Goal: Task Accomplishment & Management: Manage account settings

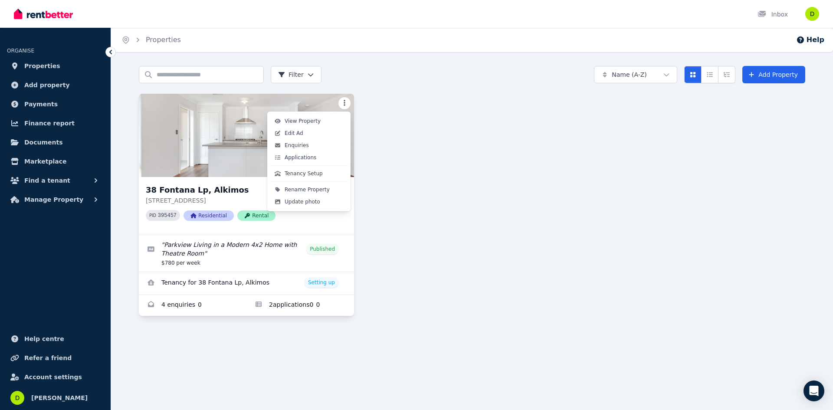
click at [348, 104] on html "Open main menu Inbox Open user menu ORGANISE Properties Add property Payments F…" at bounding box center [416, 205] width 833 height 410
click at [406, 330] on html "Open main menu Inbox Open user menu ORGANISE Properties Add property Payments F…" at bounding box center [416, 205] width 833 height 410
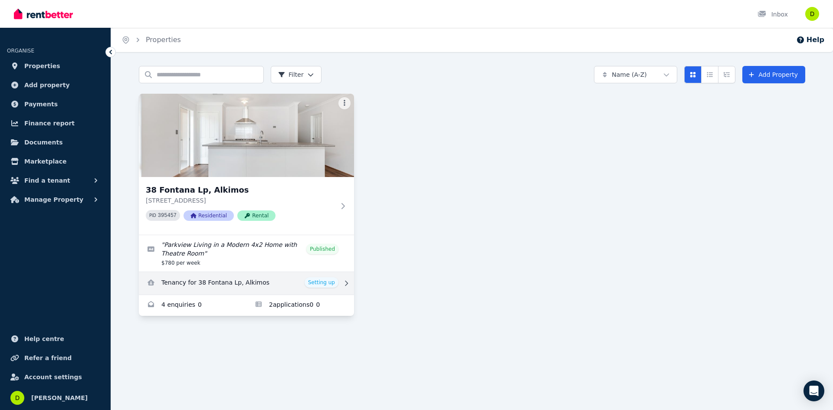
click at [320, 282] on link "View details for Tenancy for 38 Fontana Lp, Alkimos" at bounding box center [246, 283] width 215 height 23
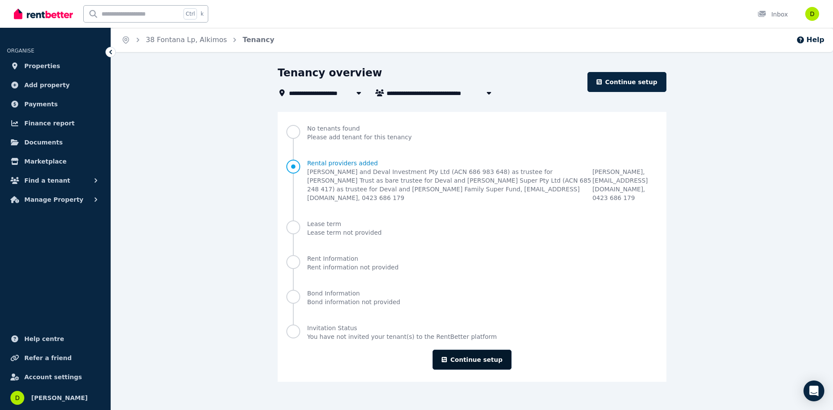
click at [463, 352] on link "Continue setup" at bounding box center [472, 360] width 79 height 20
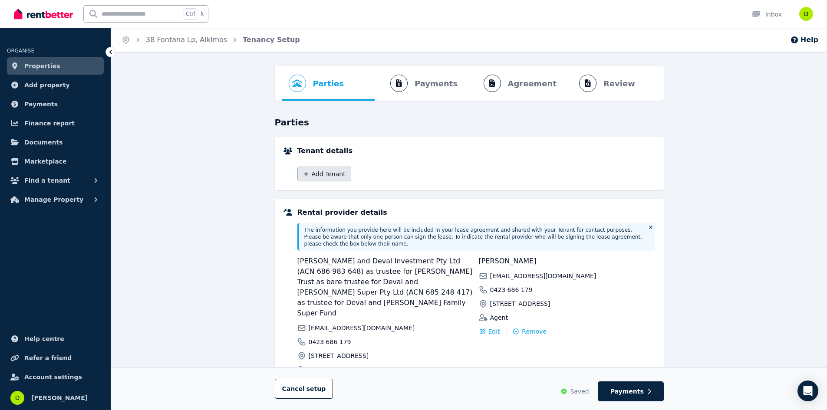
click at [321, 173] on button "Add Tenant" at bounding box center [324, 174] width 54 height 15
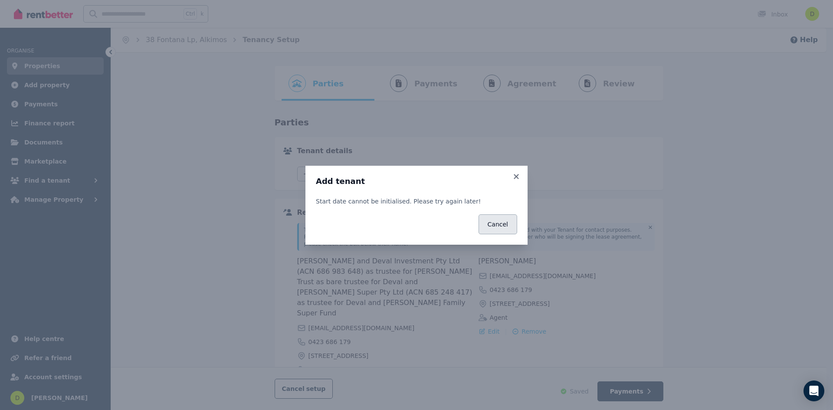
click at [509, 226] on button "Cancel" at bounding box center [498, 224] width 39 height 20
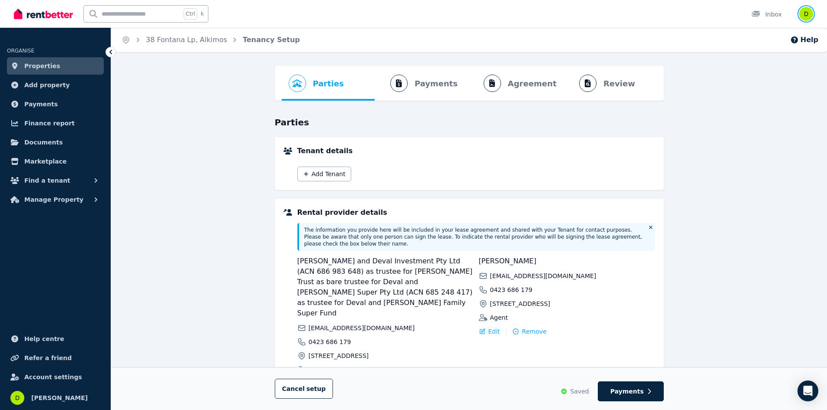
click at [808, 10] on img "button" at bounding box center [806, 14] width 14 height 14
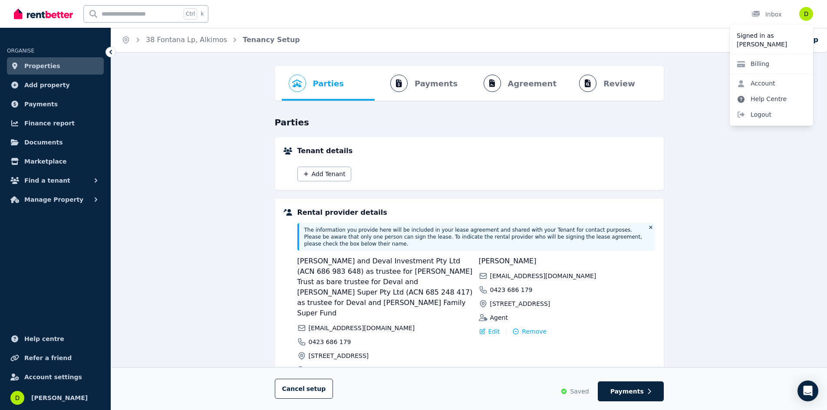
click at [773, 102] on link "Help Centre" at bounding box center [762, 99] width 64 height 16
click at [774, 100] on link "Help Centre" at bounding box center [762, 99] width 64 height 16
click at [743, 101] on icon at bounding box center [740, 99] width 7 height 7
click at [771, 101] on link "Help Centre" at bounding box center [762, 99] width 64 height 16
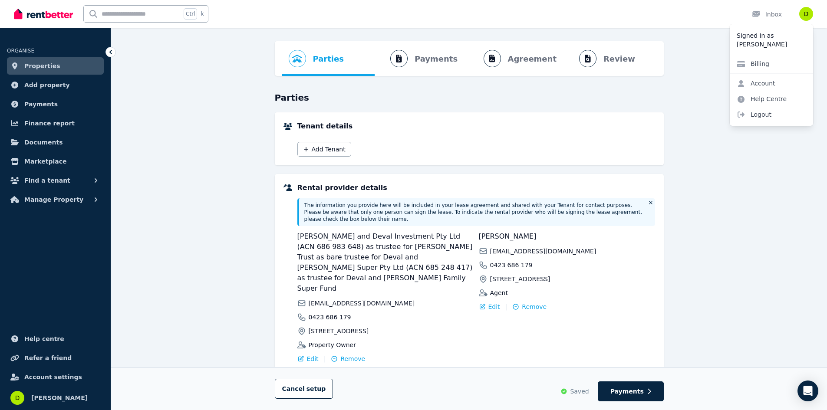
scroll to position [51, 0]
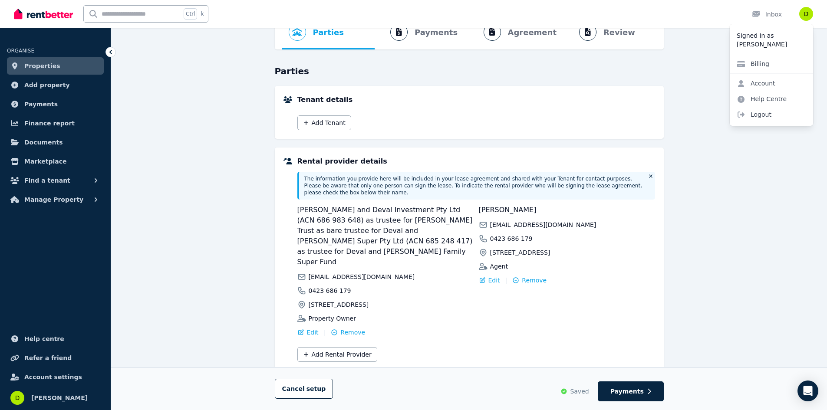
click at [767, 213] on div "Parties Rental provider and tenant details Payments Bond and rental payments Ag…" at bounding box center [469, 226] width 716 height 423
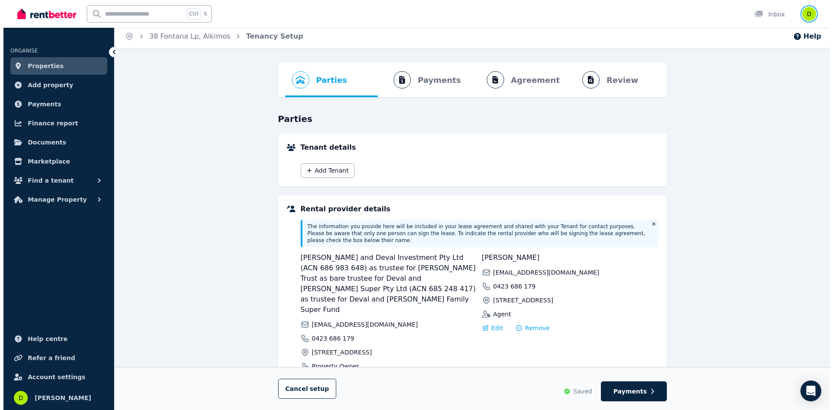
scroll to position [0, 0]
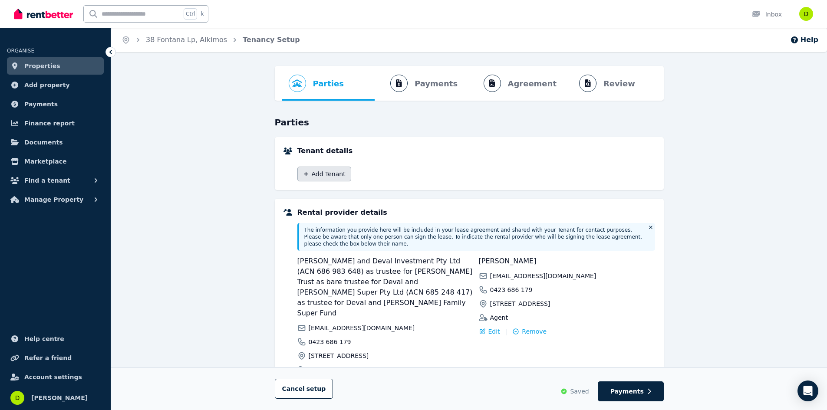
click at [317, 172] on button "Add Tenant" at bounding box center [324, 174] width 54 height 15
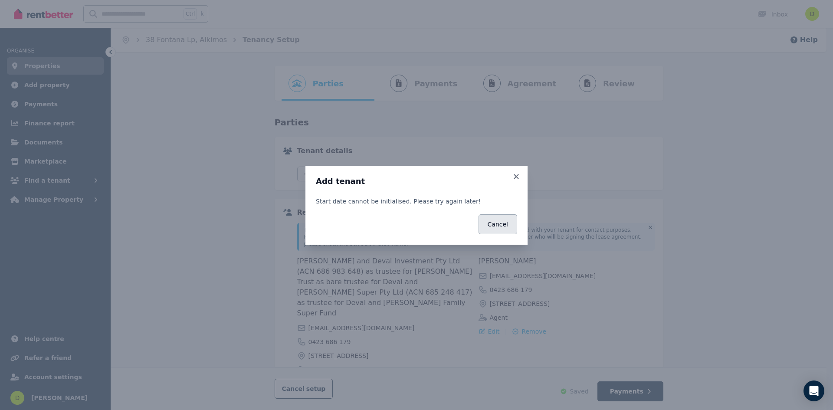
click at [500, 226] on button "Cancel" at bounding box center [498, 224] width 39 height 20
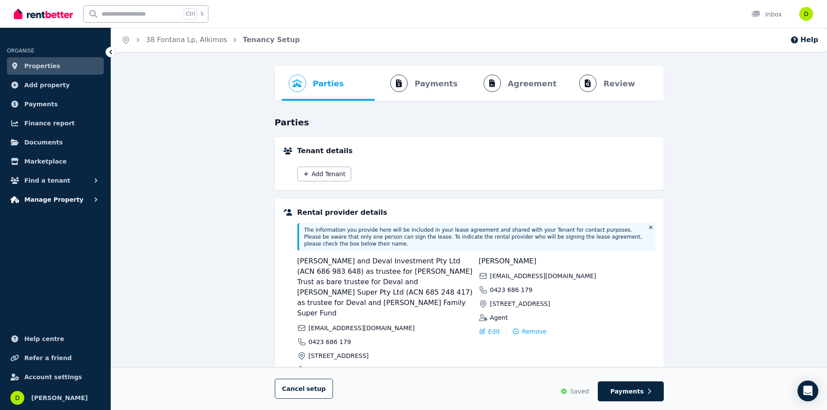
click at [65, 199] on span "Manage Property" at bounding box center [53, 199] width 59 height 10
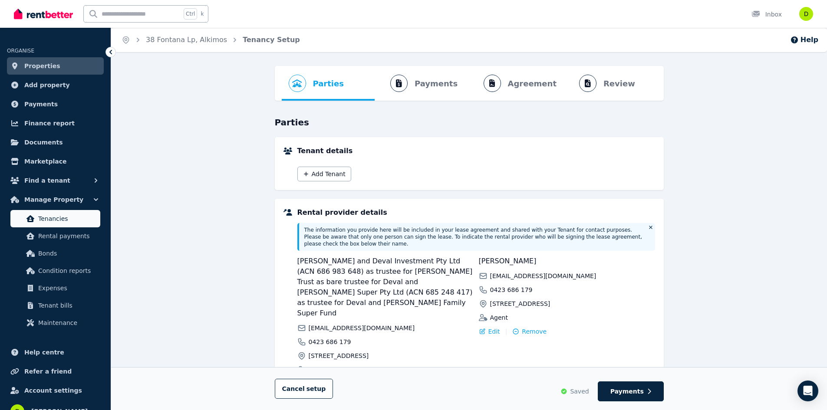
click at [59, 216] on span "Tenancies" at bounding box center [67, 219] width 59 height 10
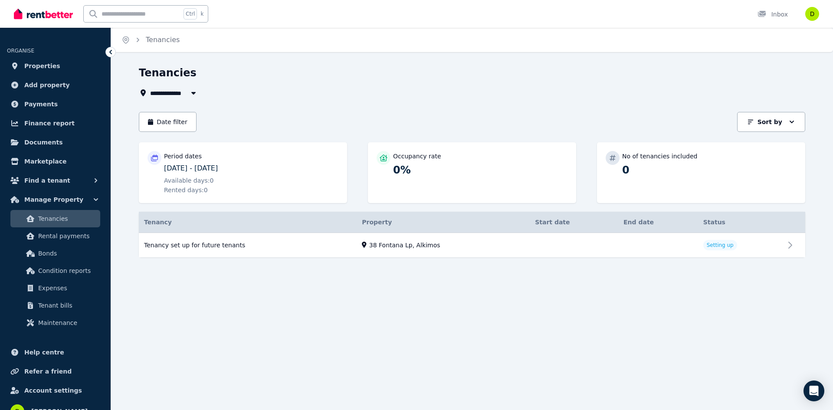
click at [253, 183] on div "Available days: 0 Rented days: 0" at bounding box center [251, 185] width 174 height 18
click at [156, 160] on icon at bounding box center [154, 157] width 7 height 7
drag, startPoint x: 155, startPoint y: 160, endPoint x: 347, endPoint y: 284, distance: 228.5
click at [380, 316] on div "**********" at bounding box center [416, 205] width 833 height 410
click at [179, 157] on p "Period dates" at bounding box center [183, 156] width 38 height 9
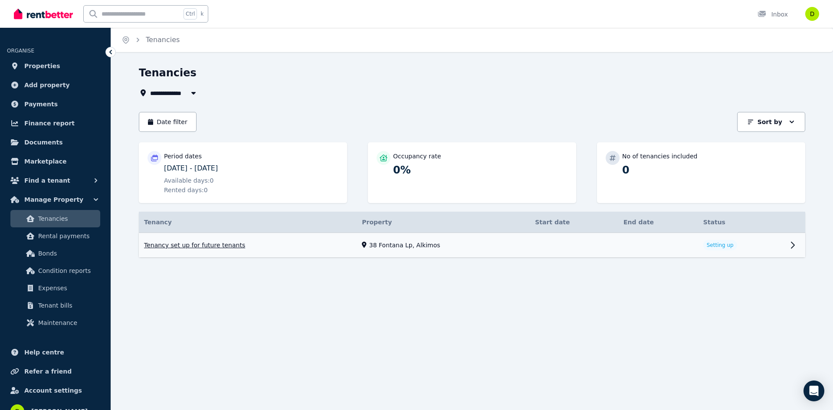
click at [191, 245] on link "View property details" at bounding box center [472, 245] width 667 height 25
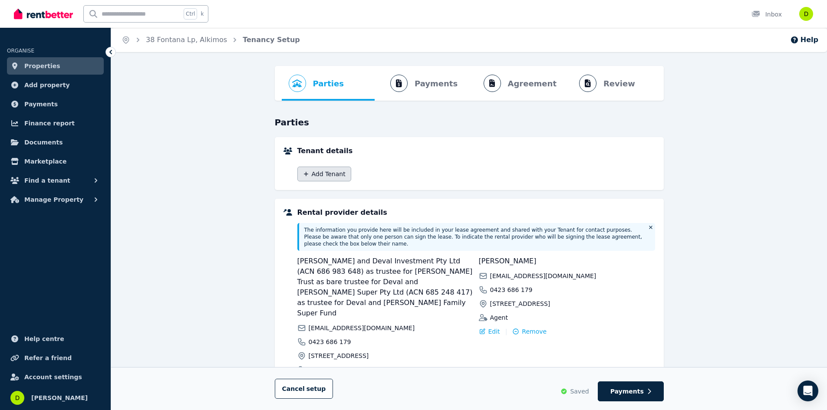
click at [324, 173] on button "Add Tenant" at bounding box center [324, 174] width 54 height 15
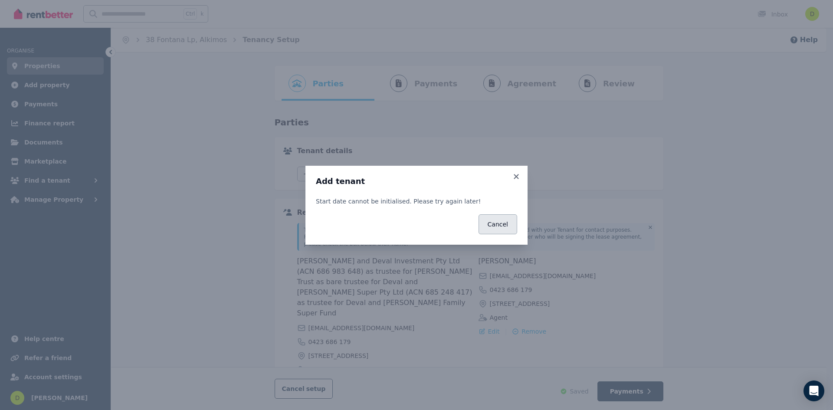
click at [501, 223] on button "Cancel" at bounding box center [498, 224] width 39 height 20
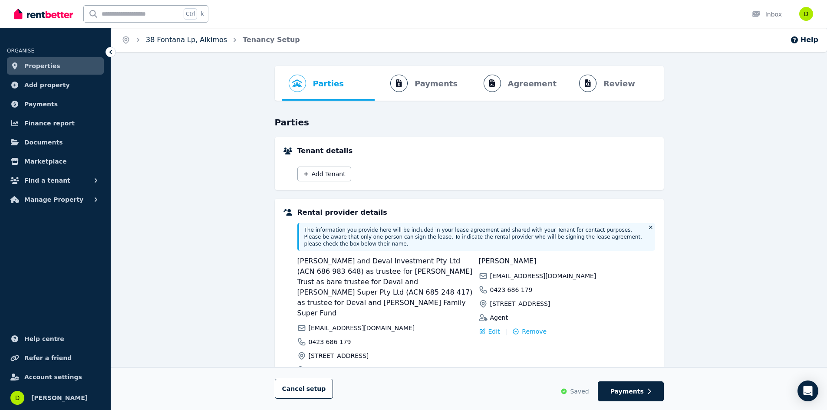
click at [157, 38] on link "38 Fontana Lp, Alkimos" at bounding box center [186, 40] width 81 height 8
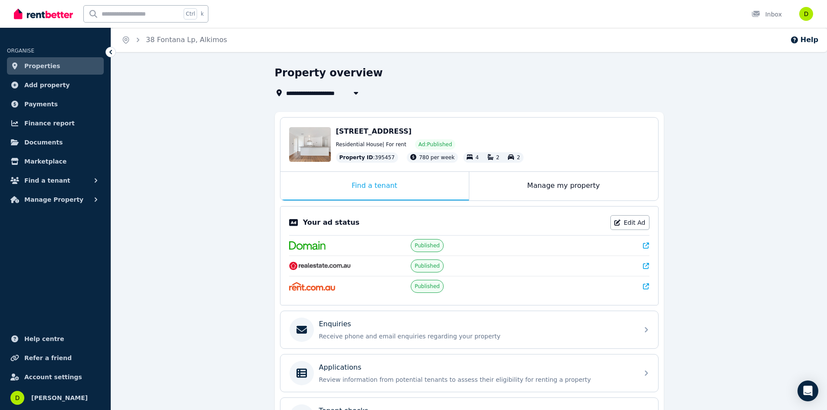
click at [43, 67] on span "Properties" at bounding box center [42, 66] width 36 height 10
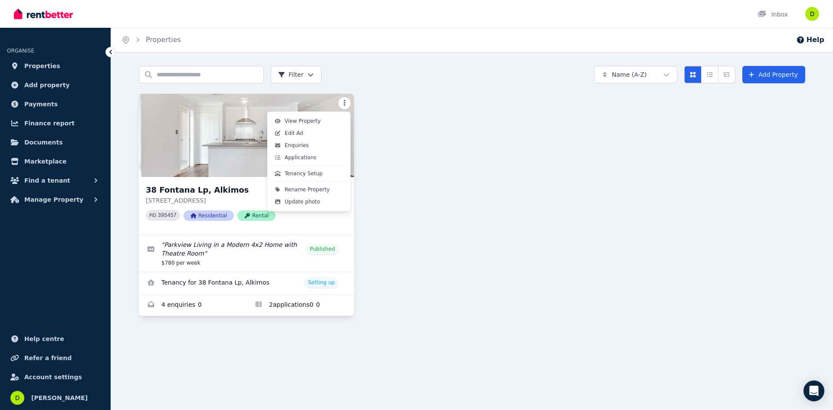
click at [346, 105] on html "Open main menu Inbox Open user menu ORGANISE Properties Add property Payments F…" at bounding box center [416, 205] width 833 height 410
click at [312, 160] on span "Applications" at bounding box center [301, 157] width 32 height 7
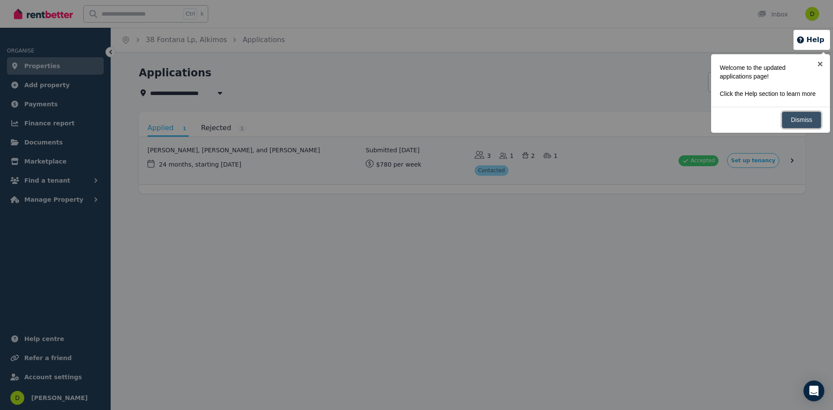
click at [793, 120] on link "Dismiss" at bounding box center [801, 120] width 39 height 17
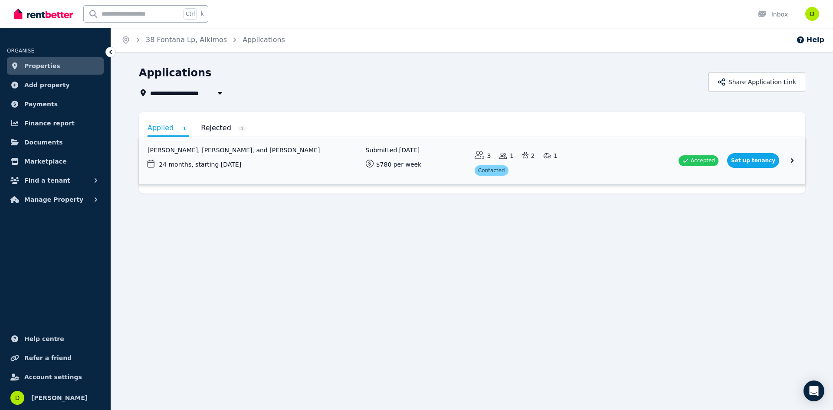
click at [757, 160] on link "View application: Zack Prebble, Anita Imeson, and Samuel Fleming" at bounding box center [472, 160] width 667 height 47
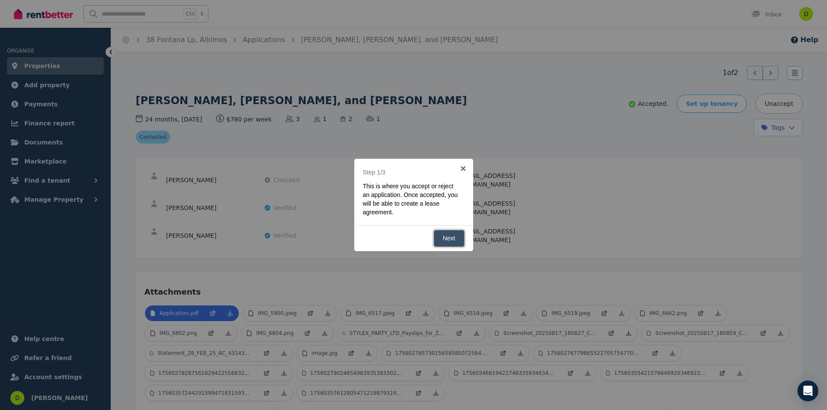
click at [446, 239] on link "Next" at bounding box center [449, 238] width 31 height 17
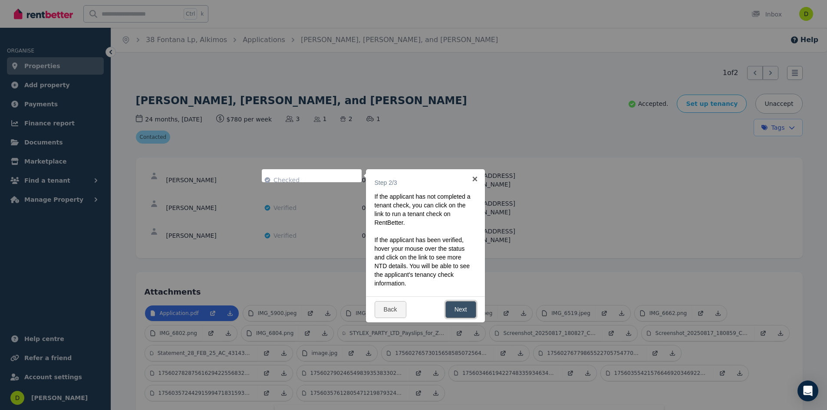
click at [466, 310] on link "Next" at bounding box center [460, 309] width 31 height 17
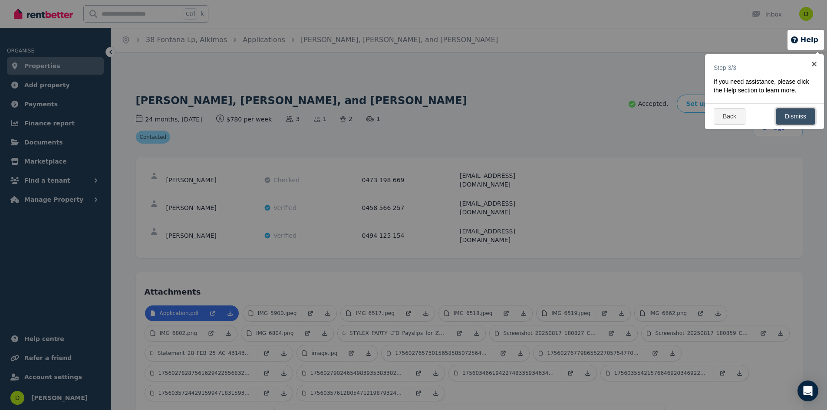
click at [795, 118] on link "Dismiss" at bounding box center [795, 116] width 39 height 17
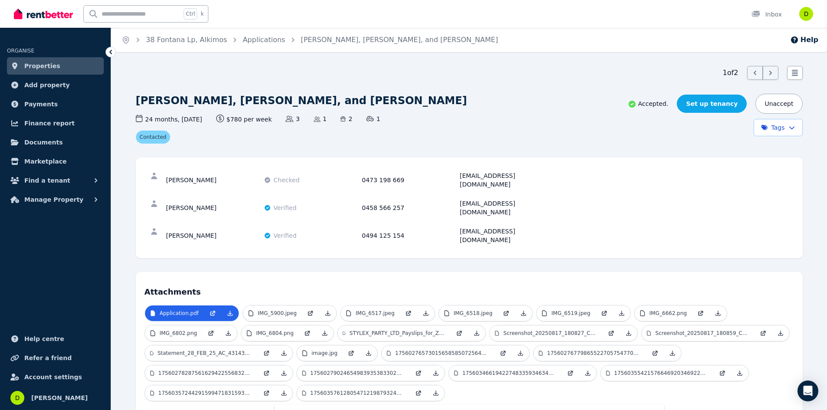
click at [722, 105] on link "Set up tenancy" at bounding box center [712, 104] width 70 height 18
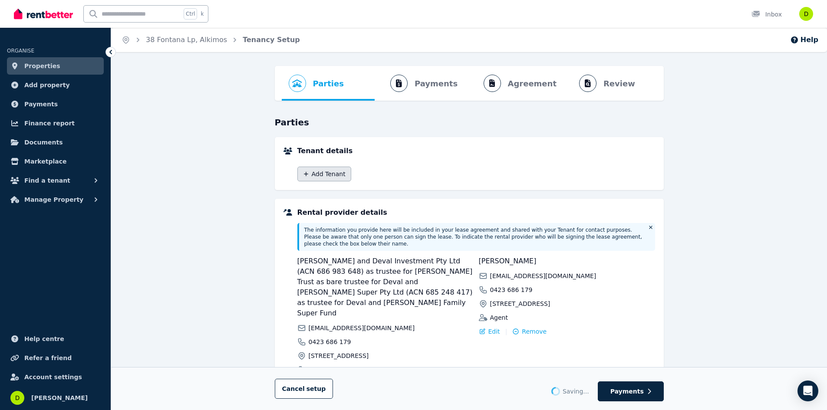
click at [326, 177] on button "Add Tenant" at bounding box center [324, 174] width 54 height 15
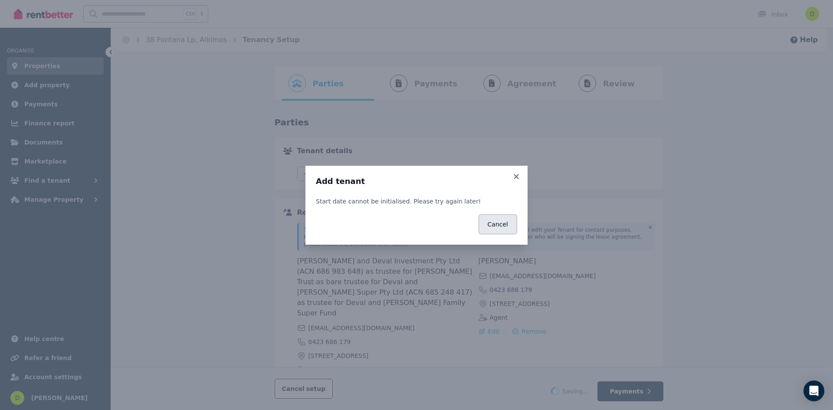
click at [500, 228] on button "Cancel" at bounding box center [498, 224] width 39 height 20
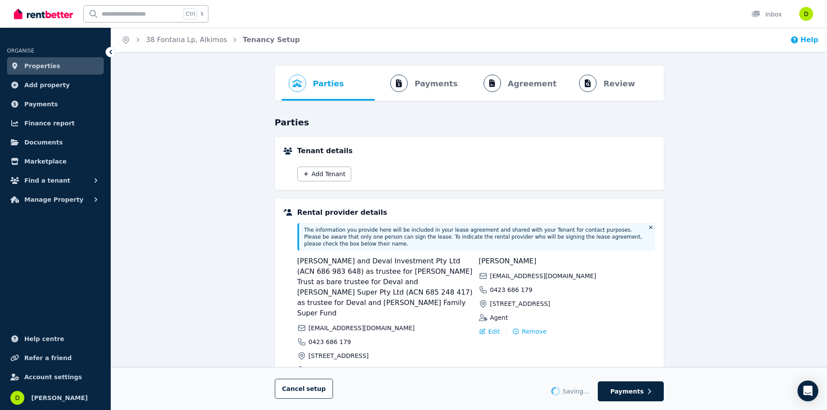
click at [803, 42] on button "Help" at bounding box center [804, 40] width 28 height 10
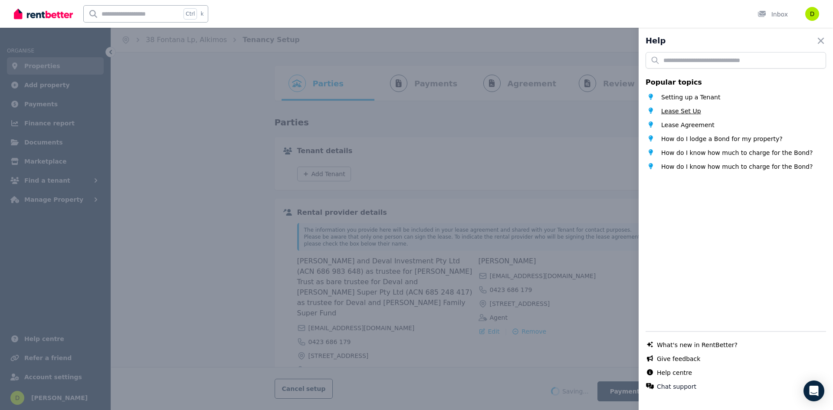
click at [684, 110] on span "Lease Set Up" at bounding box center [681, 111] width 40 height 9
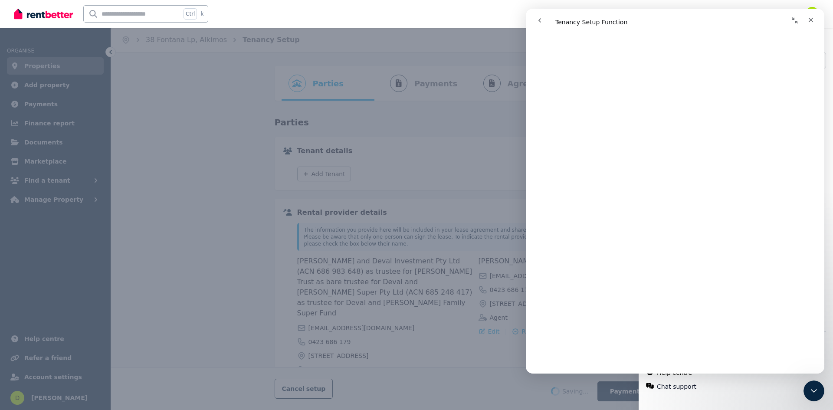
scroll to position [2376, 0]
click at [671, 359] on link "Open in help center" at bounding box center [675, 360] width 69 height 7
click at [148, 203] on div "Help Close panel Popular topics Setting up a Tenant Lease Set Up Lease Agreemen…" at bounding box center [416, 205] width 833 height 410
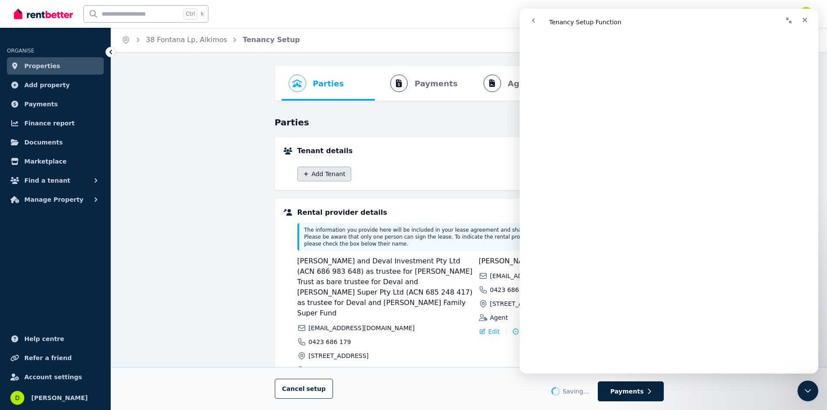
click at [335, 174] on button "Add Tenant" at bounding box center [324, 174] width 54 height 15
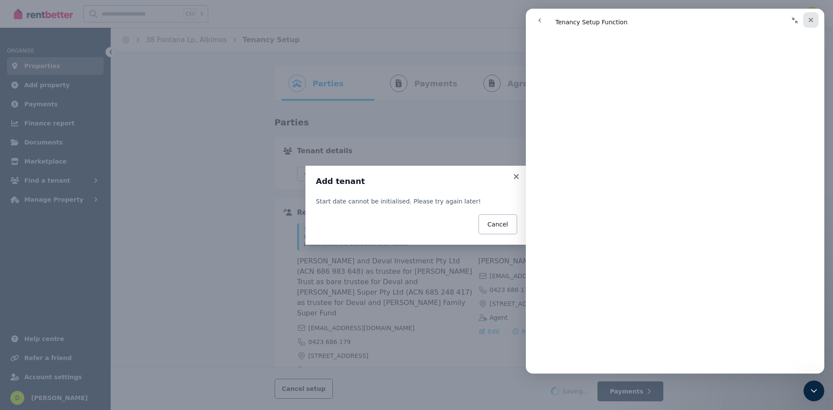
click at [813, 20] on icon "Close" at bounding box center [811, 19] width 7 height 7
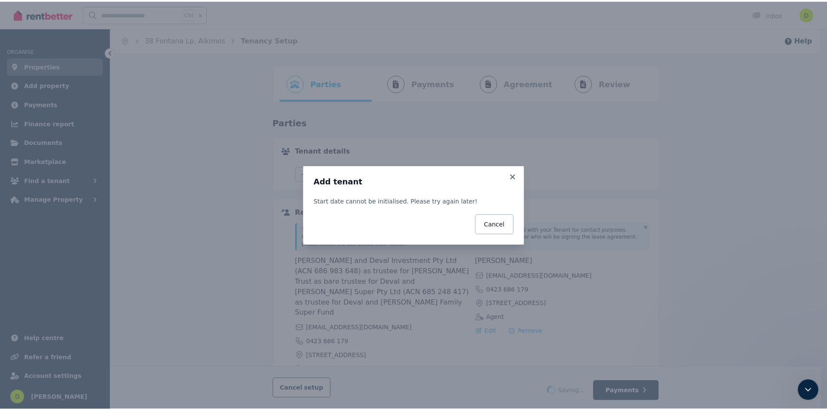
scroll to position [0, 0]
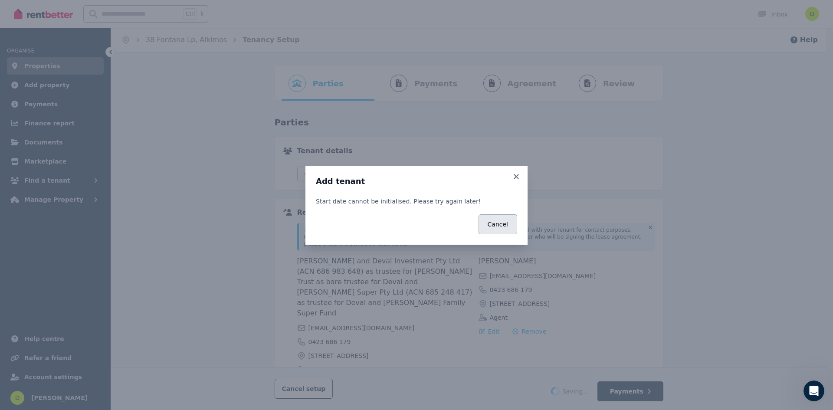
click at [504, 217] on button "Cancel" at bounding box center [498, 224] width 39 height 20
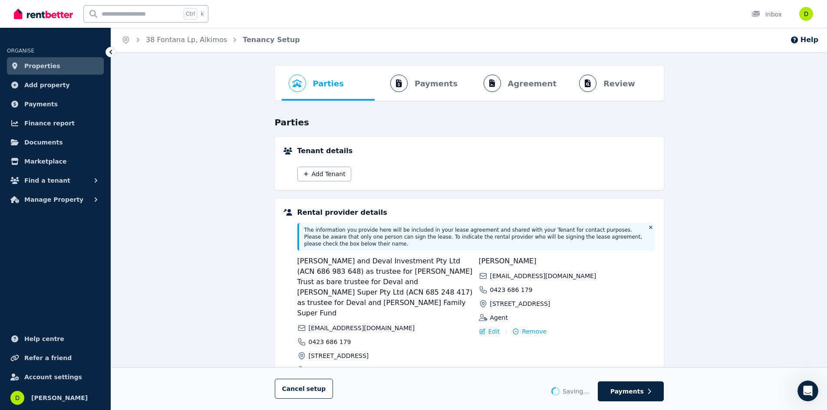
click at [309, 89] on span "Parties Rental provider and tenant details" at bounding box center [316, 83] width 69 height 35
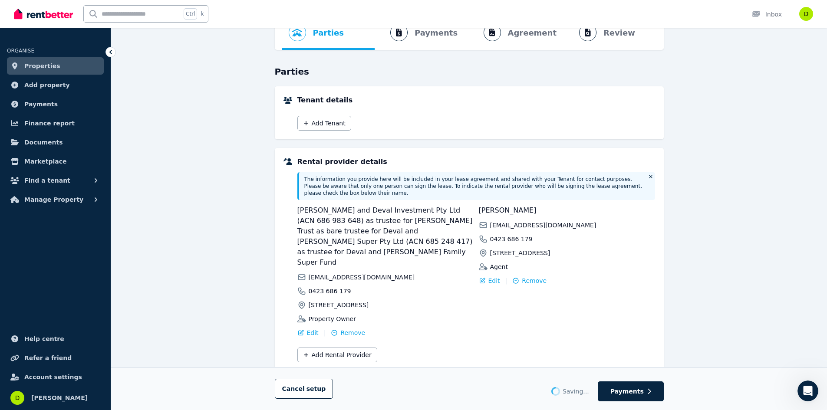
scroll to position [51, 0]
click at [45, 69] on span "Properties" at bounding box center [42, 66] width 36 height 10
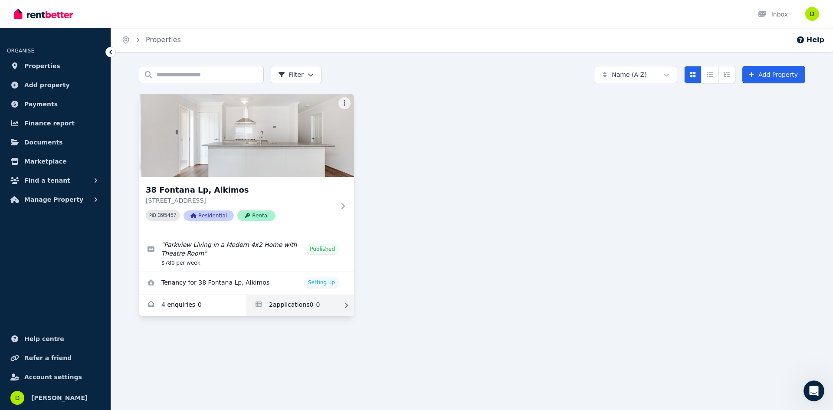
click at [285, 304] on link "Applications for 38 Fontana Lp, Alkimos" at bounding box center [300, 305] width 108 height 21
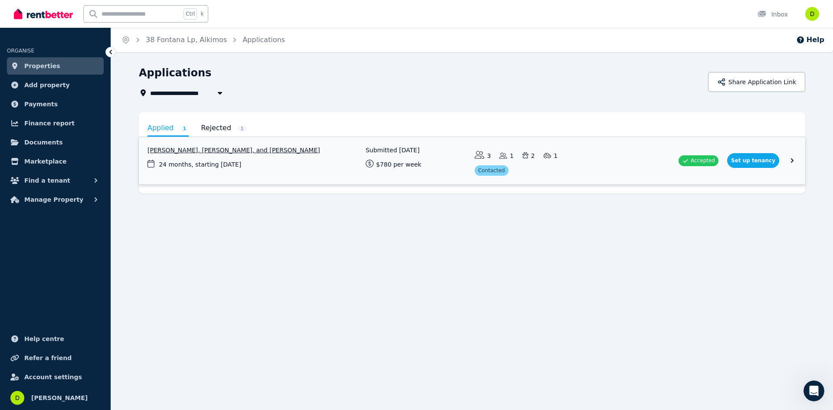
click at [762, 162] on link "View application: Zack Prebble, Anita Imeson, and Samuel Fleming" at bounding box center [472, 160] width 667 height 47
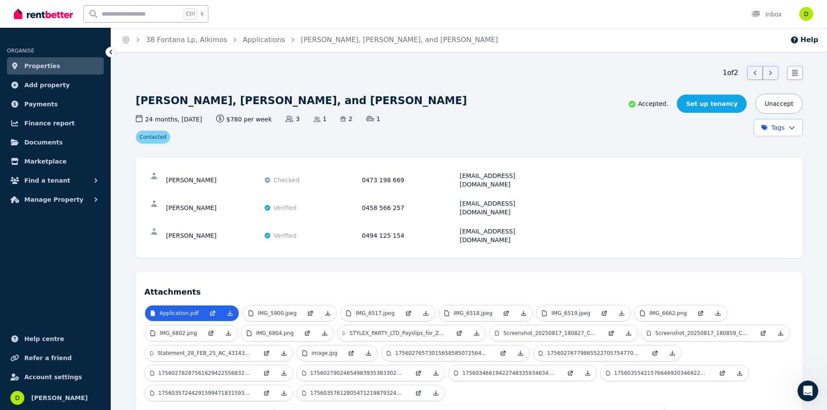
click at [716, 106] on link "Set up tenancy" at bounding box center [712, 104] width 70 height 18
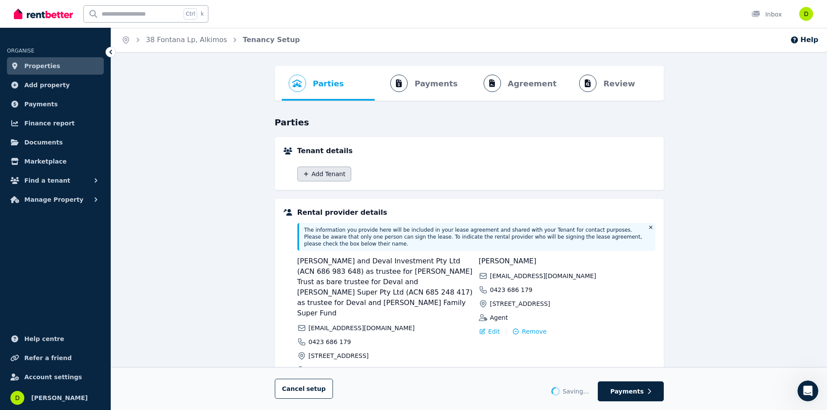
click at [333, 174] on button "Add Tenant" at bounding box center [324, 174] width 54 height 15
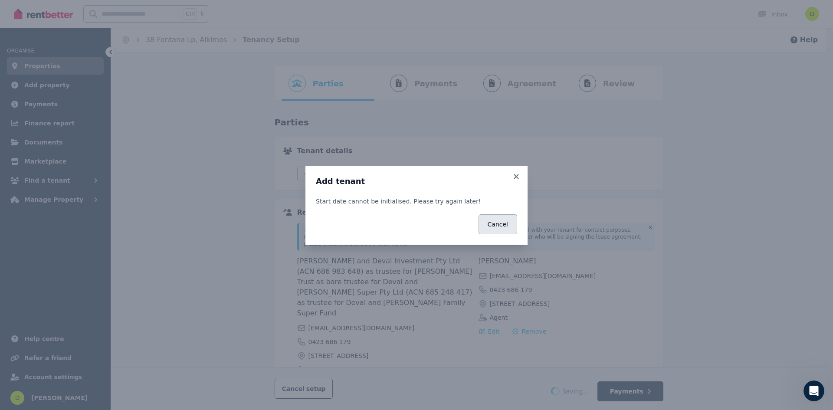
click at [504, 227] on button "Cancel" at bounding box center [498, 224] width 39 height 20
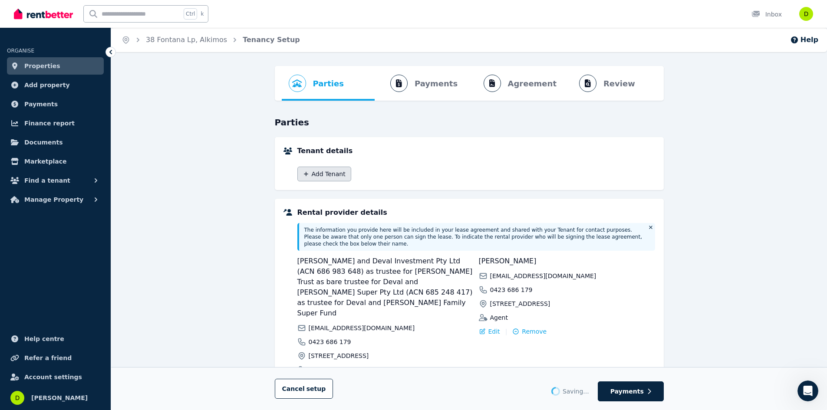
click at [339, 171] on button "Add Tenant" at bounding box center [324, 174] width 54 height 15
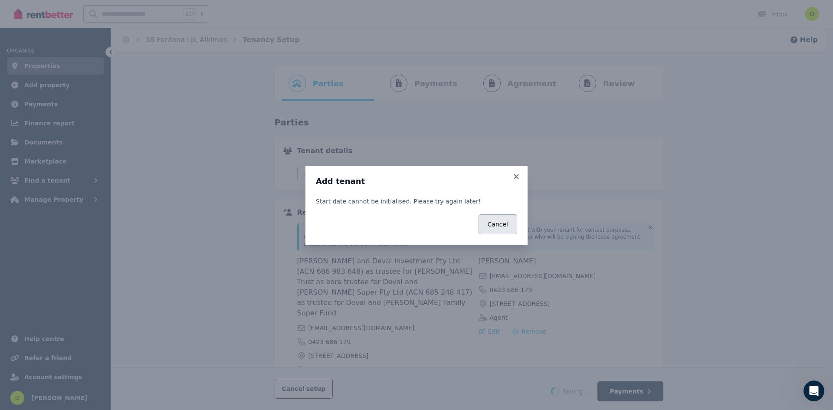
click at [509, 226] on button "Cancel" at bounding box center [498, 224] width 39 height 20
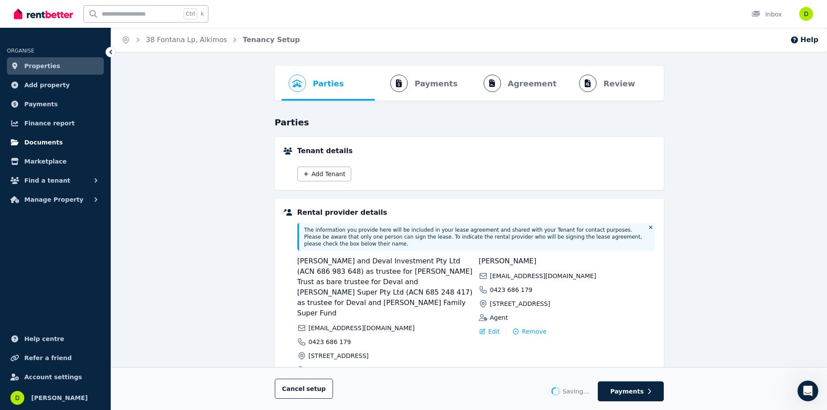
click at [53, 142] on span "Documents" at bounding box center [43, 142] width 39 height 10
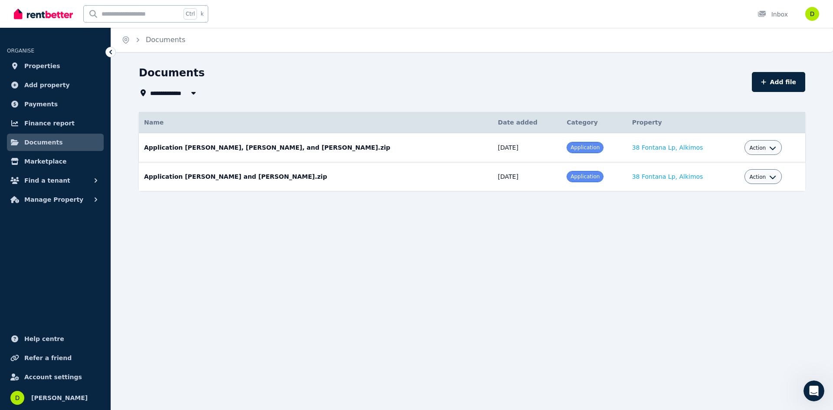
click at [769, 147] on icon "button" at bounding box center [772, 148] width 7 height 7
click at [708, 167] on link "Edit" at bounding box center [736, 168] width 83 height 16
select select "**********"
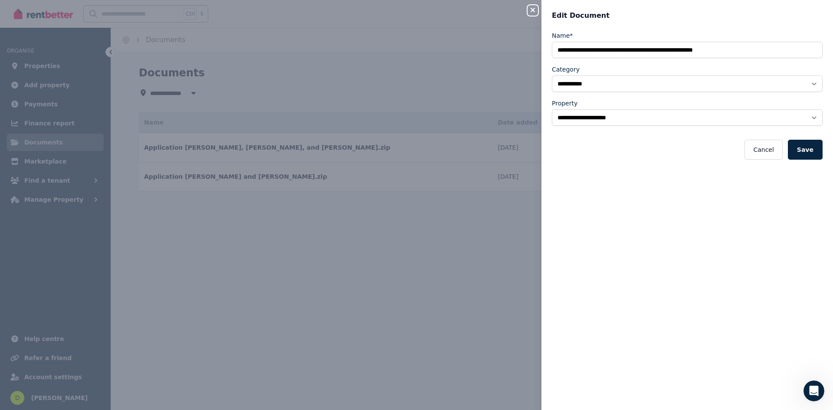
click at [480, 239] on div "**********" at bounding box center [416, 205] width 833 height 410
select select "*****"
select select
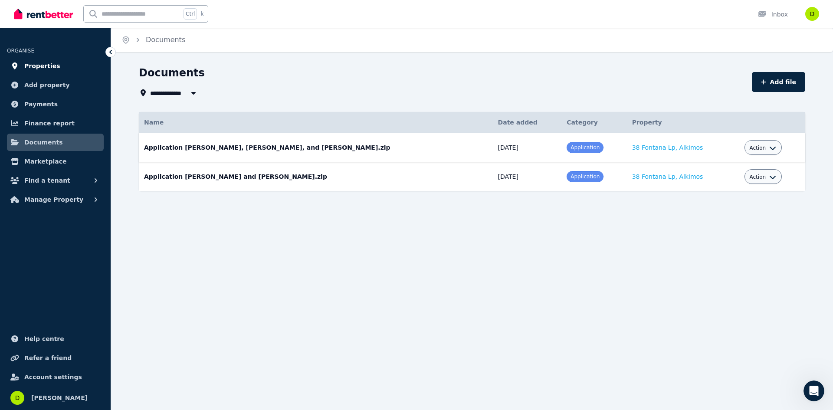
click at [38, 67] on span "Properties" at bounding box center [42, 66] width 36 height 10
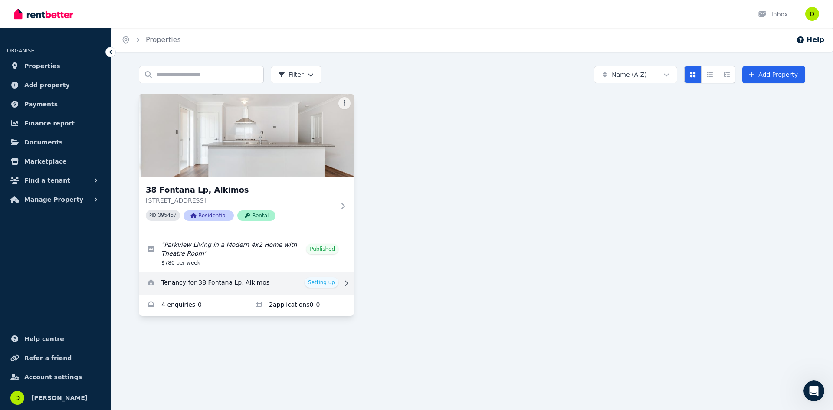
click at [253, 286] on link "View details for Tenancy for 38 Fontana Lp, Alkimos" at bounding box center [246, 283] width 215 height 23
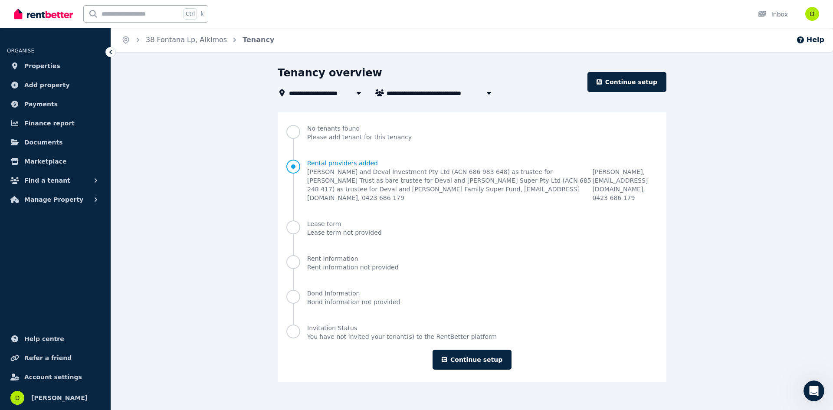
click at [359, 92] on icon at bounding box center [359, 93] width 4 height 3
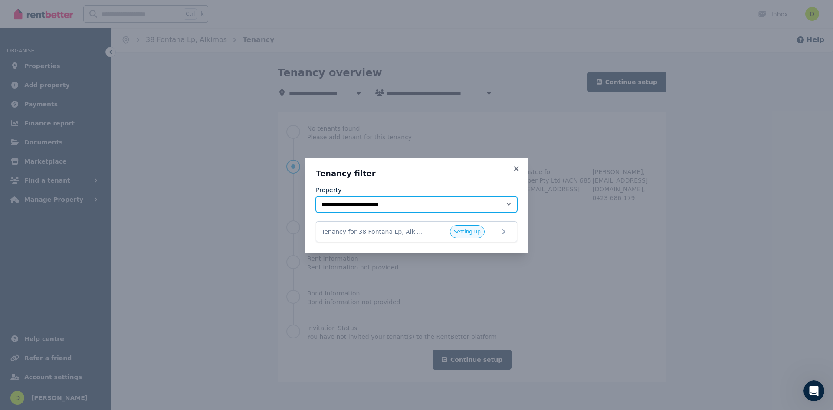
click at [479, 208] on select "**********" at bounding box center [416, 204] width 201 height 16
click at [316, 196] on select "**********" at bounding box center [416, 204] width 201 height 16
click at [504, 235] on icon at bounding box center [508, 232] width 10 height 10
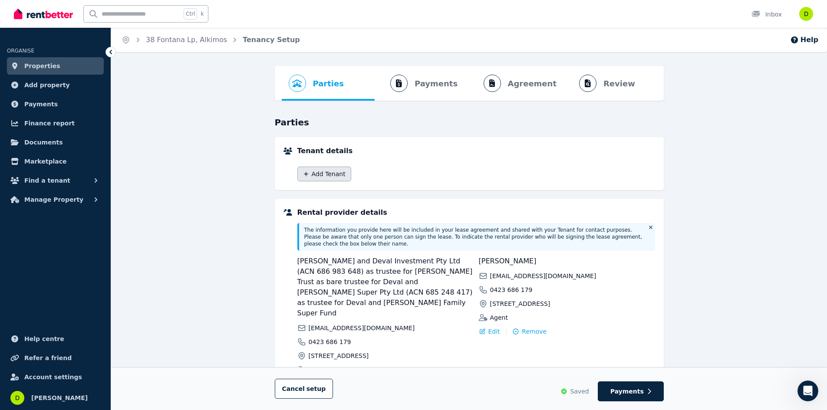
click at [339, 172] on button "Add Tenant" at bounding box center [324, 174] width 54 height 15
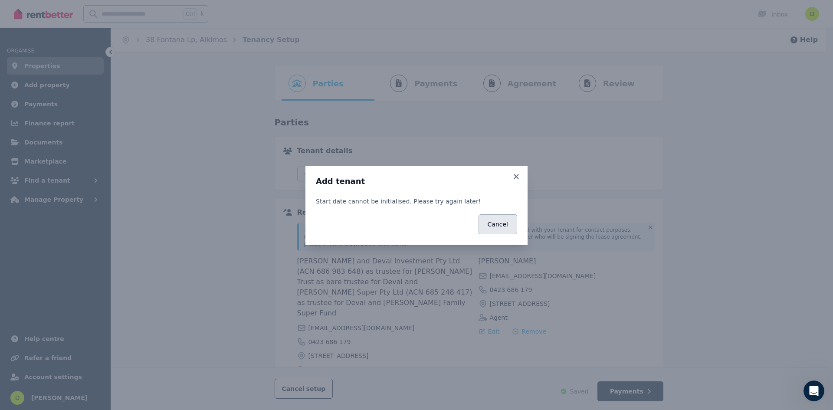
click at [493, 225] on button "Cancel" at bounding box center [498, 224] width 39 height 20
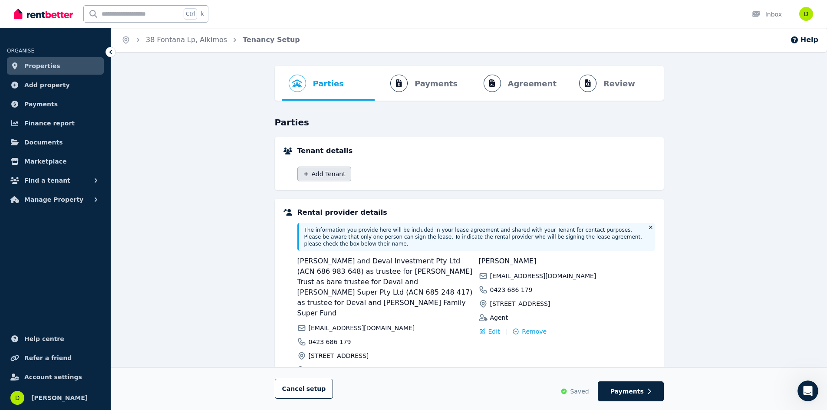
click at [342, 174] on button "Add Tenant" at bounding box center [324, 174] width 54 height 15
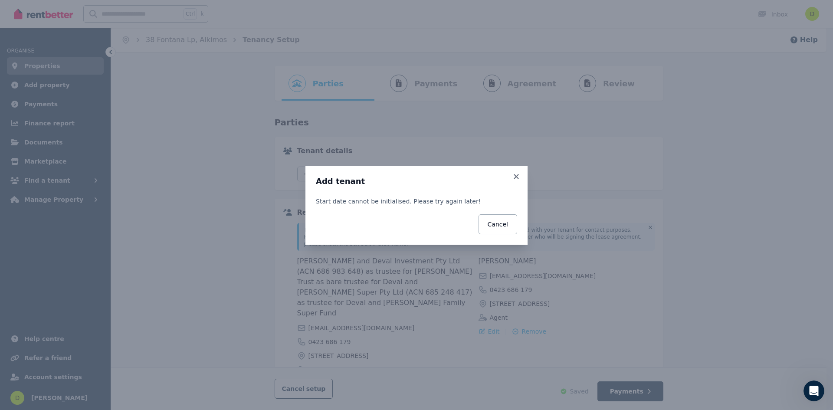
drag, startPoint x: 511, startPoint y: 227, endPoint x: 481, endPoint y: 245, distance: 35.3
click at [510, 227] on button "Cancel" at bounding box center [498, 224] width 39 height 20
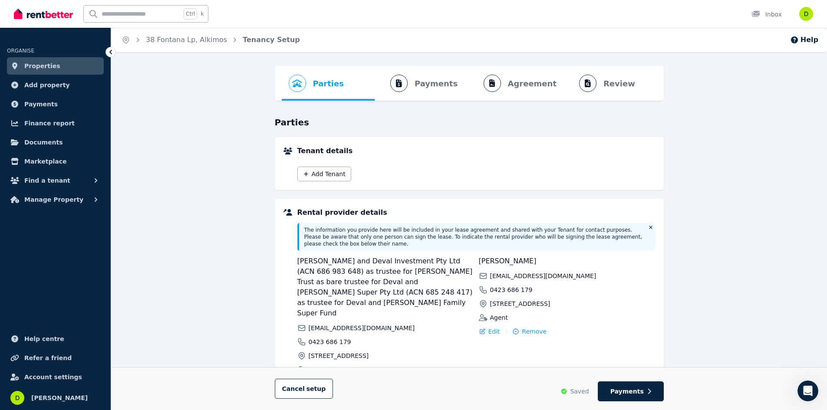
click at [297, 85] on icon "Progress" at bounding box center [297, 83] width 10 height 8
click at [56, 66] on link "Properties" at bounding box center [55, 65] width 97 height 17
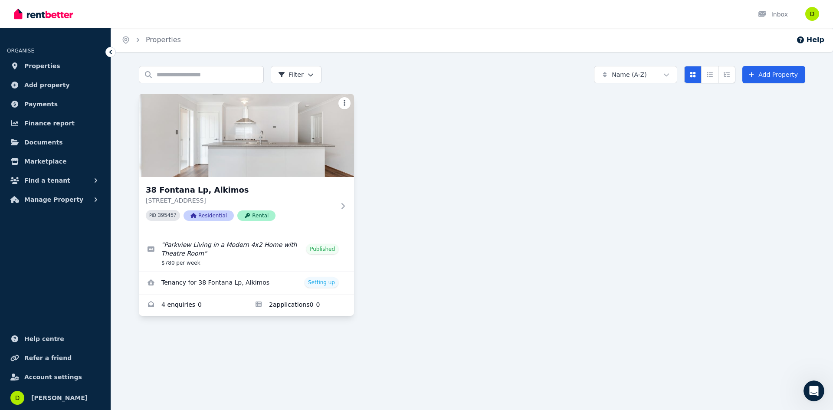
click at [346, 99] on html "Open main menu Inbox Open user menu ORGANISE Properties Add property Payments F…" at bounding box center [416, 205] width 833 height 410
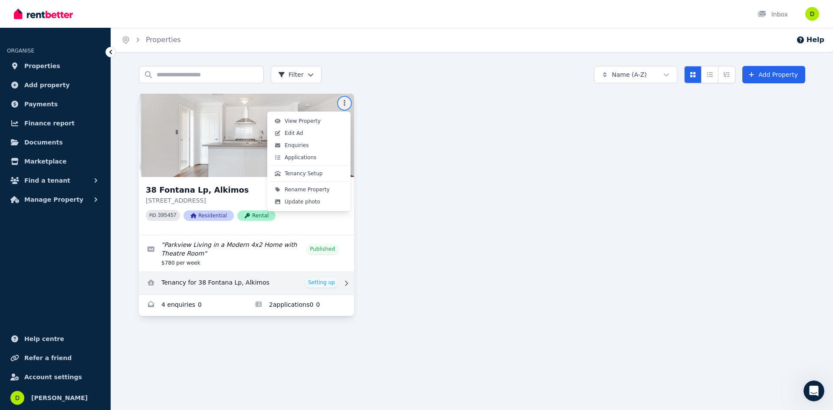
click at [319, 285] on html "Open main menu Inbox Open user menu ORGANISE Properties Add property Payments F…" at bounding box center [416, 205] width 833 height 410
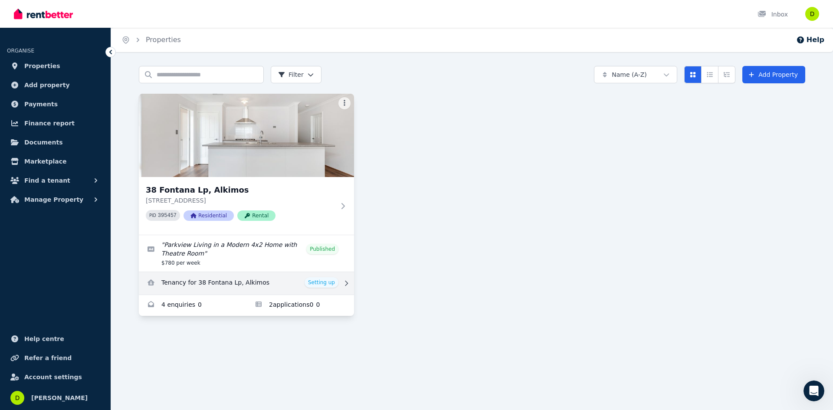
click at [318, 283] on link "View details for Tenancy for 38 Fontana Lp, Alkimos" at bounding box center [246, 283] width 215 height 23
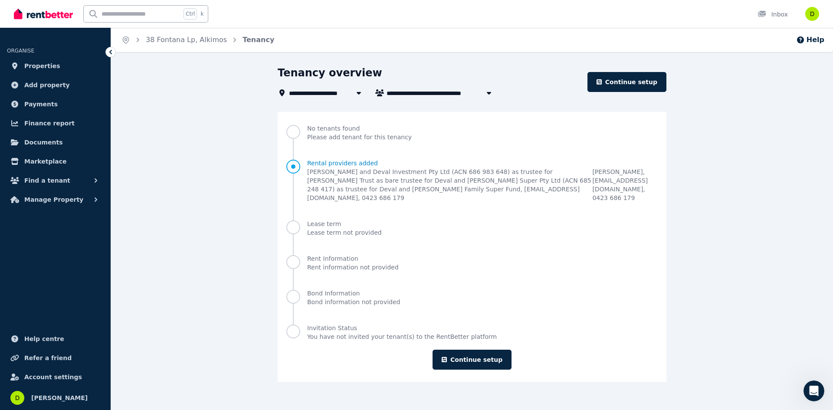
click at [355, 93] on icon at bounding box center [359, 92] width 9 height 7
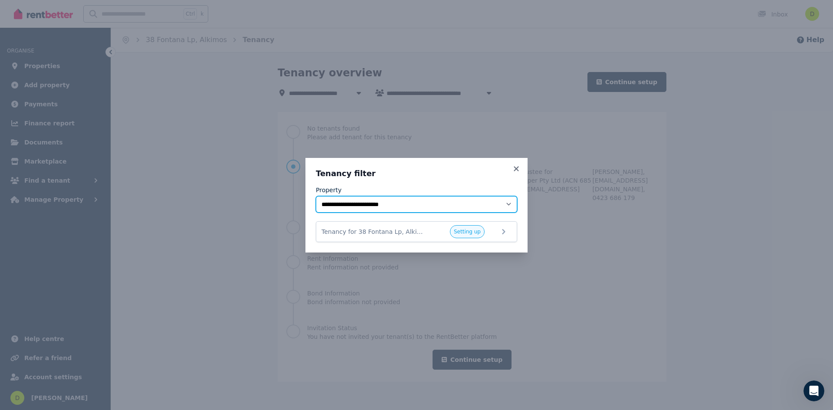
click at [503, 205] on select "**********" at bounding box center [416, 204] width 201 height 16
click at [395, 236] on span "Tenancy for 38 Fontana Lp, Alkimos" at bounding box center [375, 231] width 106 height 9
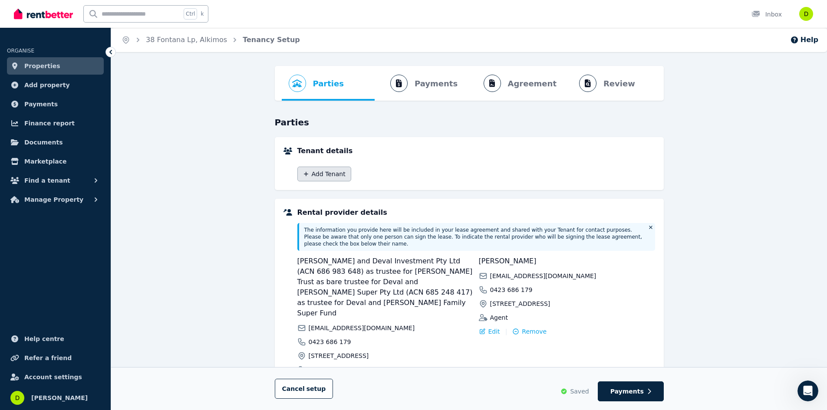
click at [338, 174] on button "Add Tenant" at bounding box center [324, 174] width 54 height 15
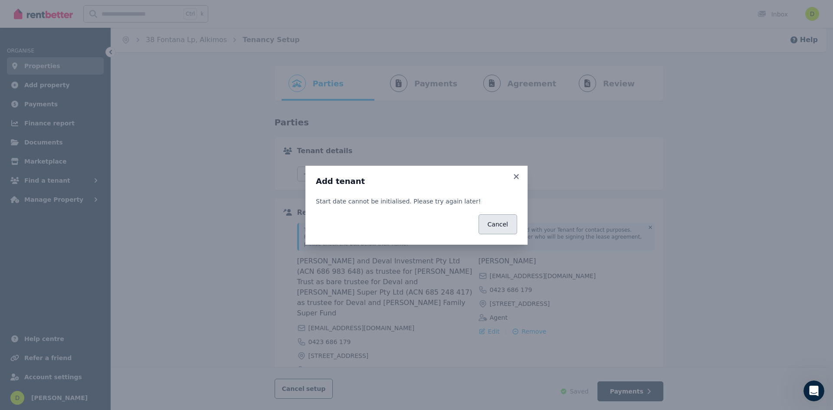
click at [490, 228] on button "Cancel" at bounding box center [498, 224] width 39 height 20
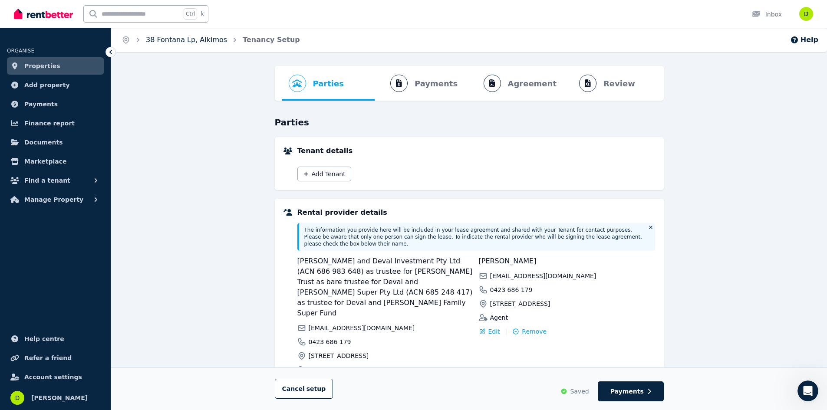
click at [162, 40] on link "38 Fontana Lp, Alkimos" at bounding box center [186, 40] width 81 height 8
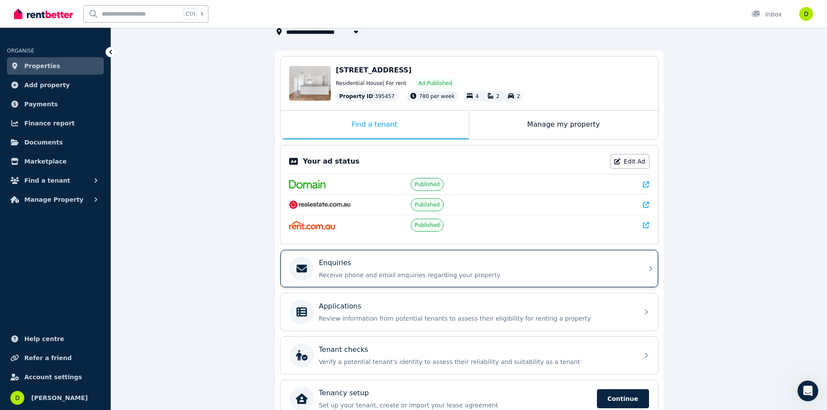
scroll to position [107, 0]
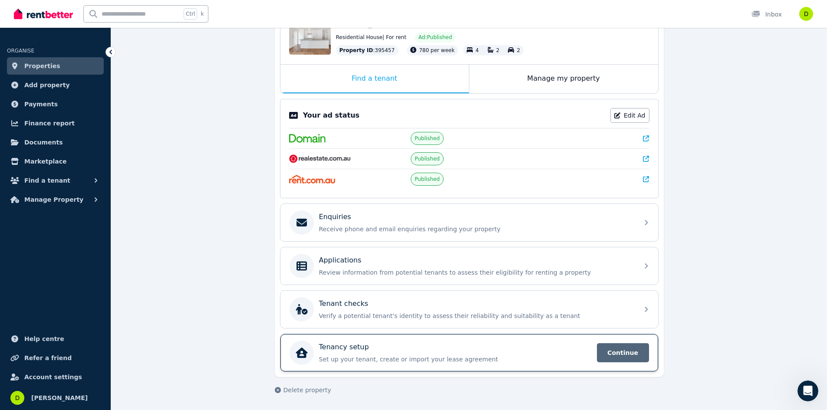
click at [631, 352] on span "Continue" at bounding box center [623, 352] width 52 height 19
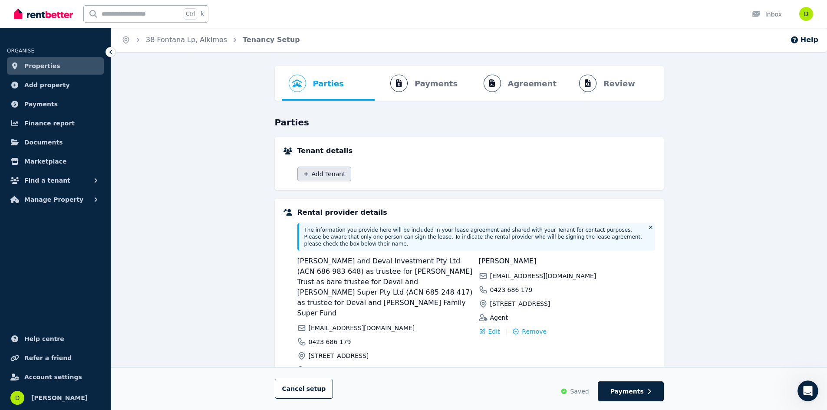
click at [325, 175] on button "Add Tenant" at bounding box center [324, 174] width 54 height 15
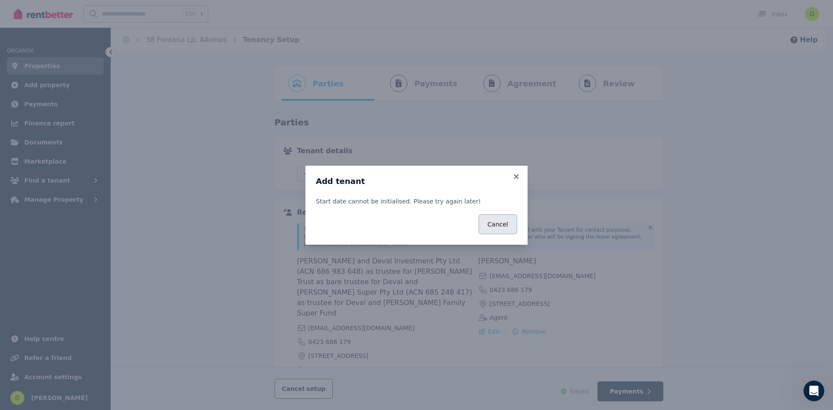
click at [498, 226] on button "Cancel" at bounding box center [498, 224] width 39 height 20
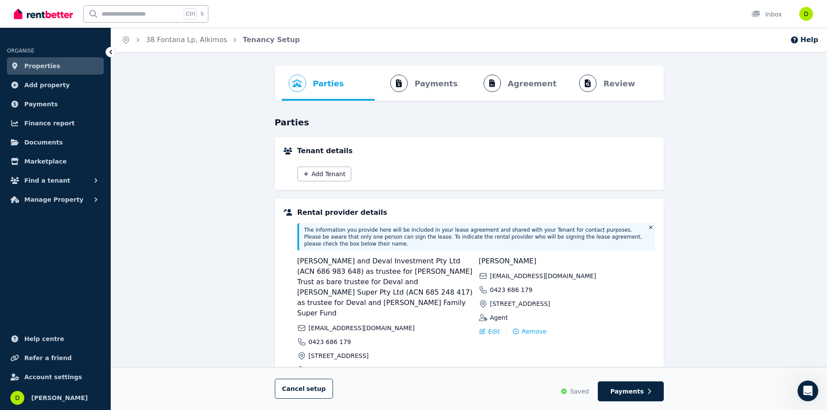
click at [34, 64] on span "Properties" at bounding box center [42, 66] width 36 height 10
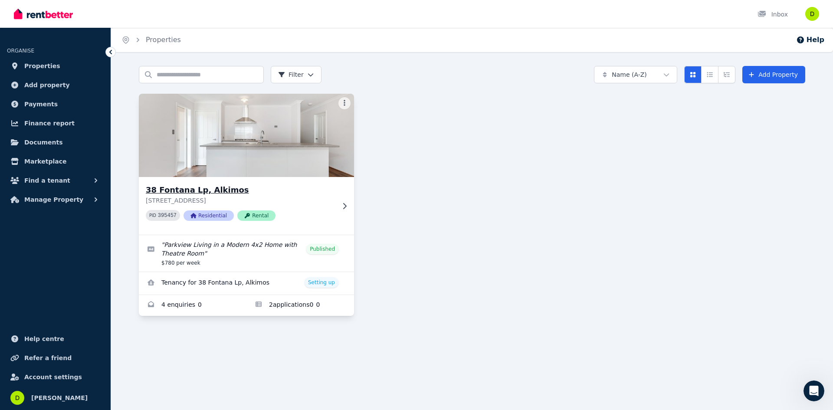
click at [339, 207] on div at bounding box center [343, 206] width 9 height 7
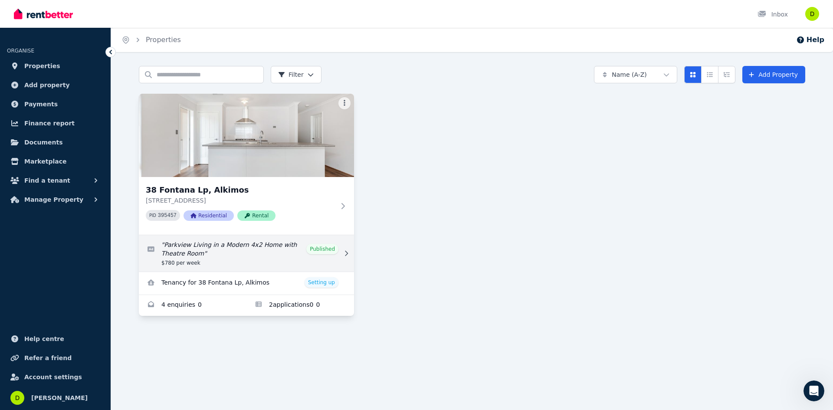
click at [223, 257] on link "Edit listing: Parkview Living in a Modern 4x2 Home with Theatre Room" at bounding box center [246, 253] width 215 height 36
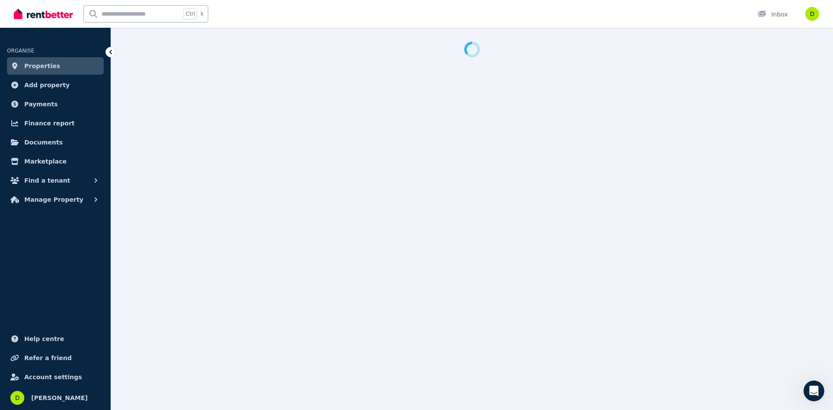
select select "**********"
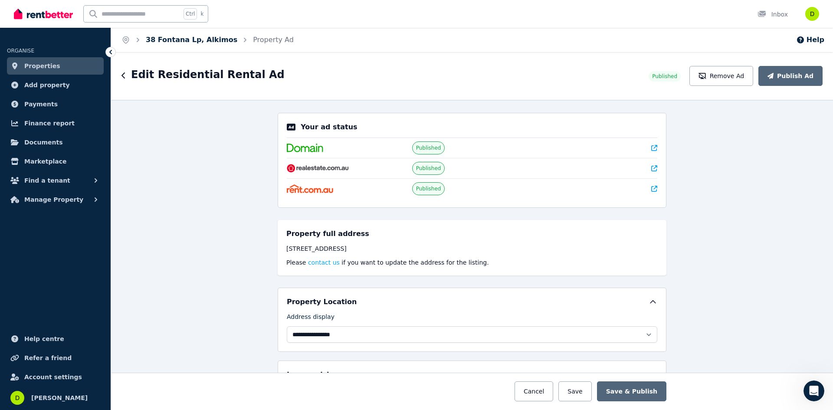
click at [186, 40] on link "38 Fontana Lp, Alkimos" at bounding box center [192, 40] width 92 height 8
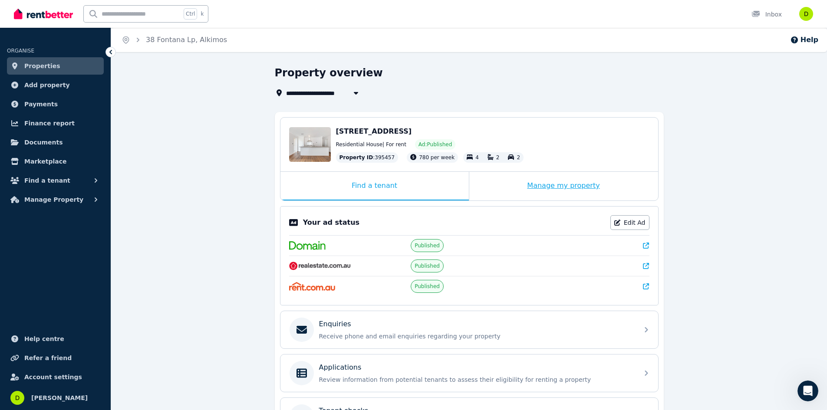
click at [539, 186] on div "Manage my property" at bounding box center [563, 186] width 189 height 29
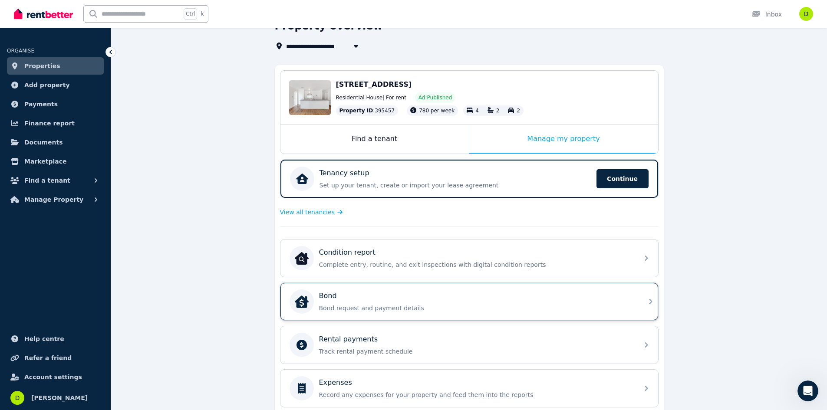
scroll to position [39, 0]
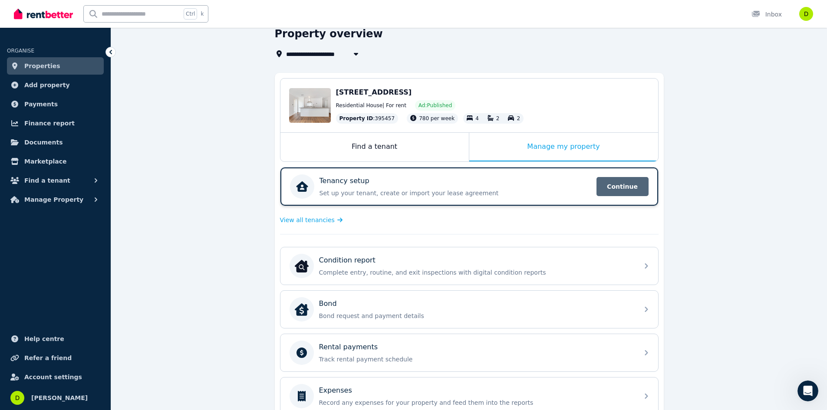
click at [618, 187] on span "Continue" at bounding box center [622, 186] width 52 height 19
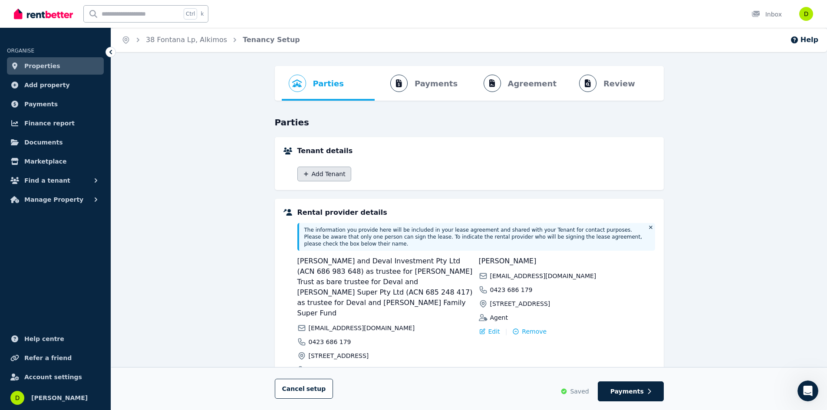
click at [313, 173] on button "Add Tenant" at bounding box center [324, 174] width 54 height 15
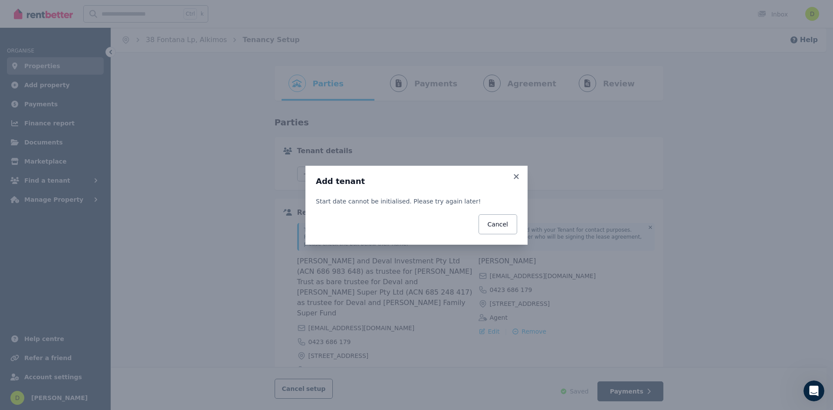
drag, startPoint x: 511, startPoint y: 224, endPoint x: 509, endPoint y: 235, distance: 10.6
click at [510, 224] on button "Cancel" at bounding box center [498, 224] width 39 height 20
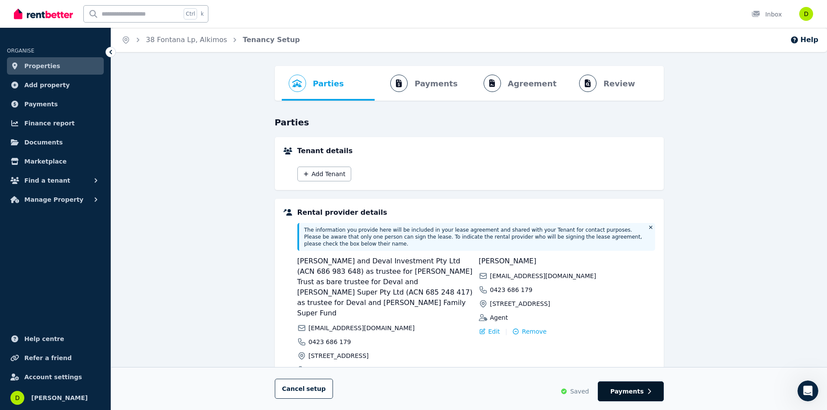
click at [645, 393] on button "Payments" at bounding box center [631, 391] width 66 height 20
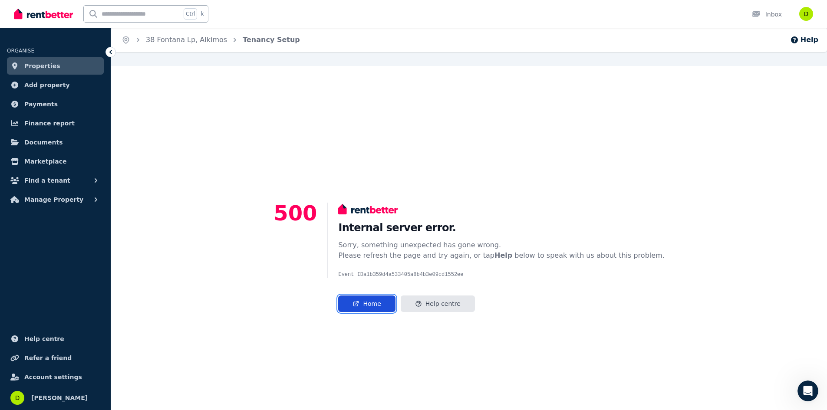
click at [391, 305] on link "Home" at bounding box center [366, 304] width 57 height 16
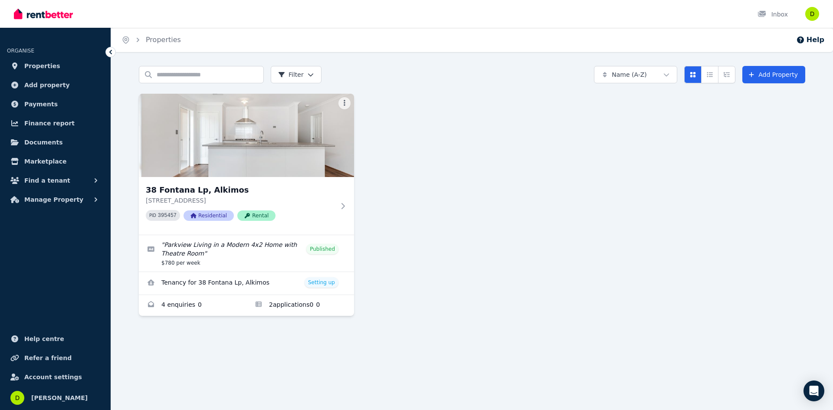
click at [310, 77] on html "Open main menu Inbox Open user menu ORGANISE Properties Add property Payments F…" at bounding box center [416, 205] width 833 height 410
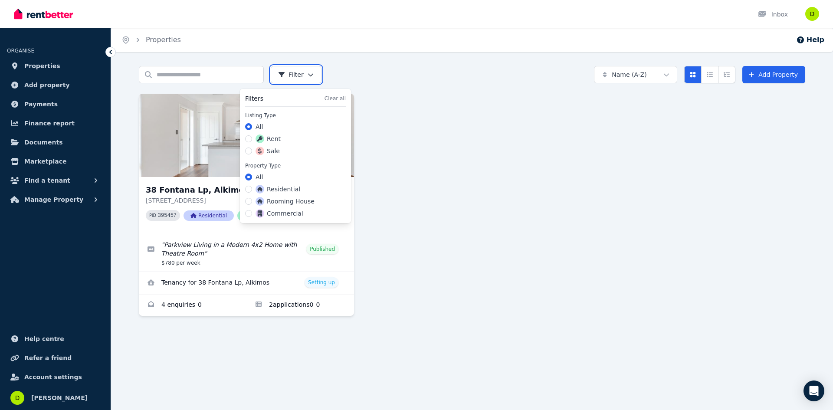
click at [310, 77] on html "Open main menu Inbox Open user menu ORGANISE Properties Add property Payments F…" at bounding box center [416, 205] width 833 height 410
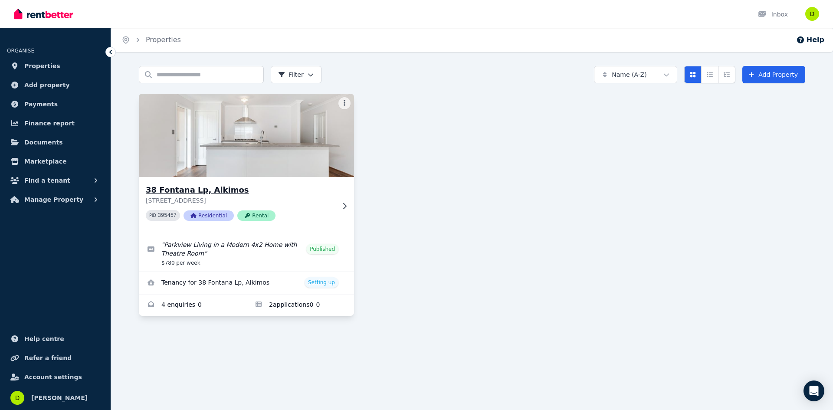
click at [197, 192] on h3 "38 Fontana Lp, Alkimos" at bounding box center [240, 190] width 189 height 12
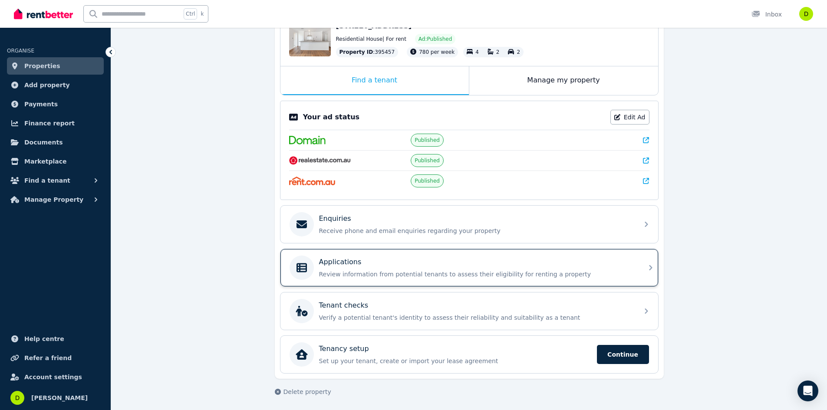
scroll to position [107, 0]
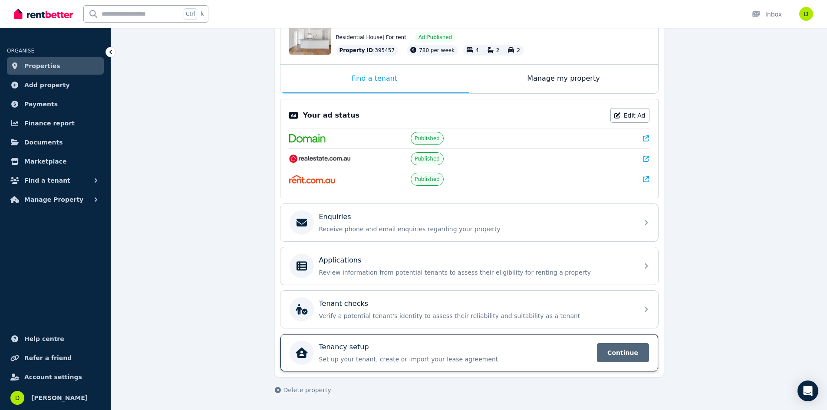
click at [609, 350] on span "Continue" at bounding box center [623, 352] width 52 height 19
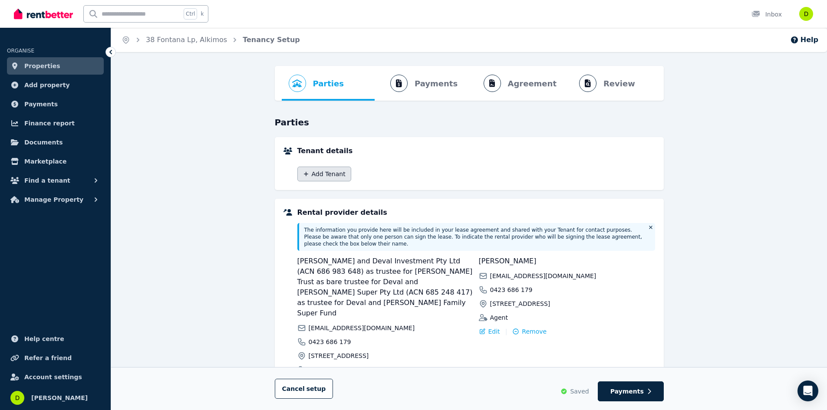
click at [326, 171] on button "Add Tenant" at bounding box center [324, 174] width 54 height 15
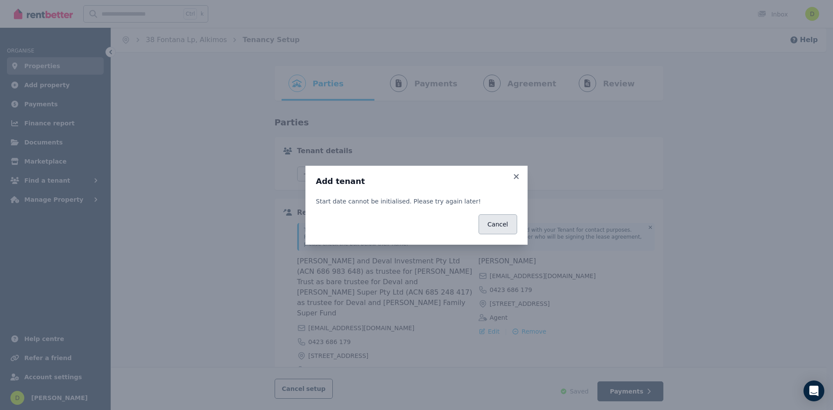
click at [499, 224] on button "Cancel" at bounding box center [498, 224] width 39 height 20
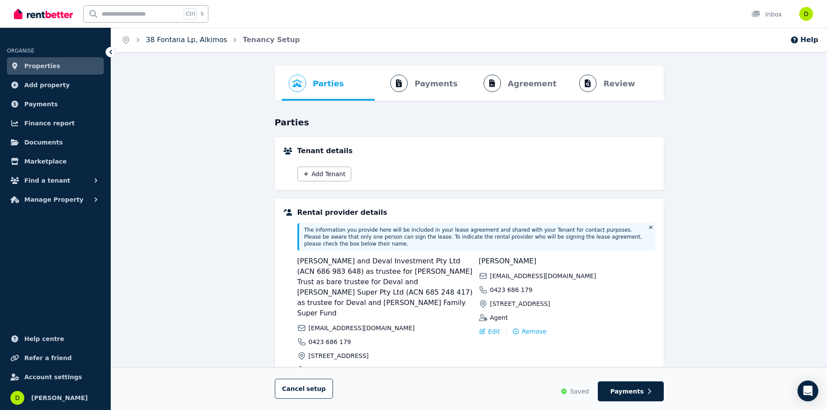
click at [164, 42] on link "38 Fontana Lp, Alkimos" at bounding box center [186, 40] width 81 height 8
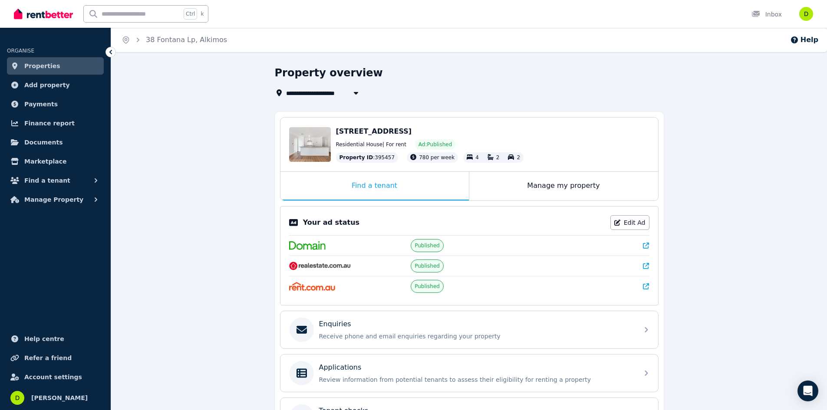
click at [351, 92] on button "button" at bounding box center [356, 93] width 16 height 10
click at [313, 92] on span "38 Fontana Lp, Alkimos" at bounding box center [329, 93] width 87 height 10
type input "**********"
click at [242, 228] on div "**********" at bounding box center [469, 291] width 716 height 451
click at [46, 66] on span "Properties" at bounding box center [42, 66] width 36 height 10
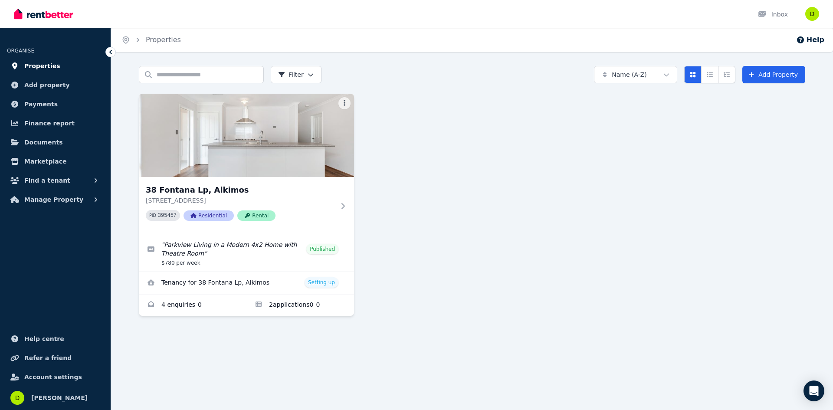
click at [49, 68] on span "Properties" at bounding box center [42, 66] width 36 height 10
click at [213, 192] on h3 "38 Fontana Lp, Alkimos" at bounding box center [240, 190] width 189 height 12
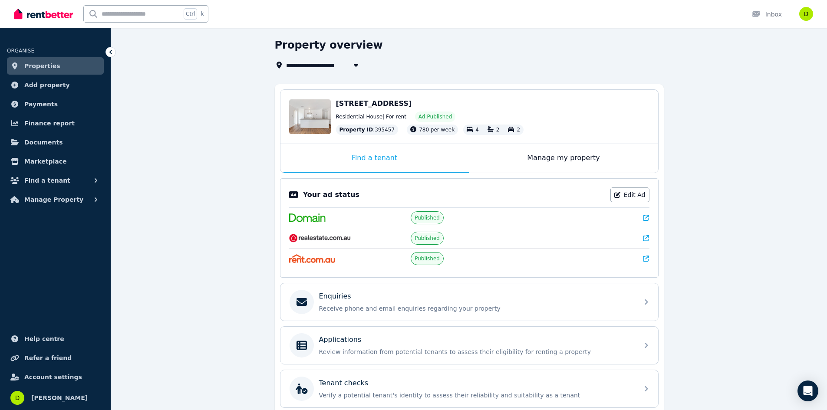
scroll to position [107, 0]
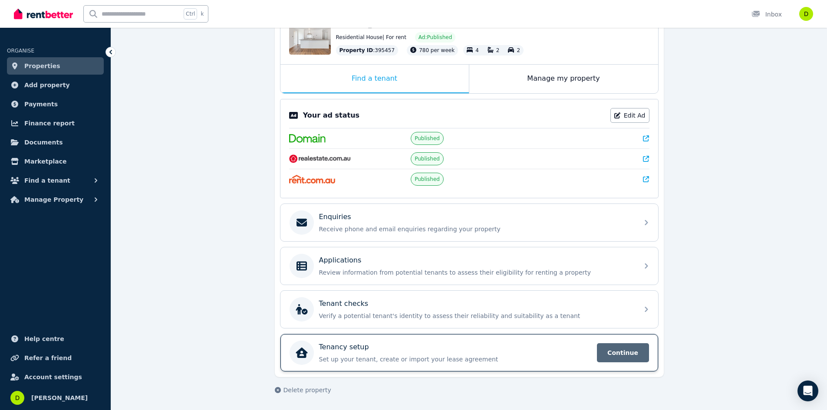
click at [629, 355] on span "Continue" at bounding box center [623, 352] width 52 height 19
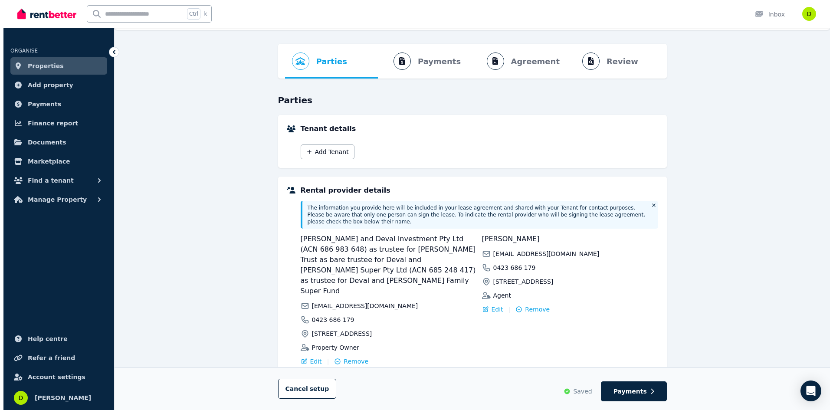
scroll to position [43, 0]
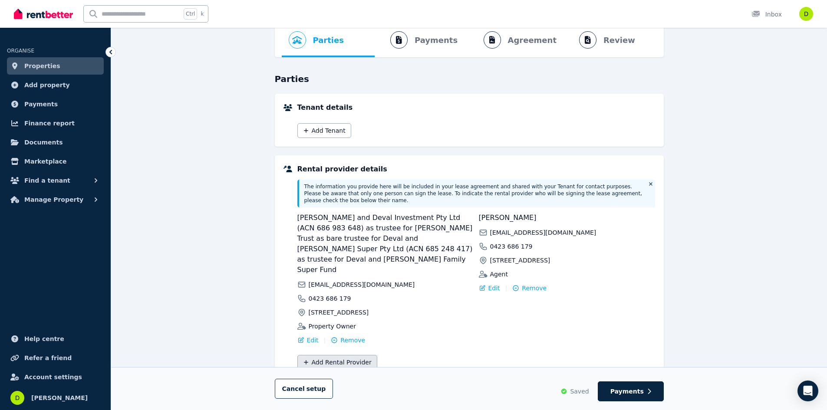
click at [352, 355] on button "Add Rental Provider" at bounding box center [337, 362] width 80 height 15
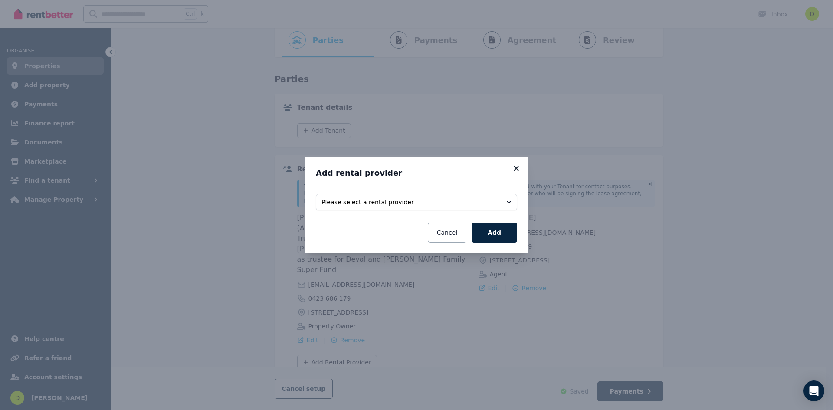
click at [518, 168] on icon at bounding box center [516, 168] width 9 height 8
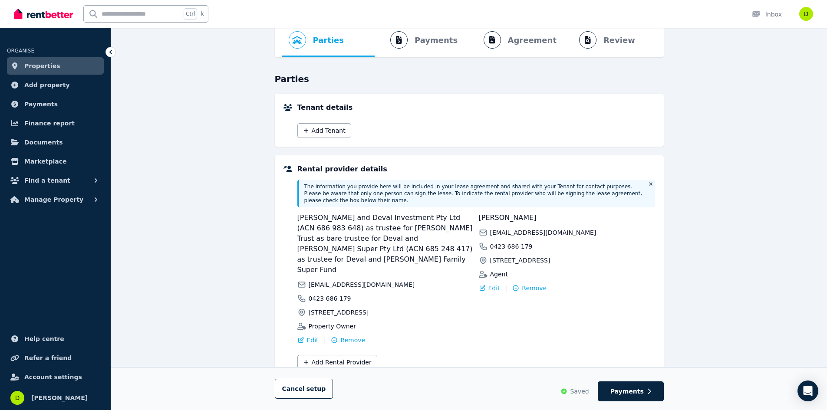
click at [343, 336] on span "Remove" at bounding box center [352, 340] width 25 height 9
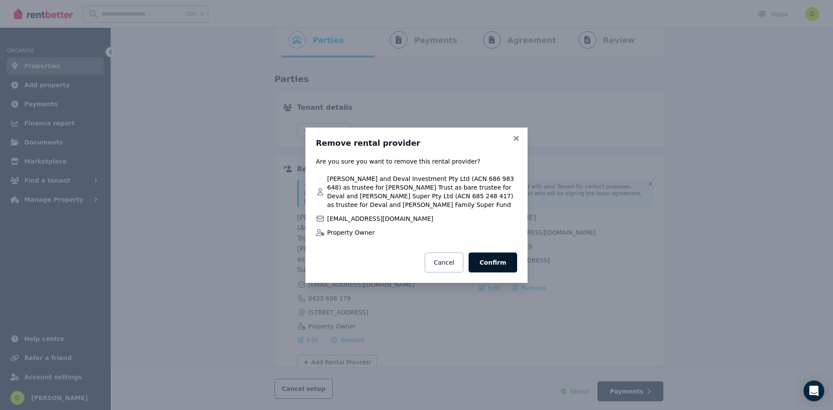
click at [497, 257] on button "Confirm" at bounding box center [493, 263] width 49 height 20
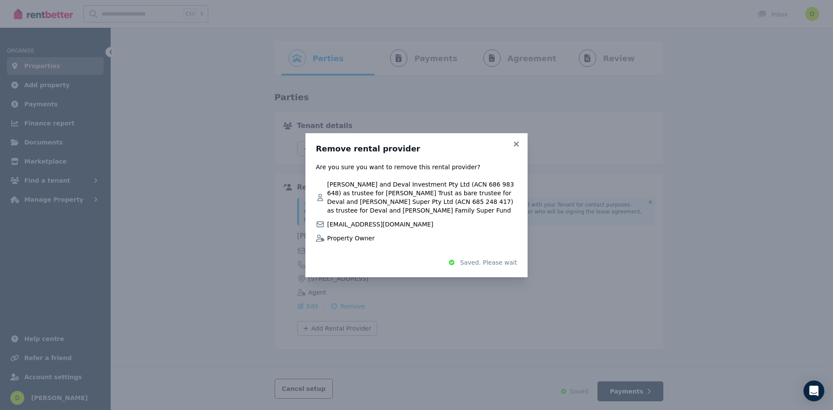
scroll to position [20, 0]
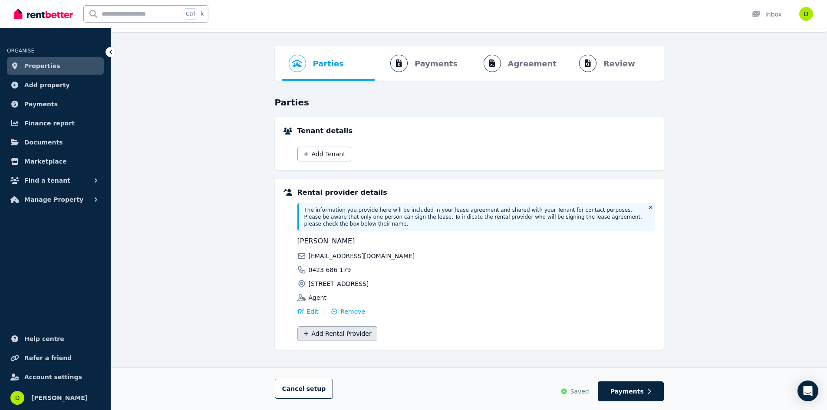
click at [339, 328] on button "Add Rental Provider" at bounding box center [337, 333] width 80 height 15
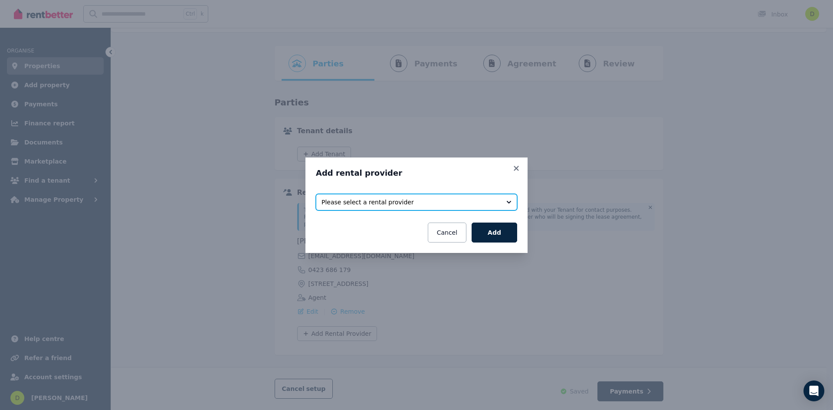
click at [476, 200] on span "Please select a rental provider" at bounding box center [411, 202] width 178 height 9
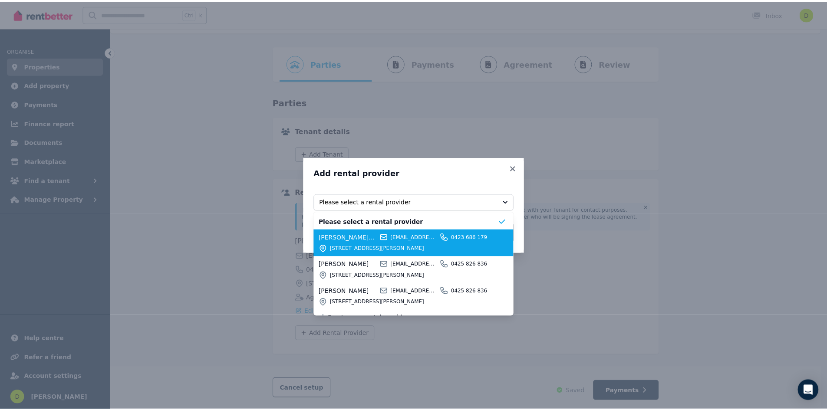
scroll to position [11, 0]
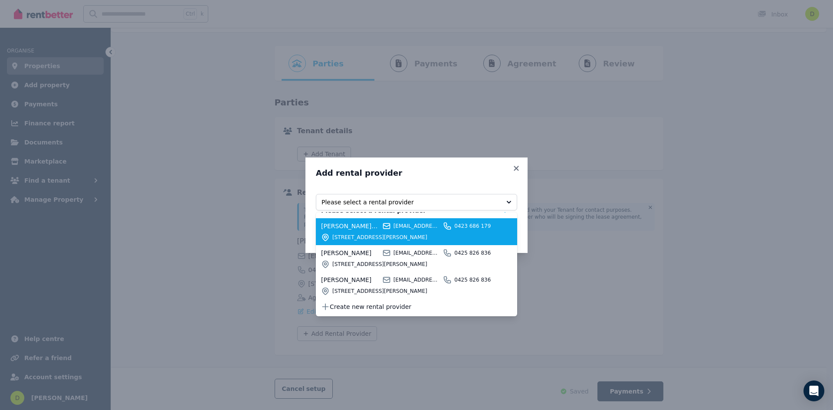
click at [458, 235] on span "64 Liriope Parkway, Sinagra WA 6065" at bounding box center [416, 237] width 169 height 7
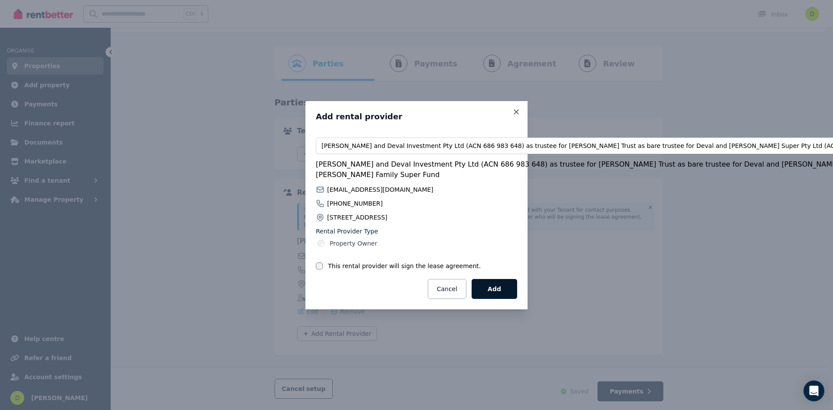
click at [500, 285] on button "Add" at bounding box center [495, 289] width 46 height 20
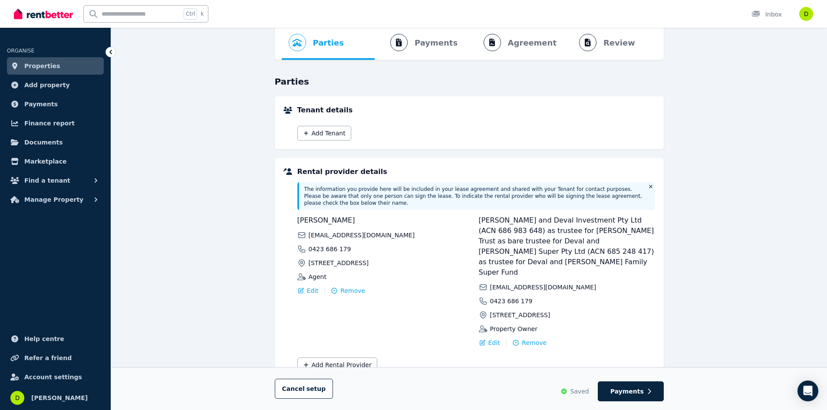
scroll to position [51, 0]
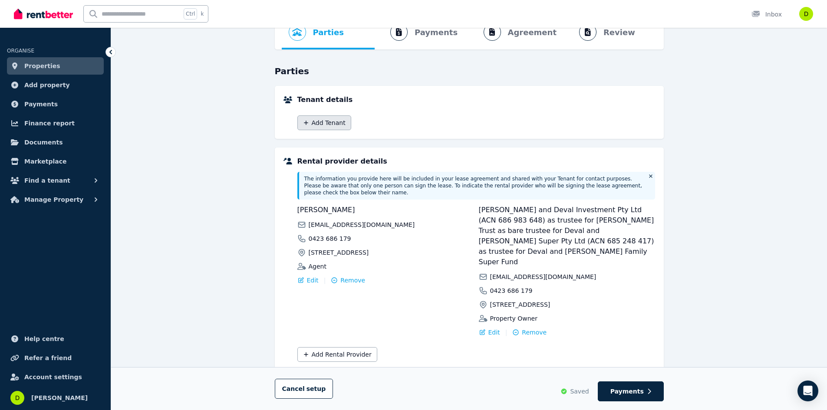
click at [330, 122] on button "Add Tenant" at bounding box center [324, 122] width 54 height 15
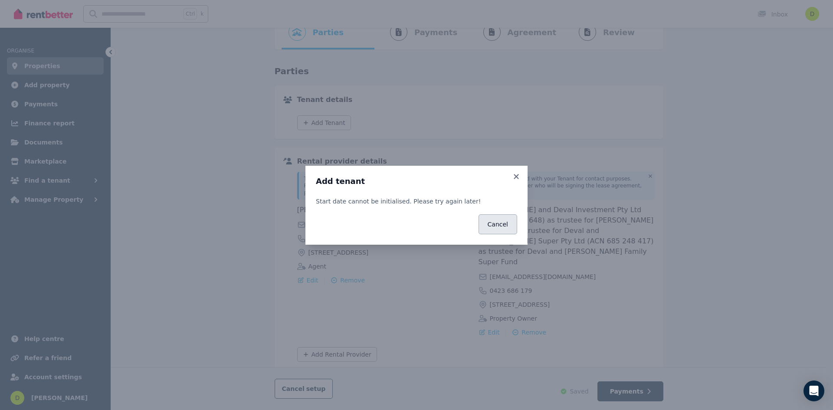
click at [507, 225] on button "Cancel" at bounding box center [498, 224] width 39 height 20
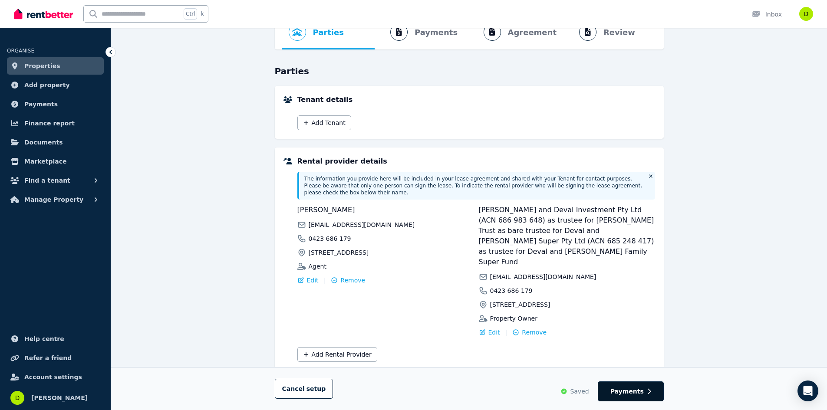
click at [625, 393] on span "Payments" at bounding box center [626, 391] width 33 height 9
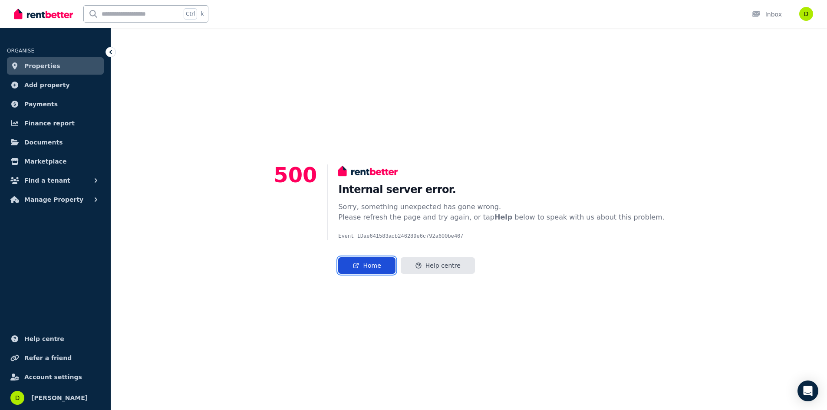
click at [395, 264] on link "Home" at bounding box center [366, 265] width 57 height 16
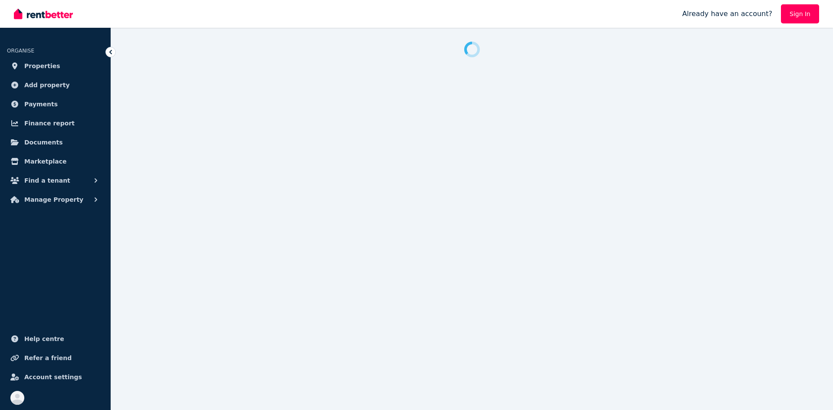
click at [54, 17] on img at bounding box center [43, 13] width 59 height 13
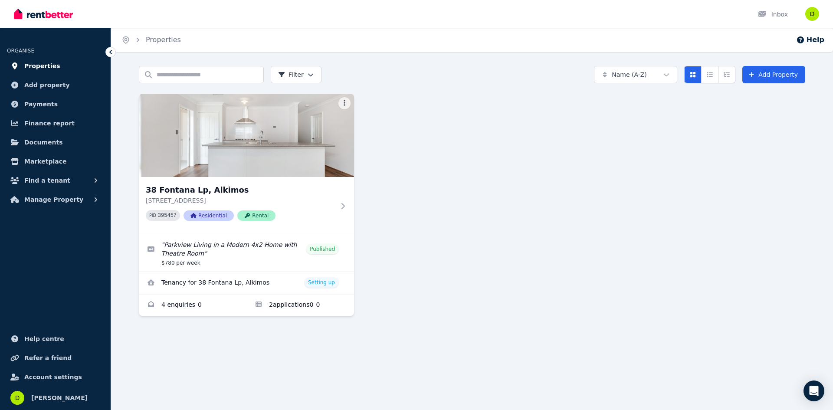
click at [43, 67] on span "Properties" at bounding box center [42, 66] width 36 height 10
click at [43, 66] on span "Properties" at bounding box center [42, 66] width 36 height 10
click at [330, 281] on link "View details for Tenancy for 38 Fontana Lp, Alkimos" at bounding box center [246, 283] width 215 height 23
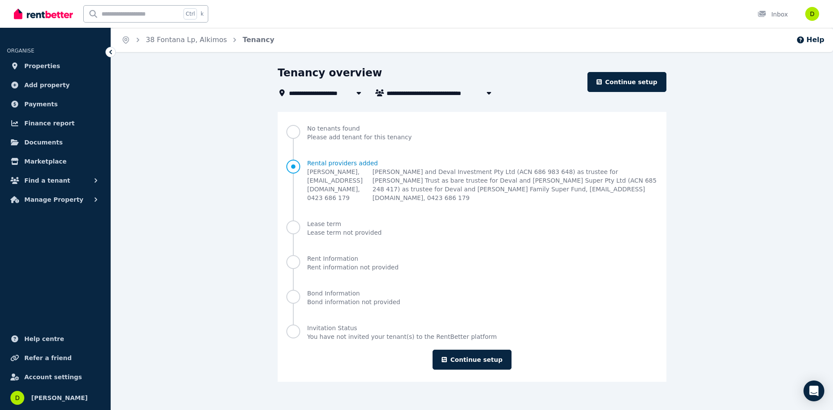
click at [490, 92] on icon "button" at bounding box center [489, 93] width 4 height 3
type input "**********"
click at [490, 92] on icon "button" at bounding box center [489, 93] width 4 height 3
click at [359, 91] on icon at bounding box center [359, 92] width 9 height 7
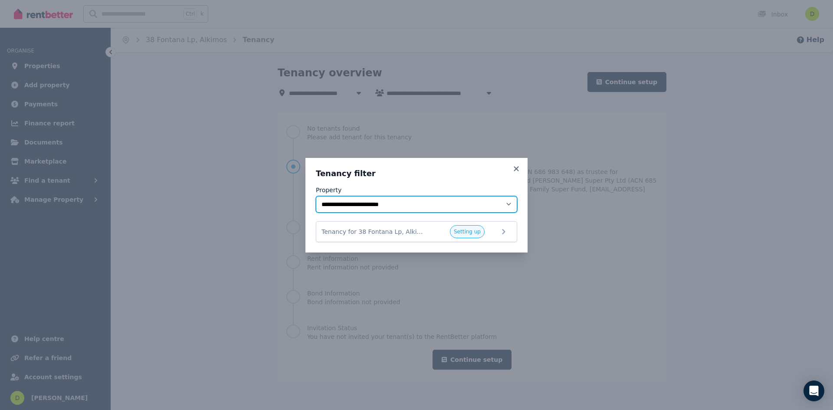
click at [461, 207] on select "**********" at bounding box center [416, 204] width 201 height 16
click at [505, 201] on select "**********" at bounding box center [416, 204] width 201 height 16
click at [474, 232] on span "Setting up" at bounding box center [467, 231] width 27 height 7
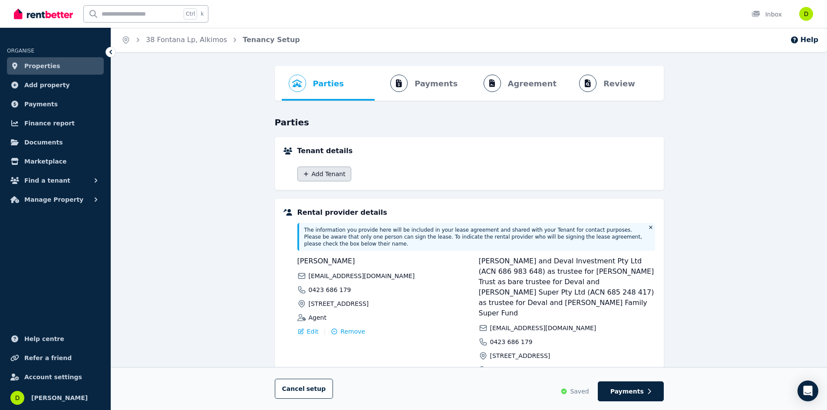
click at [329, 176] on button "Add Tenant" at bounding box center [324, 174] width 54 height 15
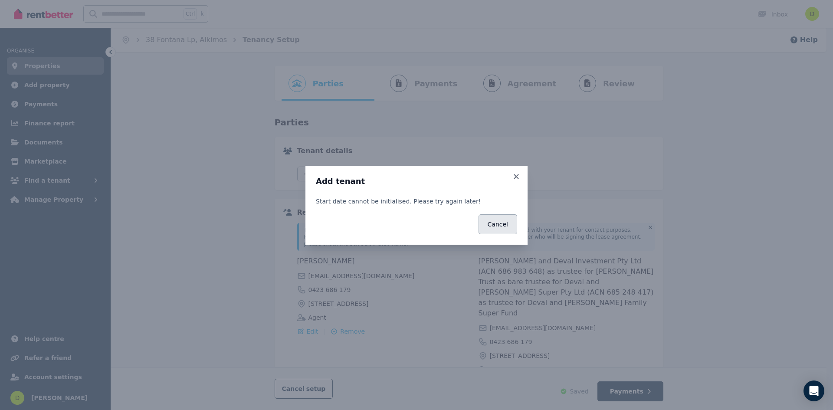
click at [499, 228] on button "Cancel" at bounding box center [498, 224] width 39 height 20
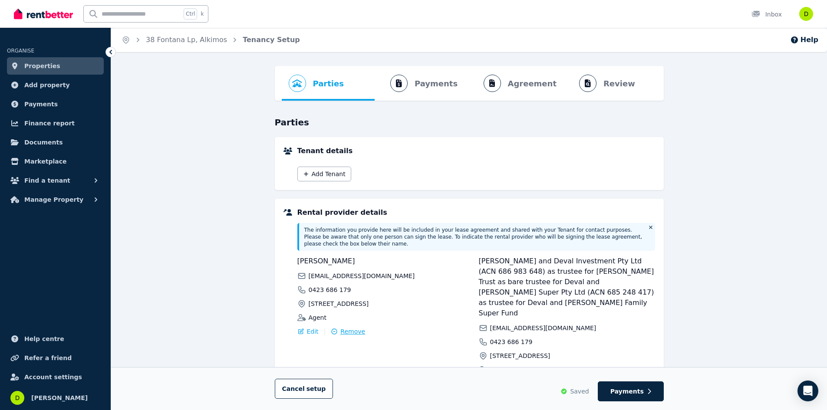
click at [352, 327] on span "Remove" at bounding box center [352, 331] width 25 height 9
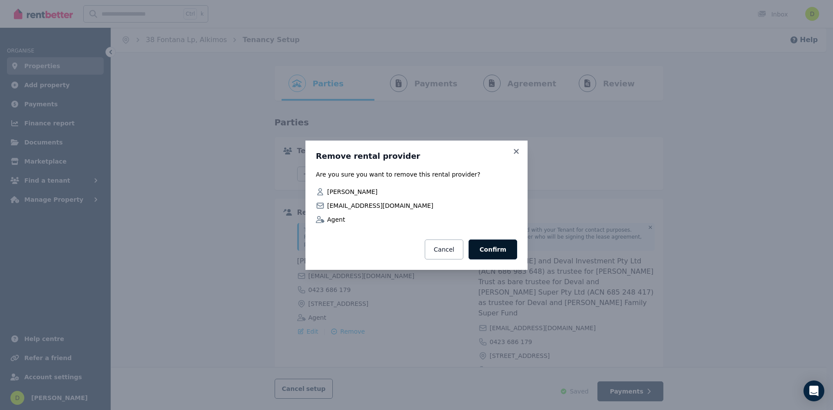
click at [496, 253] on button "Confirm" at bounding box center [493, 250] width 49 height 20
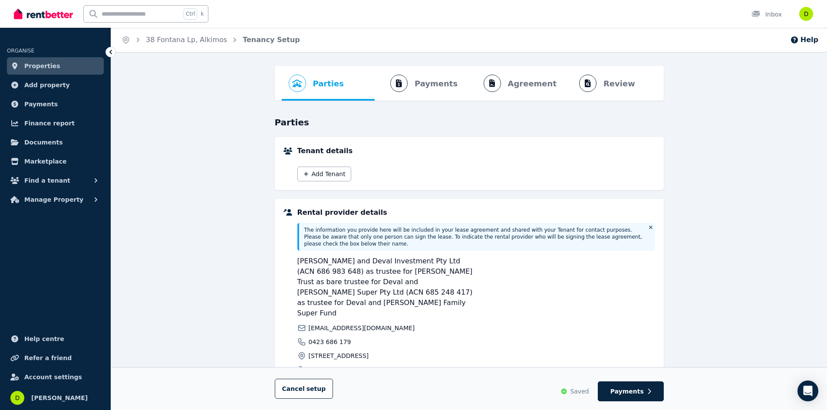
click at [49, 16] on img at bounding box center [43, 13] width 59 height 13
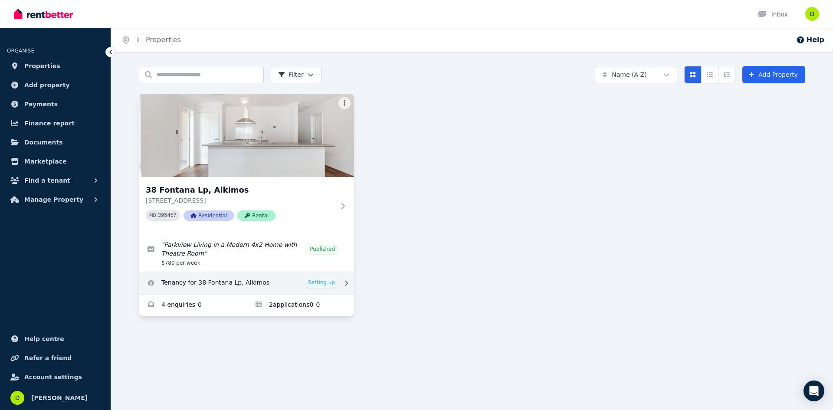
click at [332, 279] on link "View details for Tenancy for 38 Fontana Lp, Alkimos" at bounding box center [246, 283] width 215 height 23
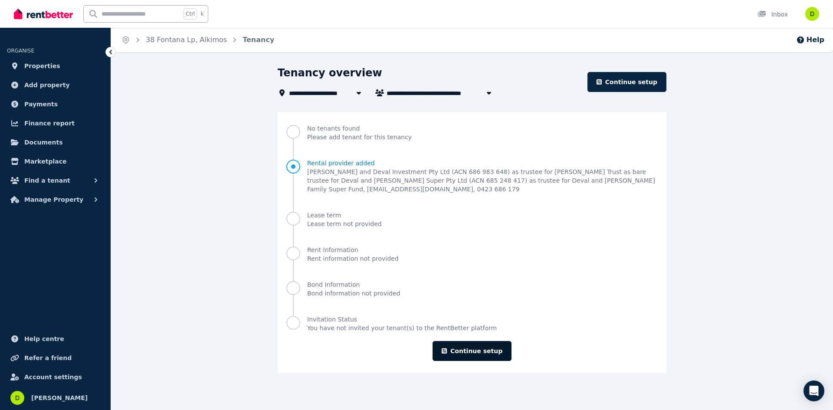
click at [460, 341] on link "Continue setup" at bounding box center [472, 351] width 79 height 20
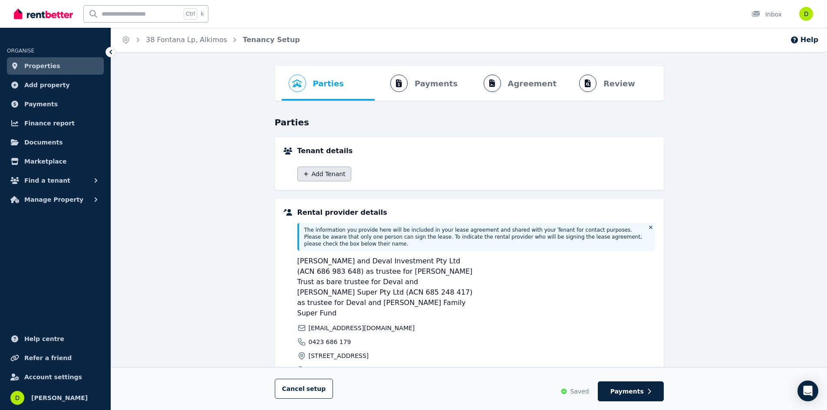
click at [322, 174] on button "Add Tenant" at bounding box center [324, 174] width 54 height 15
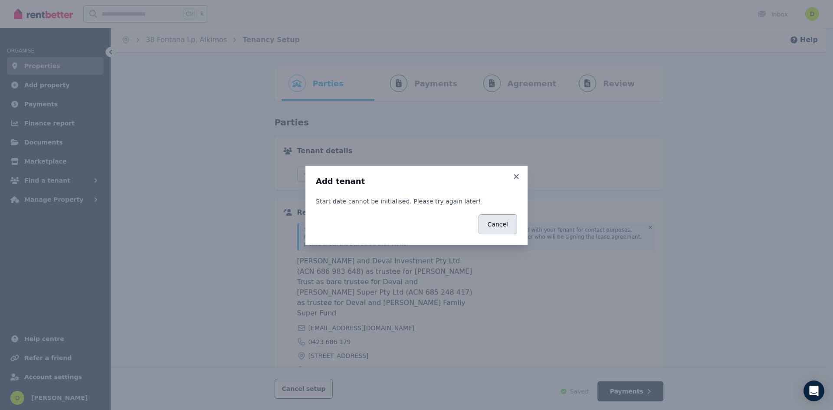
click at [500, 224] on button "Cancel" at bounding box center [498, 224] width 39 height 20
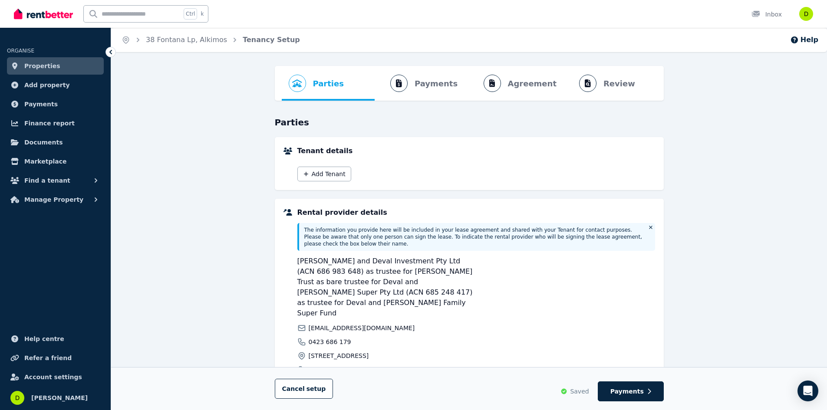
scroll to position [43, 0]
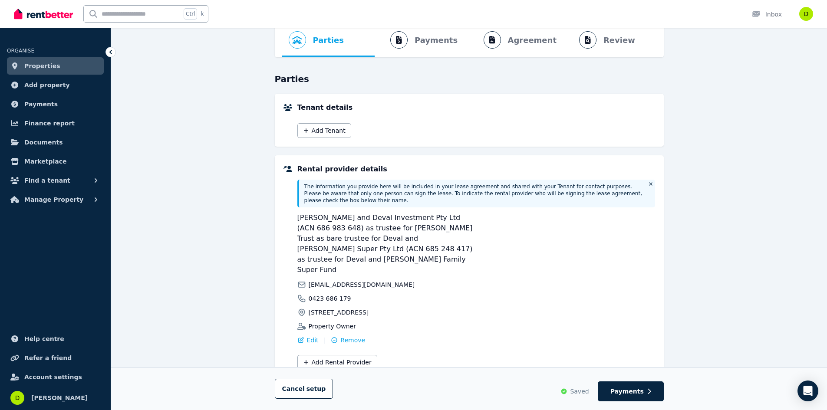
click at [312, 336] on span "Edit" at bounding box center [313, 340] width 12 height 9
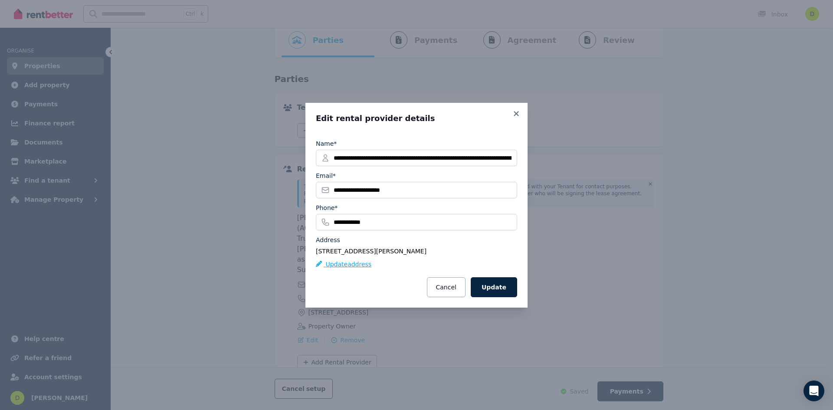
click at [360, 263] on button "Update address" at bounding box center [344, 264] width 56 height 9
select select "**"
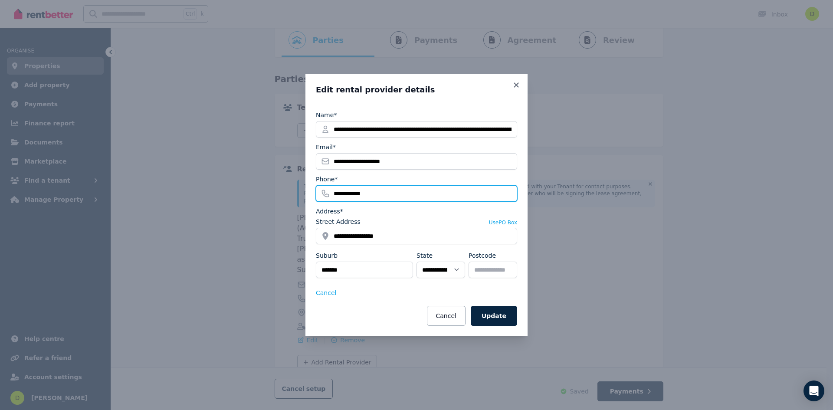
click at [360, 193] on input "**********" at bounding box center [416, 193] width 201 height 16
click at [350, 193] on input "**********" at bounding box center [416, 193] width 201 height 16
click at [349, 193] on input "**********" at bounding box center [416, 193] width 201 height 16
type input "**********"
click at [500, 319] on button "Update" at bounding box center [494, 316] width 46 height 20
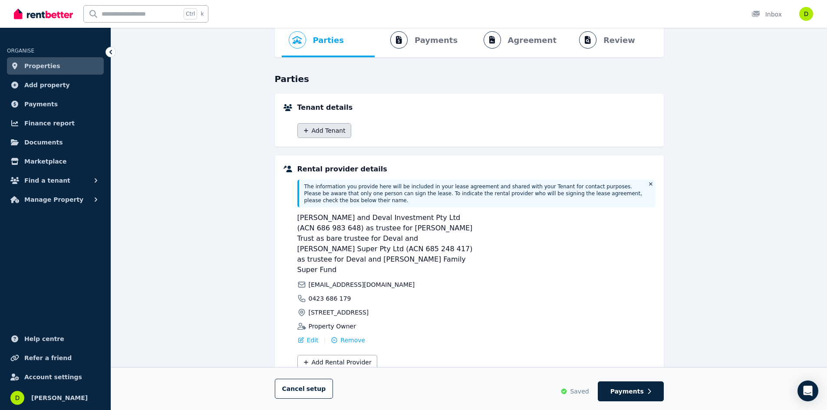
click at [329, 131] on button "Add Tenant" at bounding box center [324, 130] width 54 height 15
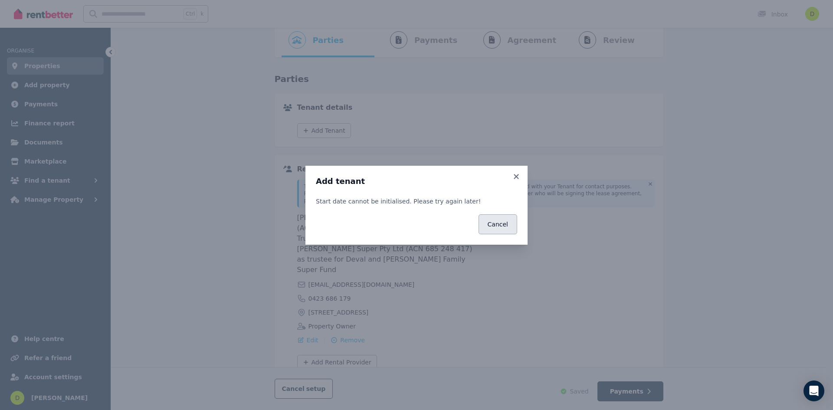
click at [502, 227] on button "Cancel" at bounding box center [498, 224] width 39 height 20
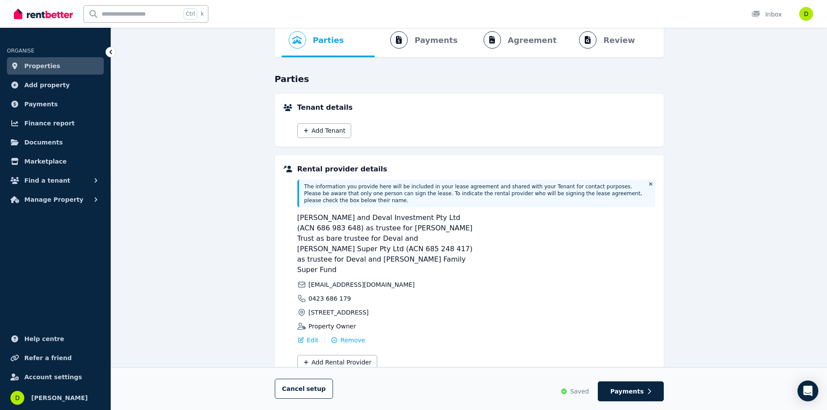
click at [62, 17] on img at bounding box center [43, 13] width 59 height 13
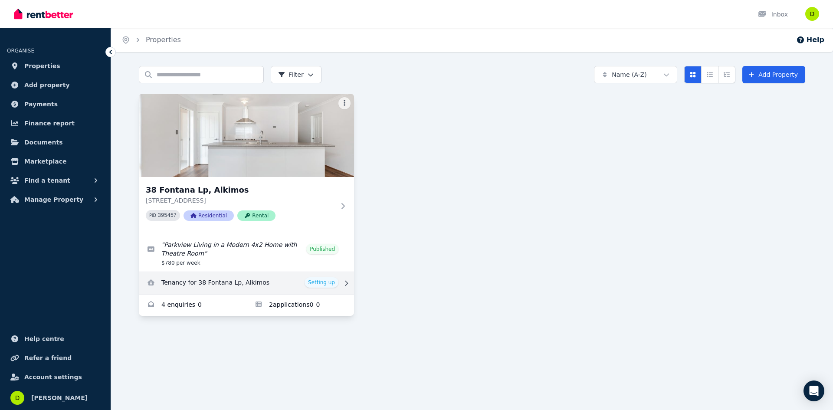
click at [325, 281] on link "View details for Tenancy for 38 Fontana Lp, Alkimos" at bounding box center [246, 283] width 215 height 23
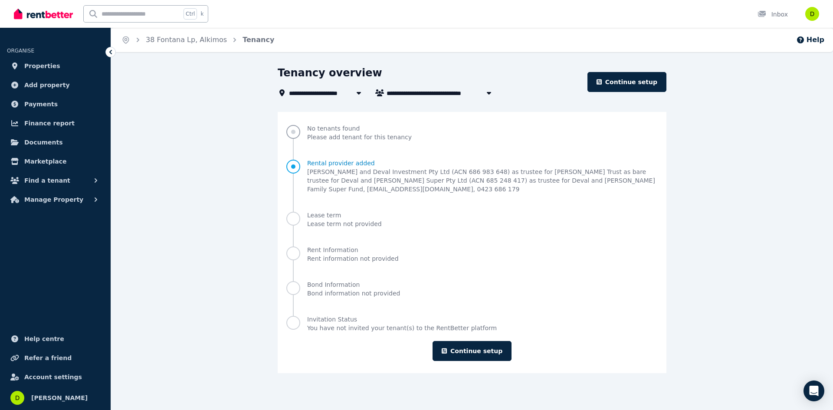
click at [295, 130] on span "Progress" at bounding box center [293, 132] width 14 height 14
click at [292, 212] on span "Progress" at bounding box center [293, 219] width 14 height 14
click at [297, 164] on span "Progress" at bounding box center [293, 167] width 14 height 14
click at [615, 85] on link "Continue setup" at bounding box center [627, 82] width 79 height 20
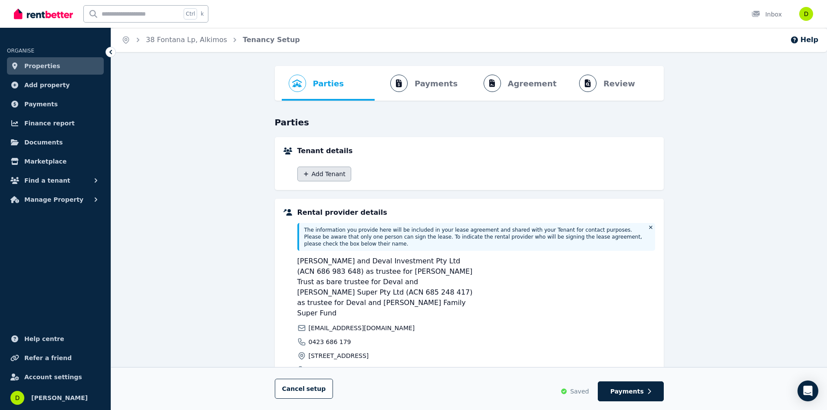
click at [333, 176] on button "Add Tenant" at bounding box center [324, 174] width 54 height 15
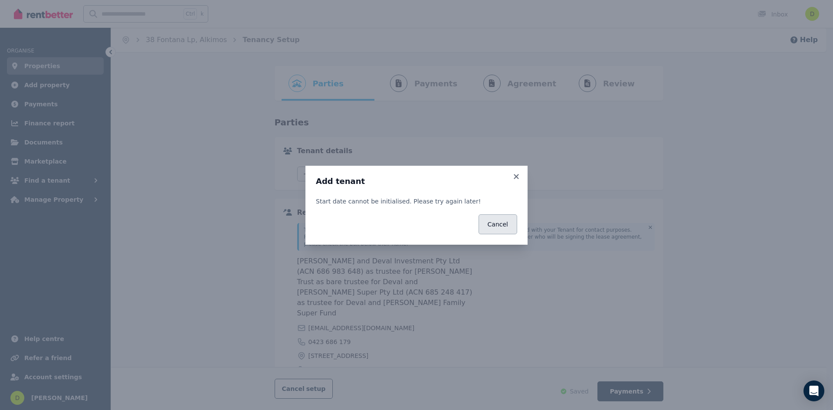
click at [508, 225] on button "Cancel" at bounding box center [498, 224] width 39 height 20
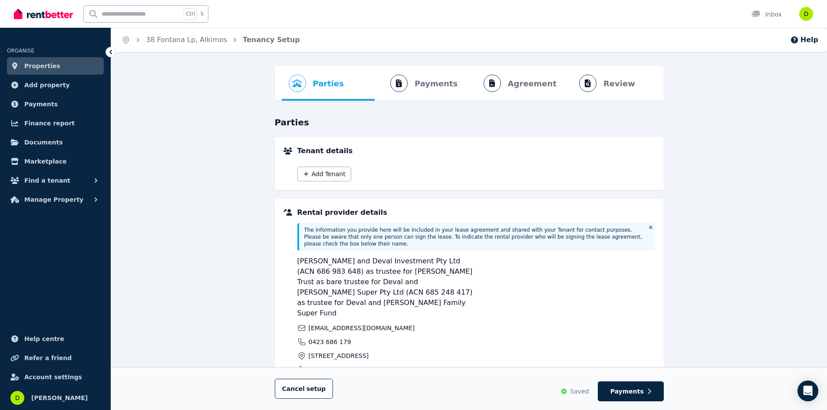
click at [353, 379] on span "Remove" at bounding box center [352, 383] width 25 height 9
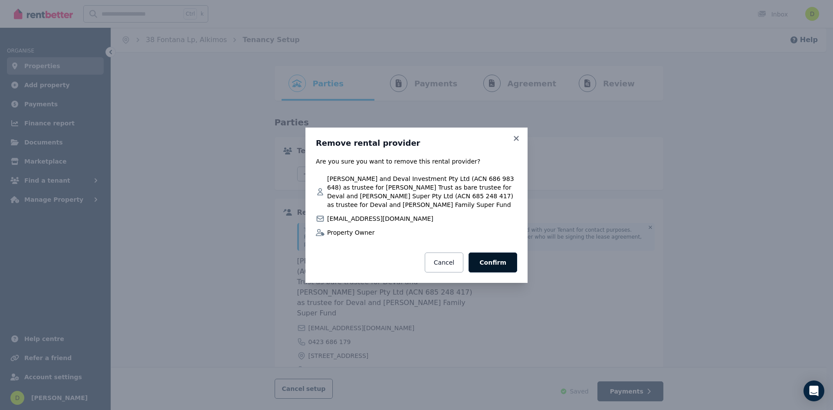
click at [494, 261] on button "Confirm" at bounding box center [493, 263] width 49 height 20
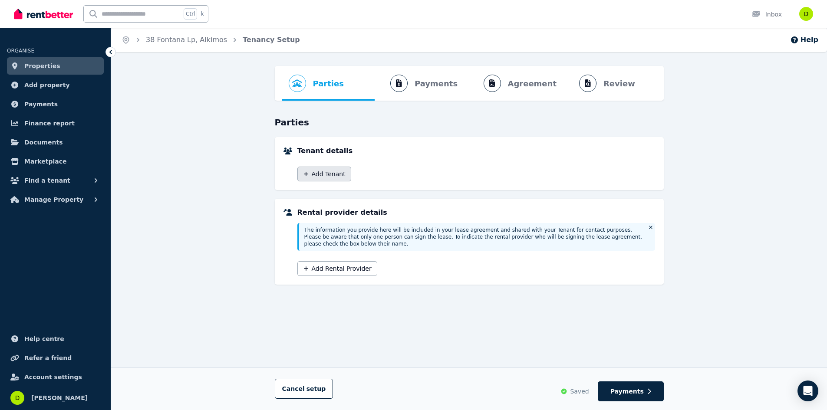
click at [310, 175] on button "Add Tenant" at bounding box center [324, 174] width 54 height 15
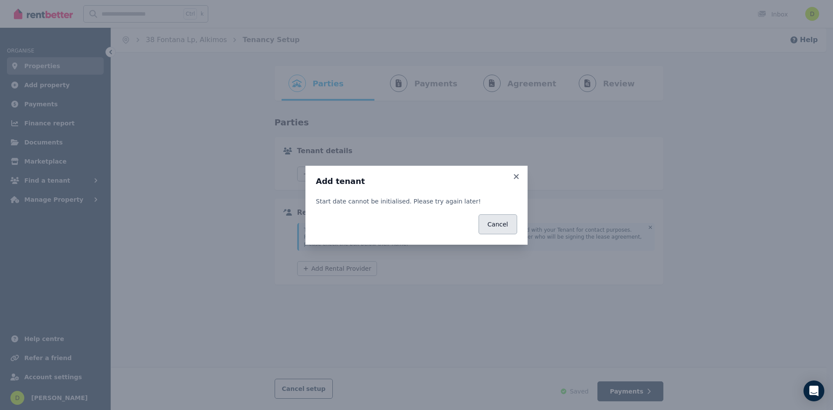
click at [492, 227] on button "Cancel" at bounding box center [498, 224] width 39 height 20
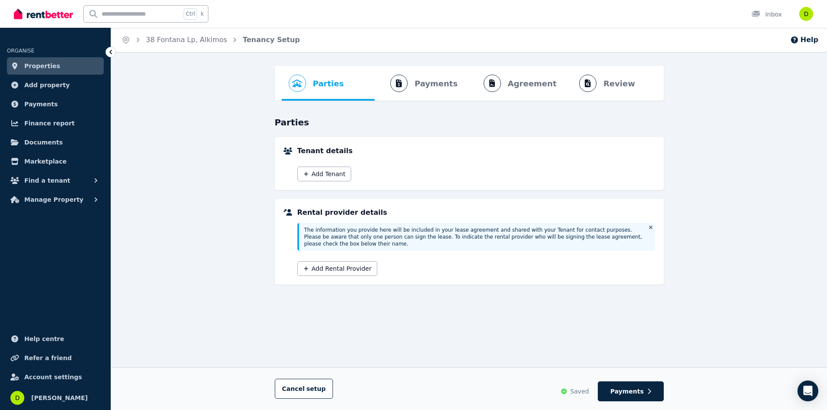
click at [62, 11] on img at bounding box center [43, 13] width 59 height 13
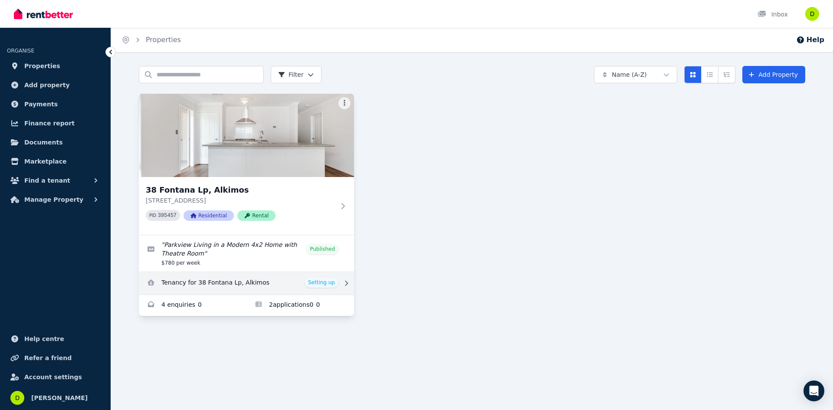
click at [210, 283] on link "View details for Tenancy for 38 Fontana Lp, Alkimos" at bounding box center [246, 283] width 215 height 23
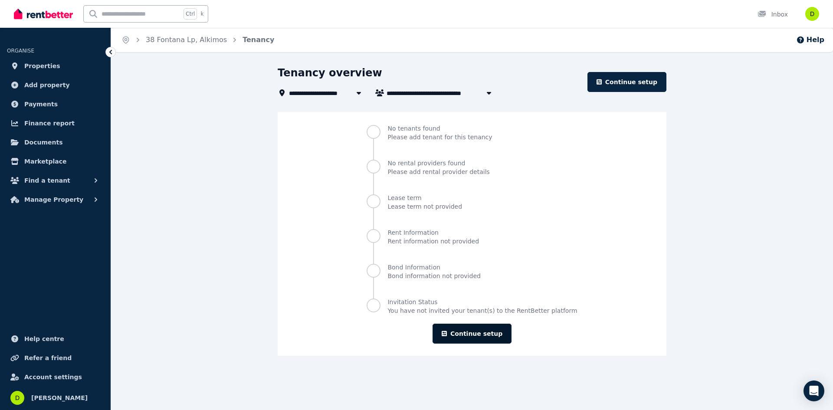
click at [472, 335] on link "Continue setup" at bounding box center [472, 334] width 79 height 20
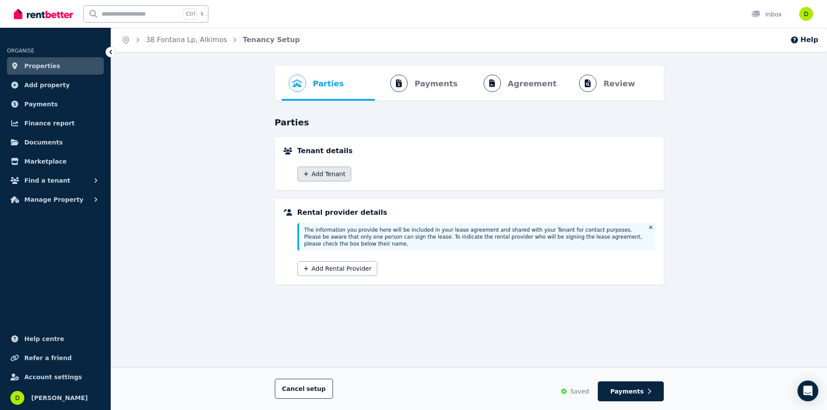
click at [314, 179] on button "Add Tenant" at bounding box center [324, 174] width 54 height 15
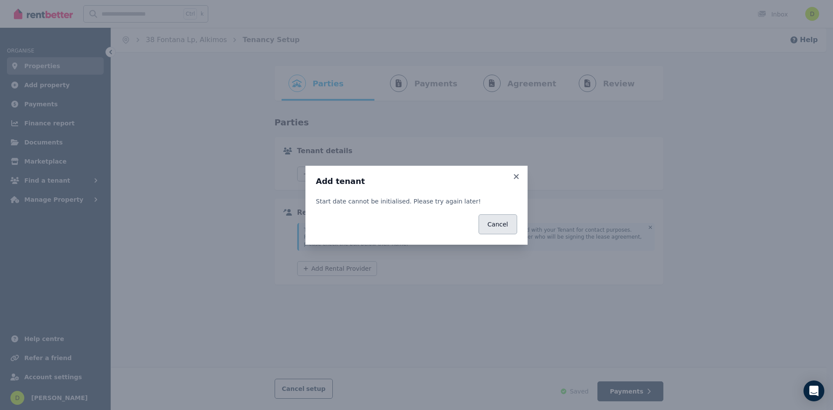
click at [503, 228] on button "Cancel" at bounding box center [498, 224] width 39 height 20
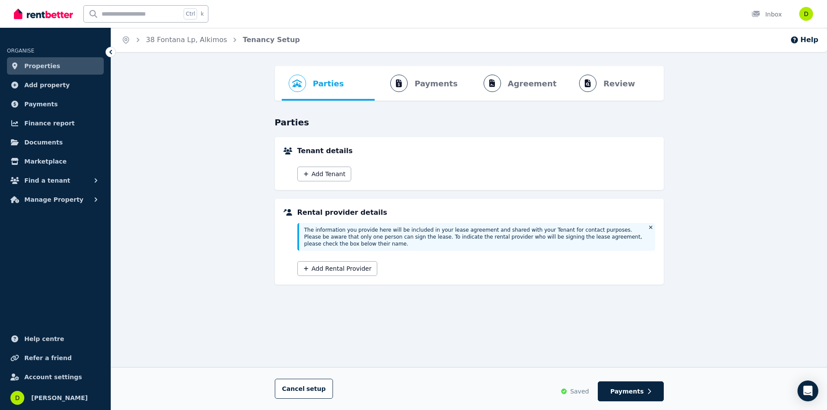
click at [58, 18] on img at bounding box center [43, 13] width 59 height 13
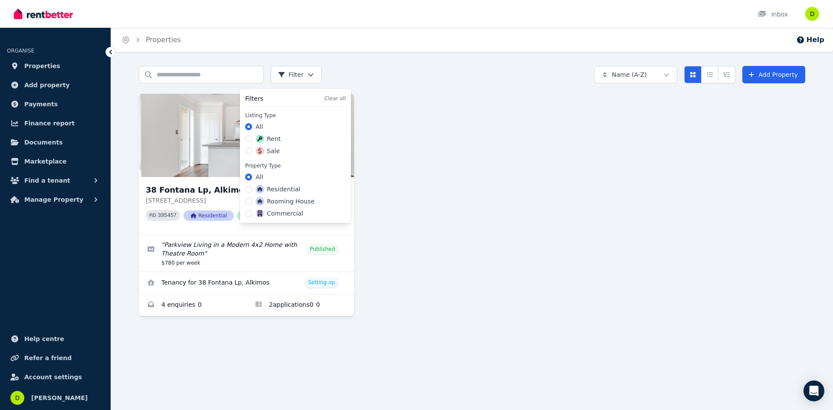
click at [293, 76] on html "Open main menu Inbox Open user menu ORGANISE Properties Add property Payments F…" at bounding box center [416, 205] width 833 height 410
click at [295, 78] on html "Open main menu Inbox Open user menu ORGANISE Properties Add property Payments F…" at bounding box center [416, 205] width 833 height 410
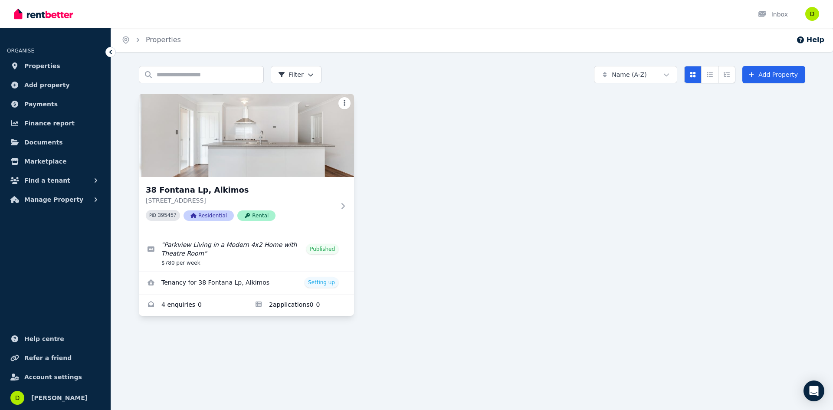
click at [345, 101] on html "Open main menu Inbox Open user menu ORGANISE Properties Add property Payments F…" at bounding box center [416, 205] width 833 height 410
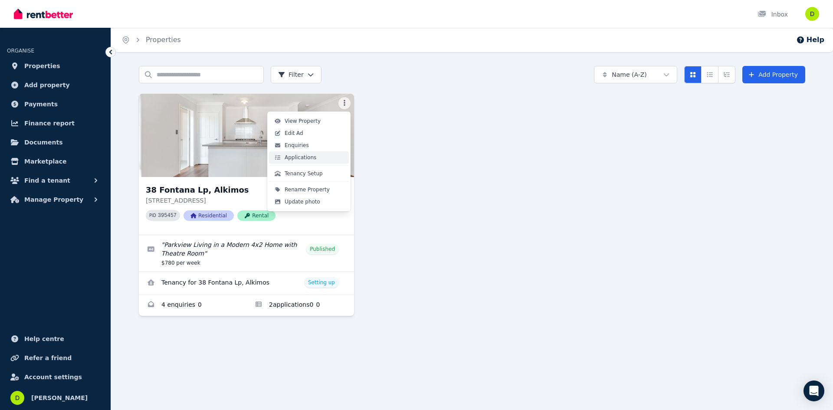
click at [301, 154] on span "Applications" at bounding box center [301, 157] width 32 height 7
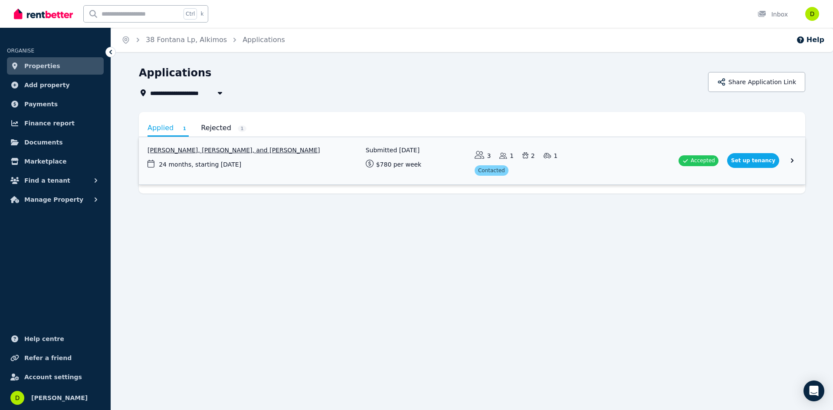
click at [758, 161] on link "View application: Zack Prebble, Anita Imeson, and Samuel Fleming" at bounding box center [472, 160] width 667 height 47
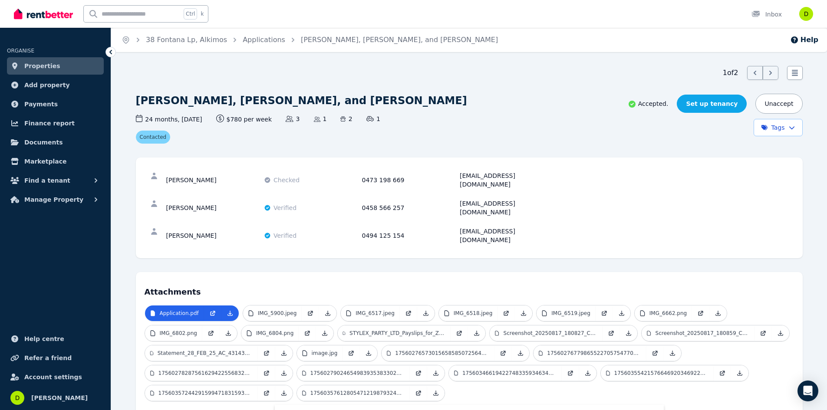
click at [730, 101] on link "Set up tenancy" at bounding box center [712, 104] width 70 height 18
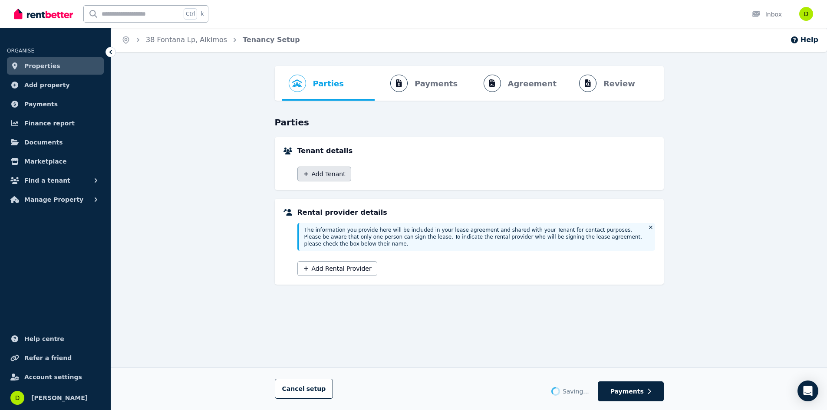
click at [322, 177] on button "Add Tenant" at bounding box center [324, 174] width 54 height 15
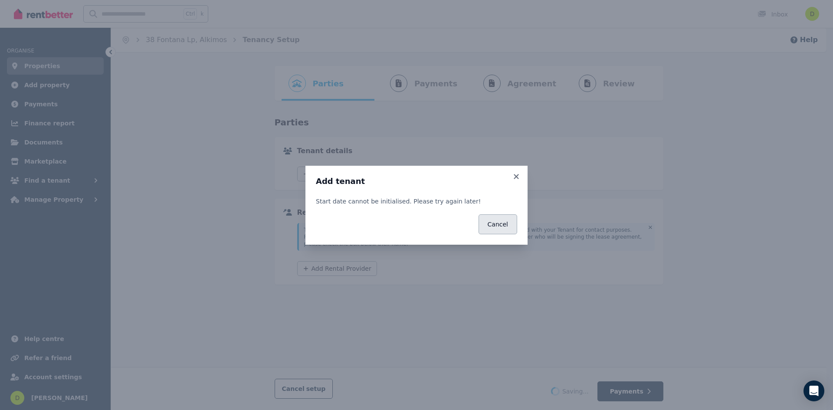
click at [511, 224] on button "Cancel" at bounding box center [498, 224] width 39 height 20
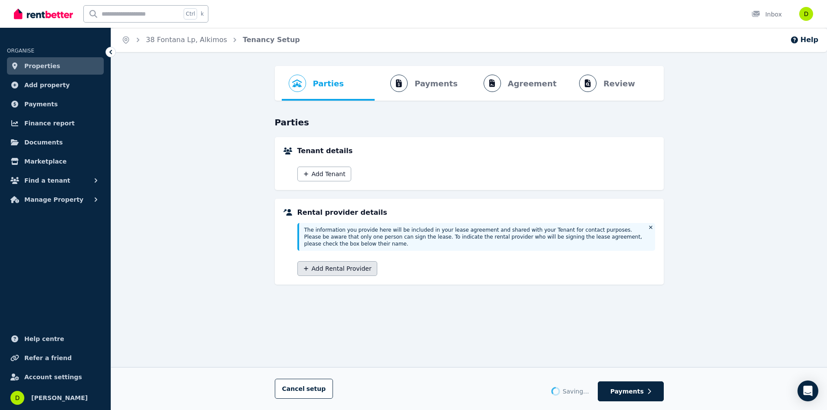
click at [344, 261] on button "Add Rental Provider" at bounding box center [337, 268] width 80 height 15
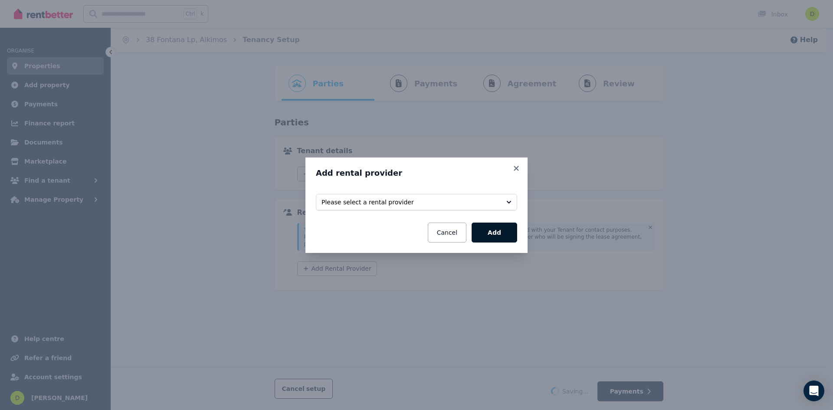
click at [502, 232] on button "Add" at bounding box center [495, 233] width 46 height 20
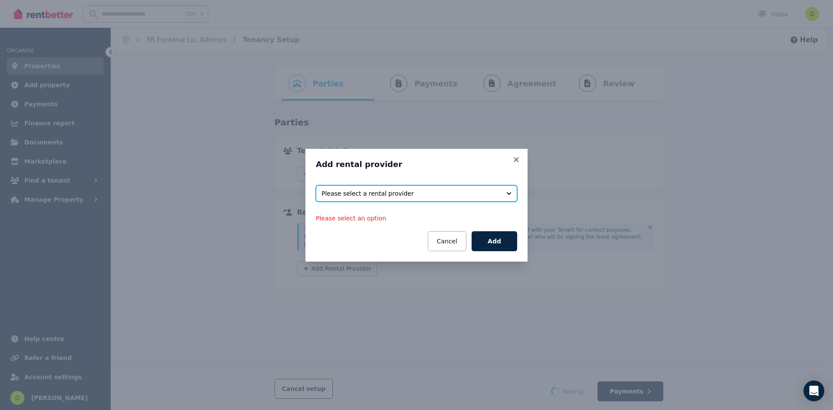
click at [453, 190] on span "Please select a rental provider" at bounding box center [411, 193] width 178 height 9
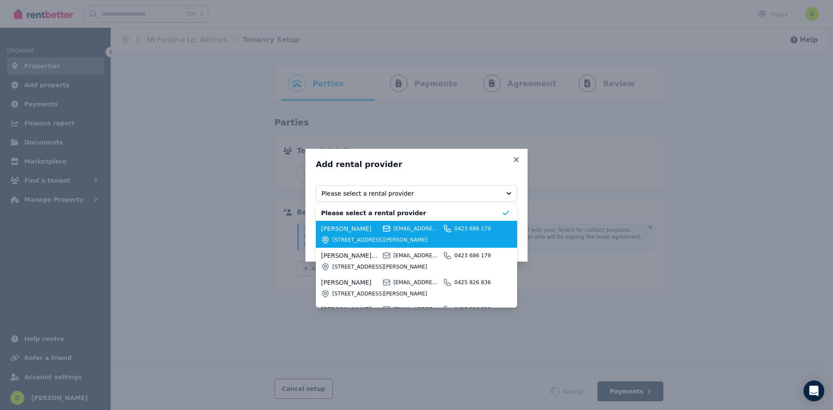
click at [416, 234] on div "[PERSON_NAME] [EMAIL_ADDRESS][DOMAIN_NAME] 0423 686 179 [STREET_ADDRESS][PERSON…" at bounding box center [411, 234] width 181 height 20
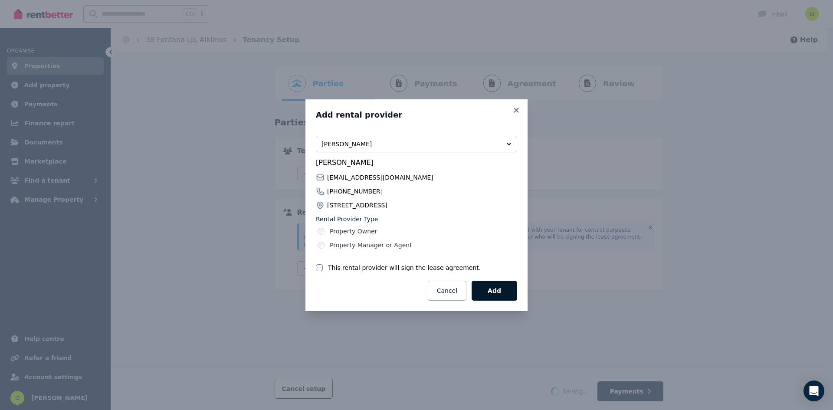
click at [491, 294] on button "Add" at bounding box center [495, 291] width 46 height 20
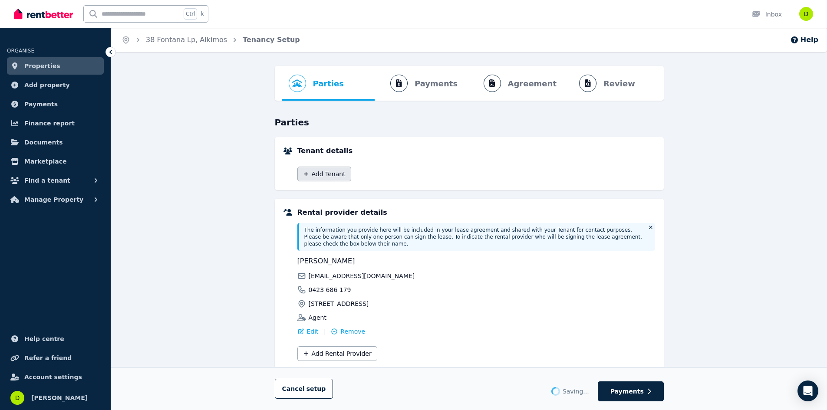
click at [328, 173] on button "Add Tenant" at bounding box center [324, 174] width 54 height 15
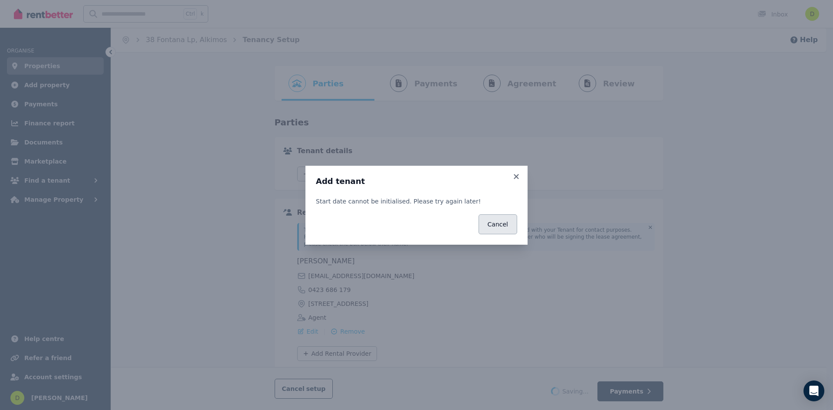
click at [494, 230] on button "Cancel" at bounding box center [498, 224] width 39 height 20
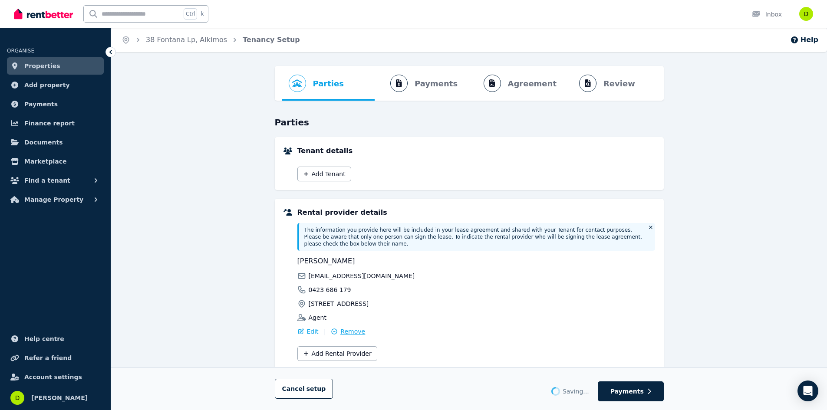
click at [350, 327] on span "Remove" at bounding box center [352, 331] width 25 height 9
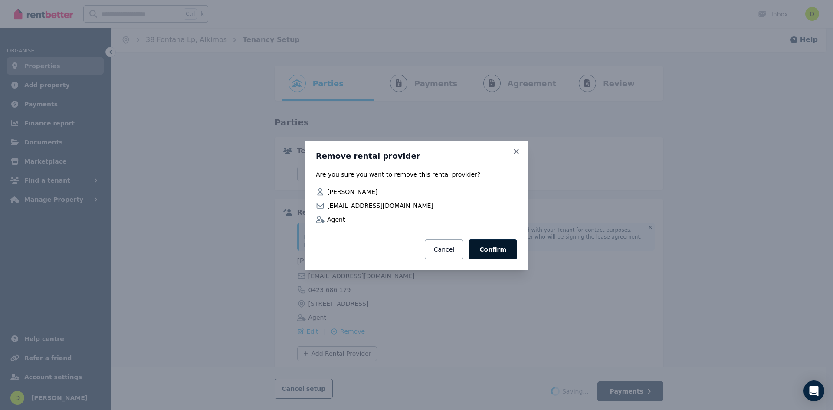
click at [497, 249] on button "Confirm" at bounding box center [493, 250] width 49 height 20
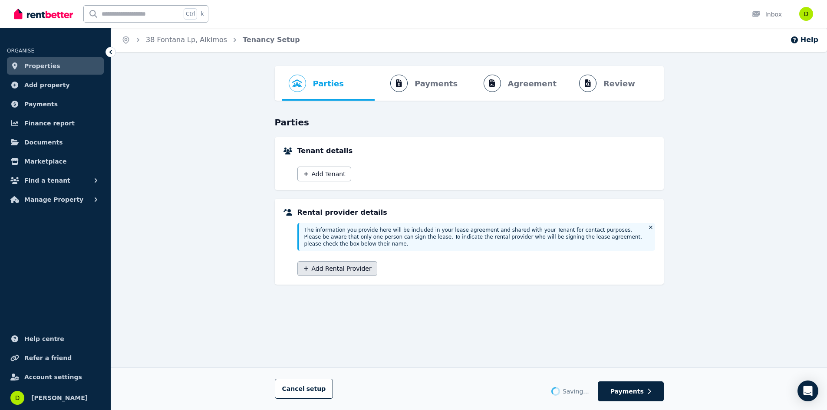
click at [335, 261] on button "Add Rental Provider" at bounding box center [337, 268] width 80 height 15
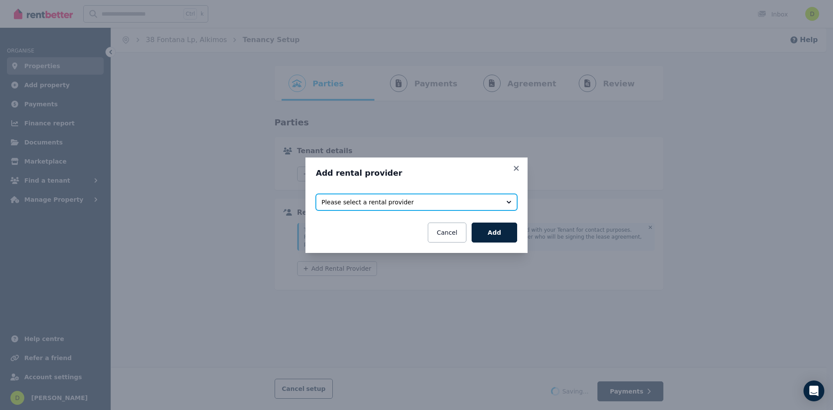
click at [489, 204] on span "Please select a rental provider" at bounding box center [411, 202] width 178 height 9
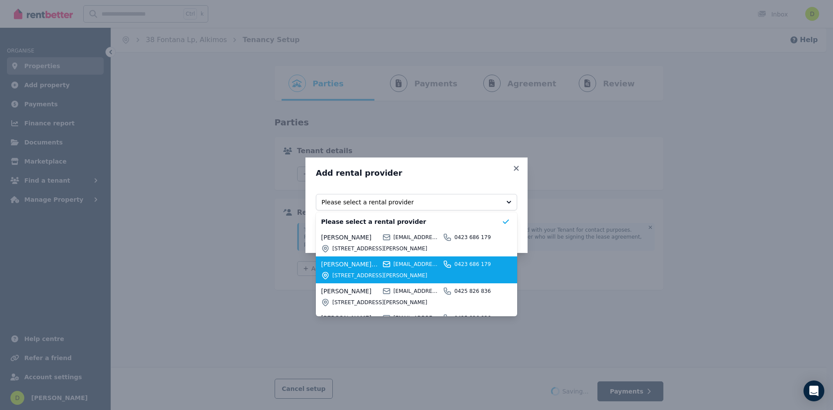
click at [427, 271] on div "[STREET_ADDRESS][PERSON_NAME]" at bounding box center [411, 275] width 181 height 9
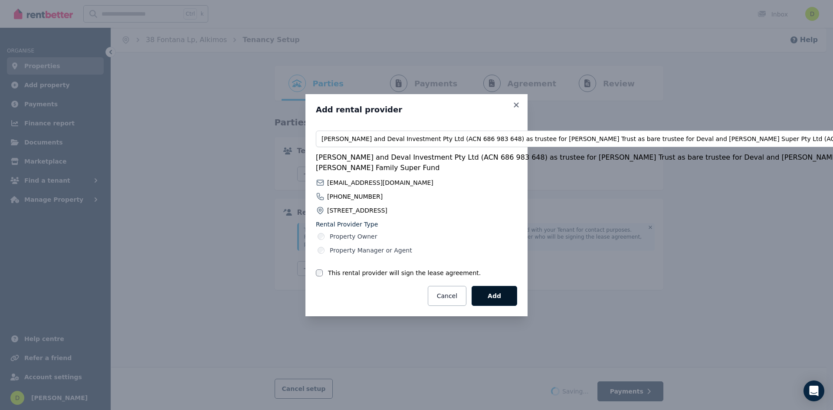
click at [499, 288] on button "Add" at bounding box center [495, 296] width 46 height 20
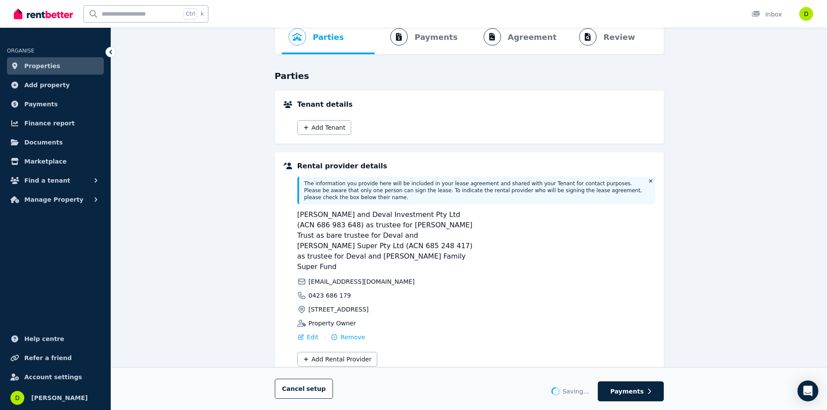
scroll to position [51, 0]
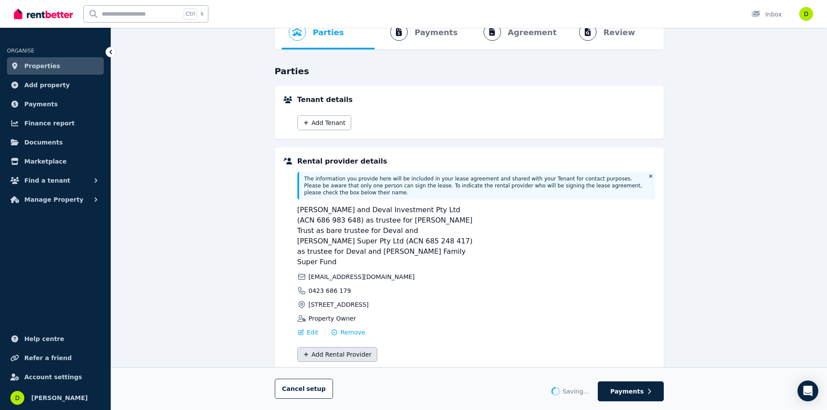
click at [358, 347] on button "Add Rental Provider" at bounding box center [337, 354] width 80 height 15
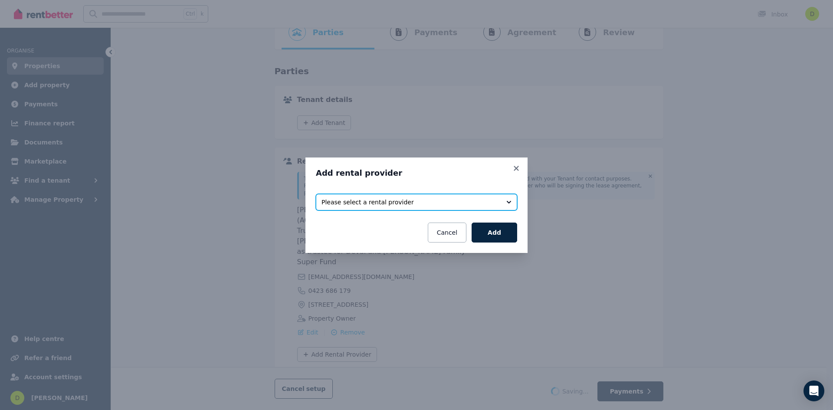
click at [473, 210] on button "Please select a rental provider" at bounding box center [416, 202] width 201 height 16
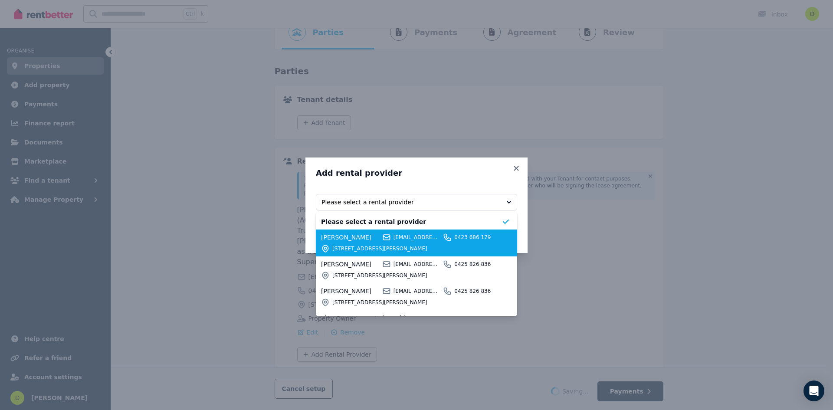
click at [411, 246] on span "[STREET_ADDRESS][PERSON_NAME]" at bounding box center [416, 248] width 169 height 7
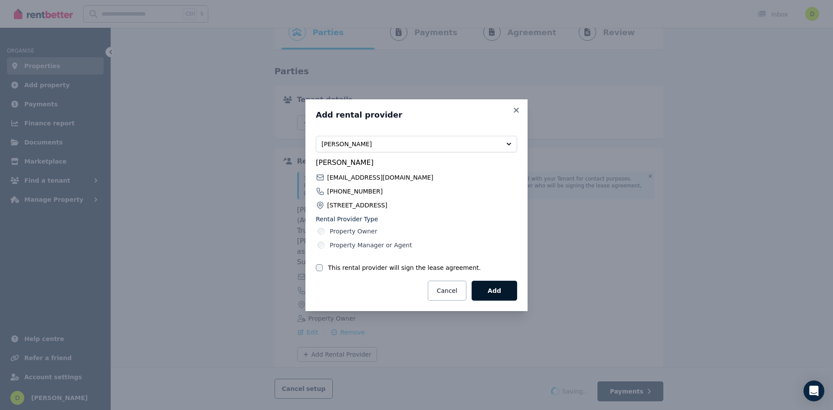
click at [499, 284] on button "Add" at bounding box center [495, 291] width 46 height 20
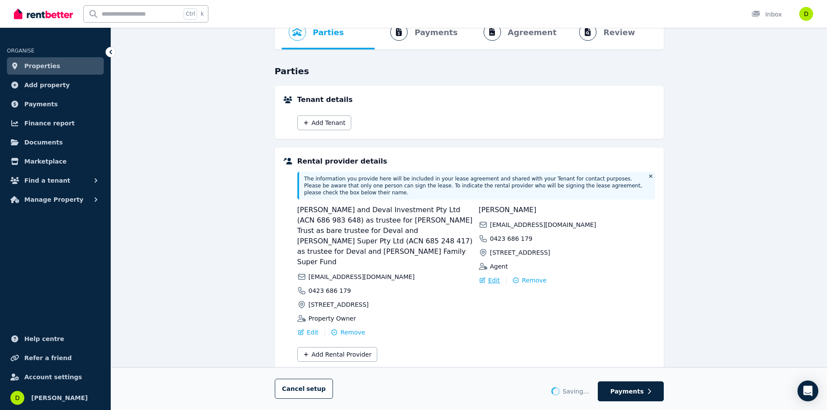
click at [493, 276] on span "Edit" at bounding box center [494, 280] width 12 height 9
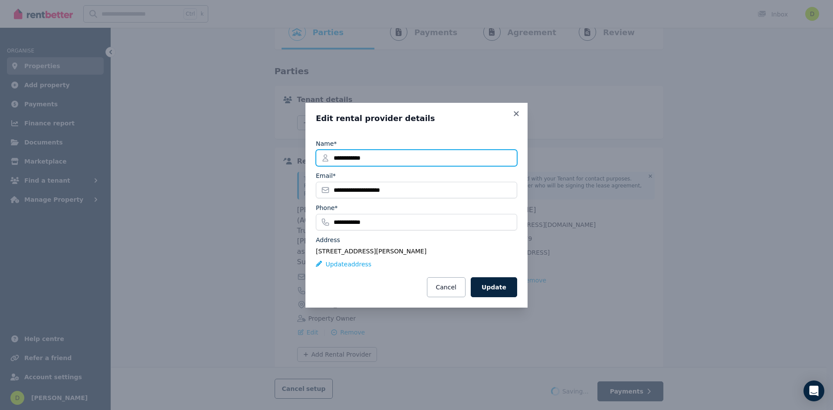
click at [352, 160] on input "**********" at bounding box center [416, 158] width 201 height 16
type input "**********"
click at [495, 287] on button "Update" at bounding box center [494, 287] width 46 height 20
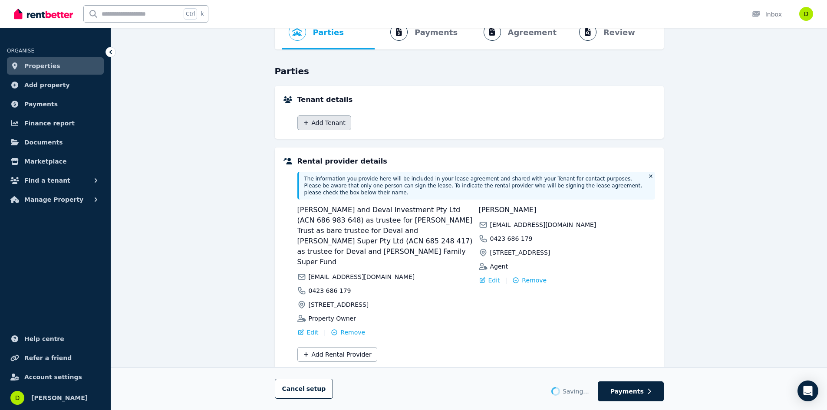
click at [308, 119] on button "Add Tenant" at bounding box center [324, 122] width 54 height 15
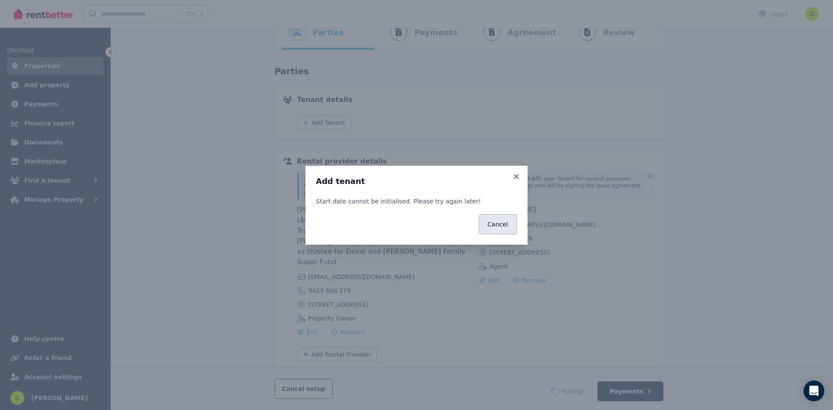
click at [507, 223] on button "Cancel" at bounding box center [498, 224] width 39 height 20
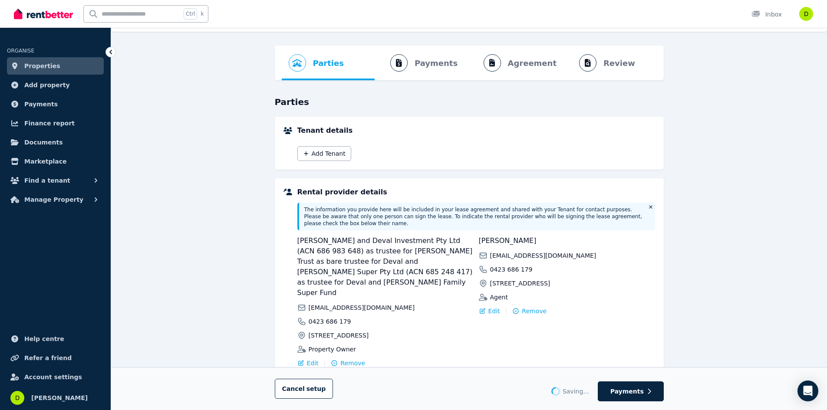
scroll to position [0, 0]
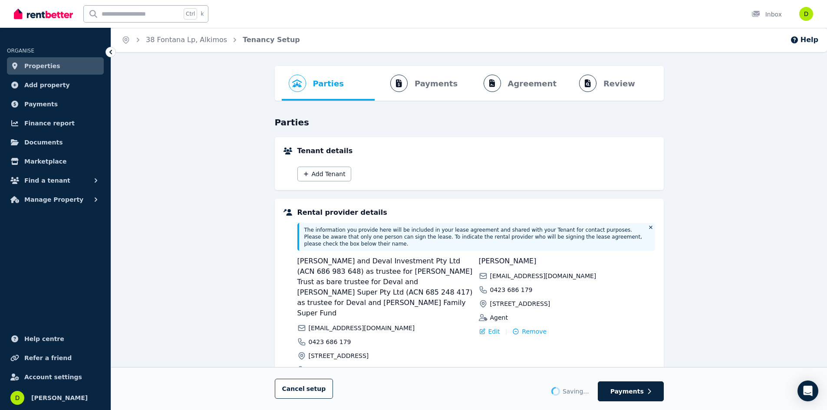
click at [43, 67] on span "Properties" at bounding box center [42, 66] width 36 height 10
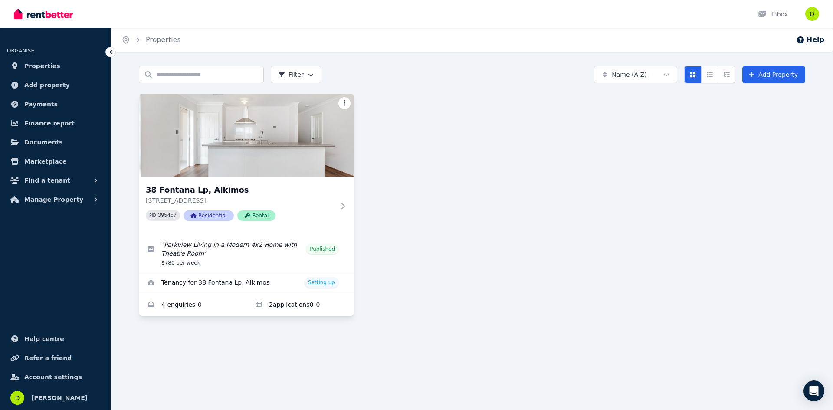
click at [343, 103] on html "Open main menu Inbox Open user menu ORGANISE Properties Add property Payments F…" at bounding box center [416, 205] width 833 height 410
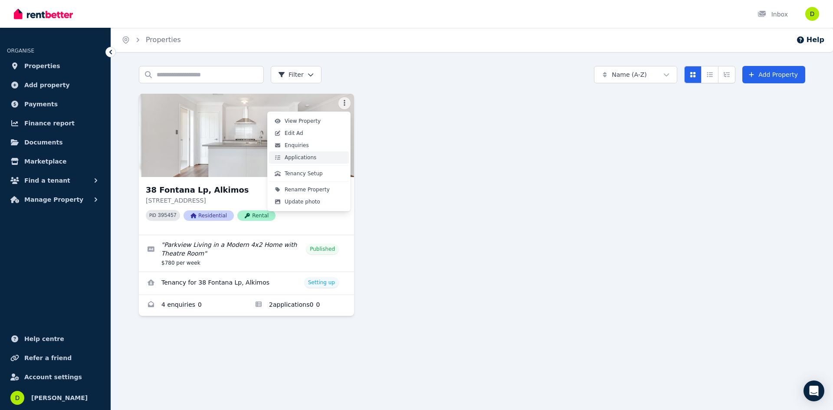
click at [320, 159] on link "Applications" at bounding box center [309, 157] width 80 height 12
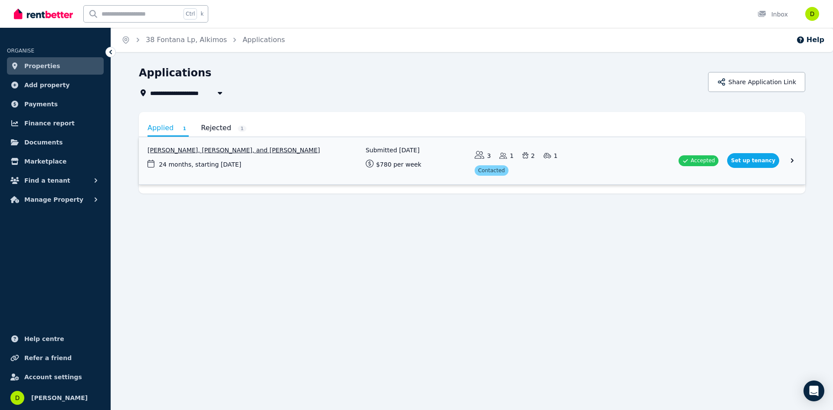
click at [791, 161] on link "View application: Zack Prebble, Anita Imeson, and Samuel Fleming" at bounding box center [472, 160] width 667 height 47
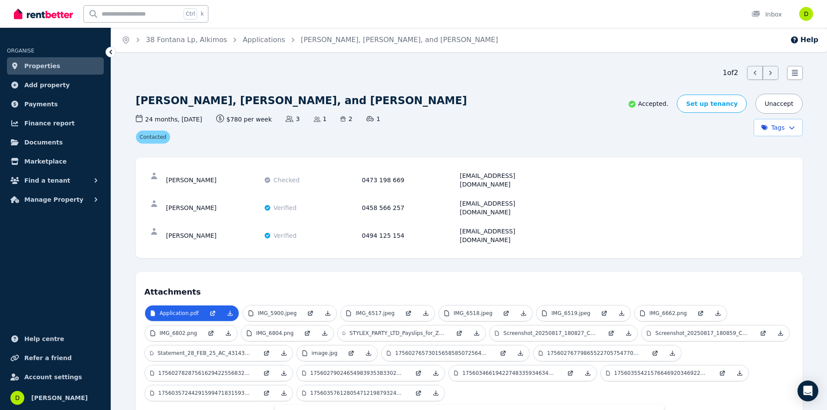
click at [778, 128] on html "Open main menu Ctrl k Inbox Open user menu ORGANISE Properties Add property Pay…" at bounding box center [413, 205] width 827 height 410
click at [795, 72] on icon at bounding box center [794, 73] width 9 height 9
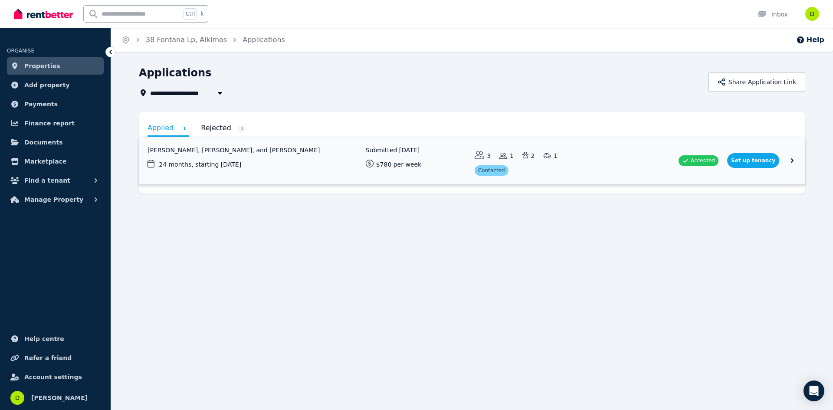
click at [764, 159] on link "View application: Zack Prebble, Anita Imeson, and Samuel Fleming" at bounding box center [472, 160] width 667 height 47
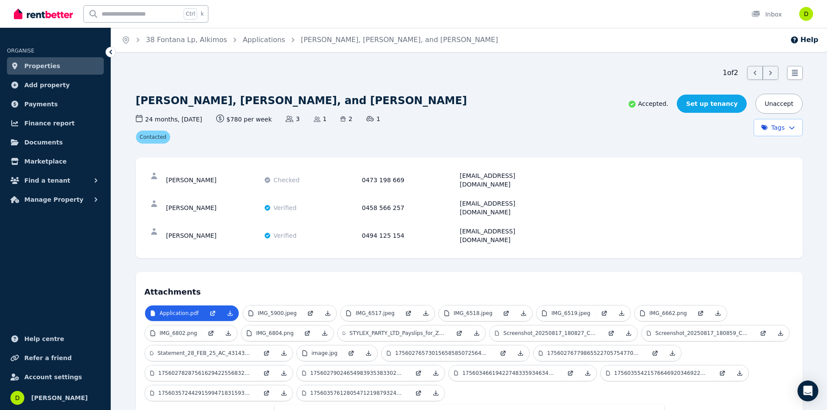
click at [707, 96] on link "Set up tenancy" at bounding box center [712, 104] width 70 height 18
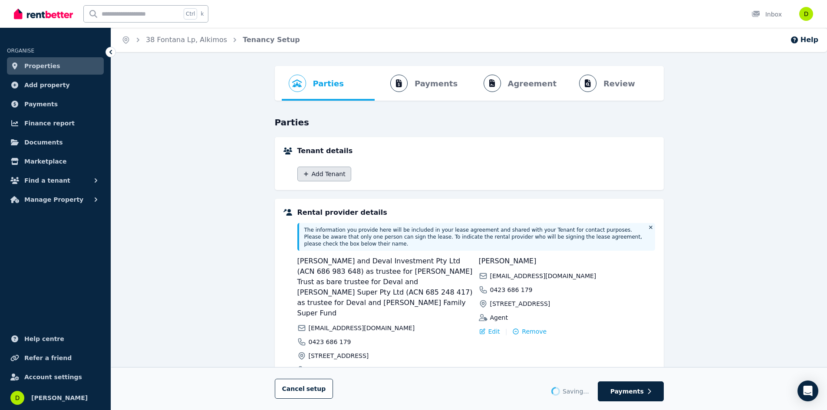
drag, startPoint x: 323, startPoint y: 165, endPoint x: 326, endPoint y: 169, distance: 4.6
click at [325, 168] on div "Add Tenant" at bounding box center [476, 171] width 358 height 20
click at [326, 169] on button "Add Tenant" at bounding box center [324, 174] width 54 height 15
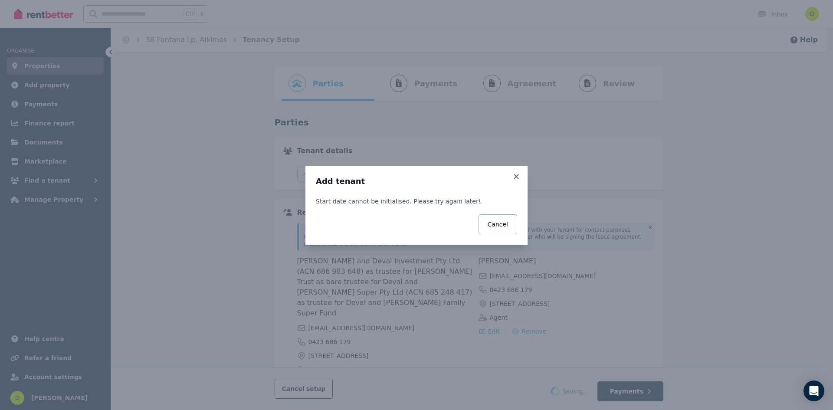
drag, startPoint x: 505, startPoint y: 226, endPoint x: 540, endPoint y: 281, distance: 65.4
click at [505, 226] on button "Cancel" at bounding box center [498, 224] width 39 height 20
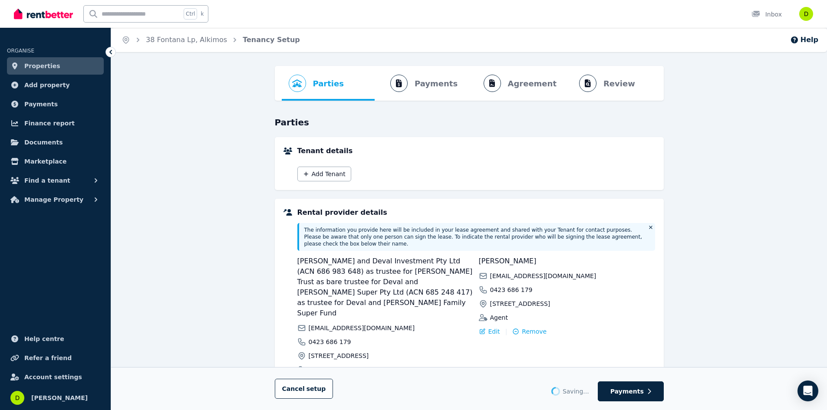
click at [50, 66] on span "Properties" at bounding box center [42, 66] width 36 height 10
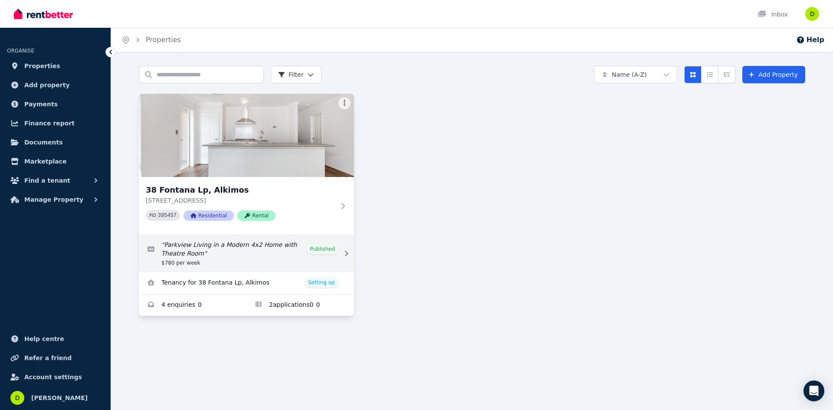
click at [206, 252] on link "Edit listing: Parkview Living in a Modern 4x2 Home with Theatre Room" at bounding box center [246, 253] width 215 height 36
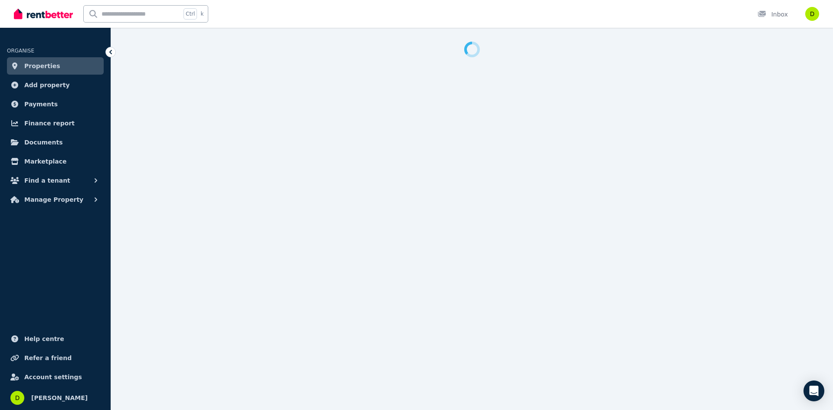
select select "**********"
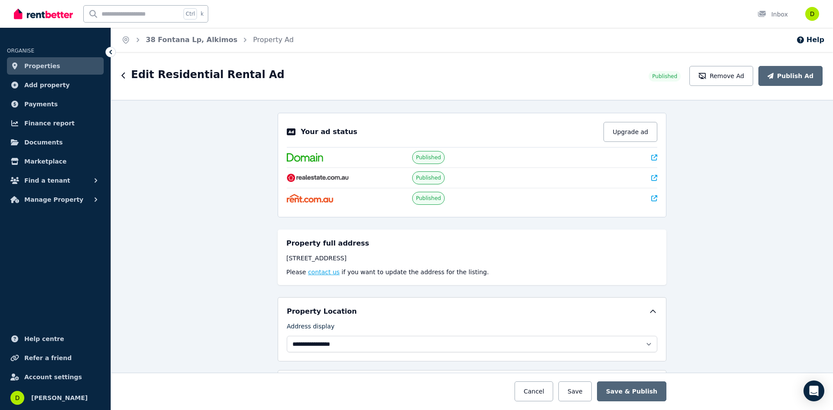
click at [318, 273] on button "contact us" at bounding box center [324, 272] width 32 height 9
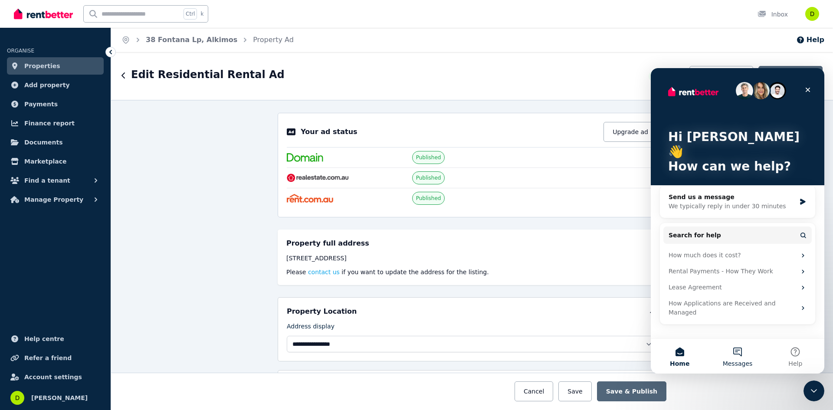
click at [739, 362] on span "Messages" at bounding box center [738, 364] width 30 height 6
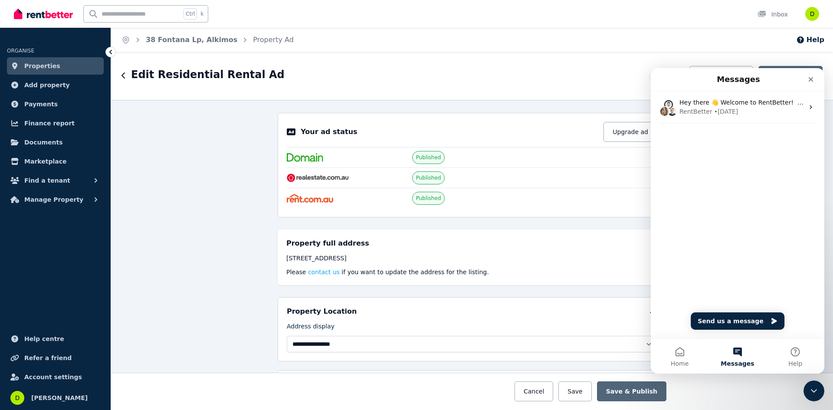
click at [687, 177] on div "Hey there 👋 Welcome to RentBetter! On RentBetter, taking control and managing y…" at bounding box center [738, 214] width 174 height 247
click at [737, 321] on button "Send us a message" at bounding box center [738, 320] width 94 height 17
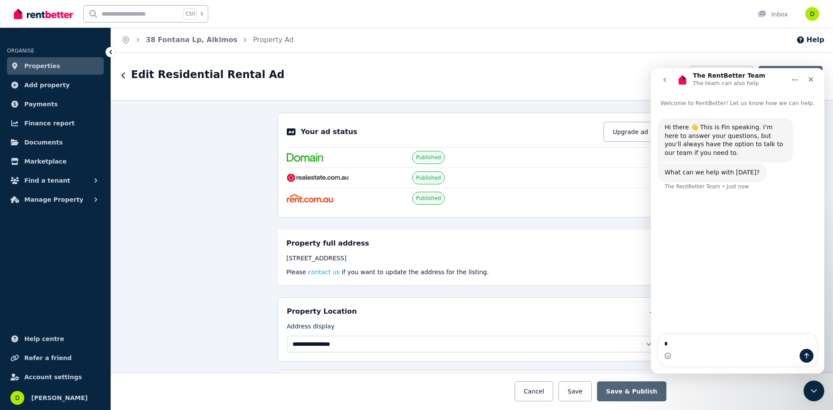
type textarea "**"
click at [61, 70] on link "Properties" at bounding box center [55, 65] width 97 height 17
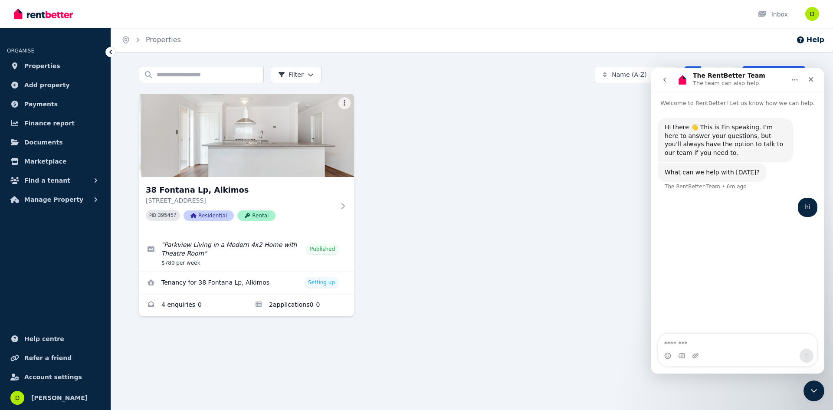
click at [725, 344] on textarea "Message…" at bounding box center [737, 341] width 159 height 15
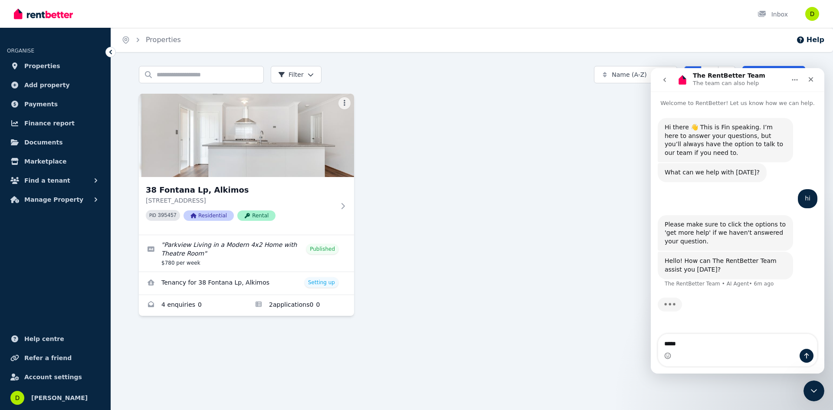
type textarea "******"
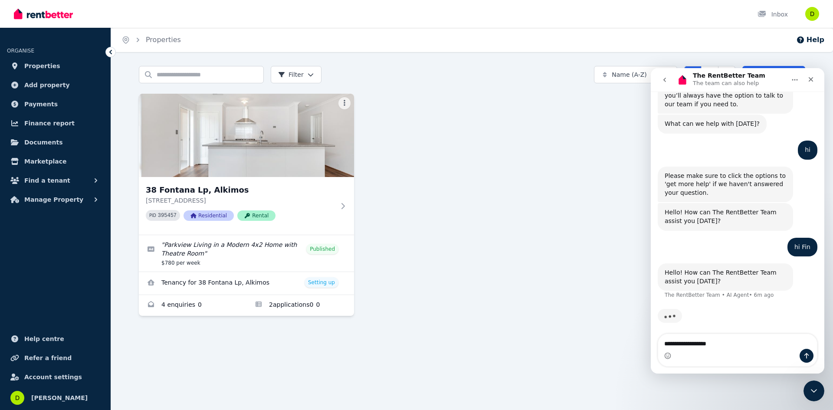
scroll to position [52, 0]
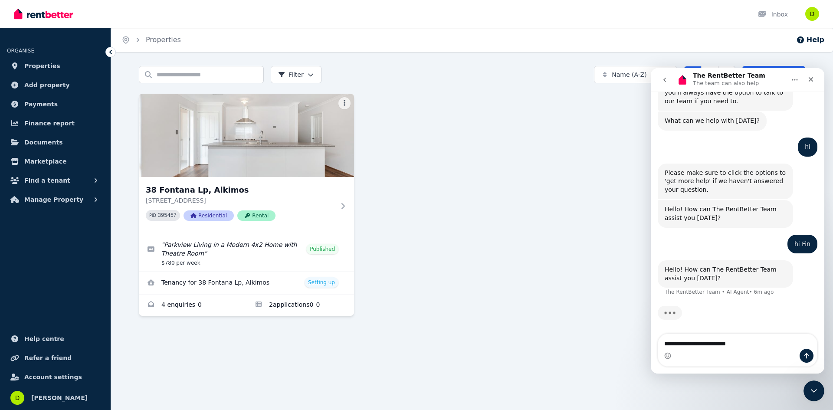
type textarea "**********"
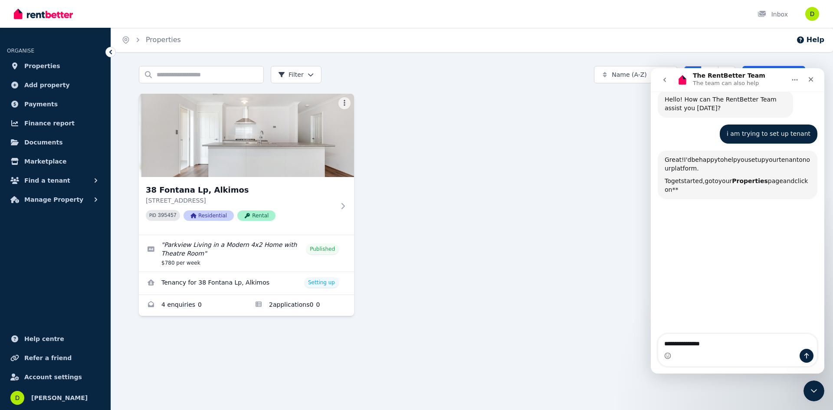
scroll to position [257, 0]
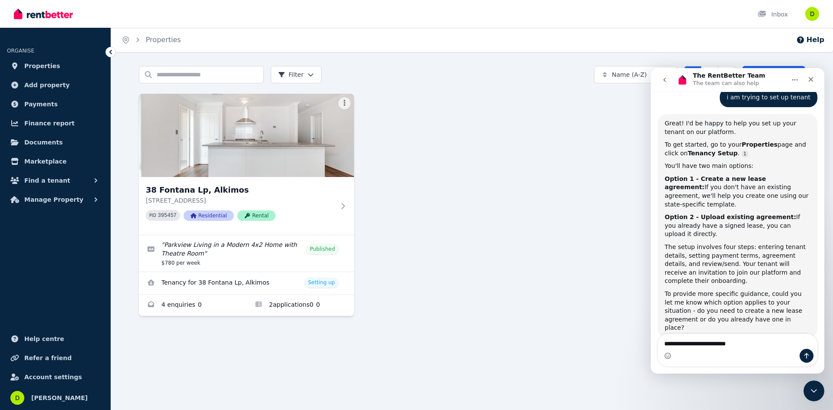
type textarea "**********"
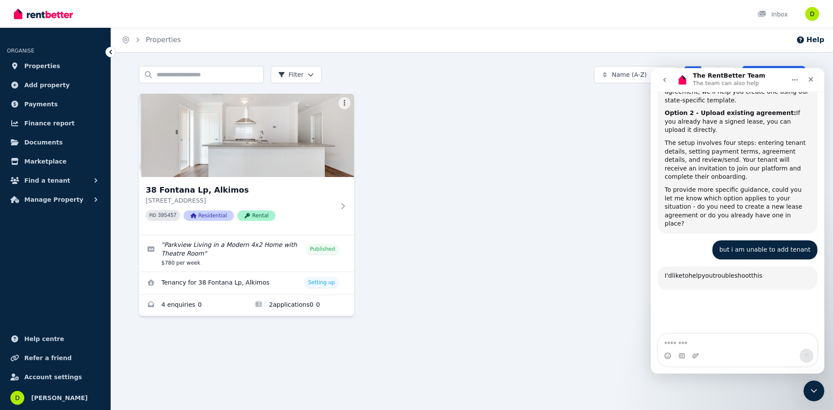
scroll to position [496, 0]
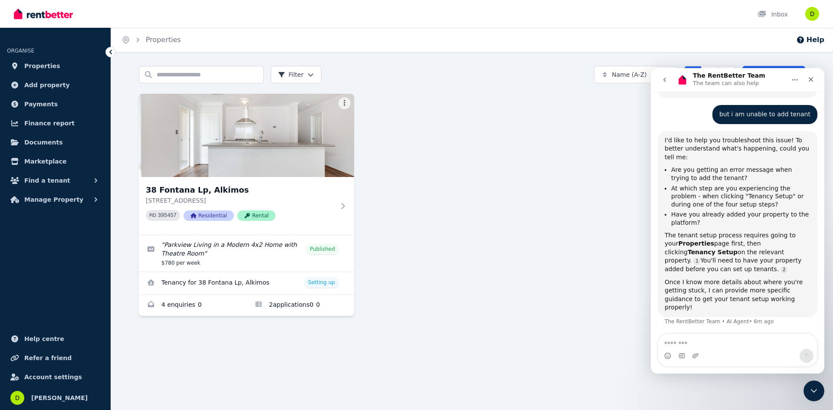
click at [738, 249] on b "Tenancy Setup" at bounding box center [713, 252] width 50 height 7
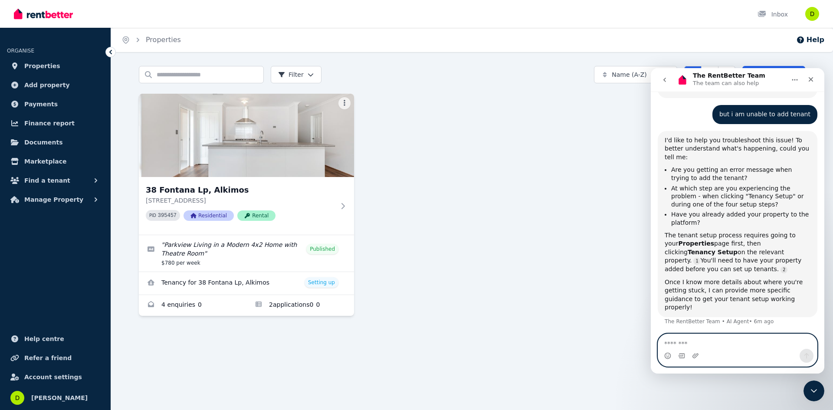
click at [713, 340] on textarea "Message…" at bounding box center [737, 341] width 159 height 15
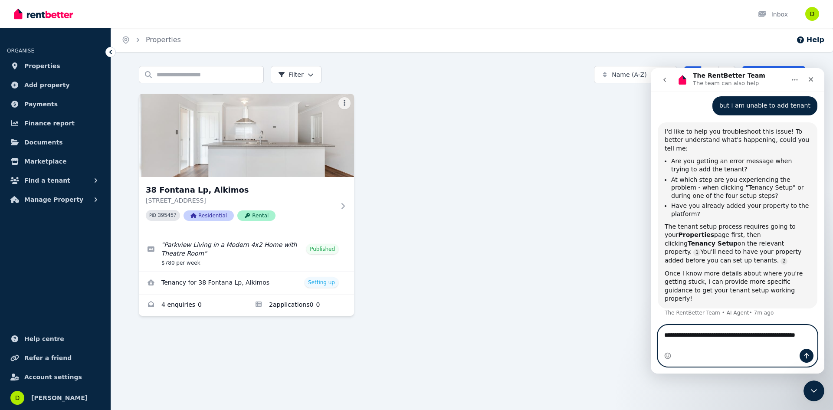
scroll to position [488, 0]
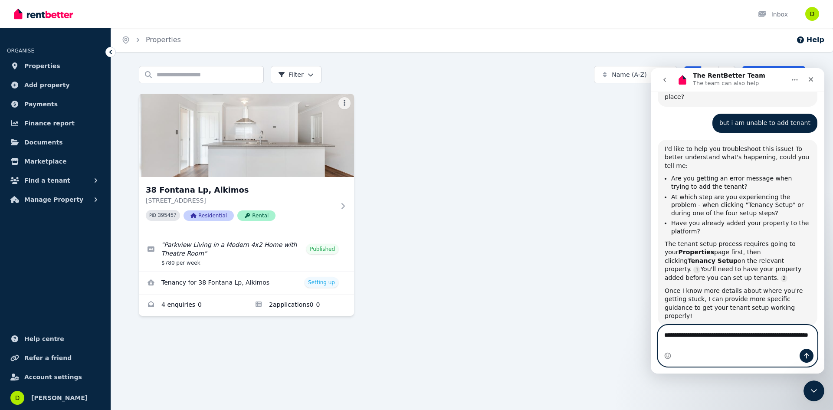
type textarea "**********"
click at [808, 353] on icon "Send a message…" at bounding box center [806, 355] width 7 height 7
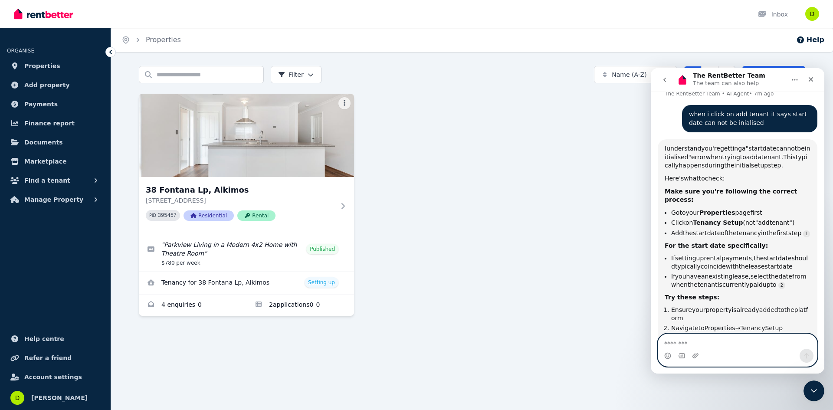
scroll to position [725, 0]
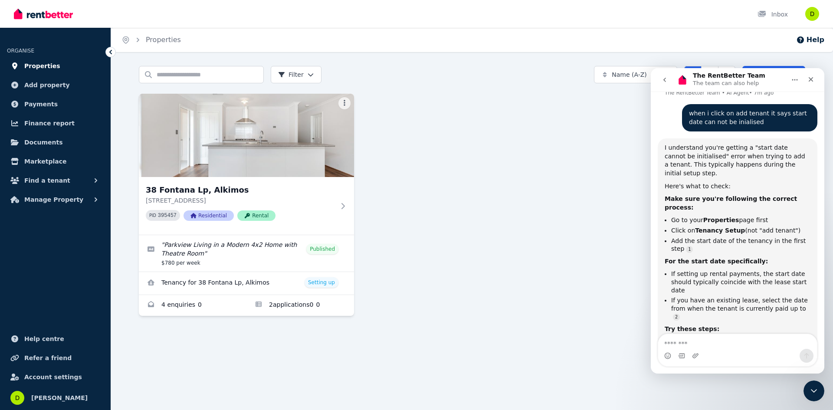
click at [35, 66] on span "Properties" at bounding box center [42, 66] width 36 height 10
click at [36, 67] on span "Properties" at bounding box center [42, 66] width 36 height 10
click at [34, 62] on span "Properties" at bounding box center [42, 66] width 36 height 10
click at [329, 284] on link "View details for Tenancy for 38 Fontana Lp, Alkimos" at bounding box center [246, 283] width 215 height 23
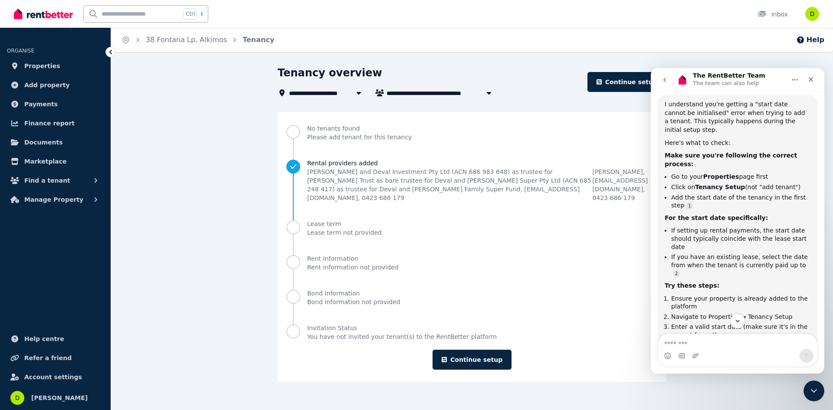
scroll to position [791, 0]
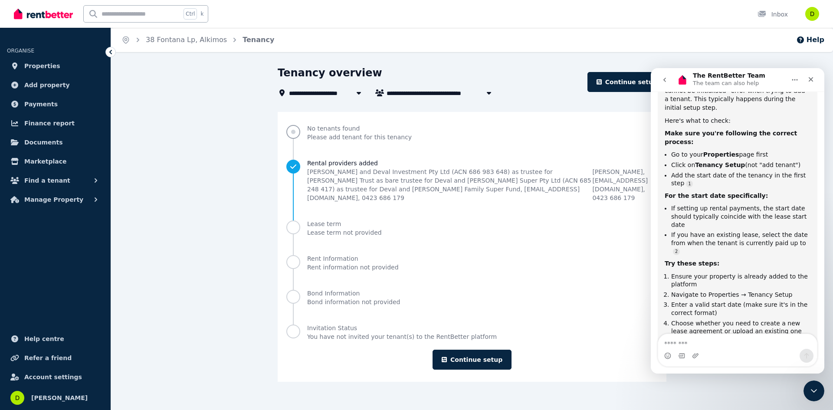
click at [292, 134] on span "Progress" at bounding box center [293, 132] width 14 height 14
click at [493, 351] on link "Continue setup" at bounding box center [472, 360] width 79 height 20
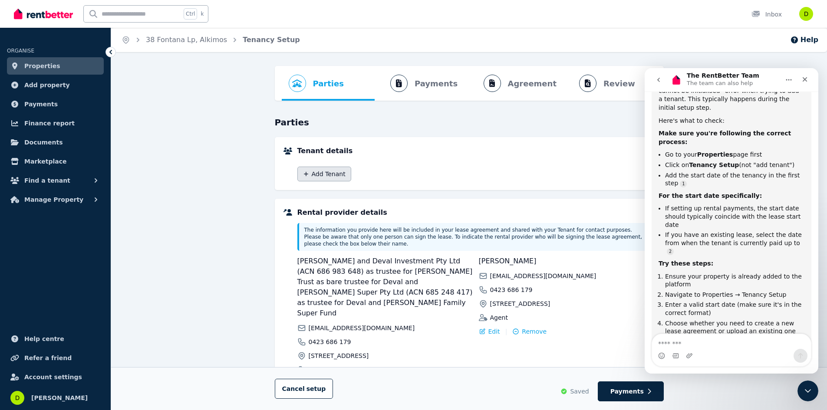
click at [312, 176] on button "Add Tenant" at bounding box center [324, 174] width 54 height 15
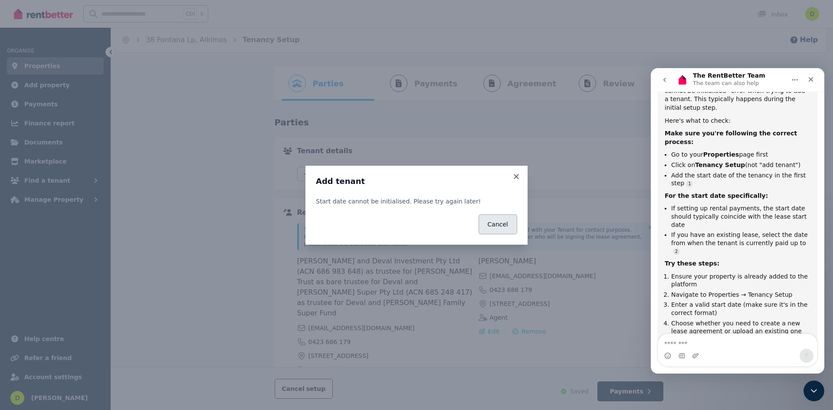
click at [512, 231] on button "Cancel" at bounding box center [498, 224] width 39 height 20
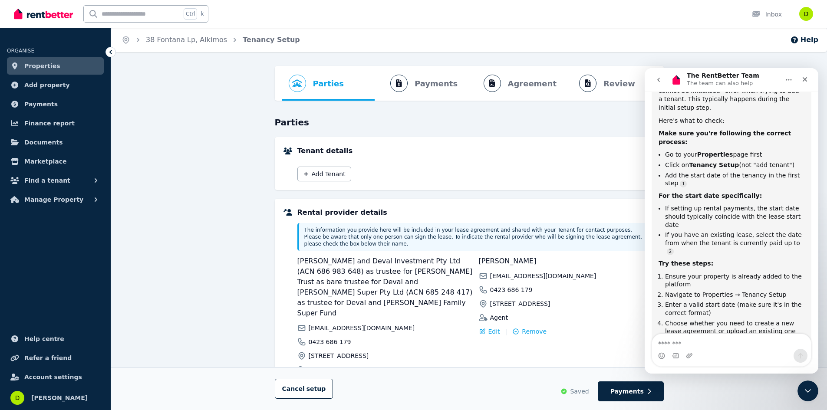
click at [53, 66] on link "Properties" at bounding box center [55, 65] width 97 height 17
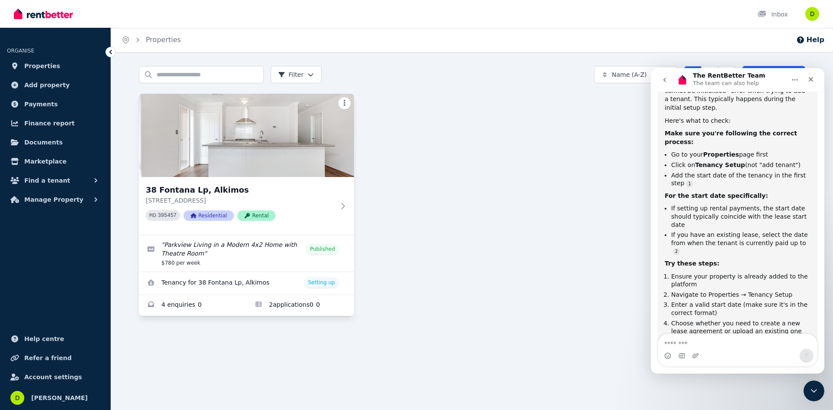
click at [348, 105] on html "Open main menu Inbox Open user menu ORGANISE Properties Add property Payments F…" at bounding box center [416, 205] width 833 height 410
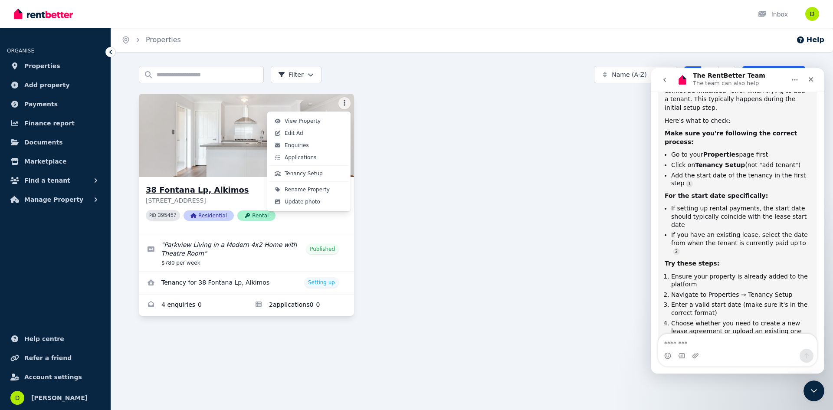
click at [306, 134] on link "Edit Ad" at bounding box center [309, 133] width 80 height 12
select select "**********"
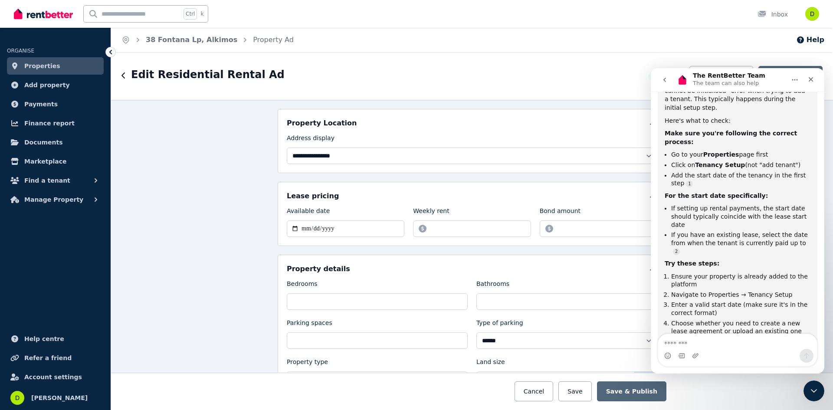
scroll to position [217, 0]
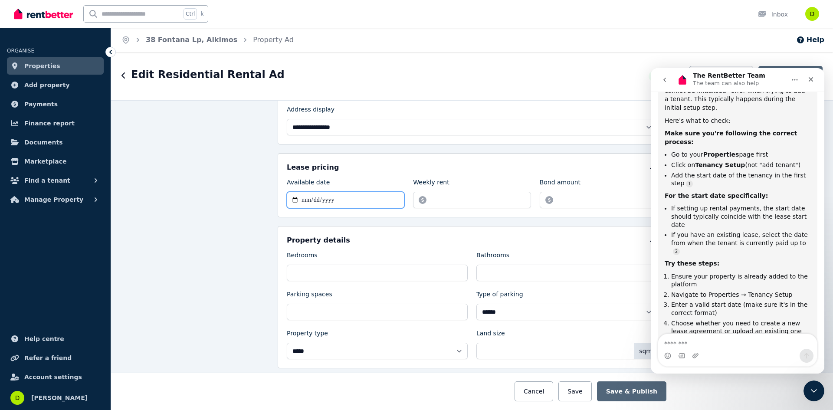
click at [391, 201] on input "**********" at bounding box center [346, 200] width 118 height 16
click at [326, 200] on input "**********" at bounding box center [346, 200] width 118 height 16
click at [348, 194] on input "**********" at bounding box center [346, 200] width 118 height 16
click at [302, 201] on input "**********" at bounding box center [346, 200] width 118 height 16
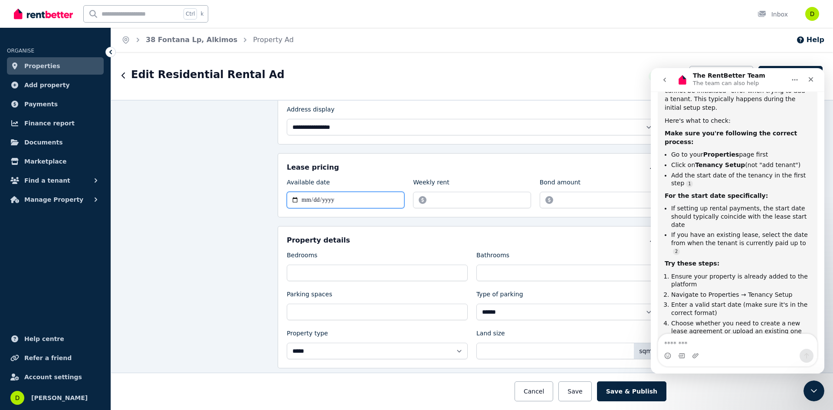
type input "**********"
click at [625, 391] on button "Save & Publish" at bounding box center [631, 391] width 69 height 20
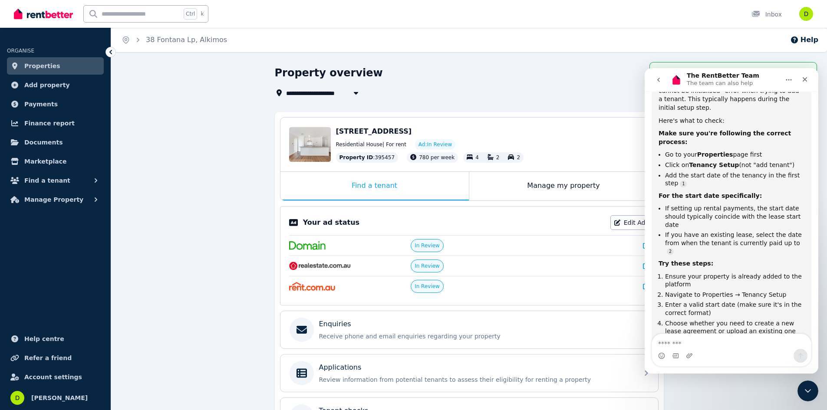
click at [32, 64] on span "Properties" at bounding box center [42, 66] width 36 height 10
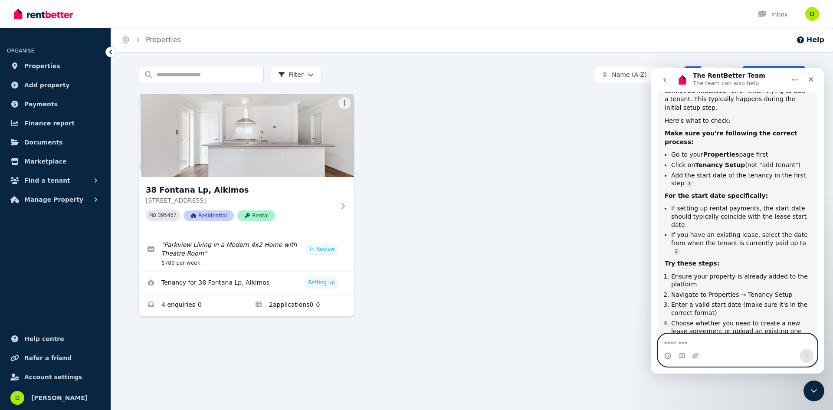
click at [699, 343] on textarea "Message…" at bounding box center [737, 341] width 159 height 15
type textarea "**********"
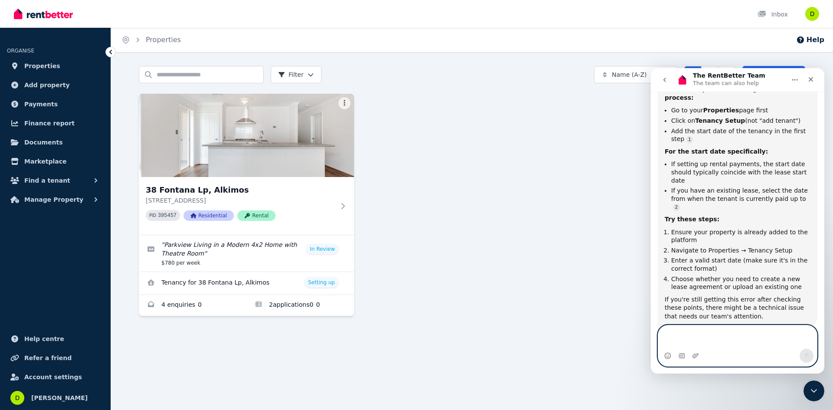
scroll to position [862, 0]
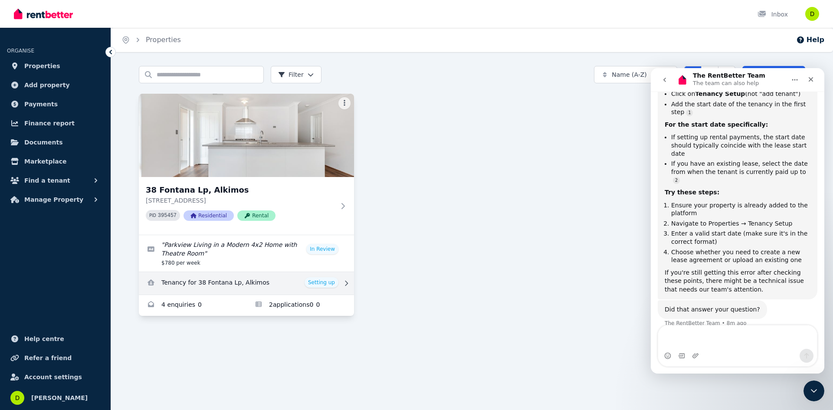
click at [320, 283] on link "View details for Tenancy for 38 Fontana Lp, Alkimos" at bounding box center [246, 283] width 215 height 23
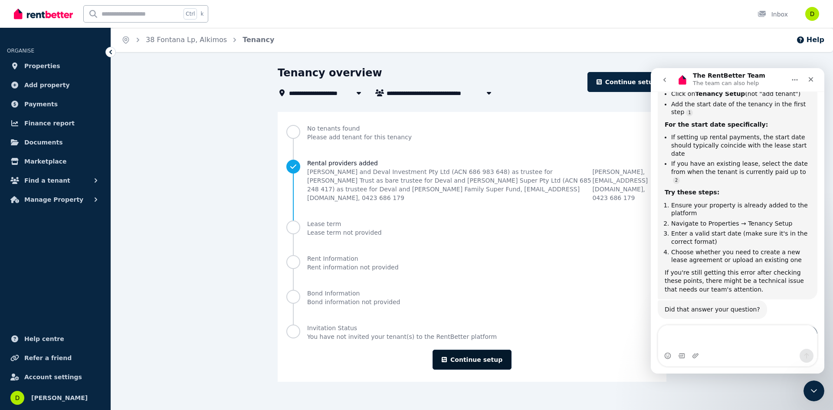
click at [470, 350] on link "Continue setup" at bounding box center [472, 360] width 79 height 20
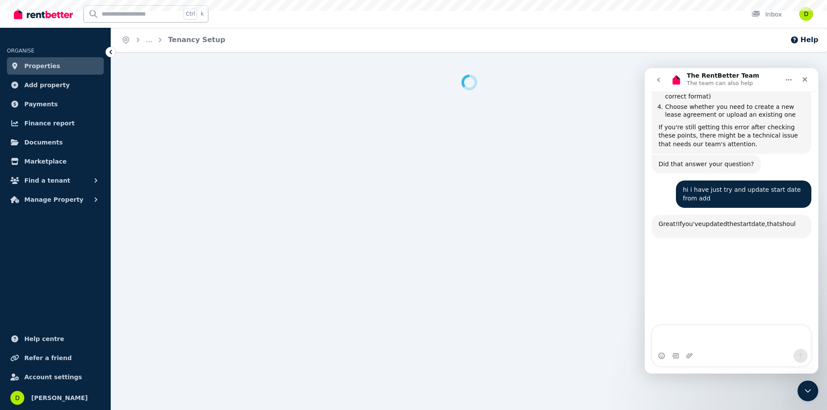
scroll to position [1024, 0]
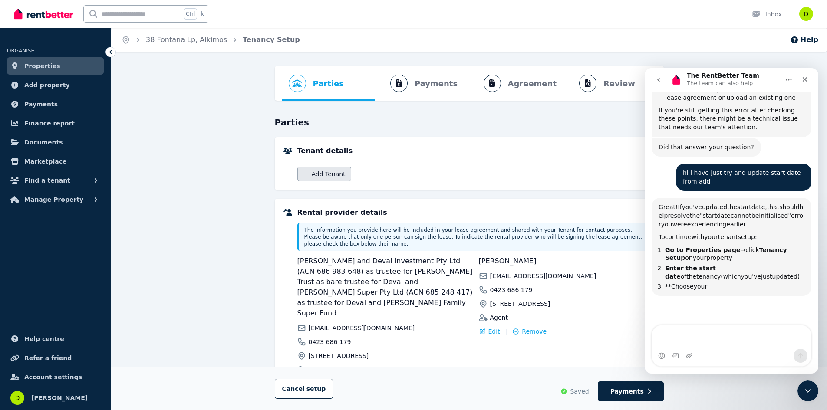
click at [322, 168] on button "Add Tenant" at bounding box center [324, 174] width 54 height 15
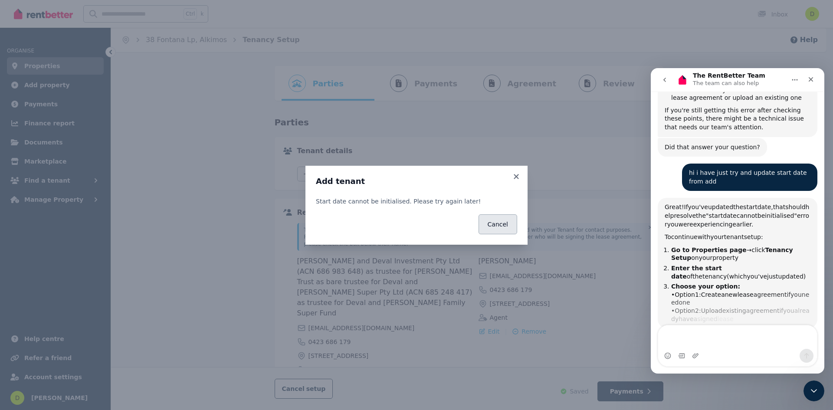
click at [509, 229] on button "Cancel" at bounding box center [498, 224] width 39 height 20
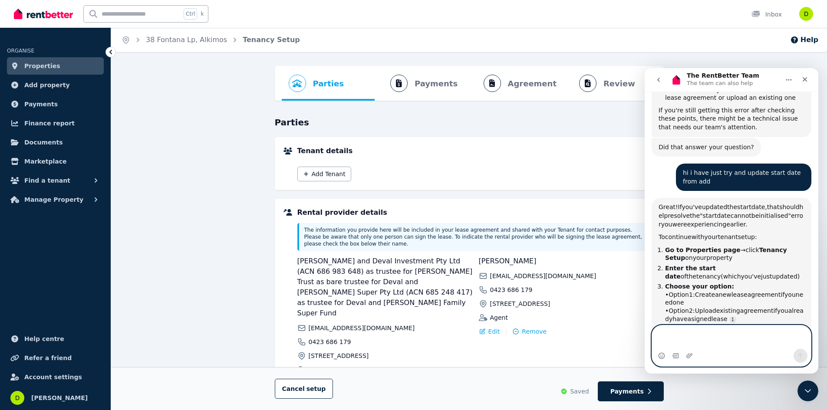
click at [664, 334] on textarea "Message…" at bounding box center [731, 336] width 159 height 23
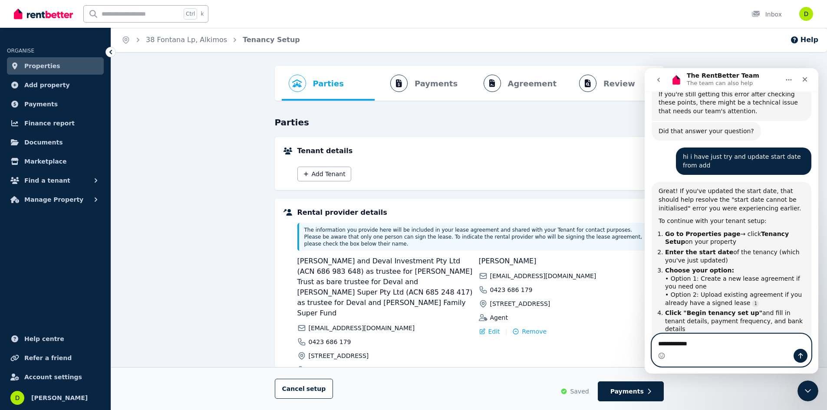
scroll to position [1049, 0]
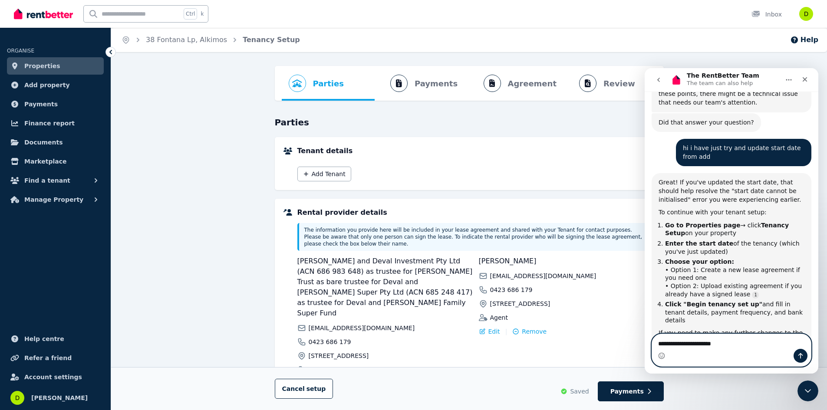
type textarea "**********"
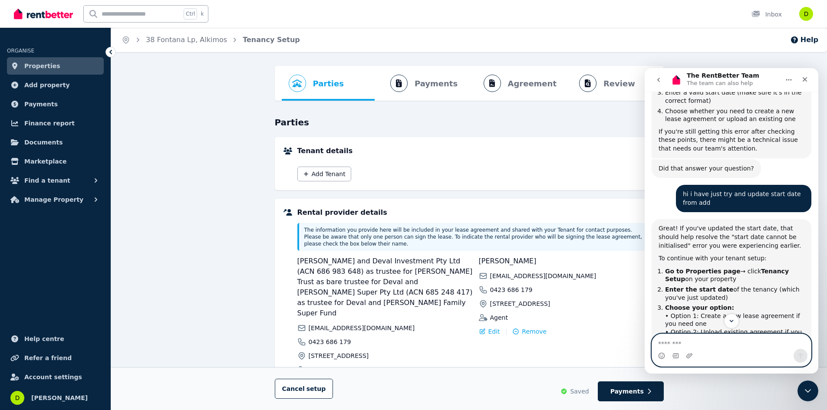
scroll to position [1016, 0]
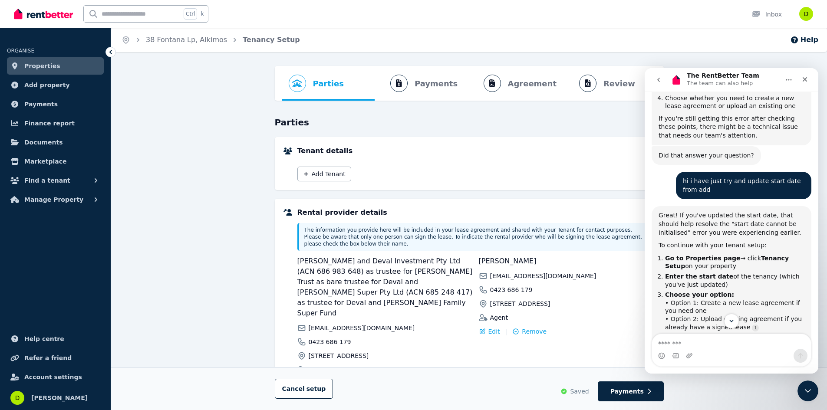
click at [51, 68] on span "Properties" at bounding box center [42, 66] width 36 height 10
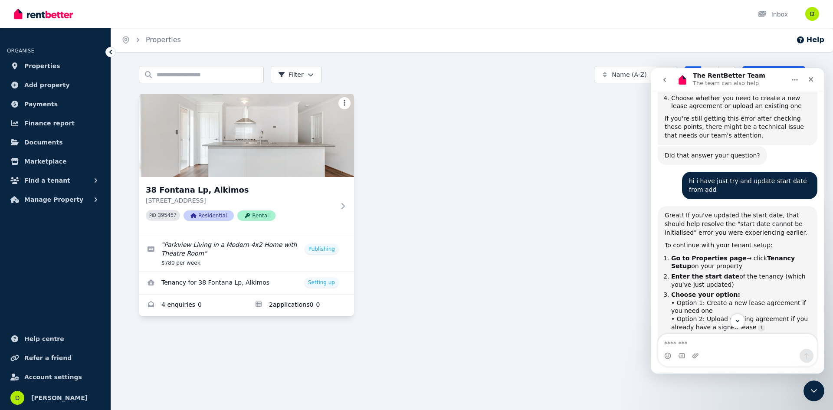
click at [345, 102] on html "Open main menu Inbox Open user menu ORGANISE Properties Add property Payments F…" at bounding box center [416, 205] width 833 height 410
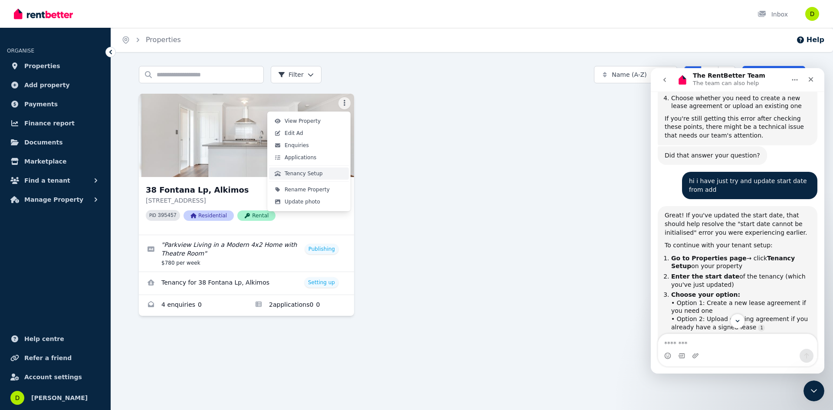
click at [316, 177] on button "Tenancy Setup" at bounding box center [309, 174] width 80 height 12
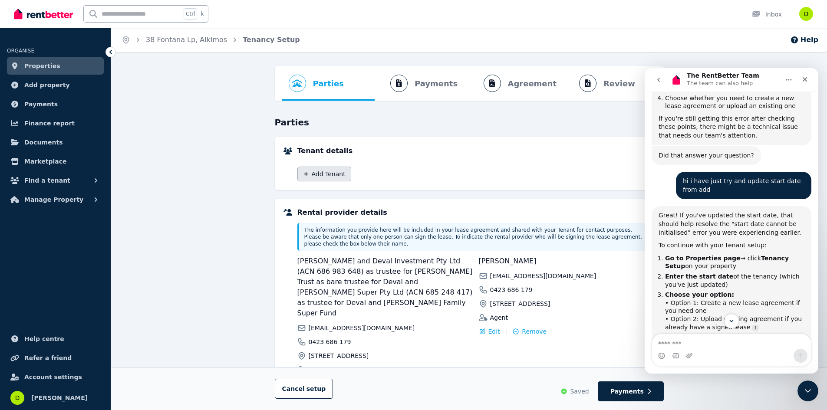
click at [336, 173] on button "Add Tenant" at bounding box center [324, 174] width 54 height 15
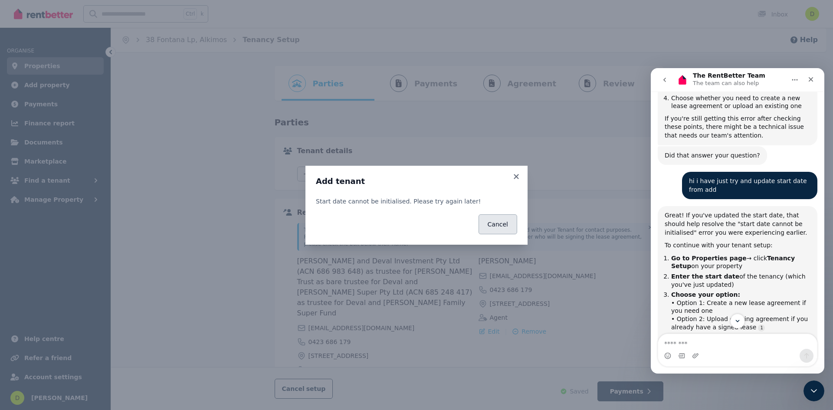
click at [495, 227] on button "Cancel" at bounding box center [498, 224] width 39 height 20
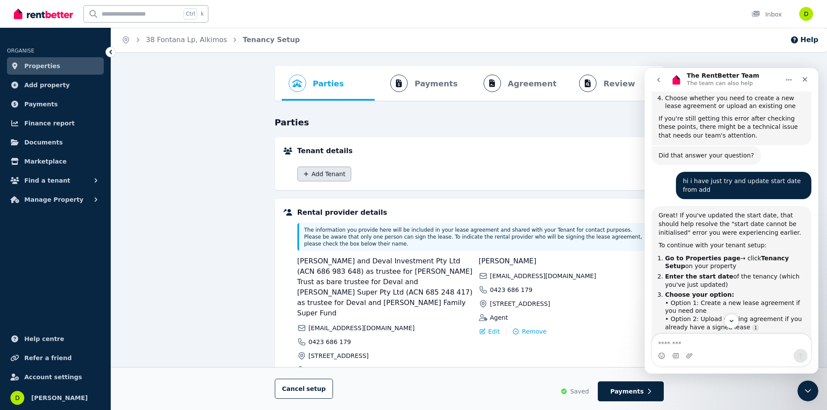
click at [306, 174] on icon "button" at bounding box center [306, 174] width 4 height 4
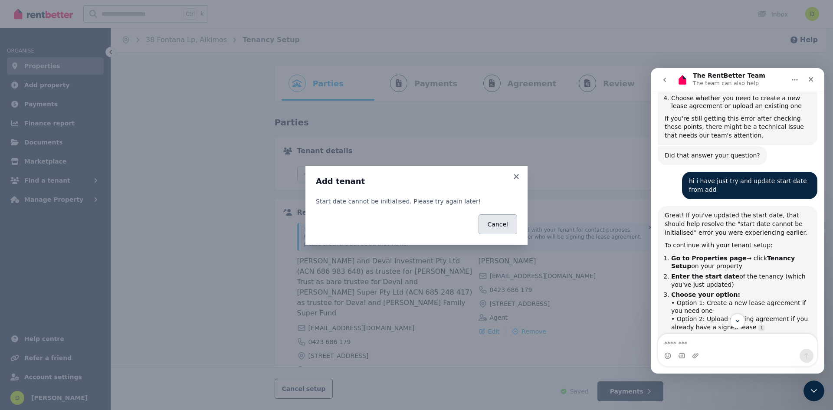
click at [507, 227] on button "Cancel" at bounding box center [498, 224] width 39 height 20
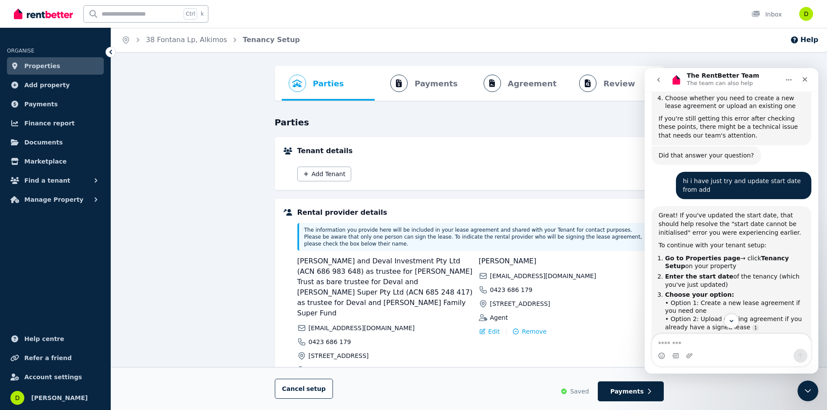
click at [42, 22] on div at bounding box center [43, 14] width 59 height 28
click at [41, 18] on img at bounding box center [43, 13] width 59 height 13
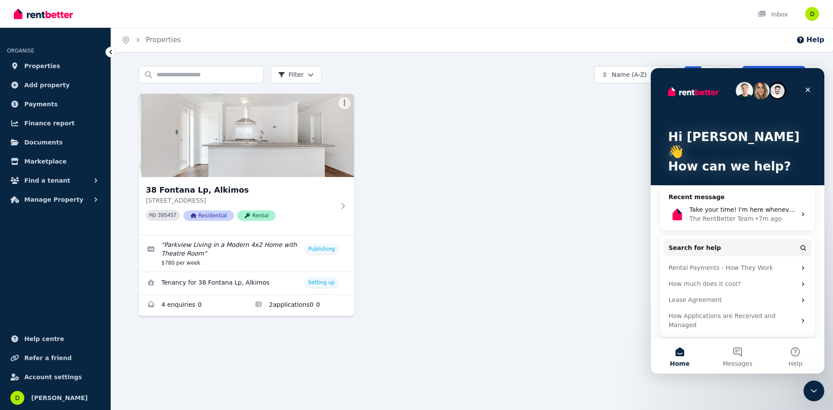
click at [43, 12] on img at bounding box center [43, 13] width 59 height 13
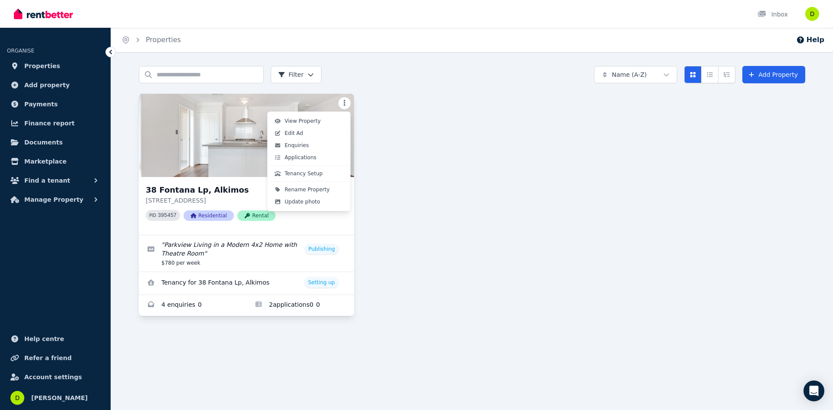
click at [346, 104] on html "Open main menu Inbox Open user menu ORGANISE Properties Add property Payments F…" at bounding box center [416, 205] width 833 height 410
click at [316, 170] on span "Tenancy Setup" at bounding box center [304, 173] width 38 height 7
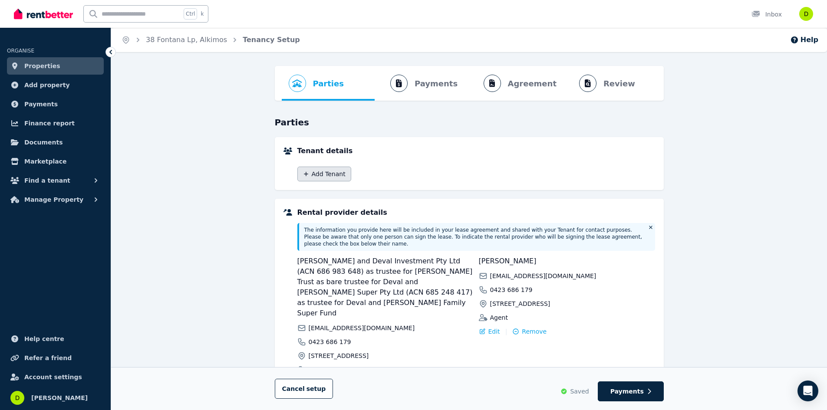
click at [329, 168] on button "Add Tenant" at bounding box center [324, 174] width 54 height 15
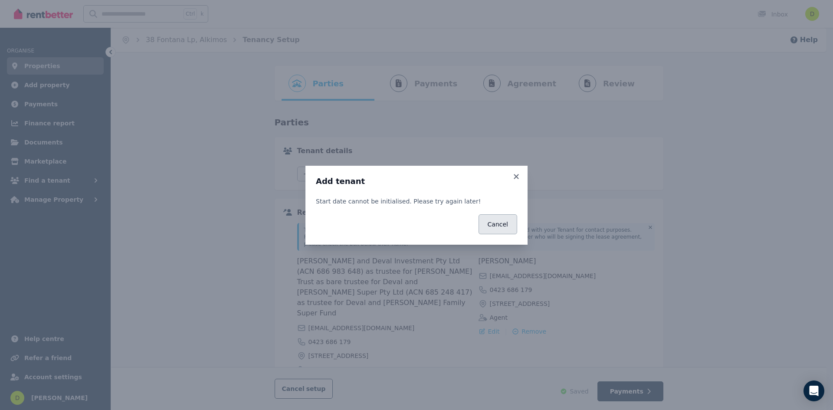
click at [504, 228] on button "Cancel" at bounding box center [498, 224] width 39 height 20
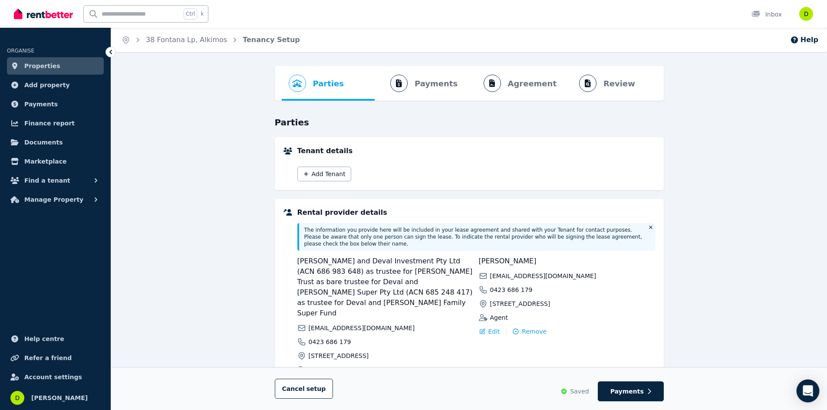
click at [814, 395] on div "Open Intercom Messenger" at bounding box center [807, 391] width 23 height 23
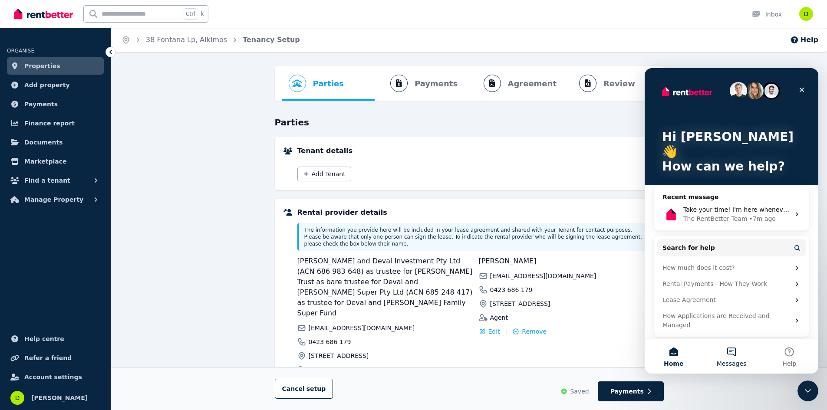
click at [730, 353] on button "Messages" at bounding box center [731, 356] width 58 height 35
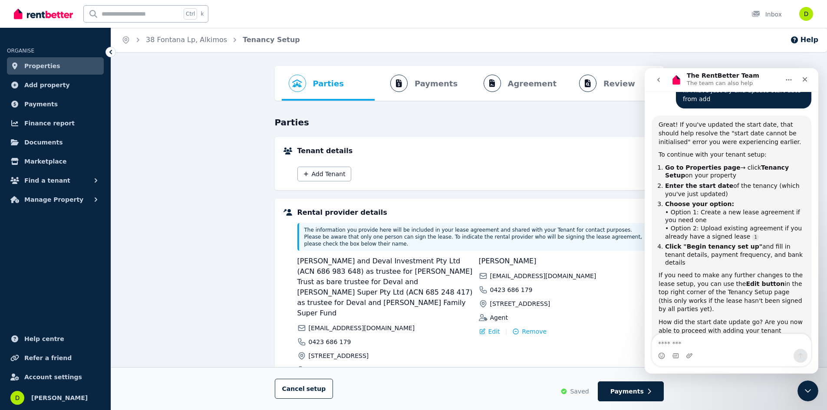
scroll to position [1109, 0]
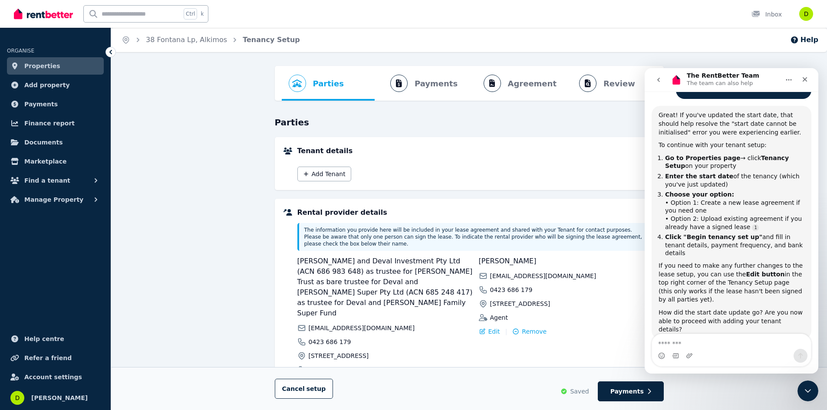
click at [703, 347] on textarea "Message…" at bounding box center [731, 341] width 159 height 15
type textarea "**********"
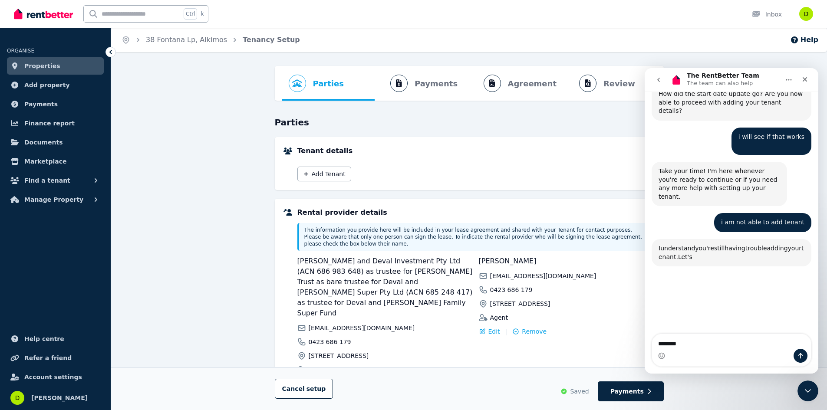
scroll to position [1342, 0]
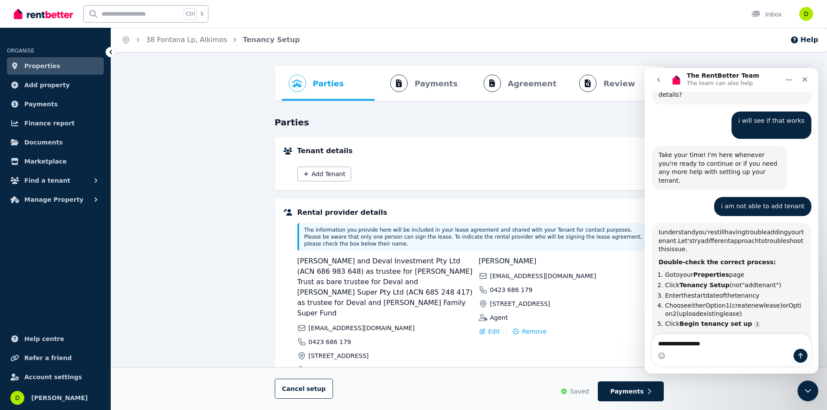
type textarea "**********"
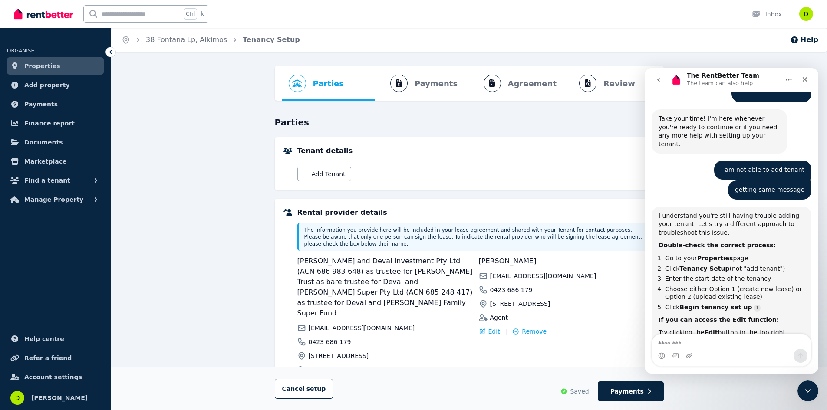
scroll to position [1373, 0]
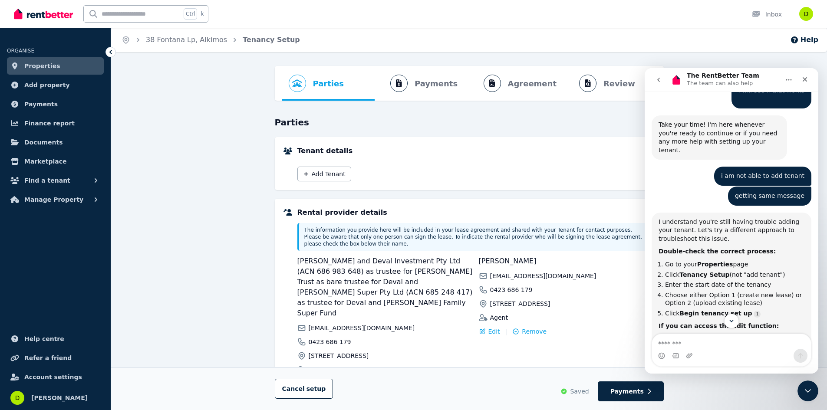
click at [51, 64] on span "Properties" at bounding box center [42, 66] width 36 height 10
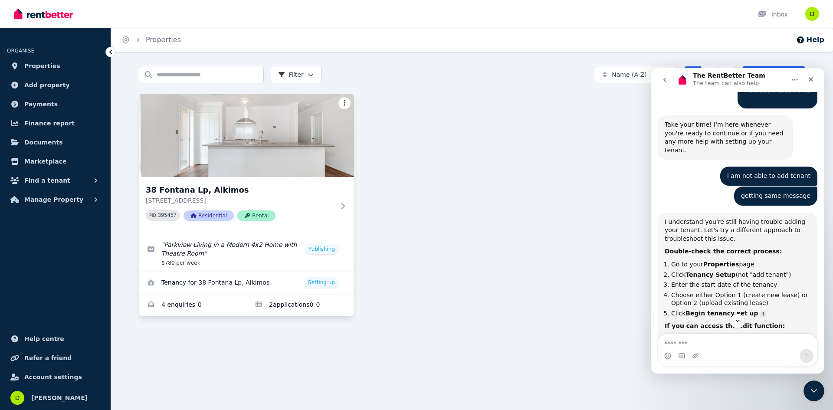
click at [347, 103] on html "Open main menu Inbox Open user menu ORGANISE Properties Add property Payments F…" at bounding box center [416, 205] width 833 height 410
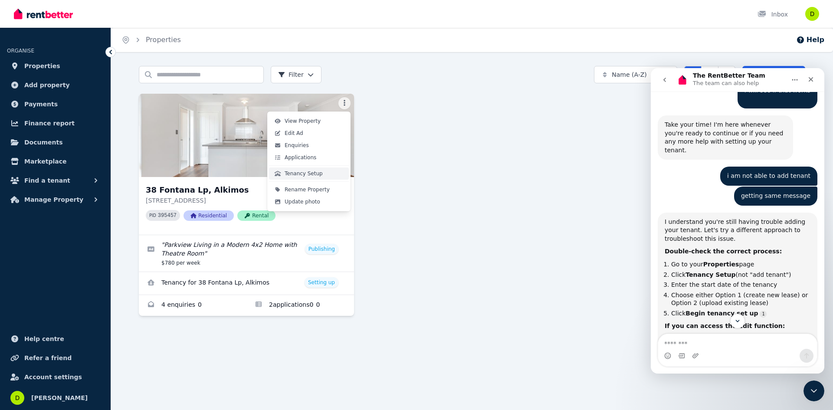
click at [312, 171] on span "Tenancy Setup" at bounding box center [304, 173] width 38 height 7
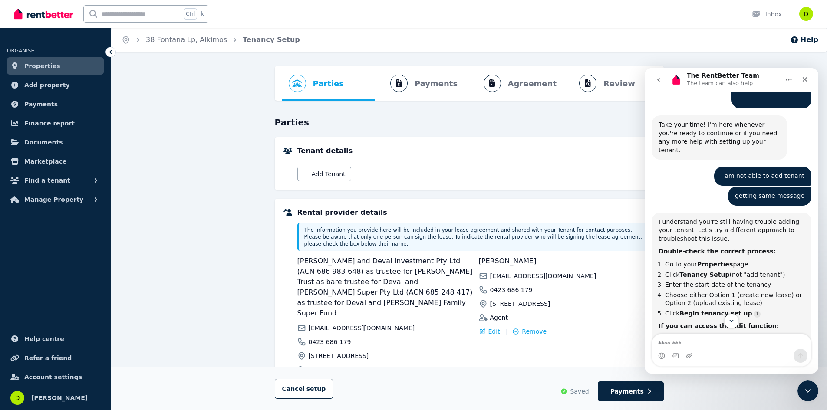
click at [529, 85] on ol "Parties Rental provider and tenant details Payments Bond and rental payments Ag…" at bounding box center [469, 83] width 375 height 35
click at [421, 91] on ol "Parties Rental provider and tenant details Payments Bond and rental payments Ag…" at bounding box center [469, 83] width 375 height 35
click at [316, 177] on button "Add Tenant" at bounding box center [324, 174] width 54 height 15
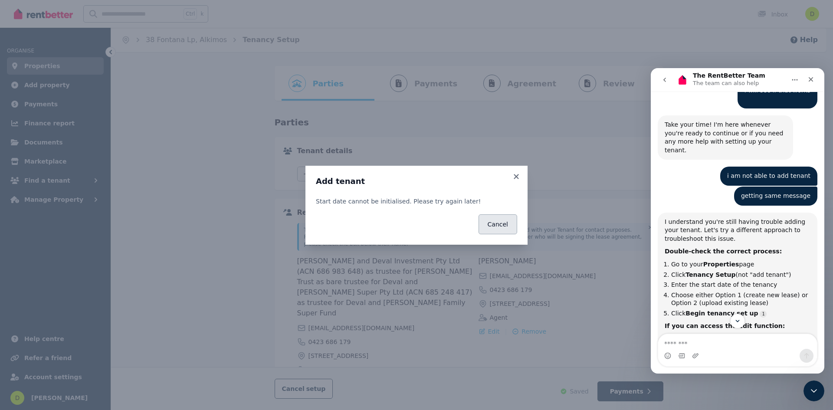
click at [500, 230] on button "Cancel" at bounding box center [498, 224] width 39 height 20
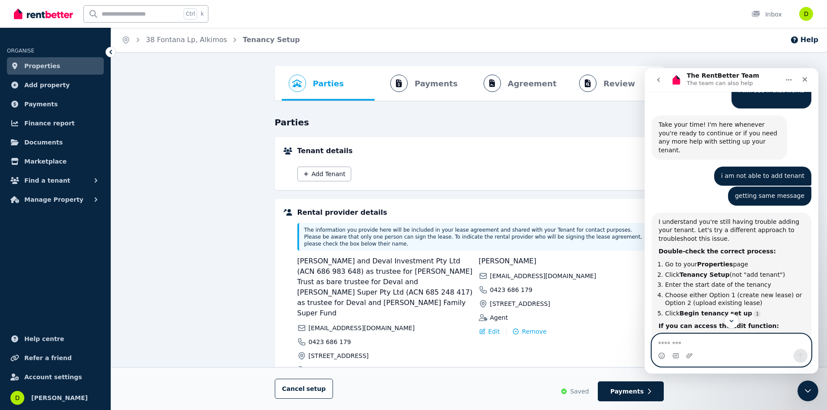
click at [690, 348] on textarea "Message…" at bounding box center [731, 341] width 159 height 15
type textarea "**********"
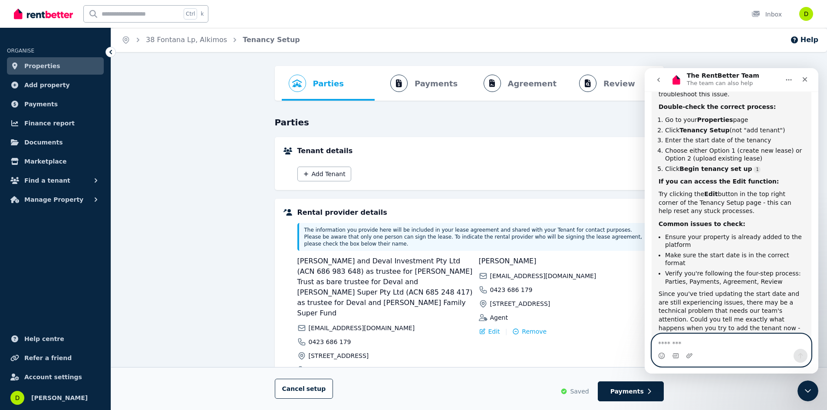
scroll to position [1461, 0]
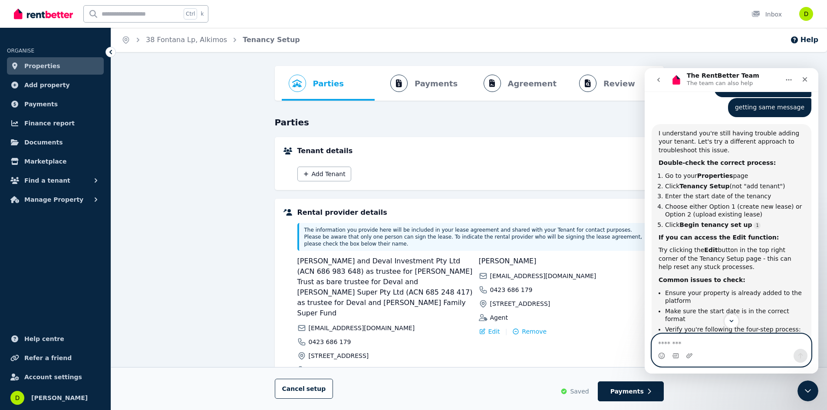
click at [681, 339] on textarea "Message…" at bounding box center [731, 341] width 159 height 15
type textarea "**********"
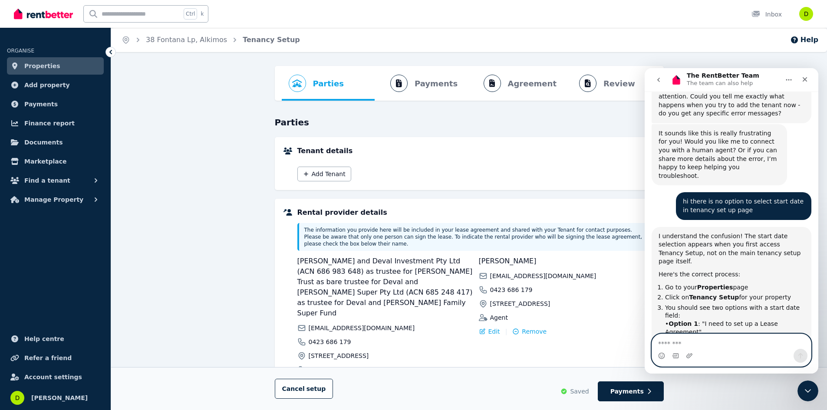
scroll to position [1641, 0]
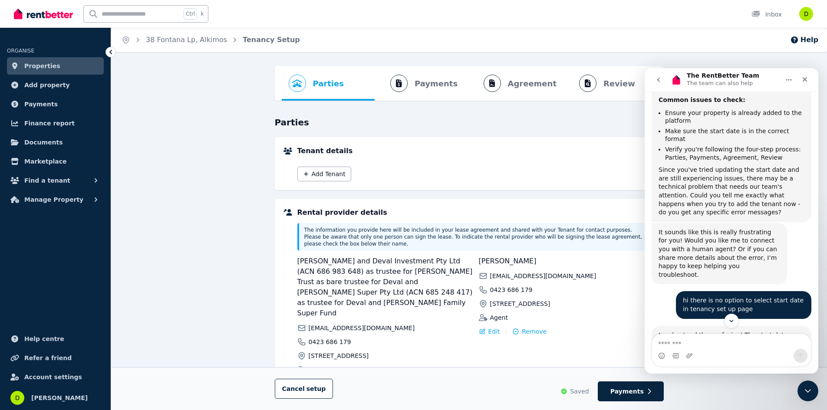
click at [46, 68] on span "Properties" at bounding box center [42, 66] width 36 height 10
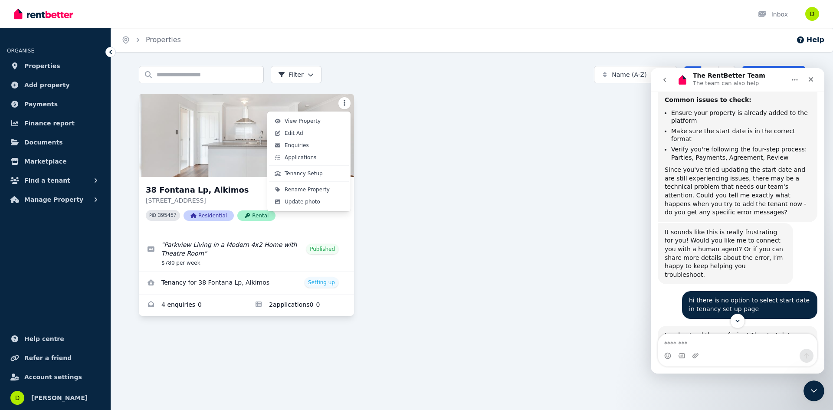
click at [340, 101] on html "Open main menu Inbox Open user menu ORGANISE Properties Add property Payments F…" at bounding box center [416, 205] width 833 height 410
click at [306, 175] on span "Tenancy Setup" at bounding box center [304, 173] width 38 height 7
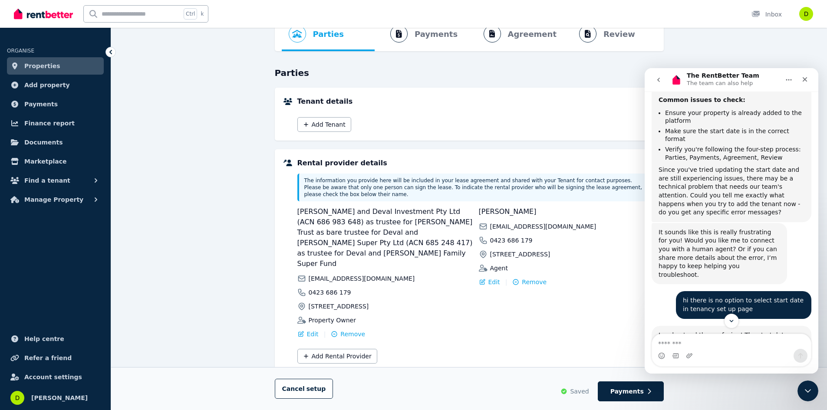
scroll to position [51, 0]
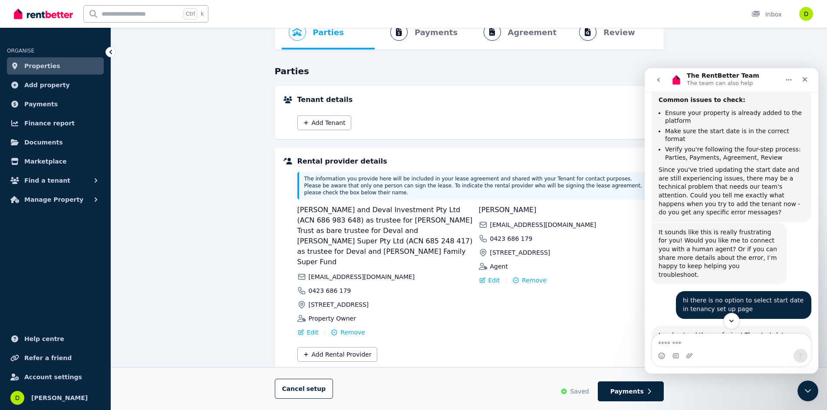
click at [729, 319] on icon "Scroll to bottom" at bounding box center [731, 321] width 8 height 8
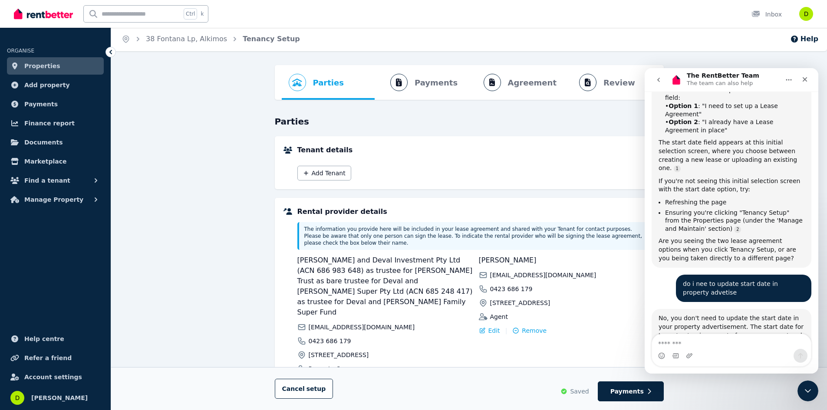
scroll to position [0, 0]
click at [330, 177] on button "Add Tenant" at bounding box center [324, 174] width 54 height 15
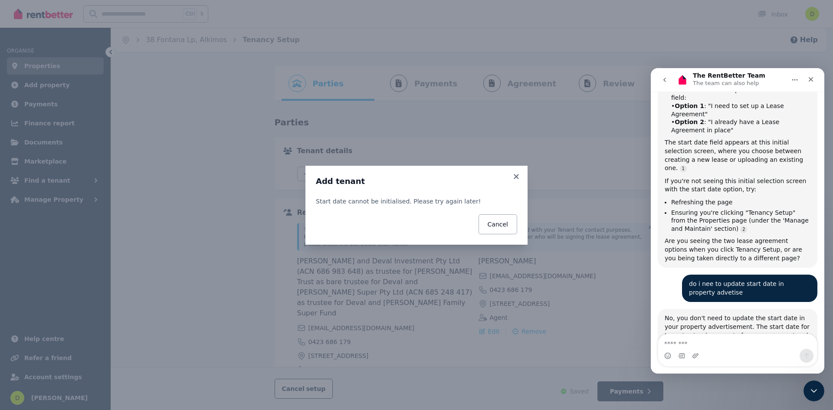
click at [500, 227] on button "Cancel" at bounding box center [498, 224] width 39 height 20
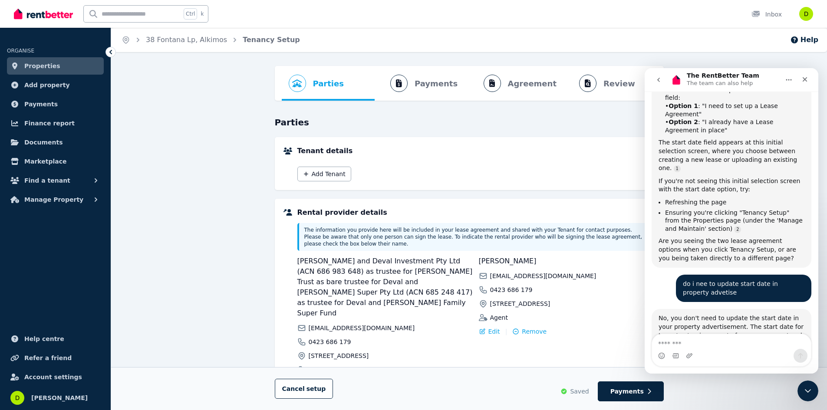
click at [56, 66] on link "Properties" at bounding box center [55, 65] width 97 height 17
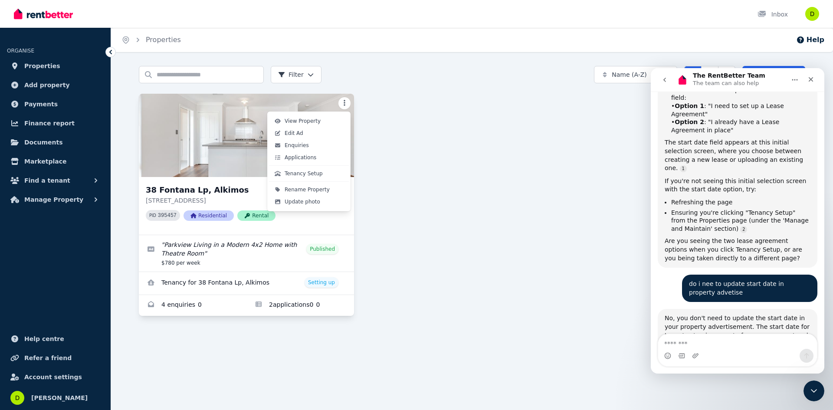
click at [348, 100] on html "Open main menu Inbox Open user menu ORGANISE Properties Add property Payments F…" at bounding box center [416, 205] width 833 height 410
click at [304, 120] on span "View Property" at bounding box center [303, 121] width 36 height 7
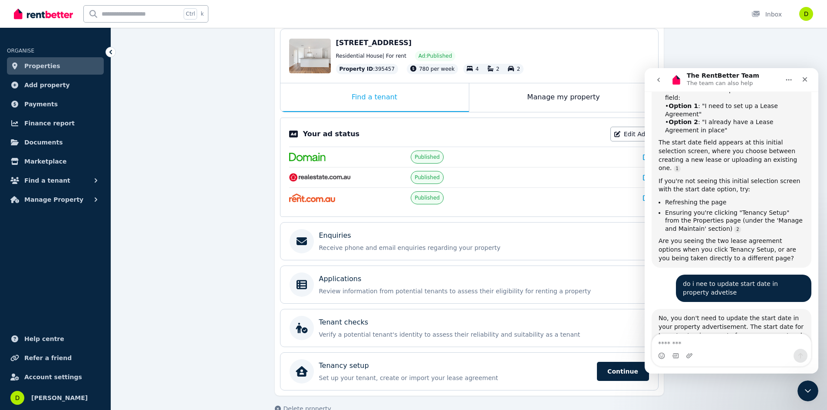
scroll to position [107, 0]
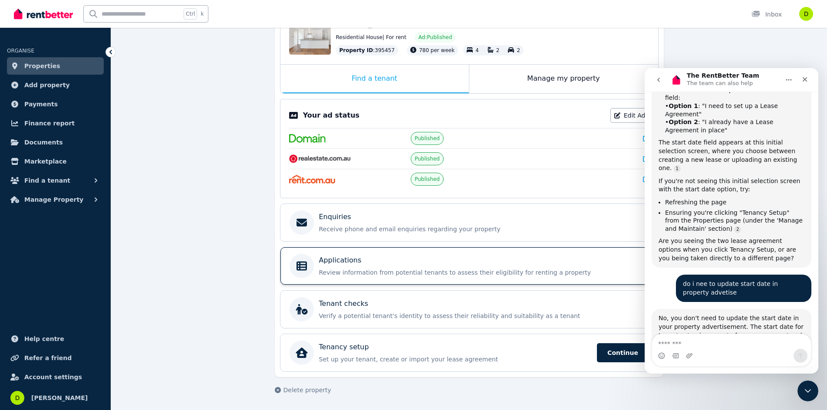
click at [559, 263] on div "Applications" at bounding box center [476, 260] width 314 height 10
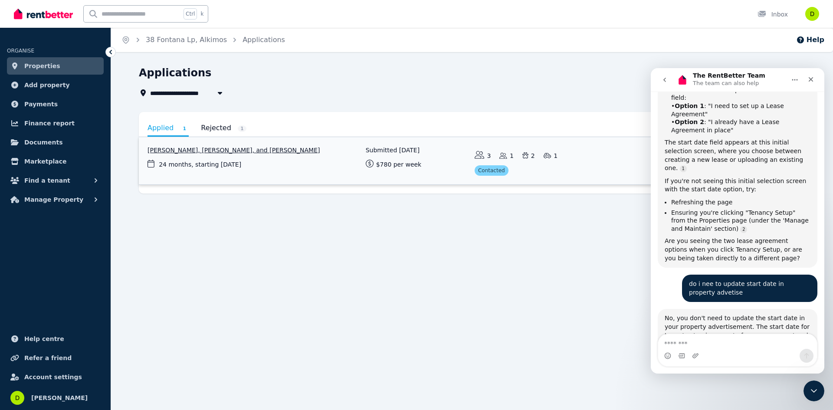
click at [279, 154] on link "View application: Zack Prebble, Anita Imeson, and Samuel Fleming" at bounding box center [472, 160] width 667 height 47
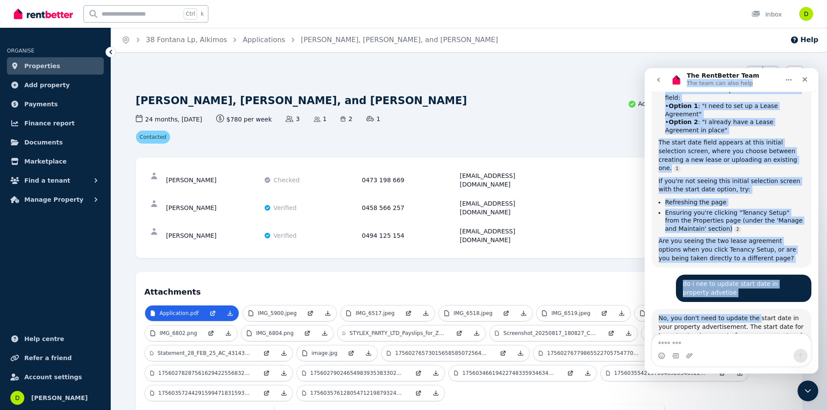
drag, startPoint x: 751, startPoint y: 72, endPoint x: 751, endPoint y: 164, distance: 91.6
click at [751, 164] on div "The RentBetter Team The team can also help Welcome to RentBetter! Let us know h…" at bounding box center [731, 221] width 174 height 306
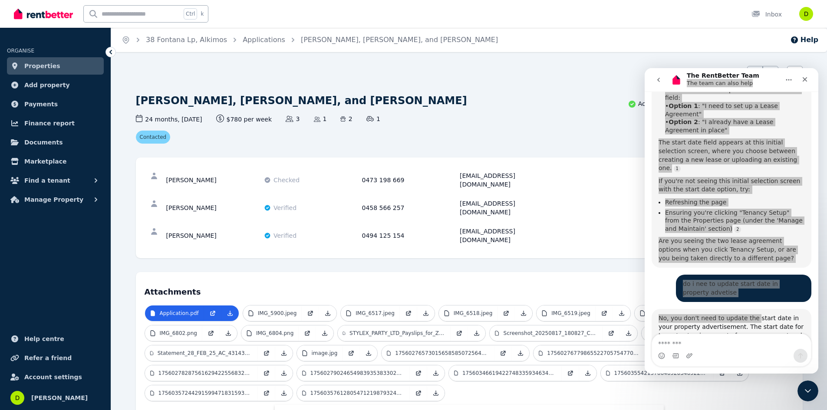
drag, startPoint x: 812, startPoint y: 58, endPoint x: 804, endPoint y: 58, distance: 7.8
click at [805, 58] on div "Home 38 Fontana Lp, Alkimos Applications [PERSON_NAME], [PERSON_NAME], and [PER…" at bounding box center [413, 205] width 827 height 410
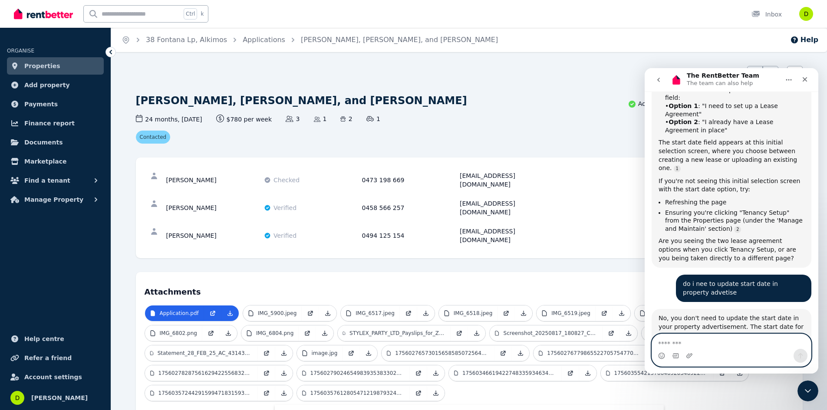
click at [705, 343] on textarea "Message…" at bounding box center [731, 341] width 159 height 15
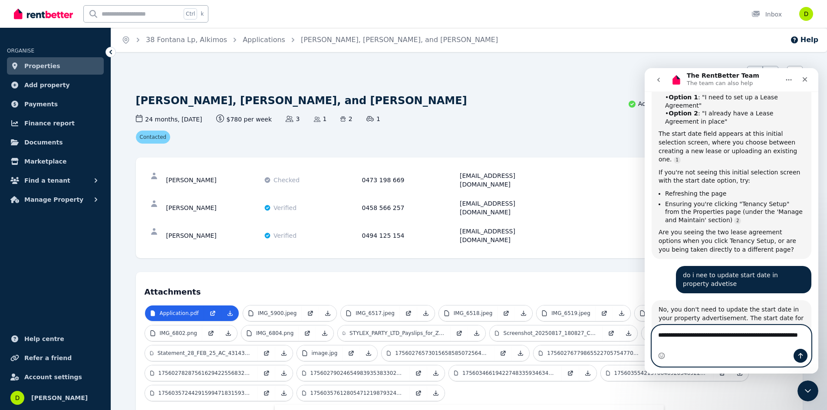
type textarea "**********"
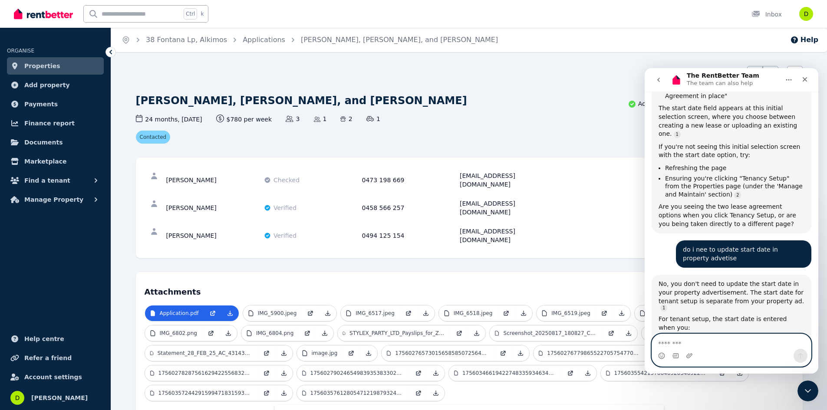
scroll to position [2021, 0]
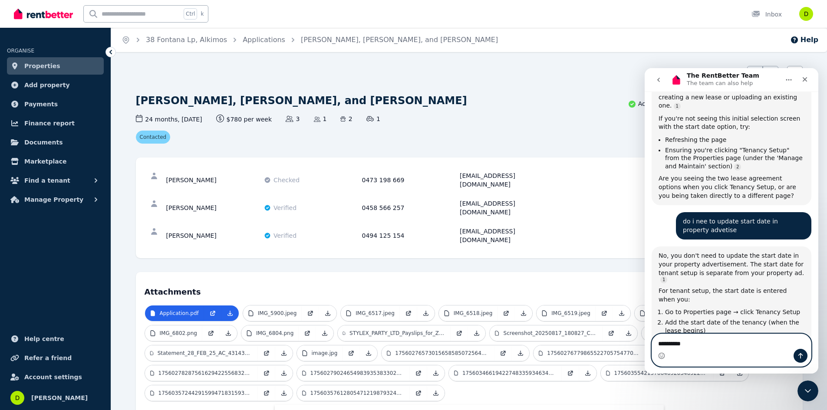
type textarea "**********"
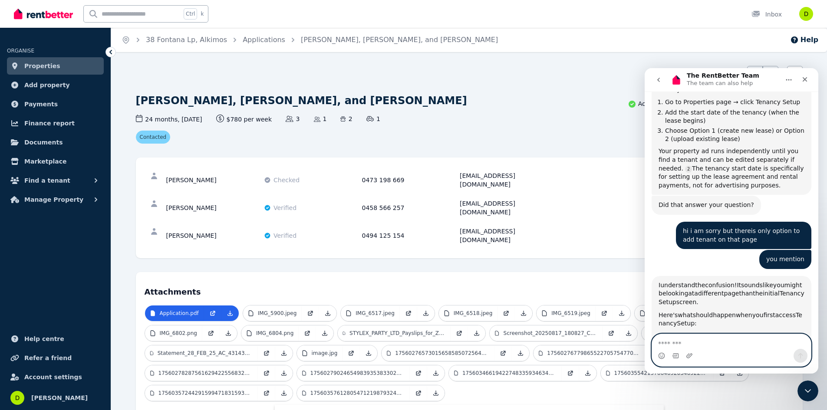
scroll to position [2238, 0]
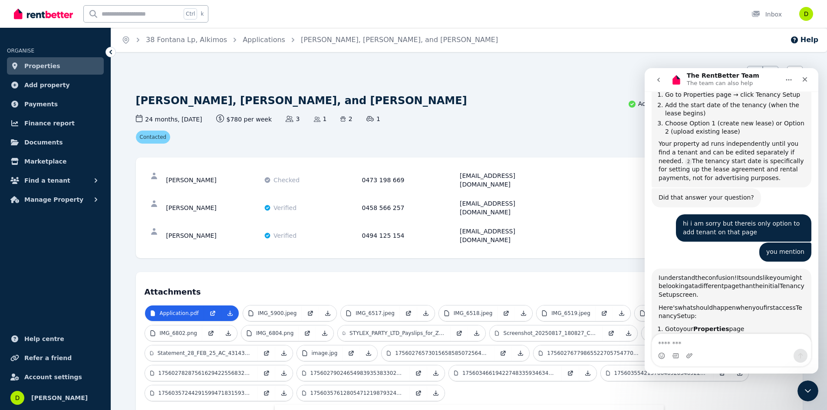
click at [52, 62] on span "Properties" at bounding box center [42, 66] width 36 height 10
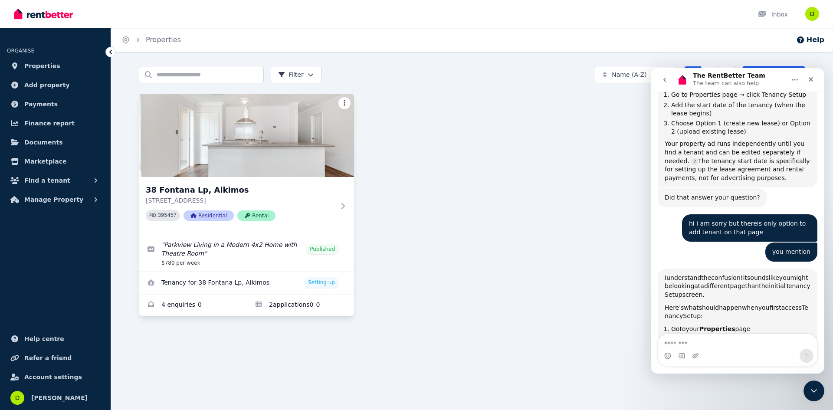
click at [345, 102] on html "Open main menu Inbox Open user menu ORGANISE Properties Add property Payments F…" at bounding box center [416, 205] width 833 height 410
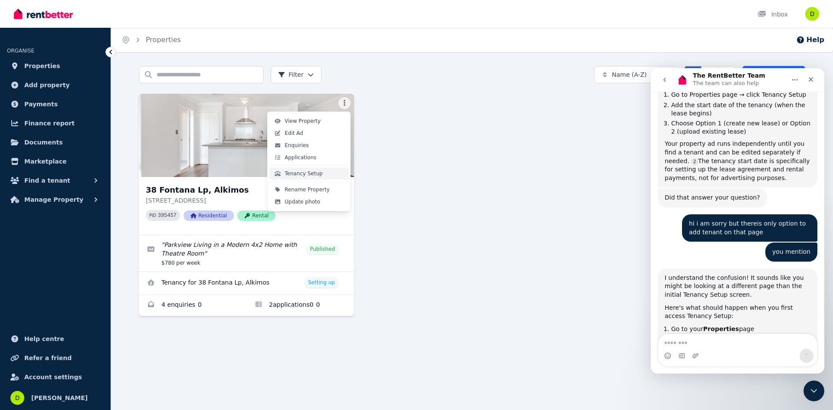
click at [306, 172] on span "Tenancy Setup" at bounding box center [304, 173] width 38 height 7
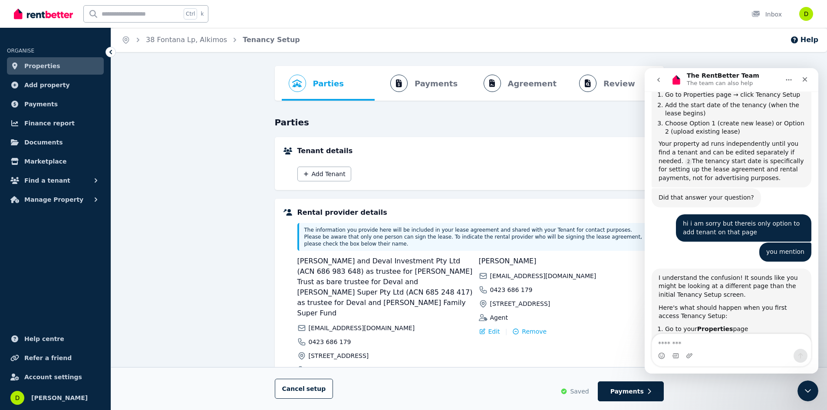
click at [657, 82] on icon "go back" at bounding box center [658, 79] width 7 height 7
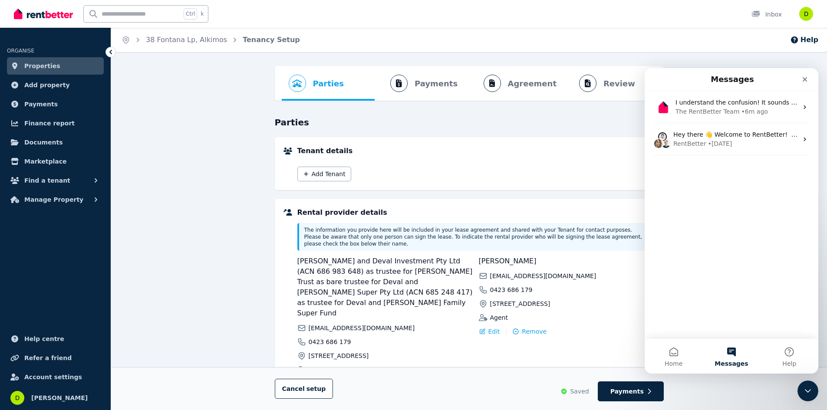
scroll to position [2238, 0]
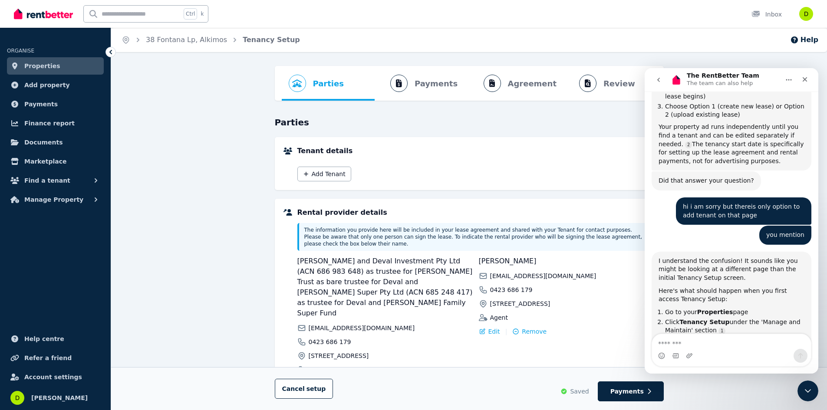
scroll to position [2248, 0]
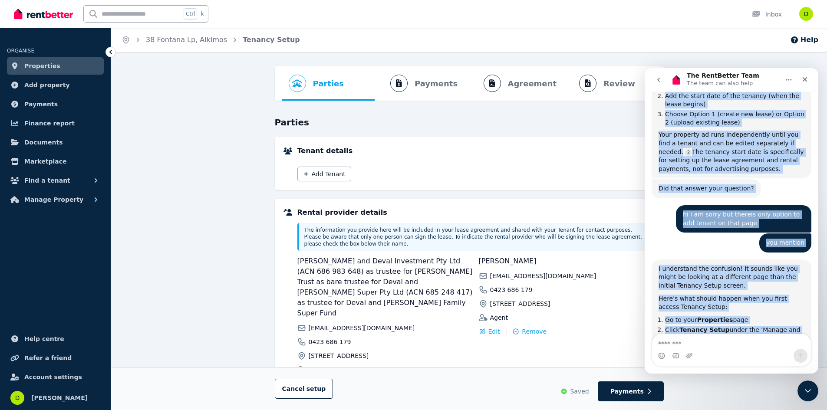
drag, startPoint x: 751, startPoint y: 75, endPoint x: 737, endPoint y: 248, distance: 174.2
click at [737, 248] on div "The RentBetter Team The team can also help Welcome to RentBetter! Let us know h…" at bounding box center [731, 221] width 174 height 306
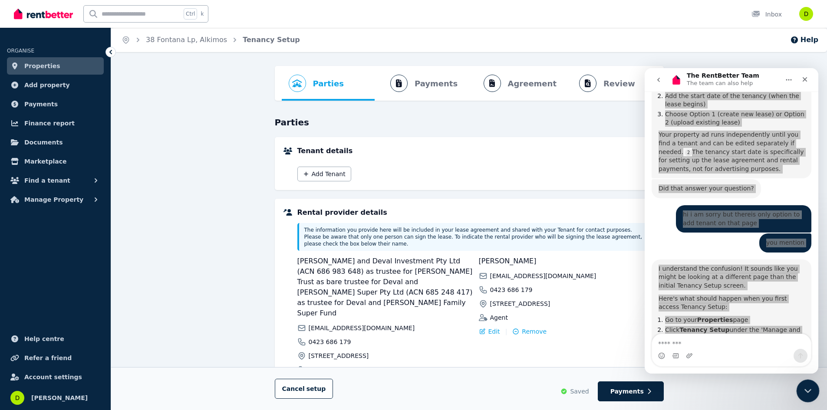
click at [811, 394] on icon "Close Intercom Messenger" at bounding box center [806, 390] width 10 height 10
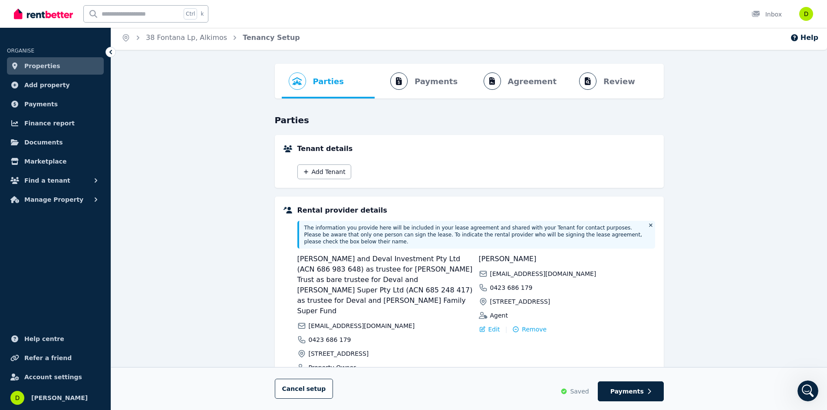
scroll to position [0, 0]
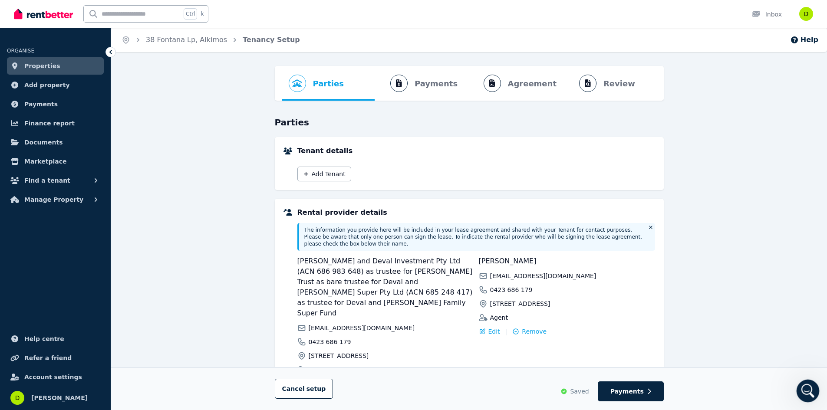
click at [812, 389] on icon "Open Intercom Messenger" at bounding box center [806, 390] width 14 height 14
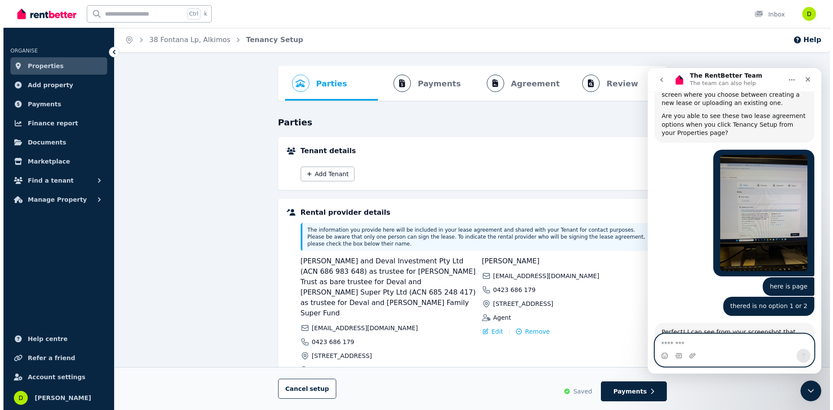
scroll to position [2658, 0]
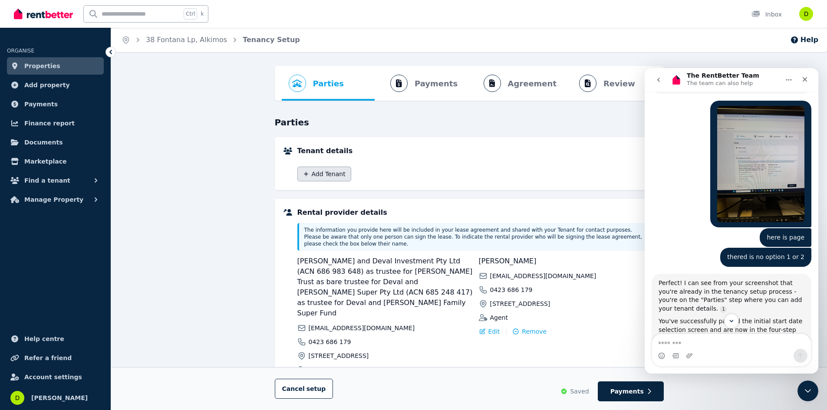
click at [332, 179] on button "Add Tenant" at bounding box center [324, 174] width 54 height 15
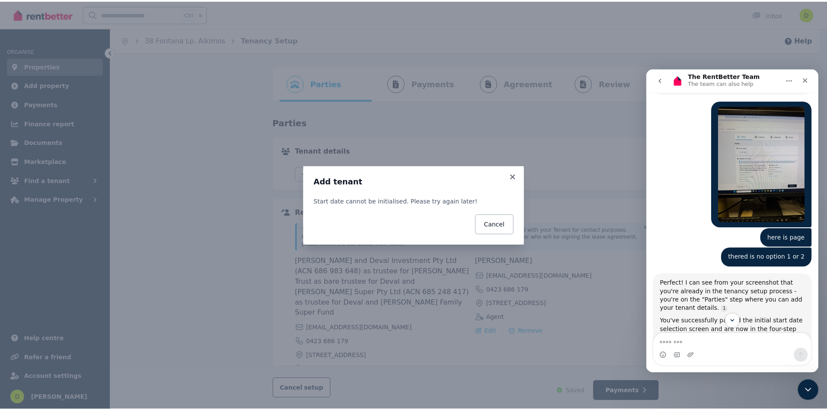
scroll to position [2655, 0]
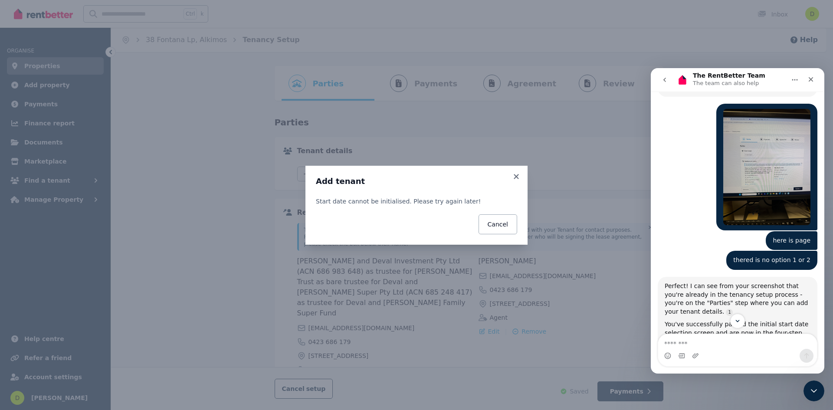
click at [228, 172] on div "Add tenant Start date cannot be initialised. Please try again later! Cancel" at bounding box center [416, 205] width 833 height 410
click at [502, 218] on button "Cancel" at bounding box center [498, 224] width 39 height 20
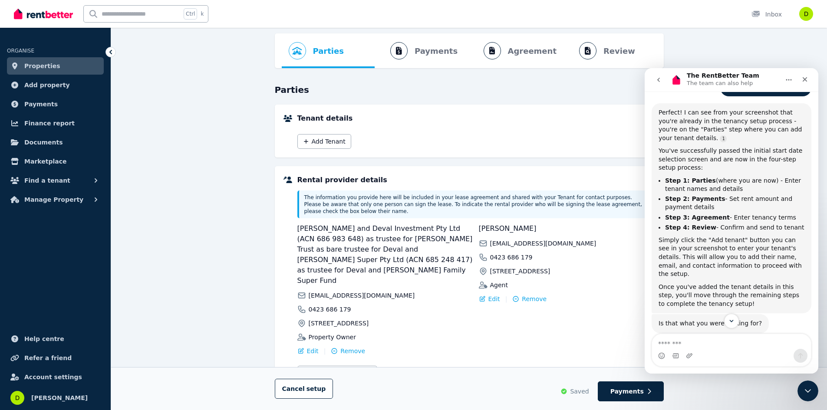
scroll to position [51, 0]
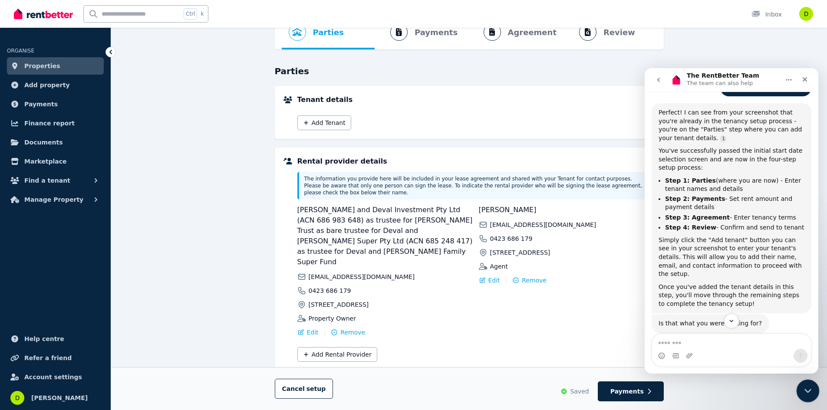
click at [809, 386] on icon "Close Intercom Messenger" at bounding box center [806, 390] width 10 height 10
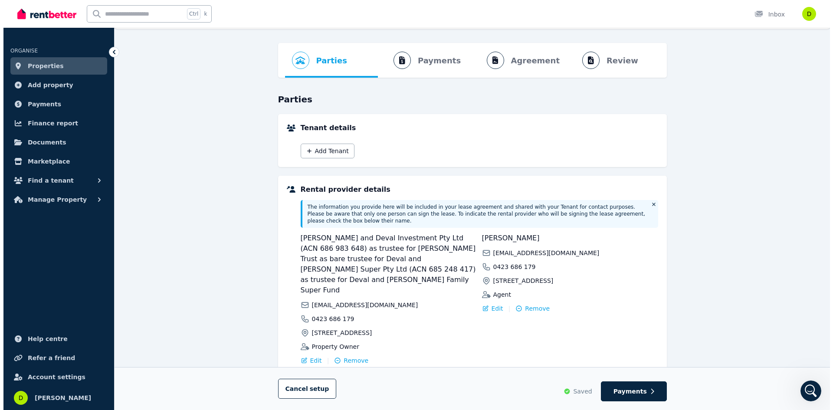
scroll to position [0, 0]
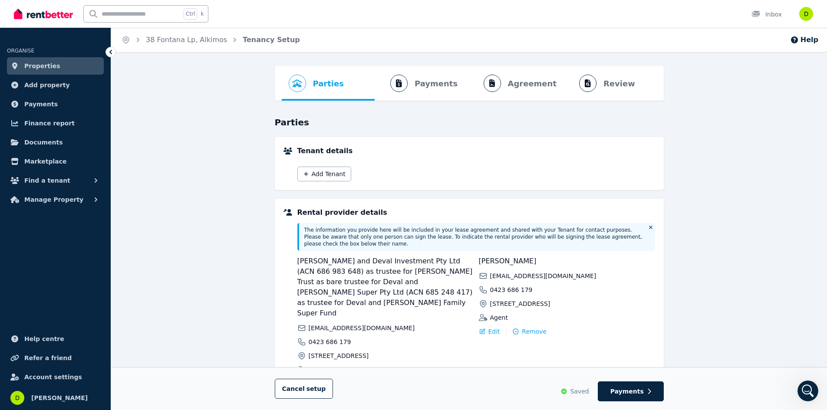
click at [52, 67] on span "Properties" at bounding box center [42, 66] width 36 height 10
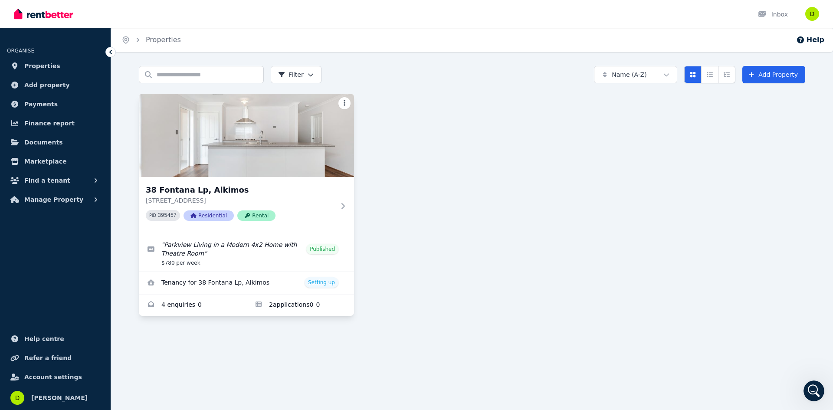
click at [344, 105] on html "Open main menu Inbox Open user menu ORGANISE Properties Add property Payments F…" at bounding box center [416, 205] width 833 height 410
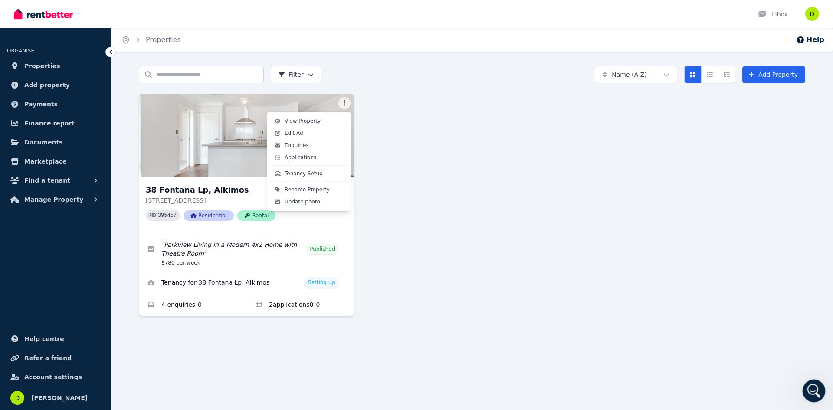
click at [805, 385] on div "Open Intercom Messenger" at bounding box center [813, 389] width 29 height 29
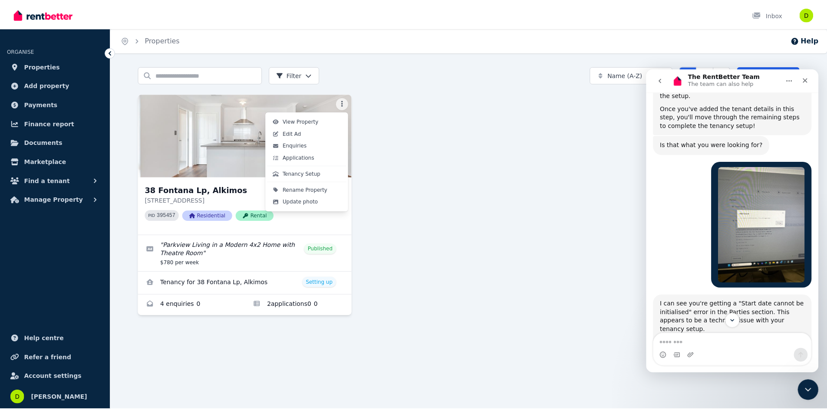
scroll to position [2965, 0]
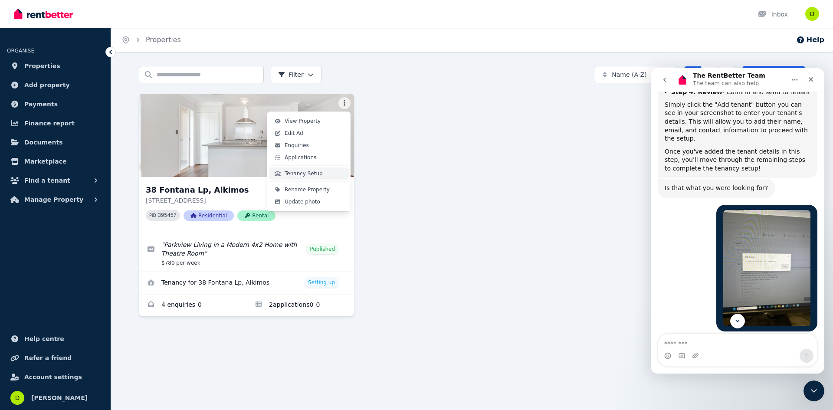
click at [309, 176] on span "Tenancy Setup" at bounding box center [304, 173] width 38 height 7
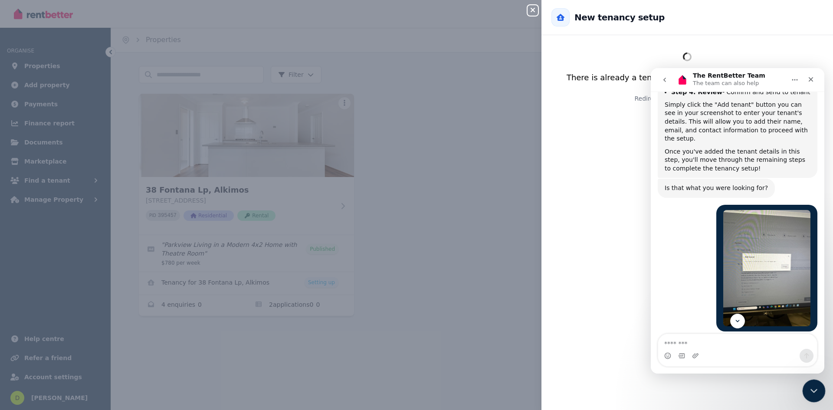
click at [821, 385] on div "Close Intercom Messenger" at bounding box center [812, 389] width 21 height 21
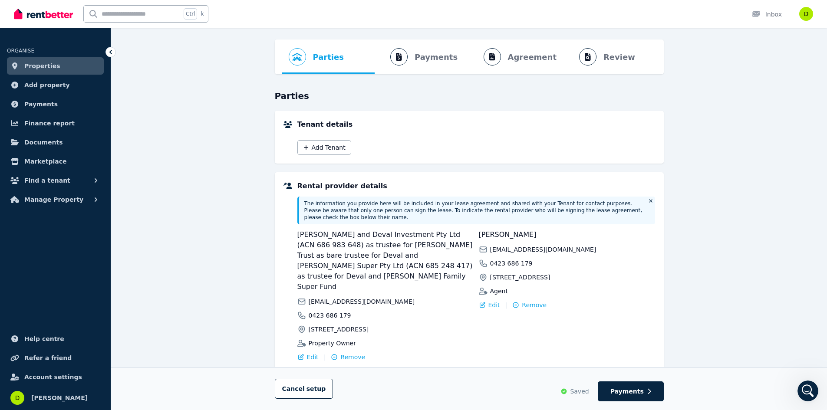
scroll to position [51, 0]
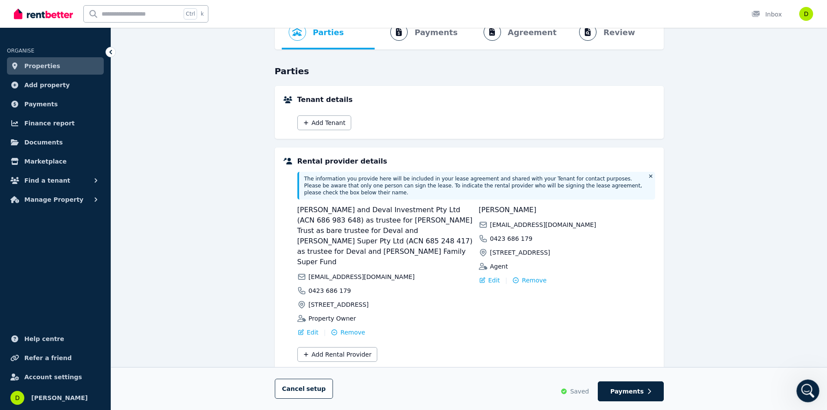
click at [799, 387] on div "Open Intercom Messenger" at bounding box center [806, 389] width 29 height 29
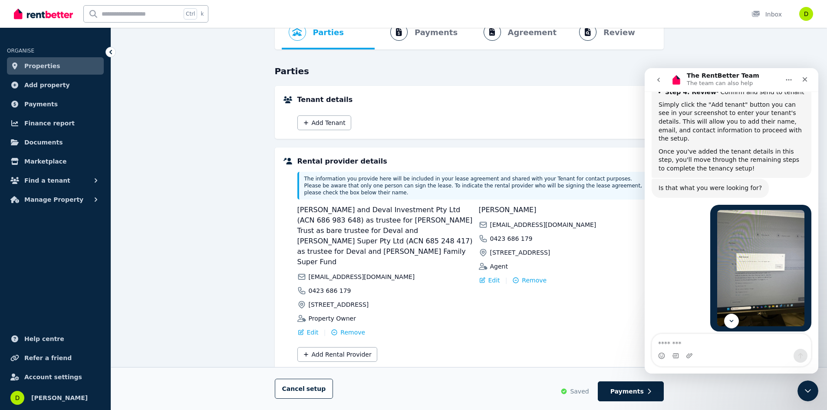
click at [737, 345] on textarea "Message…" at bounding box center [731, 341] width 159 height 15
type textarea "**********"
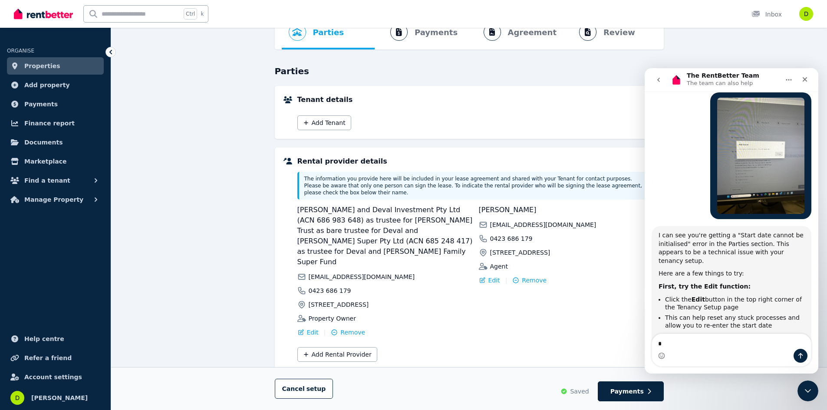
scroll to position [3106, 0]
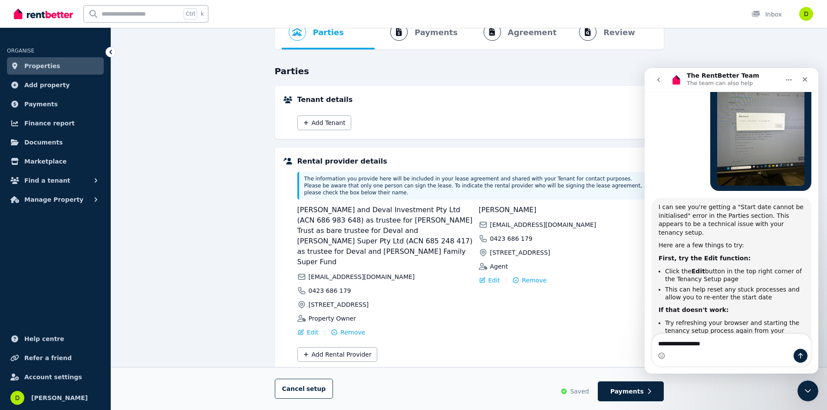
type textarea "**********"
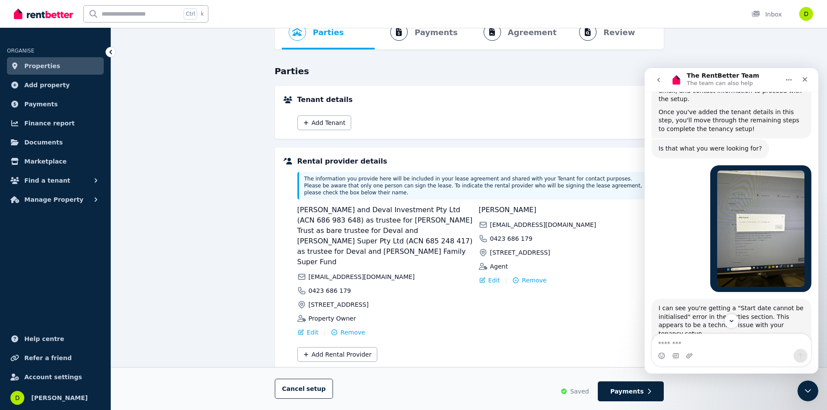
scroll to position [2952, 0]
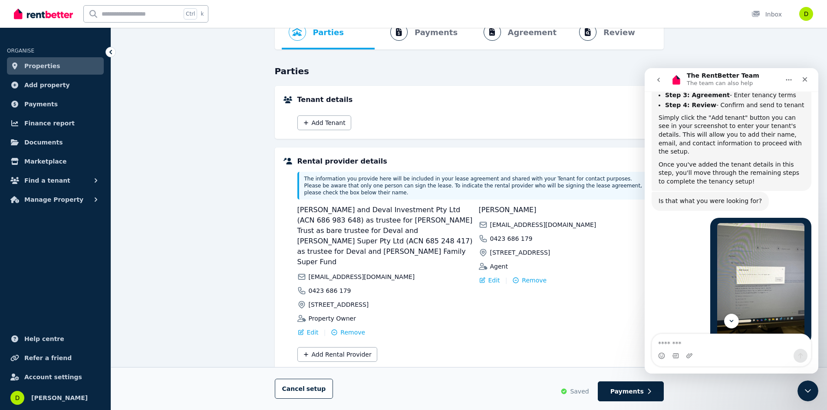
click at [64, 14] on img at bounding box center [43, 13] width 59 height 13
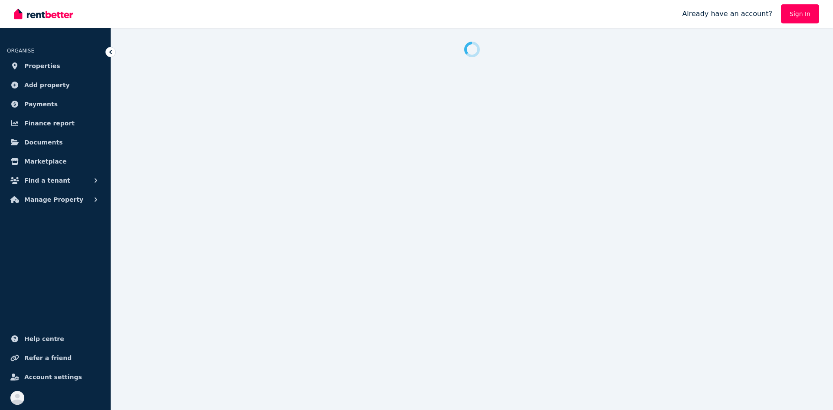
click at [64, 13] on img at bounding box center [43, 13] width 59 height 13
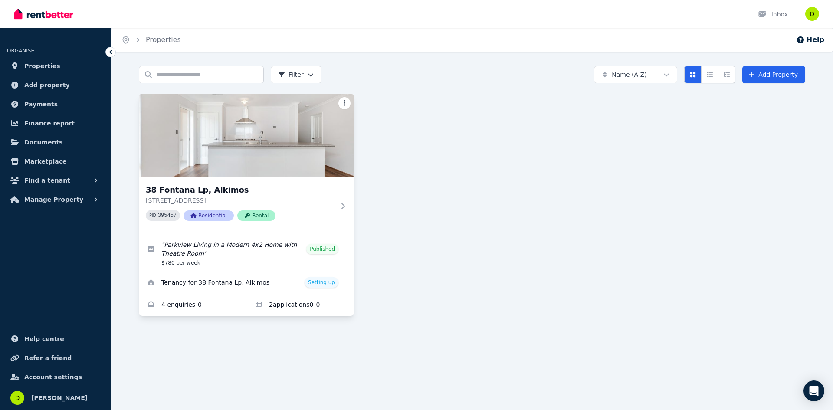
click at [345, 104] on html "Open main menu Inbox Open user menu ORGANISE Properties Add property Payments F…" at bounding box center [416, 205] width 833 height 410
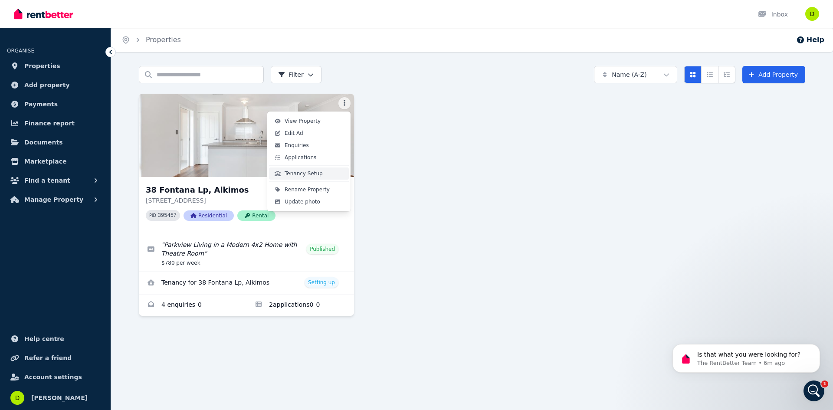
click at [318, 174] on button "Tenancy Setup" at bounding box center [309, 174] width 80 height 12
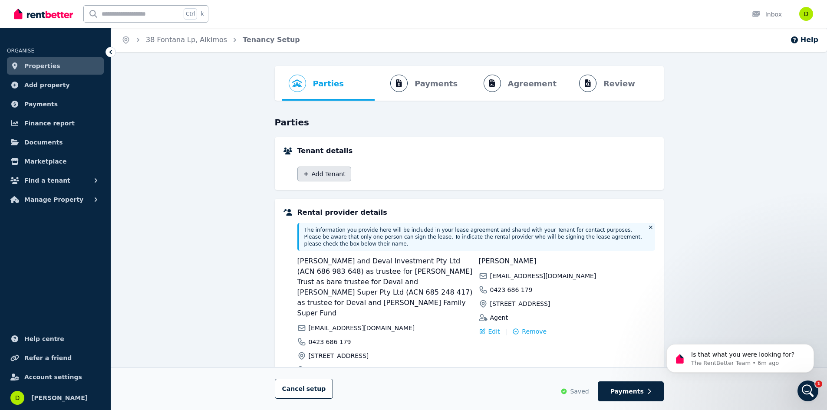
click at [314, 177] on button "Add Tenant" at bounding box center [324, 174] width 54 height 15
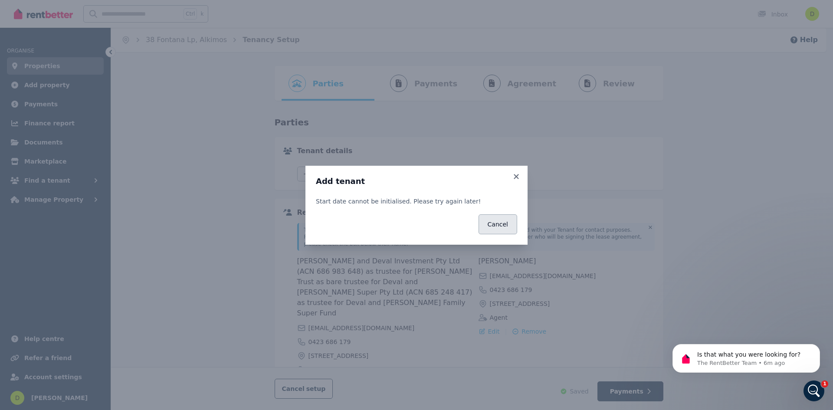
click at [508, 229] on button "Cancel" at bounding box center [498, 224] width 39 height 20
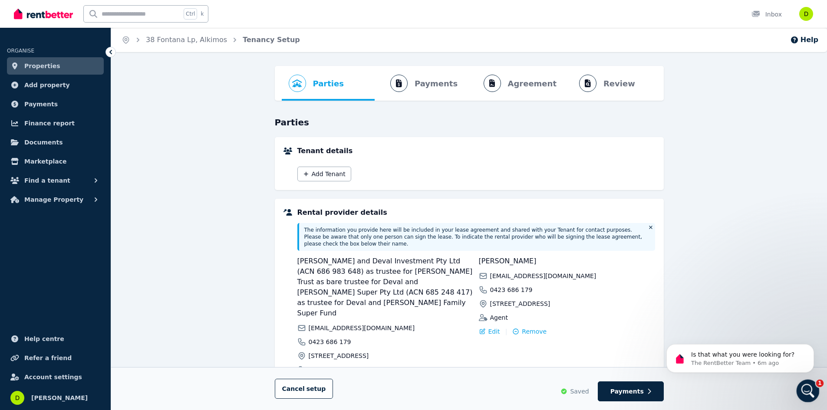
click at [803, 389] on icon "Open Intercom Messenger" at bounding box center [806, 390] width 14 height 14
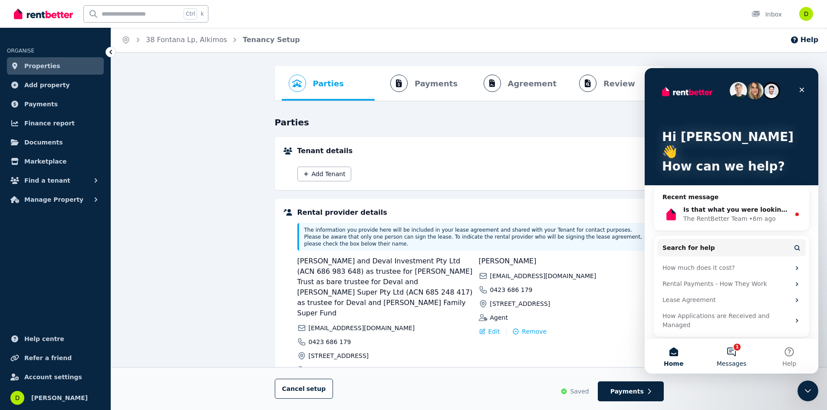
click at [736, 354] on button "1 Messages" at bounding box center [731, 356] width 58 height 35
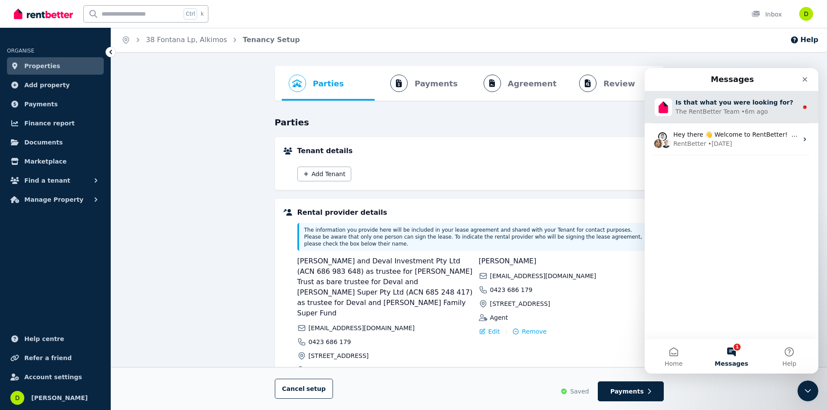
click at [708, 113] on div "The RentBetter Team" at bounding box center [707, 111] width 64 height 9
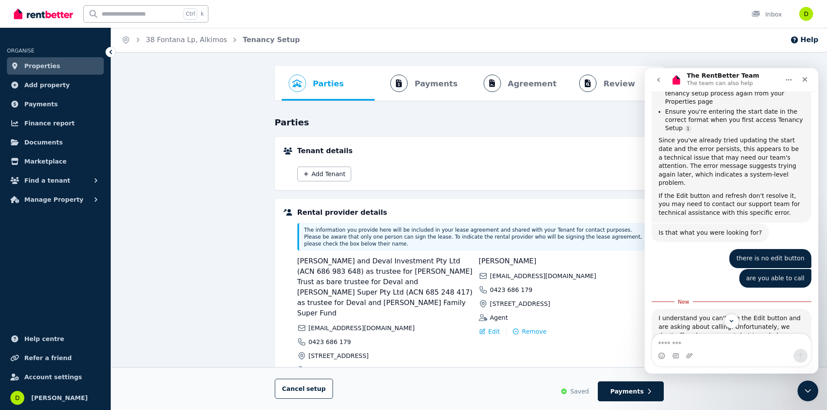
scroll to position [3333, 0]
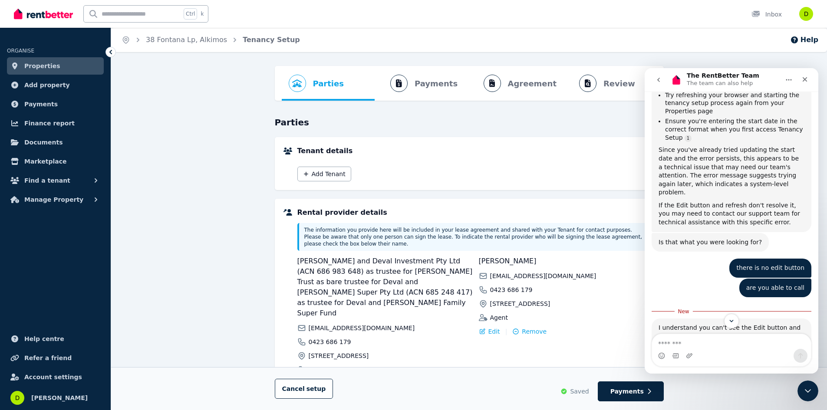
click at [570, 147] on h5 "Tenant details" at bounding box center [476, 151] width 358 height 10
click at [809, 16] on img "button" at bounding box center [806, 14] width 14 height 14
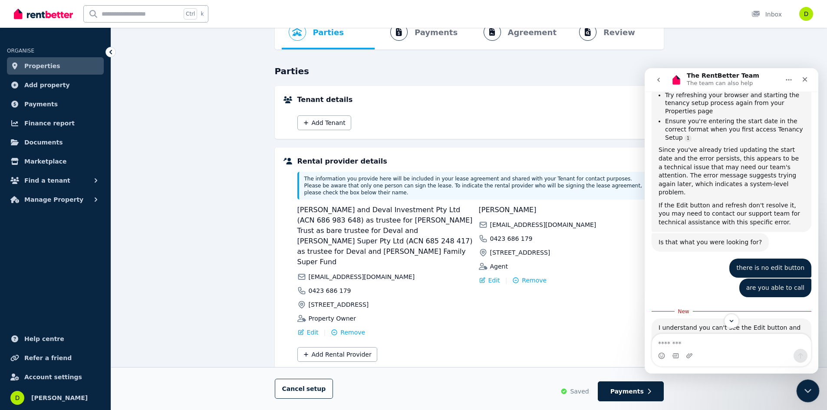
click at [807, 395] on div "Close Intercom Messenger" at bounding box center [806, 389] width 21 height 21
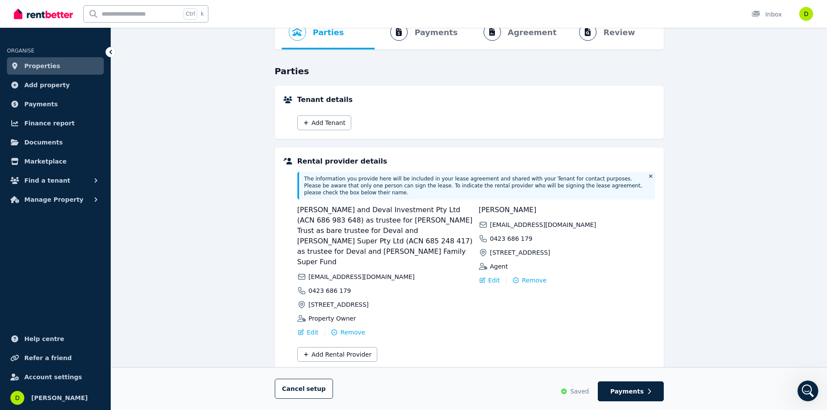
scroll to position [3405, 0]
click at [812, 399] on div "Open Intercom Messenger" at bounding box center [806, 389] width 29 height 29
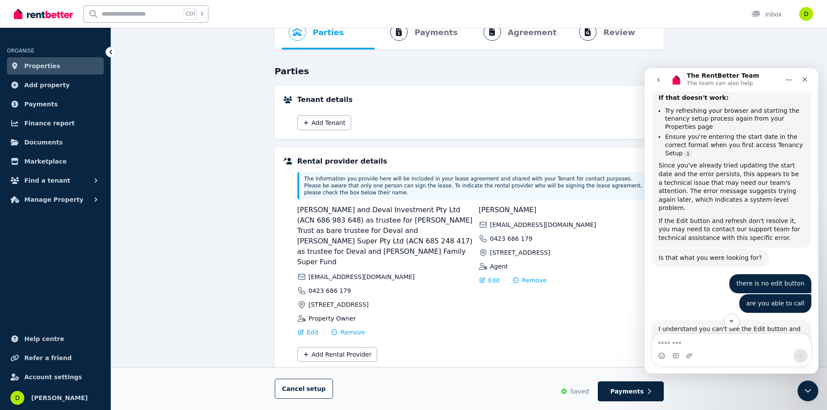
scroll to position [3362, 0]
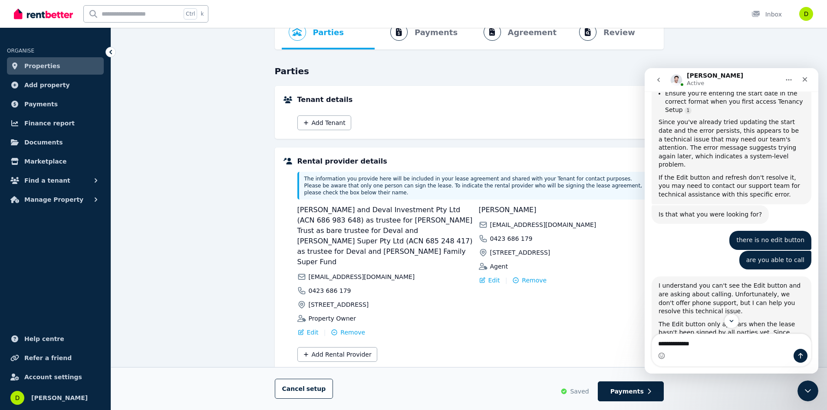
type textarea "**********"
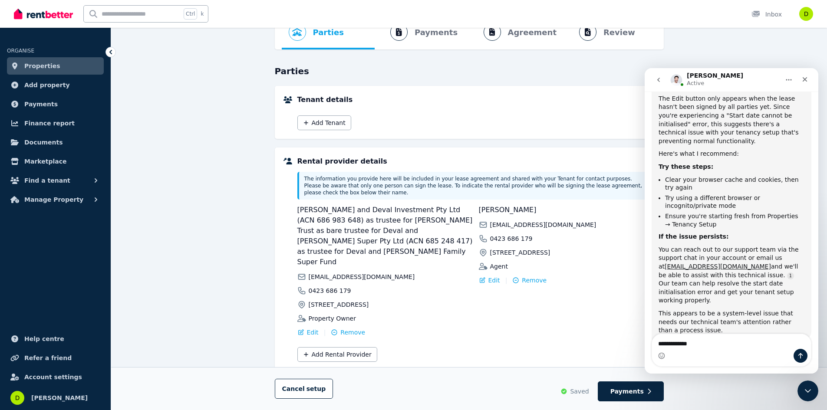
scroll to position [3554, 0]
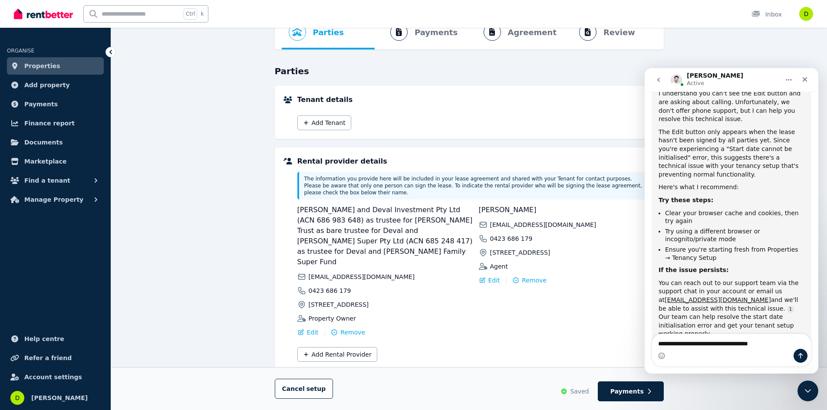
type textarea "**********"
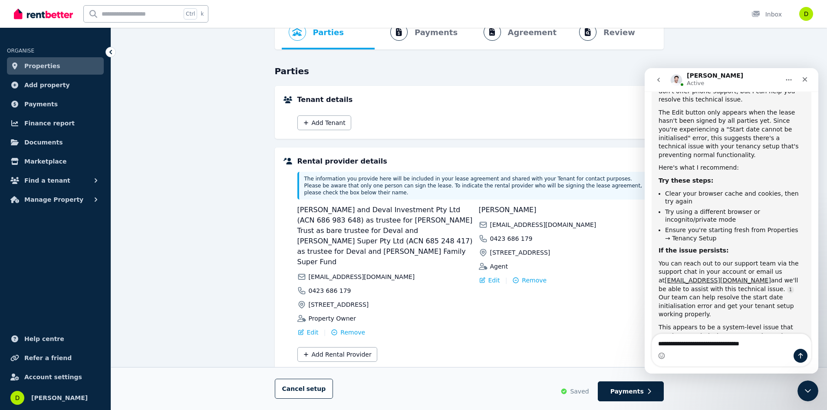
type textarea "**********"
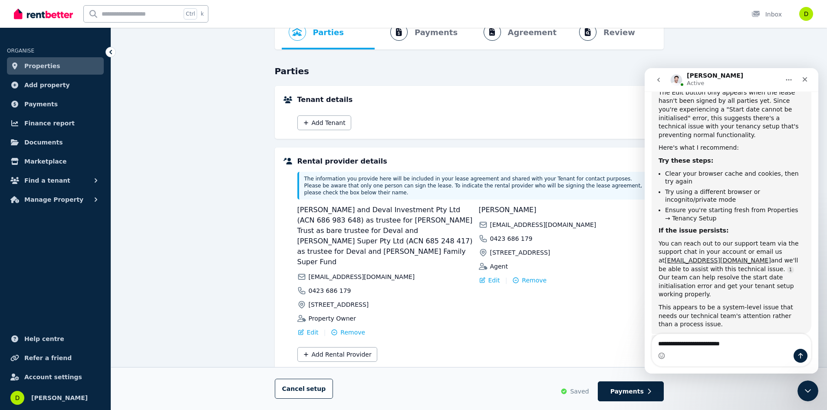
type textarea "**********"
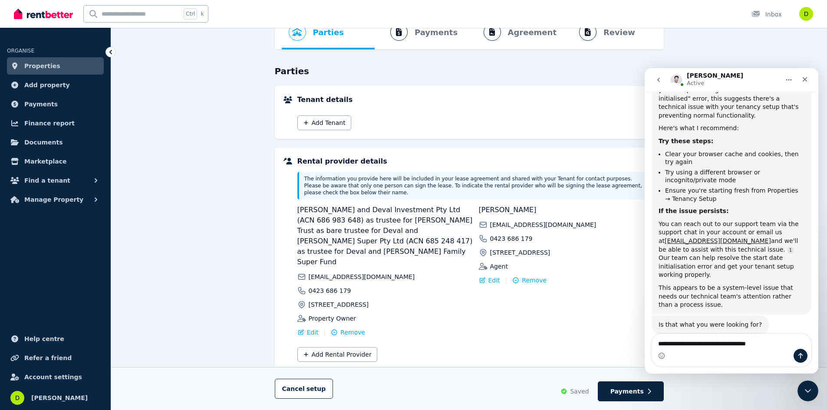
type textarea "**********"
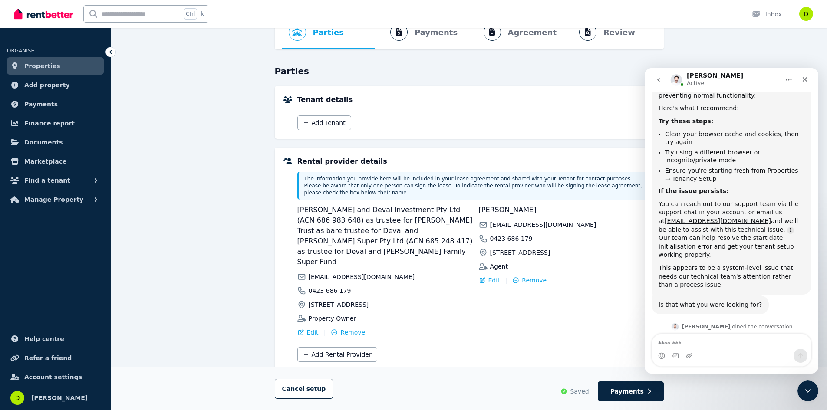
click at [49, 69] on span "Properties" at bounding box center [42, 66] width 36 height 10
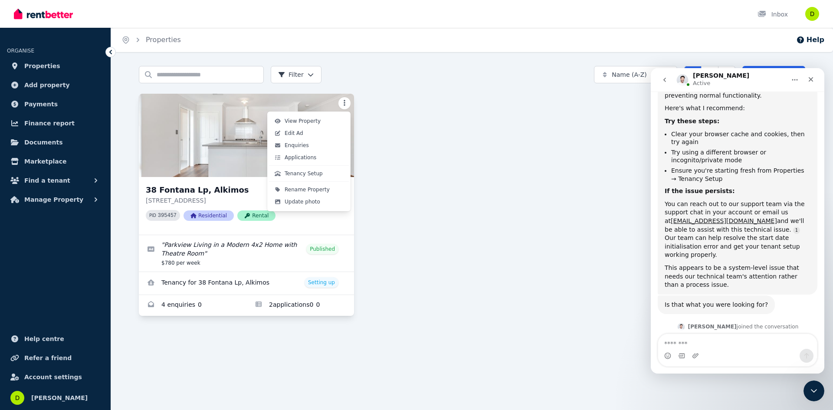
click at [342, 100] on html "Open main menu Inbox Open user menu ORGANISE Properties Add property Payments F…" at bounding box center [416, 205] width 833 height 410
click at [309, 175] on span "Tenancy Setup" at bounding box center [304, 173] width 38 height 7
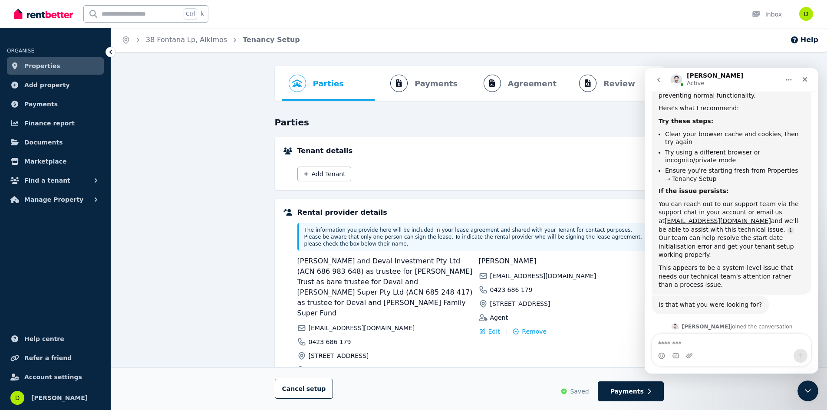
click at [147, 15] on input "text" at bounding box center [132, 14] width 97 height 16
click at [172, 230] on div "Parties Rental provider and tenant details Payments Bond and rental payments Ag…" at bounding box center [469, 277] width 716 height 423
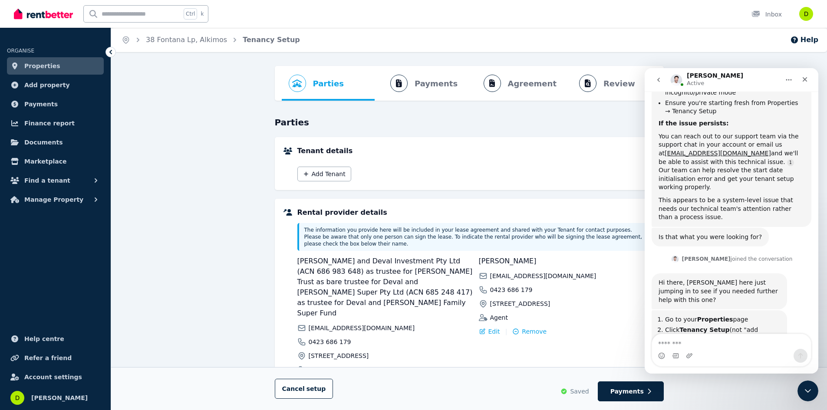
scroll to position [3667, 0]
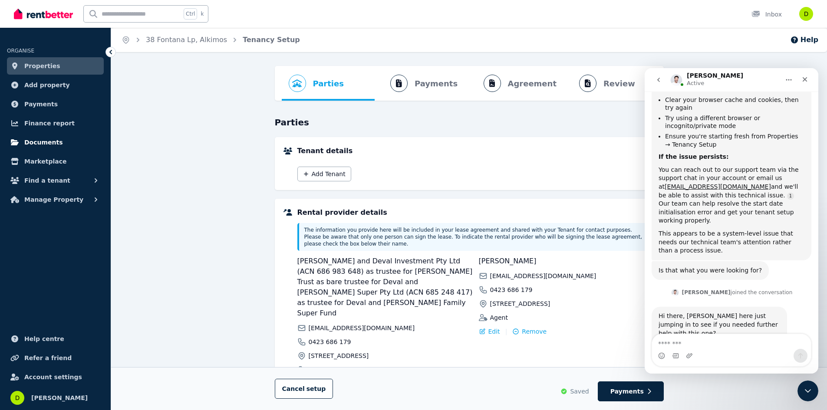
click at [33, 145] on span "Documents" at bounding box center [43, 142] width 39 height 10
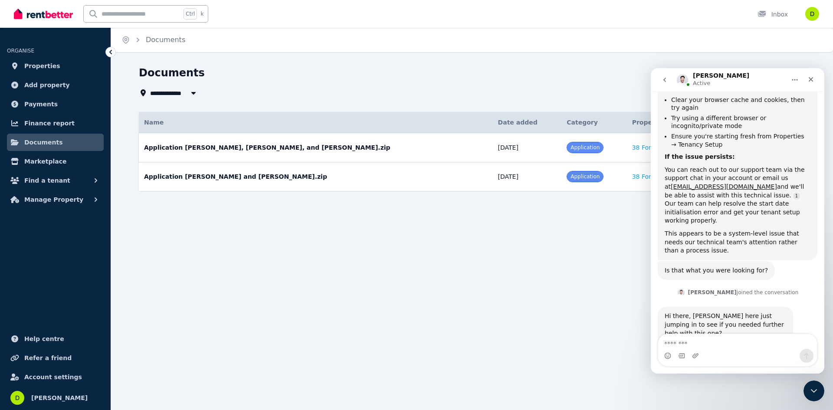
click at [493, 145] on td "[DATE]" at bounding box center [527, 147] width 69 height 29
drag, startPoint x: 805, startPoint y: 388, endPoint x: 1593, endPoint y: 730, distance: 859.1
click at [803, 388] on div "Close Intercom Messenger" at bounding box center [812, 389] width 21 height 21
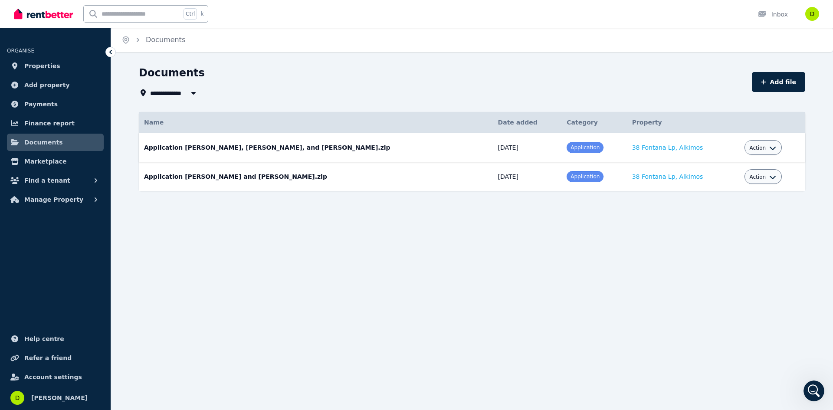
click at [750, 144] on div "Action" at bounding box center [763, 147] width 27 height 10
click at [750, 147] on span "Action" at bounding box center [758, 148] width 16 height 7
click at [701, 166] on link "Edit" at bounding box center [736, 168] width 83 height 16
select select "**********"
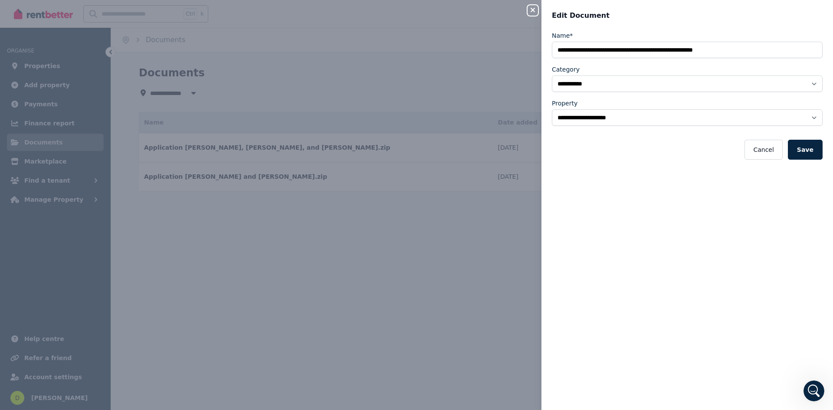
click at [523, 24] on div "**********" at bounding box center [416, 205] width 833 height 410
select select "*****"
select select
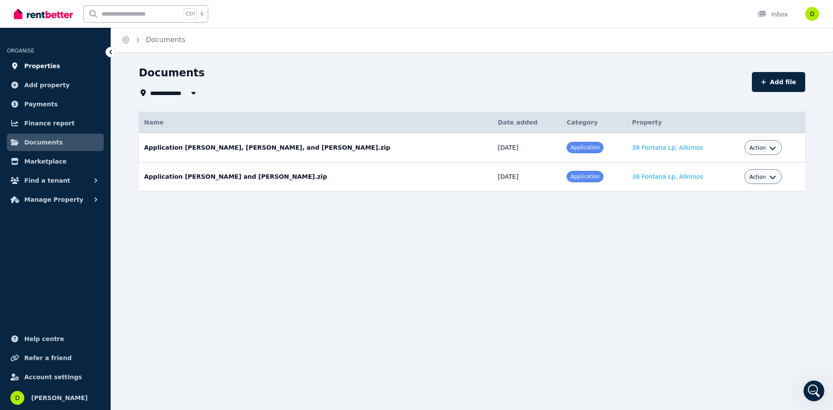
click at [39, 63] on span "Properties" at bounding box center [42, 66] width 36 height 10
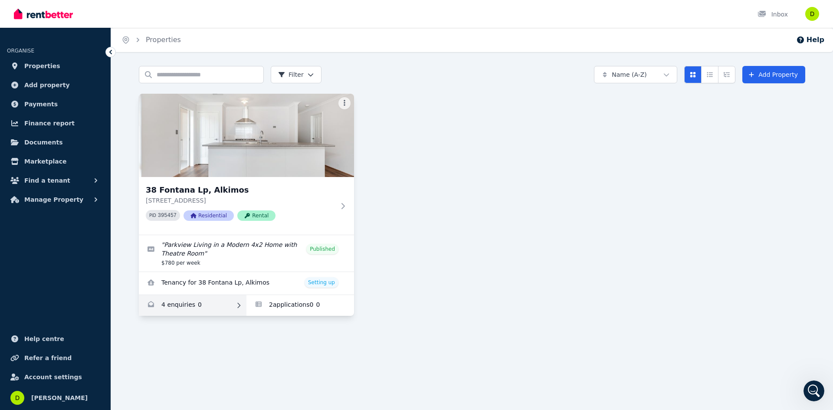
click at [184, 306] on link "Enquiries for 38 Fontana Lp, Alkimos" at bounding box center [193, 305] width 108 height 21
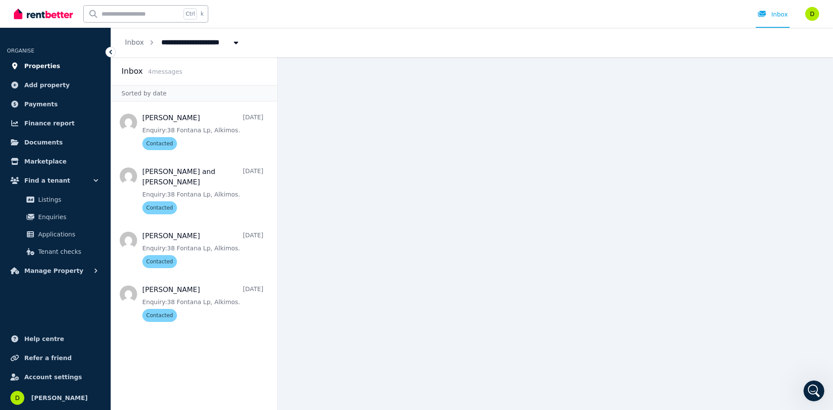
click at [61, 66] on link "Properties" at bounding box center [55, 65] width 97 height 17
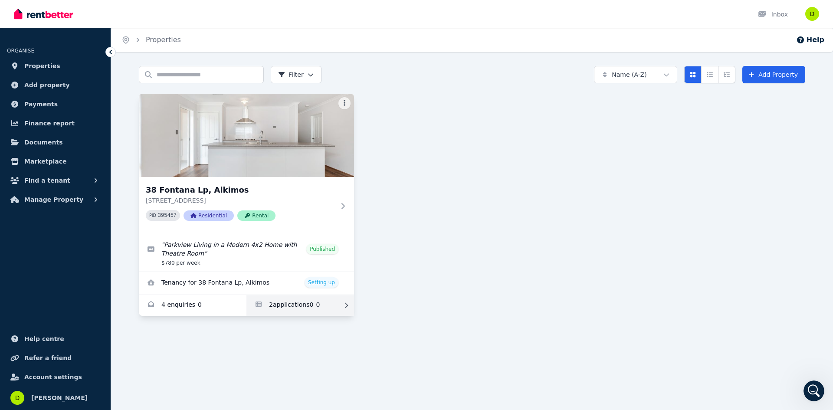
click at [281, 303] on link "Applications for 38 Fontana Lp, Alkimos" at bounding box center [300, 305] width 108 height 21
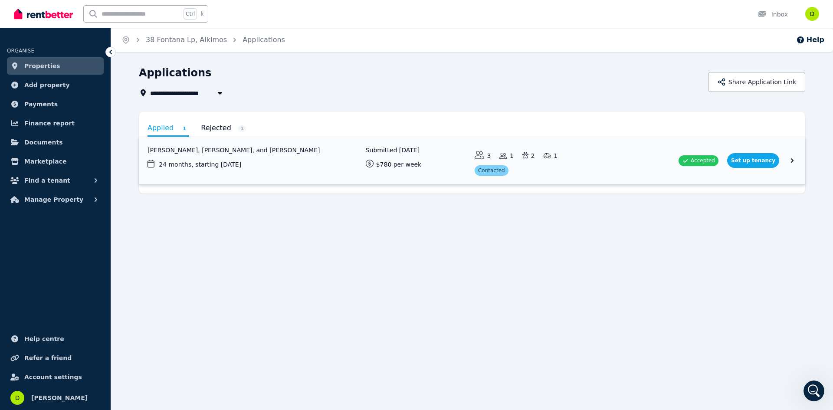
click at [559, 164] on link "View application: Zack Prebble, Anita Imeson, and Samuel Fleming" at bounding box center [472, 160] width 667 height 47
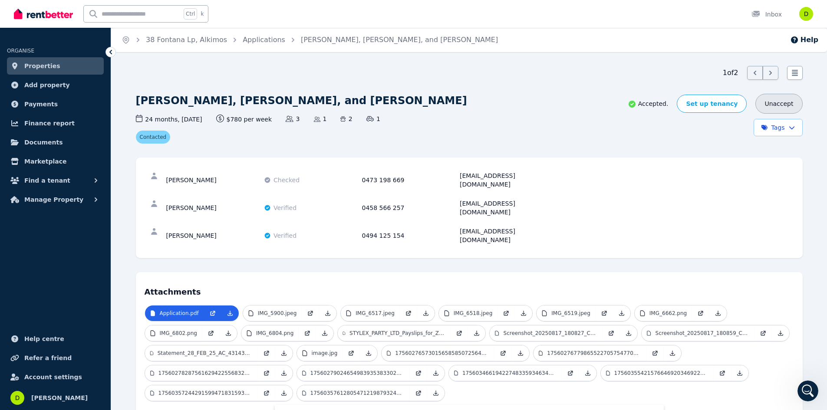
click at [784, 102] on button "Unaccept" at bounding box center [778, 104] width 47 height 20
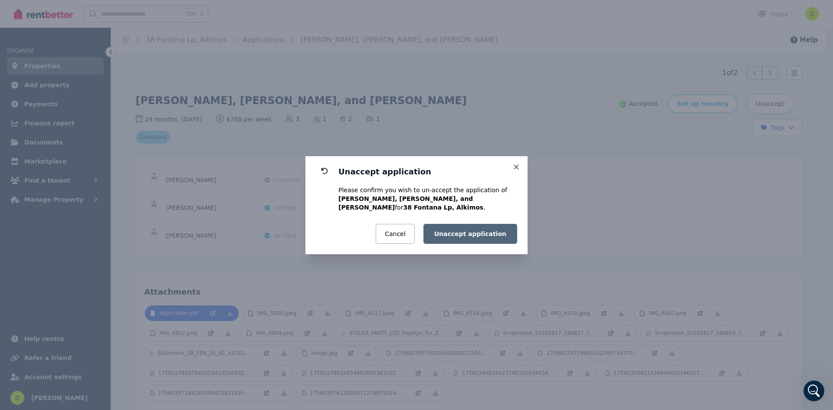
click at [458, 235] on button "Unaccept application" at bounding box center [471, 234] width 94 height 20
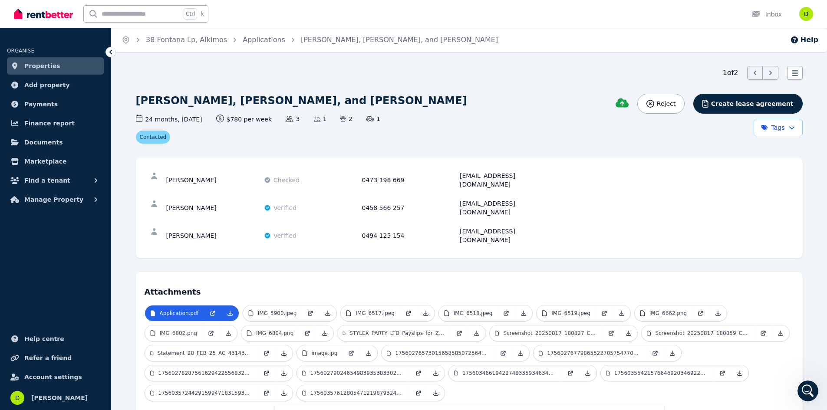
click at [46, 10] on img at bounding box center [43, 13] width 59 height 13
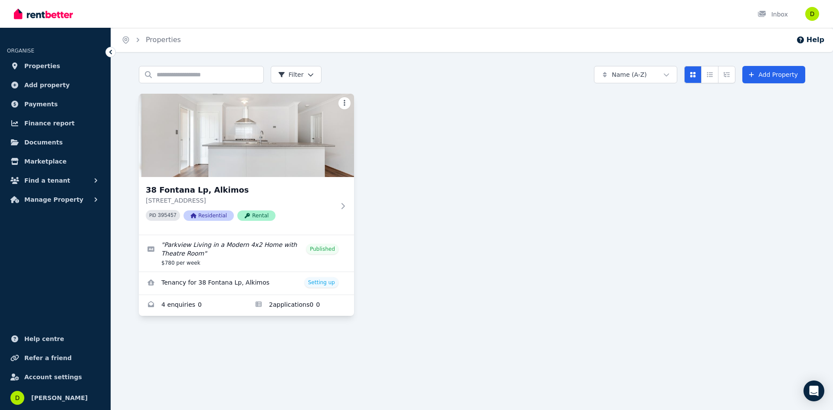
click at [344, 105] on html "Open main menu Inbox Open user menu ORGANISE Properties Add property Payments F…" at bounding box center [416, 205] width 833 height 410
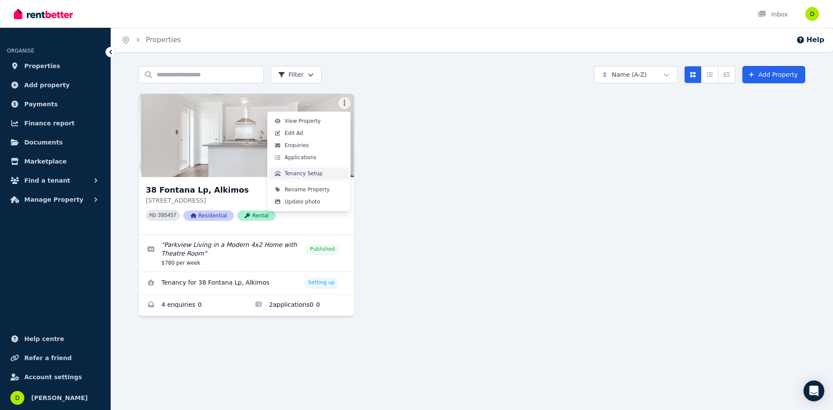
click at [309, 176] on span "Tenancy Setup" at bounding box center [304, 173] width 38 height 7
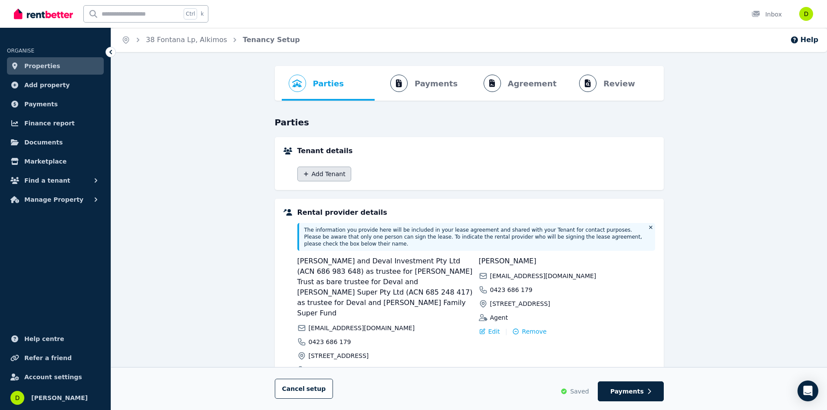
click at [332, 174] on button "Add Tenant" at bounding box center [324, 174] width 54 height 15
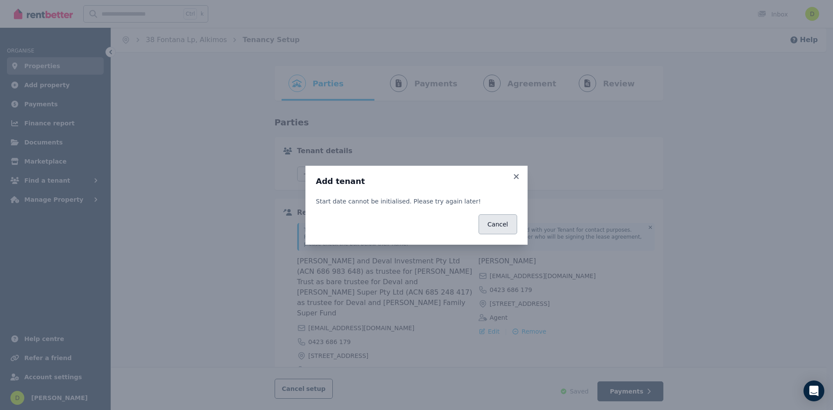
click at [506, 226] on button "Cancel" at bounding box center [498, 224] width 39 height 20
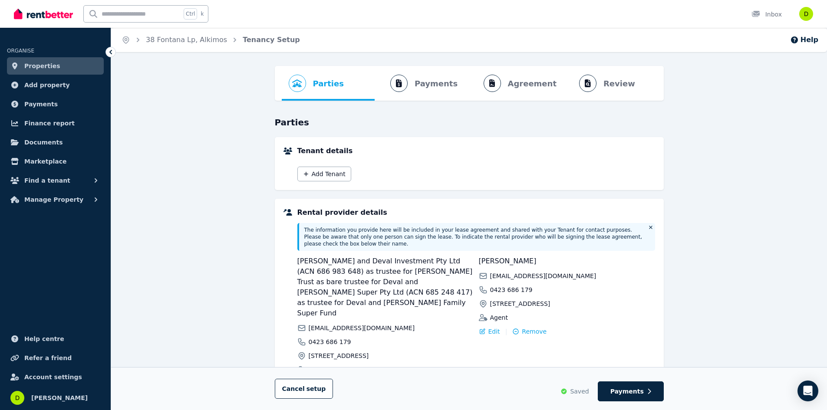
click at [36, 63] on span "Properties" at bounding box center [42, 66] width 36 height 10
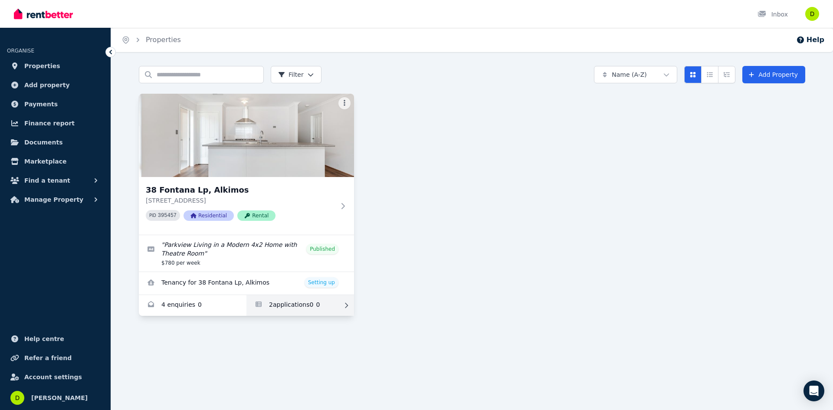
click at [278, 304] on link "Applications for 38 Fontana Lp, Alkimos" at bounding box center [300, 305] width 108 height 21
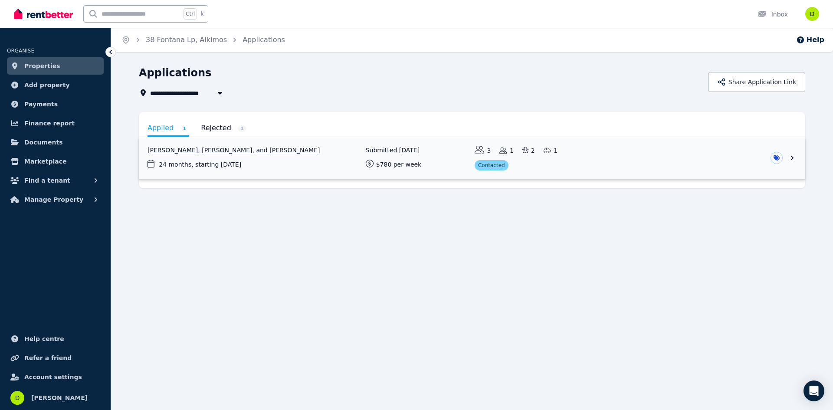
click at [283, 155] on link "View application: Zack Prebble, Anita Imeson, and Samuel Fleming" at bounding box center [472, 158] width 667 height 42
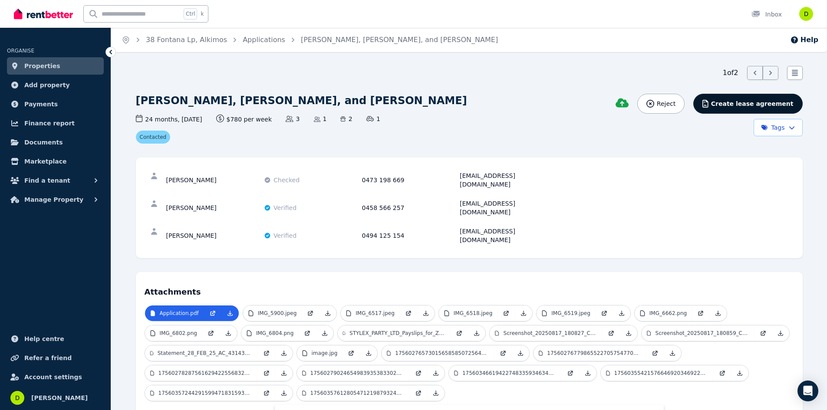
click at [733, 105] on span "Create lease agreement" at bounding box center [752, 103] width 82 height 9
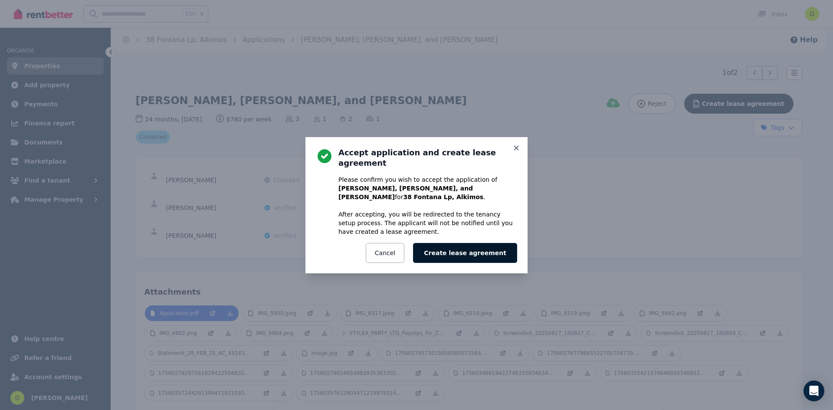
click at [484, 247] on button "Create lease agreement" at bounding box center [465, 253] width 104 height 20
click at [809, 393] on icon "Open Intercom Messenger" at bounding box center [813, 390] width 11 height 11
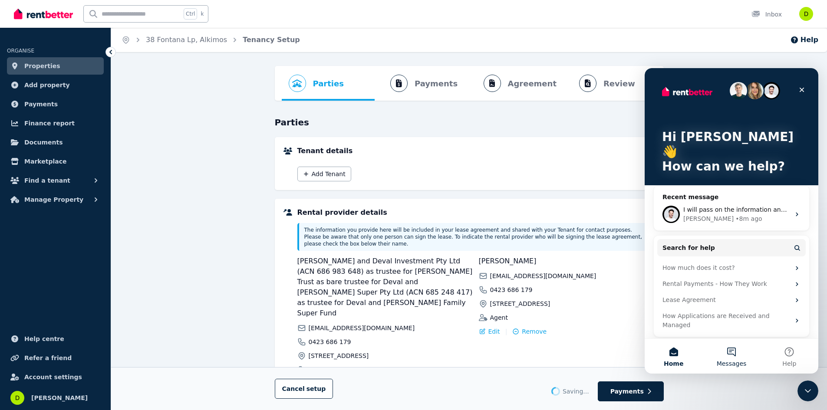
click at [727, 352] on button "Messages" at bounding box center [731, 356] width 58 height 35
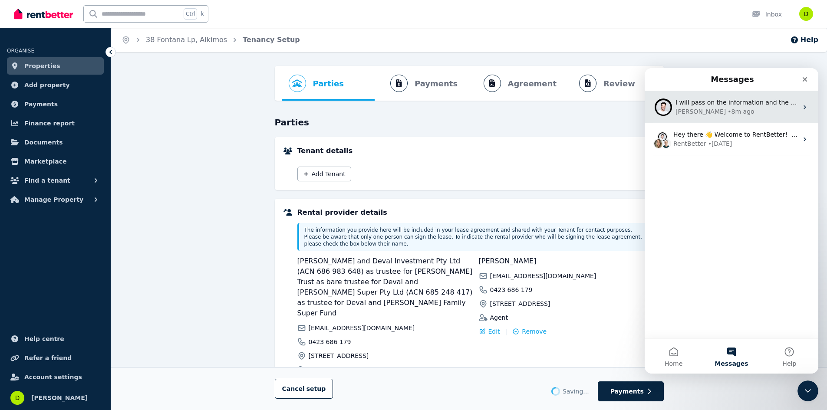
click at [716, 108] on div "Earl • 8m ago" at bounding box center [736, 111] width 122 height 9
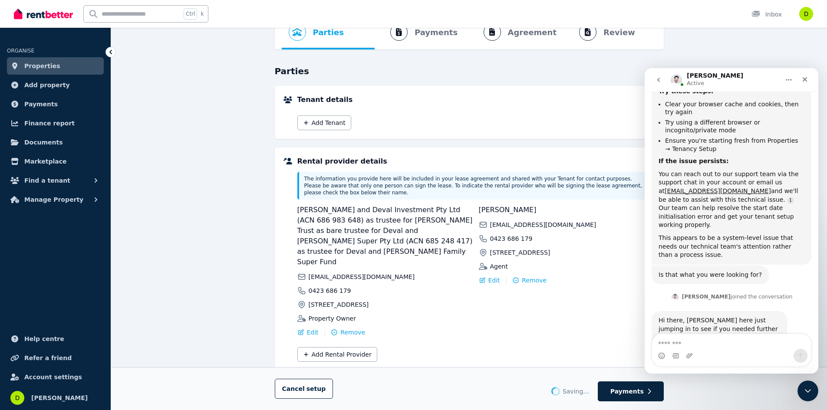
scroll to position [3667, 0]
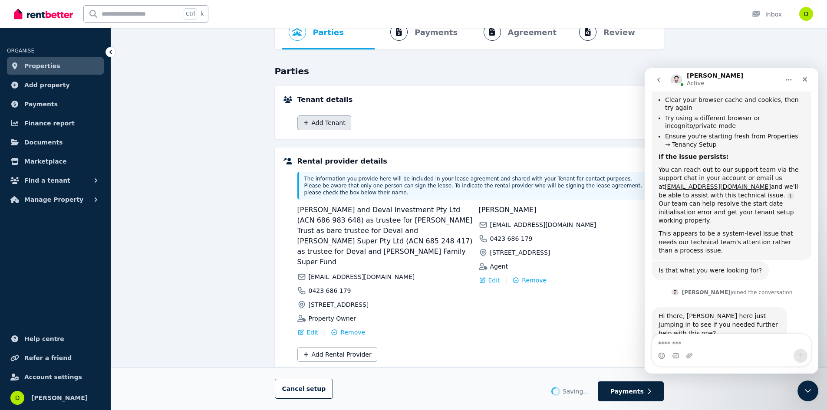
click at [320, 120] on button "Add Tenant" at bounding box center [324, 122] width 54 height 15
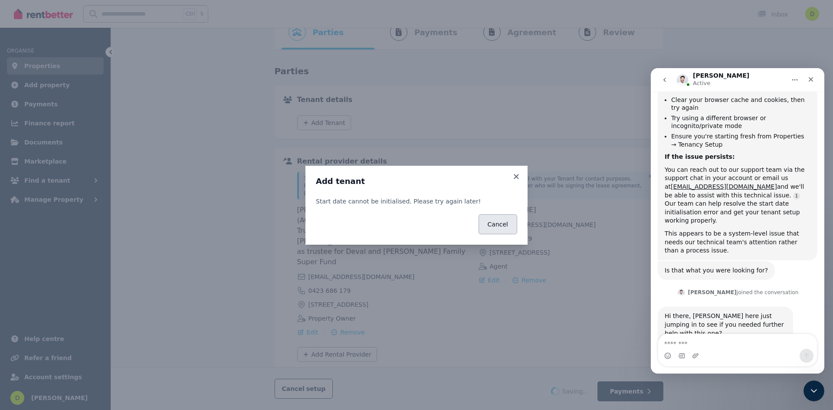
click at [500, 226] on button "Cancel" at bounding box center [498, 224] width 39 height 20
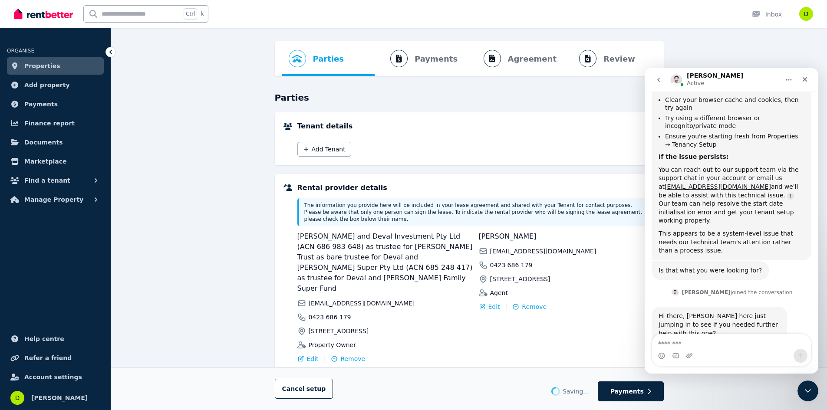
scroll to position [0, 0]
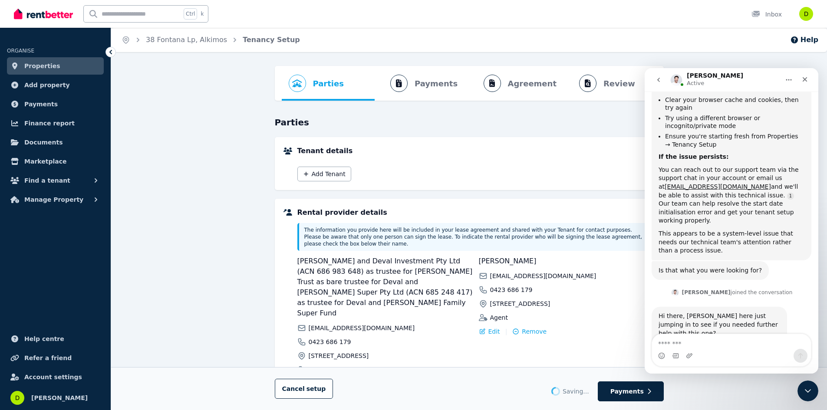
click at [149, 146] on div "Parties Rental provider and tenant details Payments Bond and rental payments Ag…" at bounding box center [469, 277] width 716 height 423
click at [804, 387] on icon "Close Intercom Messenger" at bounding box center [806, 390] width 10 height 10
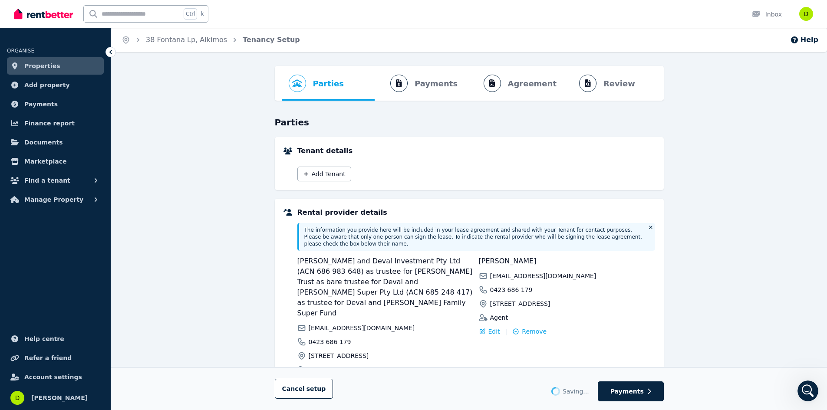
click at [40, 68] on span "Properties" at bounding box center [42, 66] width 36 height 10
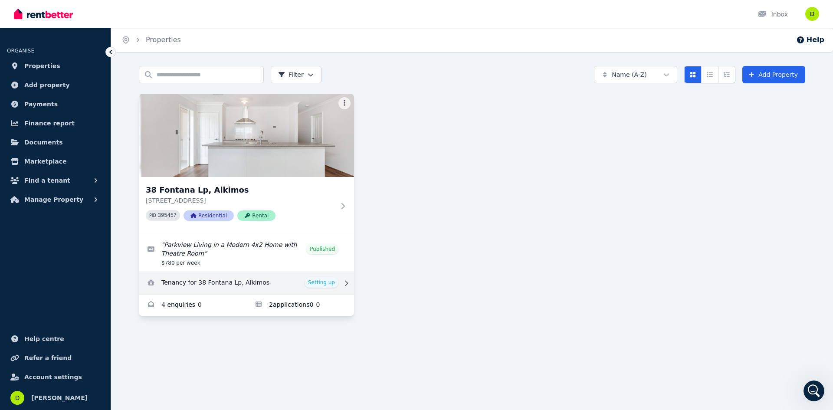
click at [193, 282] on link "View details for Tenancy for 38 Fontana Lp, Alkimos" at bounding box center [246, 283] width 215 height 23
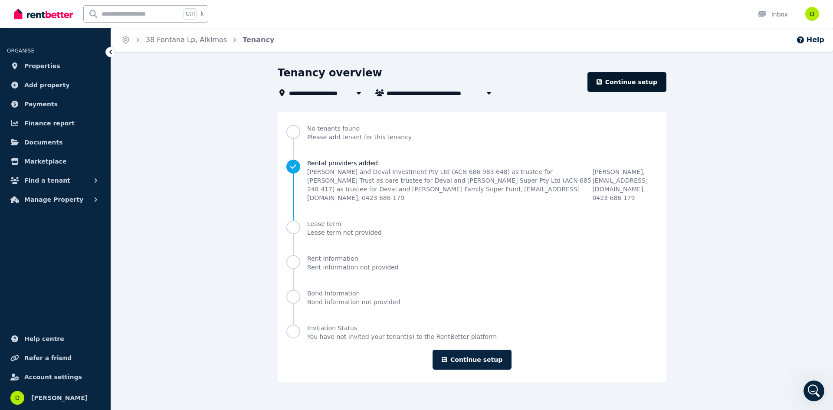
click at [617, 84] on link "Continue setup" at bounding box center [627, 82] width 79 height 20
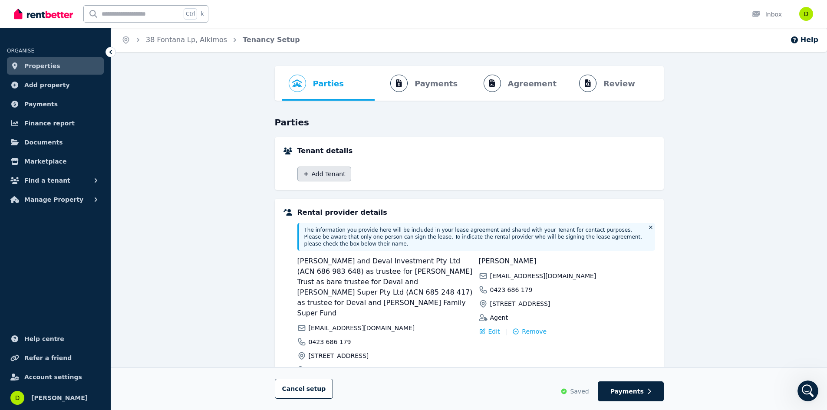
click at [314, 174] on button "Add Tenant" at bounding box center [324, 174] width 54 height 15
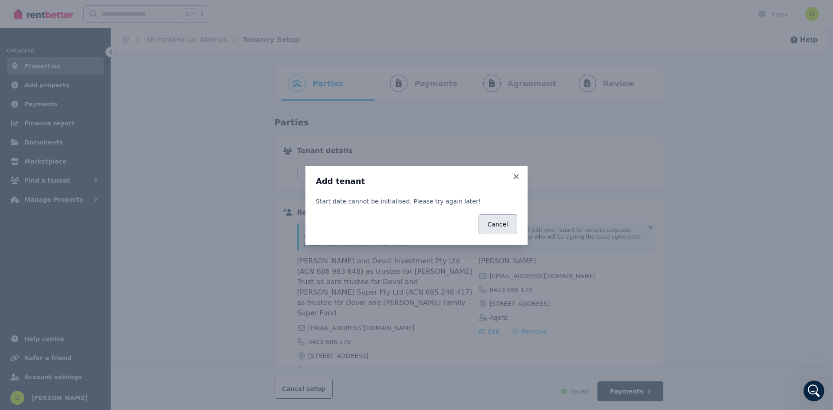
click at [506, 226] on button "Cancel" at bounding box center [498, 224] width 39 height 20
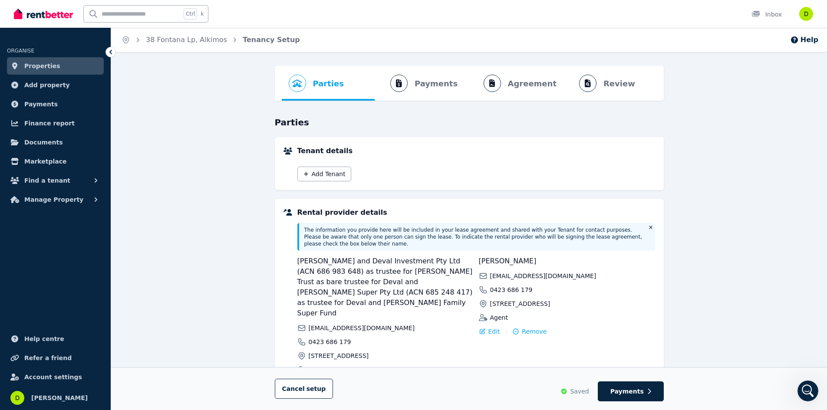
click at [19, 62] on link "Properties" at bounding box center [55, 65] width 97 height 17
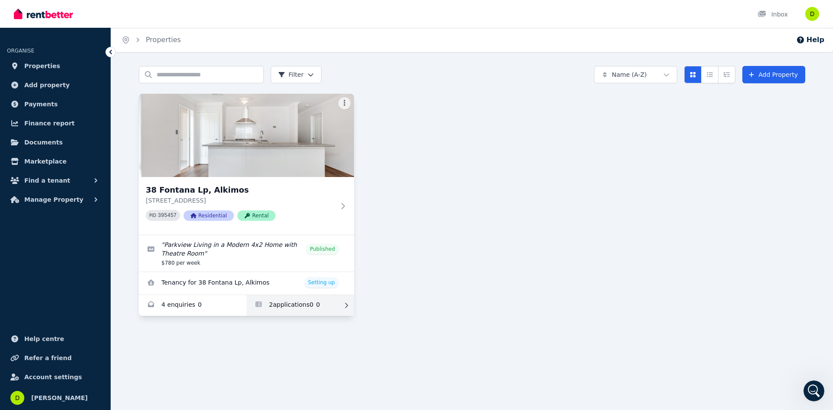
click at [279, 302] on link "Applications for 38 Fontana Lp, Alkimos" at bounding box center [300, 305] width 108 height 21
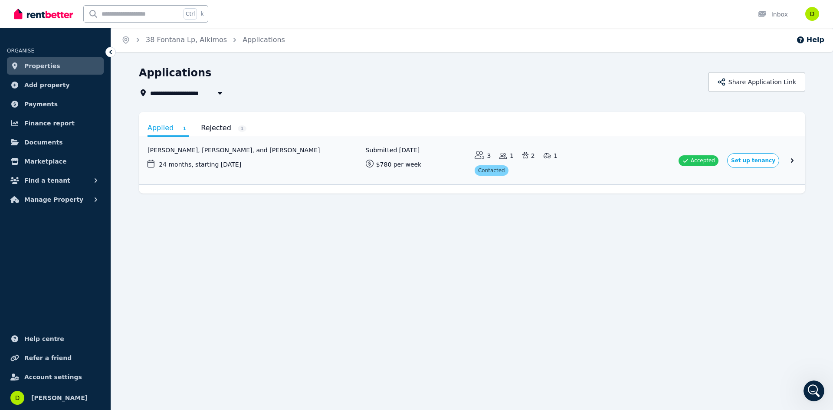
click at [55, 20] on img at bounding box center [43, 13] width 59 height 13
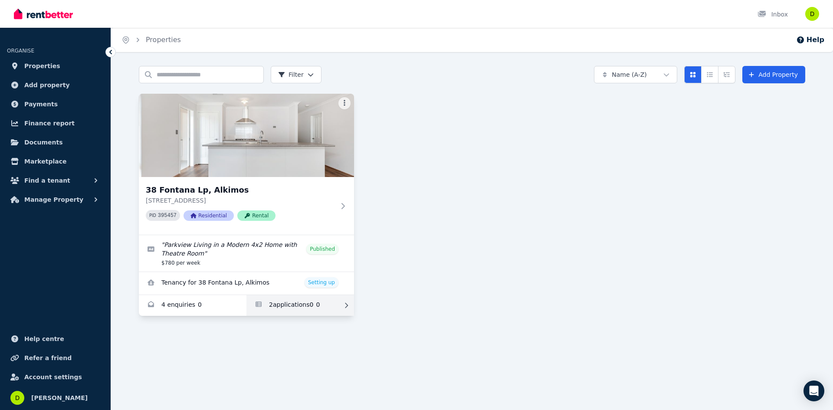
click at [274, 306] on link "Applications for 38 Fontana Lp, Alkimos" at bounding box center [300, 305] width 108 height 21
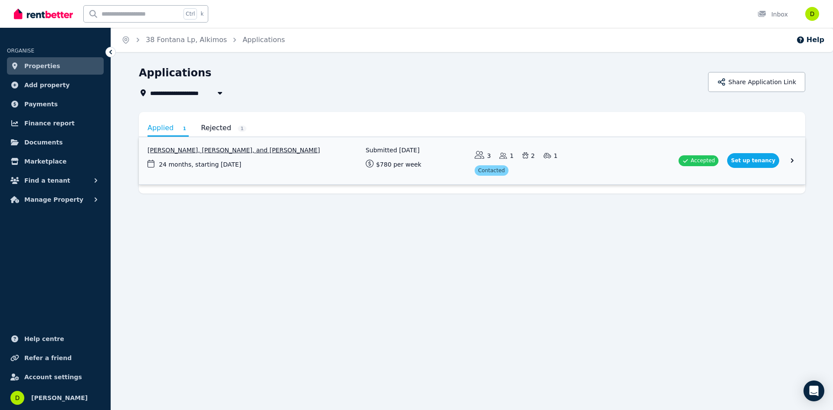
click at [628, 171] on link "View application: Zack Prebble, Anita Imeson, and Samuel Fleming" at bounding box center [472, 160] width 667 height 47
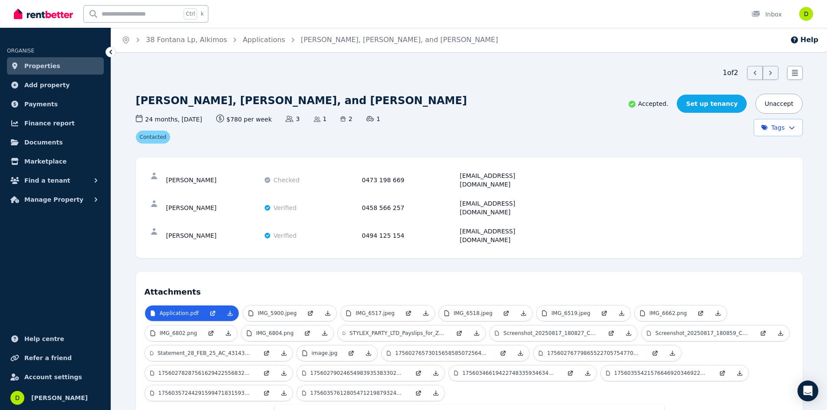
click at [741, 105] on link "Set up tenancy" at bounding box center [712, 104] width 70 height 18
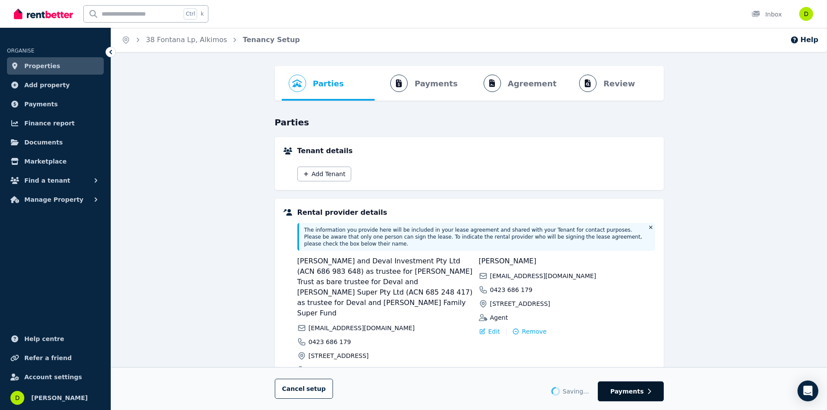
click at [650, 394] on icon "button" at bounding box center [649, 391] width 4 height 6
click at [327, 177] on button "Add Tenant" at bounding box center [324, 174] width 54 height 15
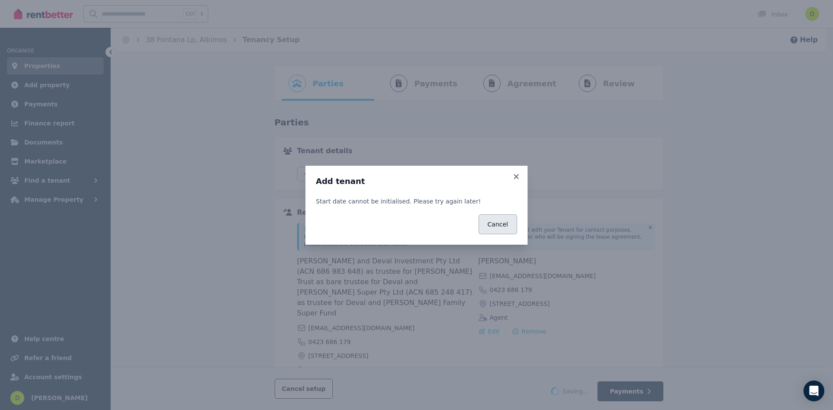
click at [500, 226] on button "Cancel" at bounding box center [498, 224] width 39 height 20
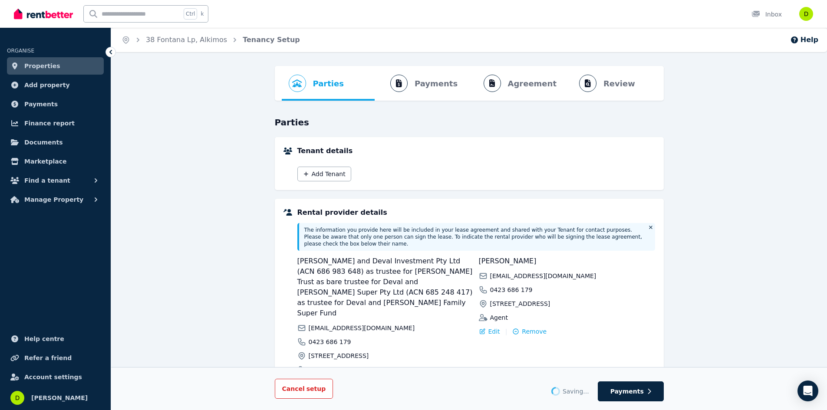
click at [306, 388] on span "setup" at bounding box center [316, 389] width 20 height 9
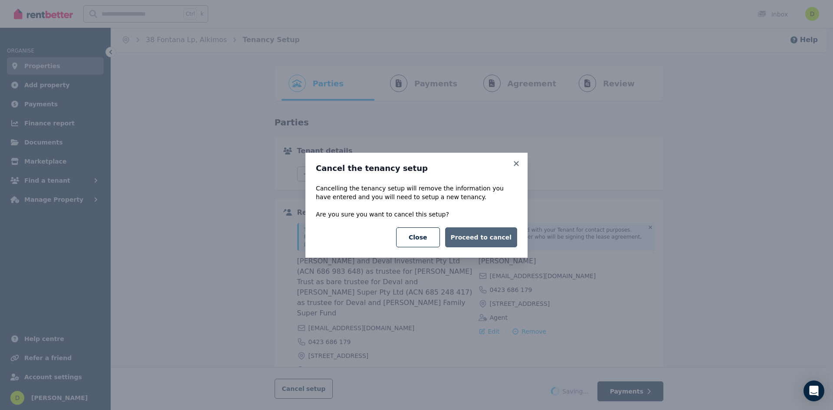
click at [492, 238] on button "Proceed to cancel" at bounding box center [481, 237] width 72 height 20
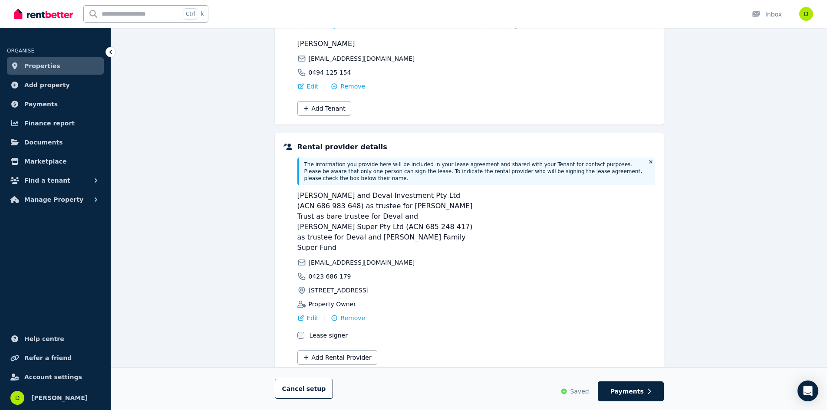
scroll to position [187, 0]
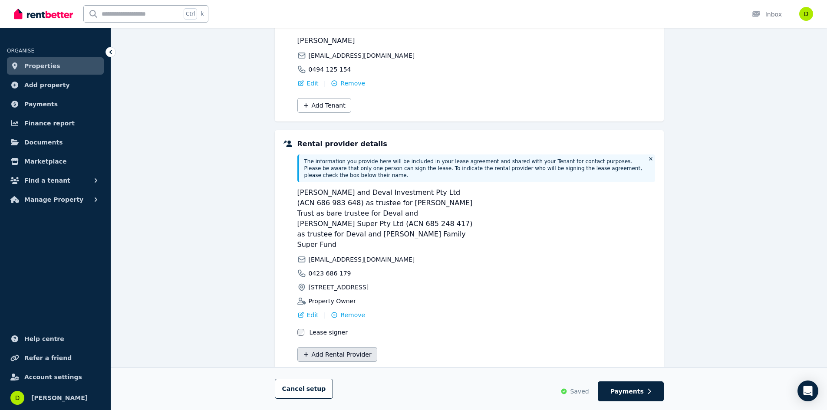
click at [353, 347] on button "Add Rental Provider" at bounding box center [337, 354] width 80 height 15
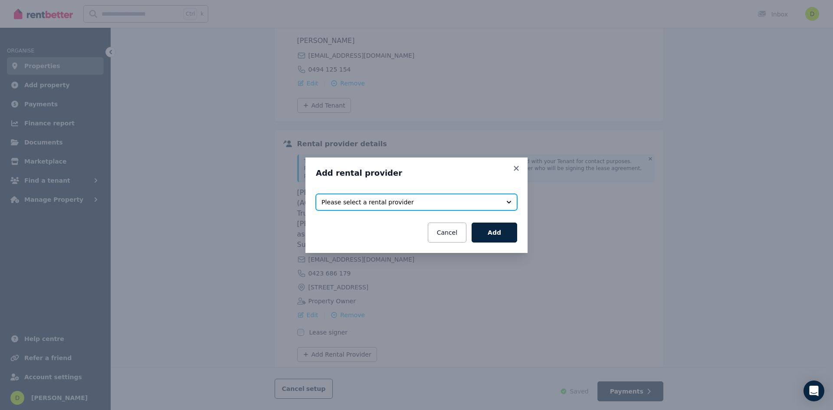
click at [408, 199] on span "Please select a rental provider" at bounding box center [411, 202] width 178 height 9
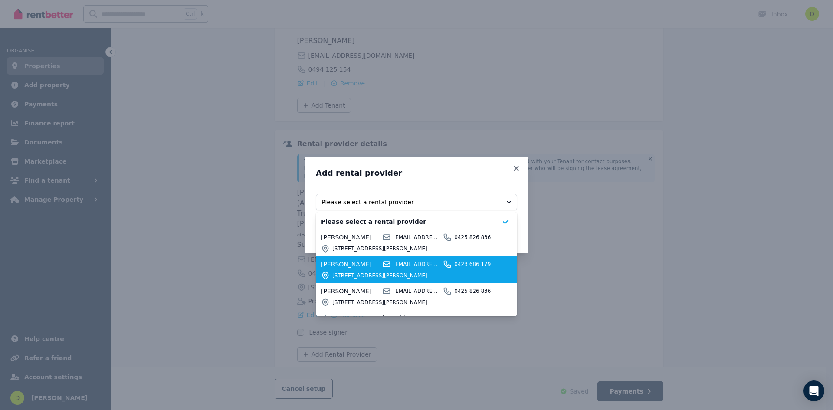
click at [356, 265] on span "[PERSON_NAME]" at bounding box center [350, 264] width 59 height 9
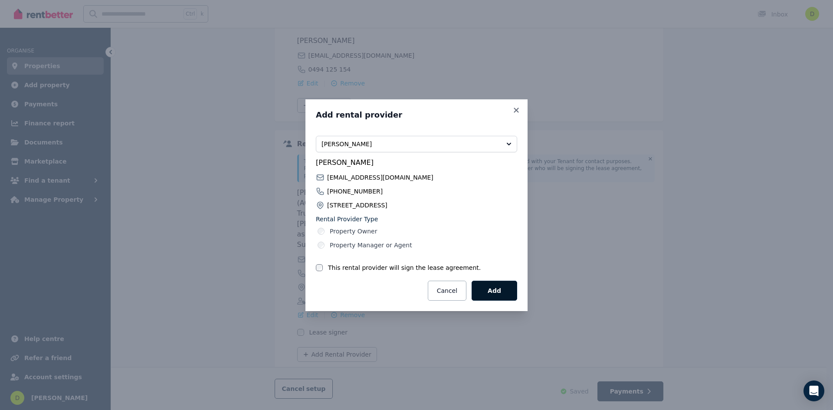
click at [491, 292] on button "Add" at bounding box center [495, 291] width 46 height 20
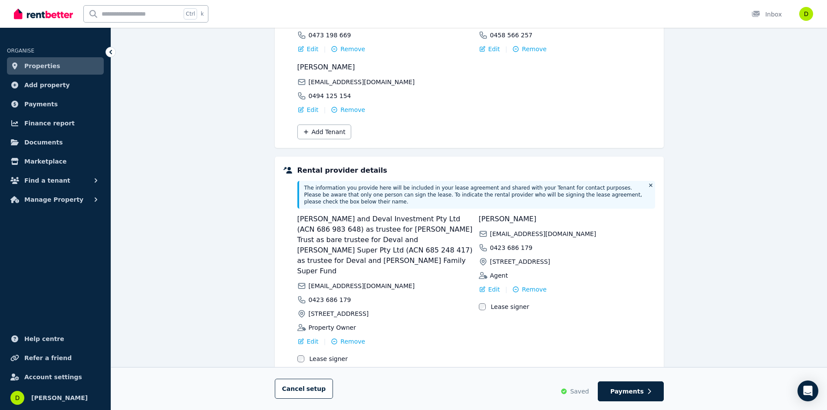
scroll to position [174, 0]
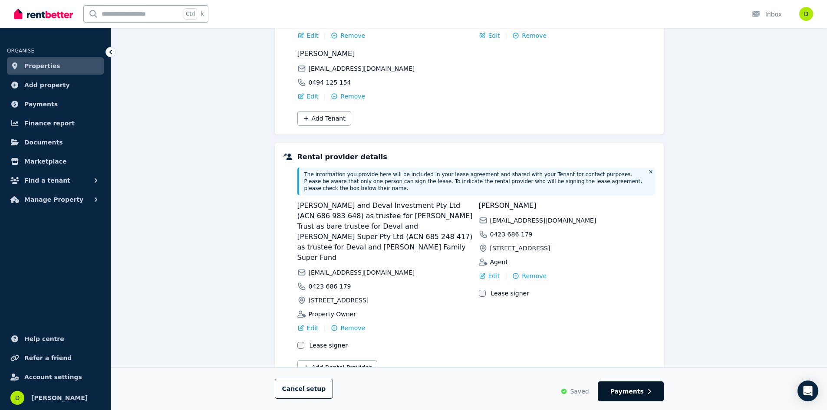
click at [659, 387] on button "Payments" at bounding box center [631, 391] width 66 height 20
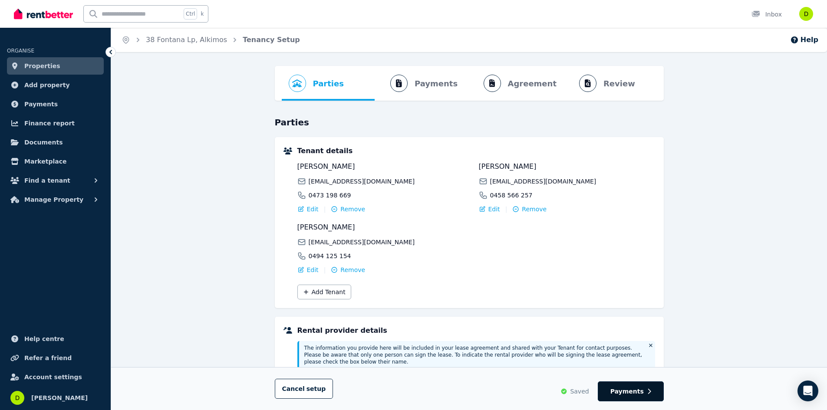
select select "**********"
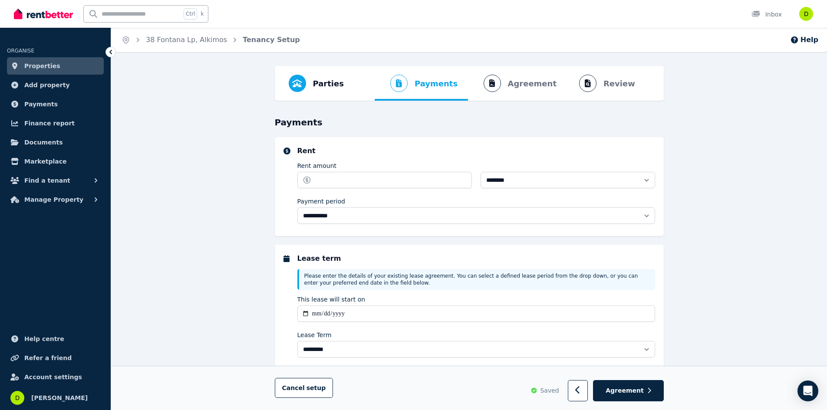
select select "**********"
click at [797, 391] on body "**********" at bounding box center [413, 205] width 827 height 410
click at [810, 388] on icon "Open Intercom Messenger" at bounding box center [807, 390] width 10 height 11
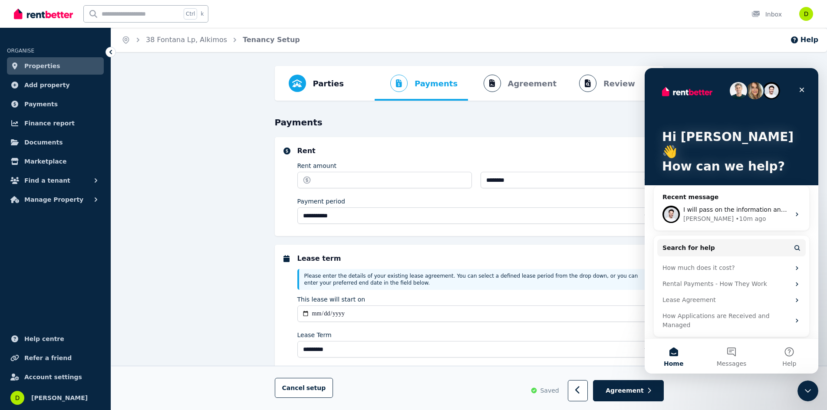
click at [810, 388] on icon "Close Intercom Messenger" at bounding box center [807, 391] width 10 height 10
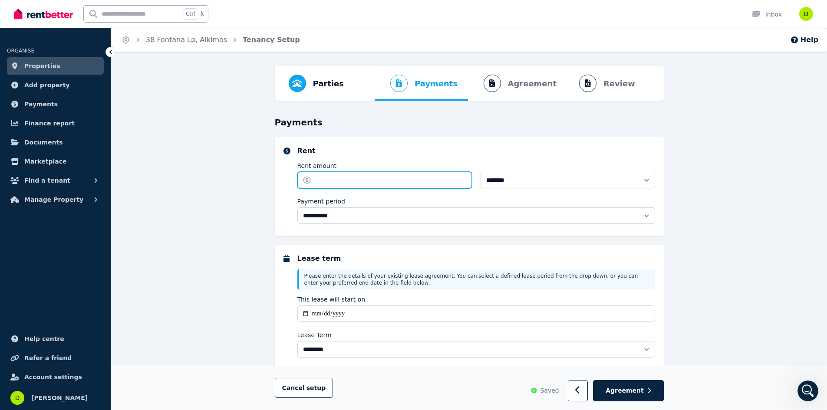
click at [410, 181] on input "Rent amount" at bounding box center [384, 180] width 174 height 16
type input "***"
type input "**********"
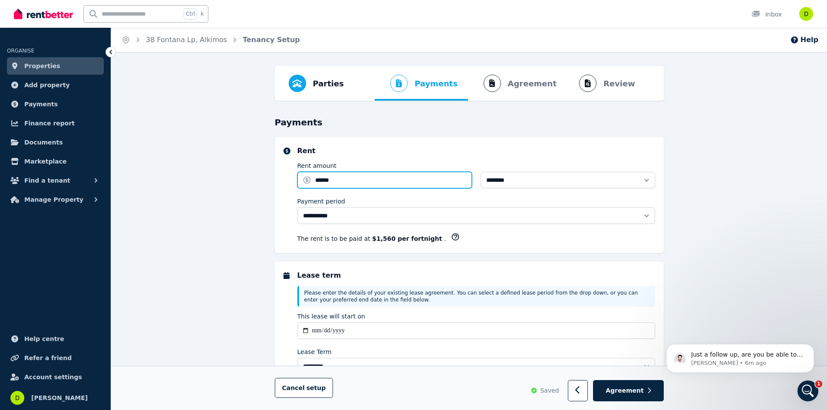
type input "******"
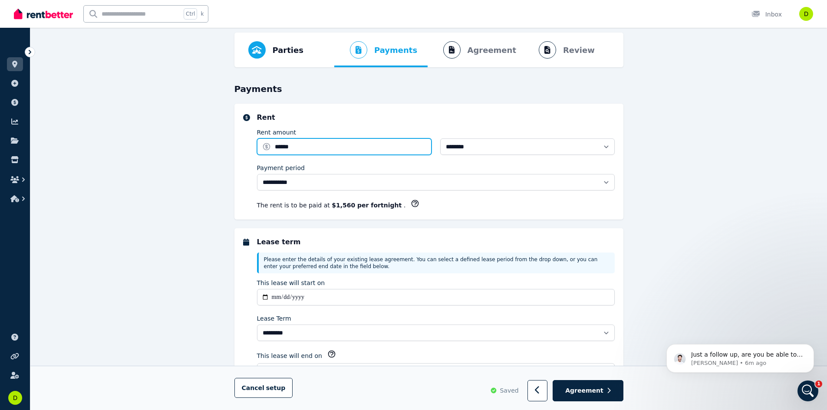
scroll to position [87, 0]
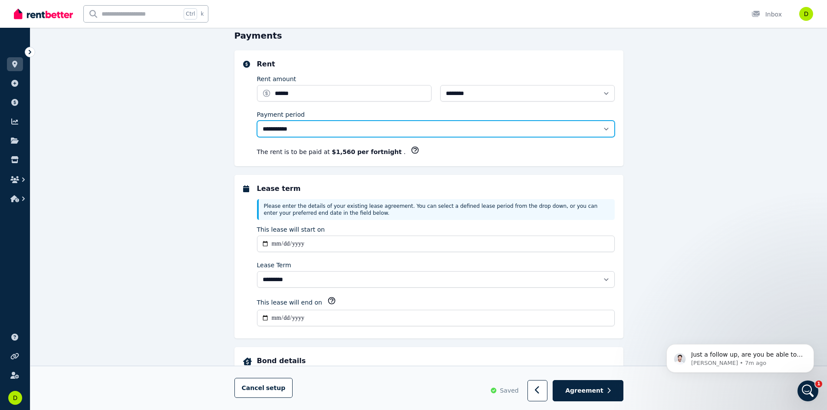
click at [372, 130] on select "**********" at bounding box center [436, 129] width 358 height 16
select select "******"
click at [257, 121] on select "**********" at bounding box center [436, 129] width 358 height 16
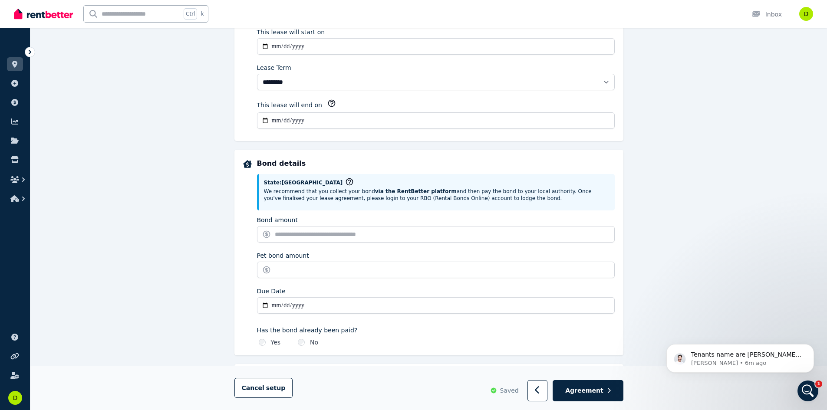
scroll to position [304, 0]
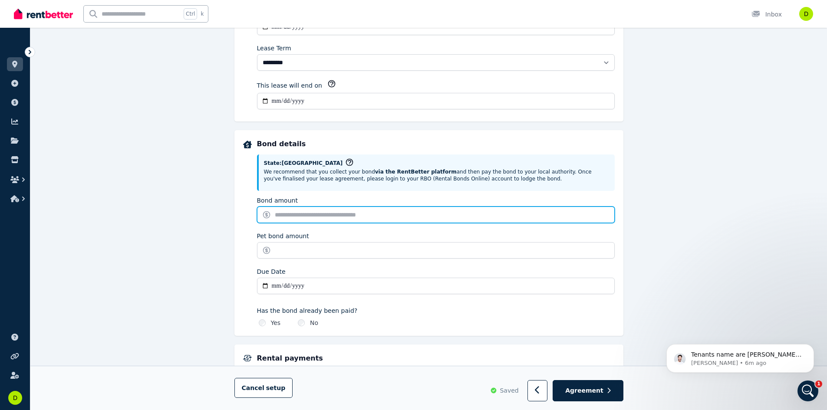
click at [389, 215] on input "Bond amount" at bounding box center [436, 215] width 358 height 16
type input "****"
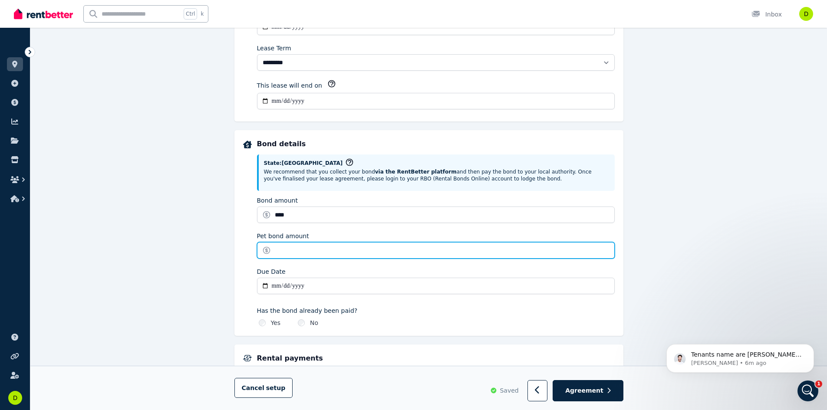
click at [362, 250] on input "Pet bond amount" at bounding box center [436, 250] width 358 height 16
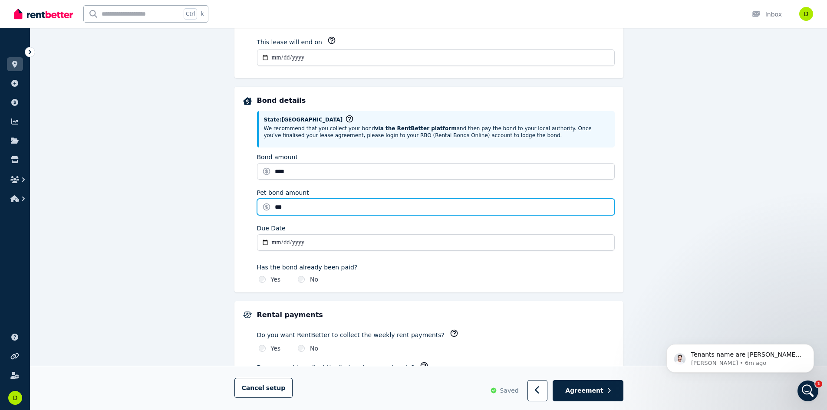
type input "***"
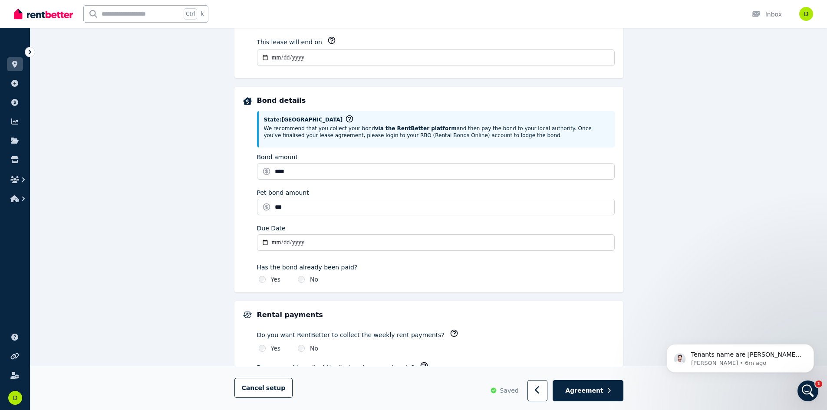
click at [296, 240] on input "Due Date" at bounding box center [436, 242] width 358 height 16
click at [271, 237] on input "Due Date" at bounding box center [436, 242] width 358 height 16
click at [276, 246] on input "Due Date" at bounding box center [436, 242] width 358 height 16
click at [276, 242] on input "Due Date" at bounding box center [436, 242] width 358 height 16
type input "**********"
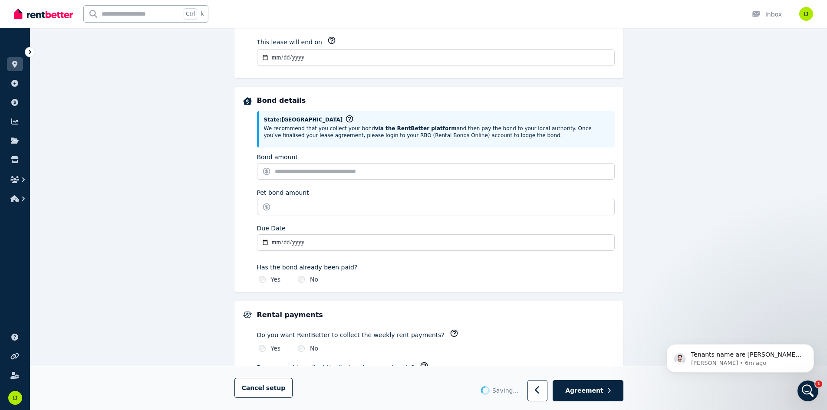
type input "*******"
type input "******"
type input "**********"
click at [427, 251] on input "**********" at bounding box center [436, 242] width 358 height 16
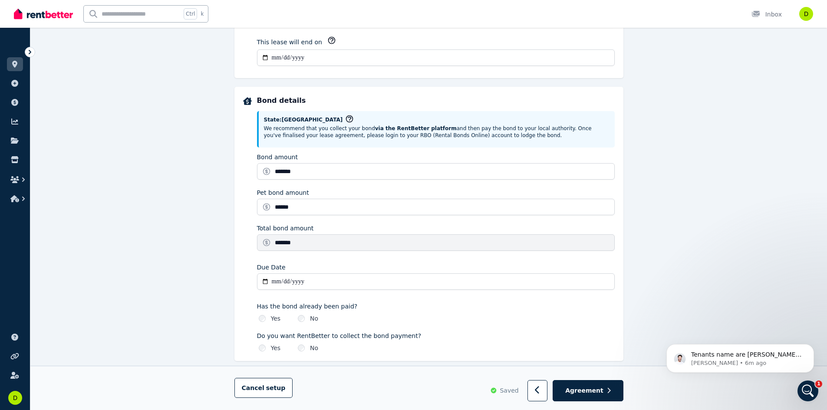
click at [642, 280] on div "**********" at bounding box center [428, 255] width 796 height 1072
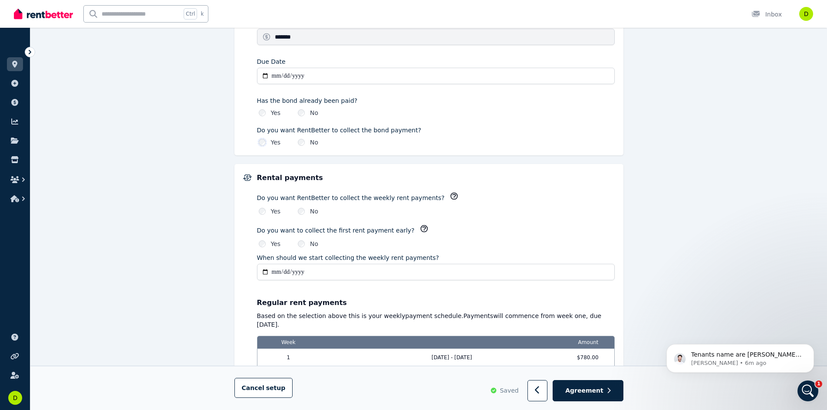
scroll to position [564, 0]
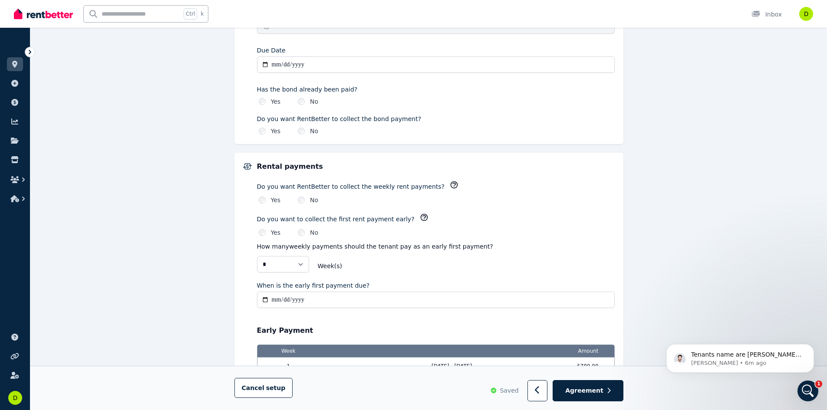
click at [294, 301] on input "When is the early first payment due?" at bounding box center [436, 300] width 358 height 16
type input "**********"
click at [148, 282] on div "**********" at bounding box center [428, 95] width 796 height 1187
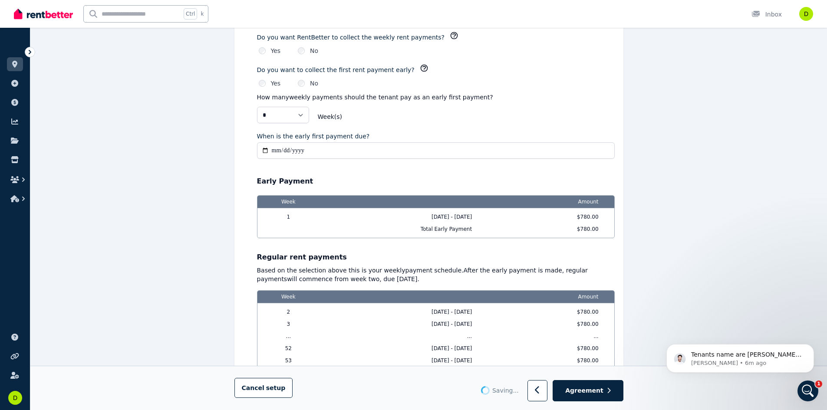
type input "**********"
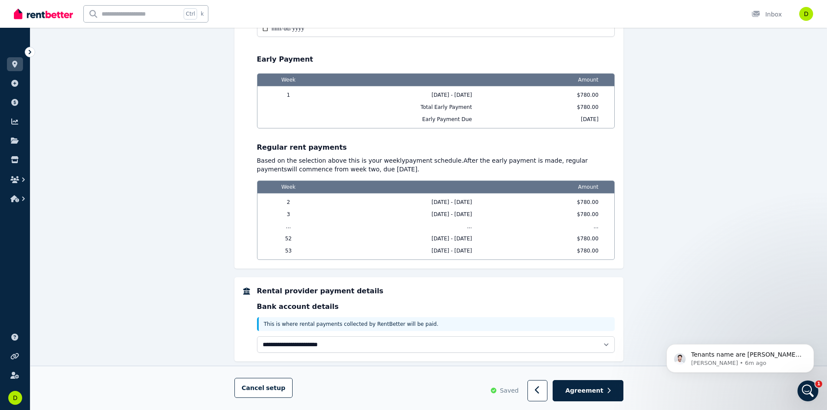
scroll to position [853, 0]
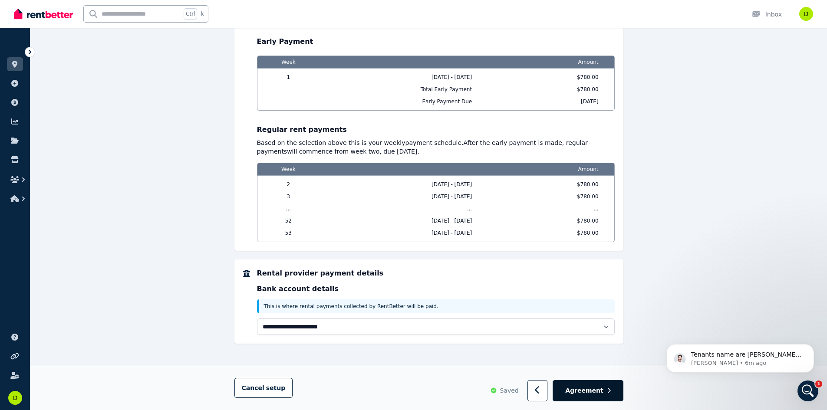
click at [595, 392] on span "Agreement" at bounding box center [584, 391] width 38 height 9
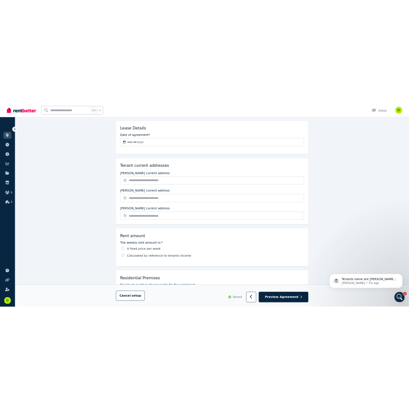
scroll to position [130, 0]
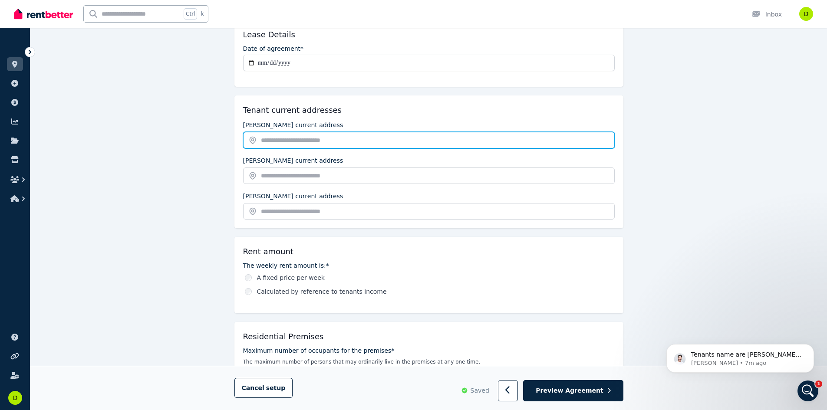
click at [364, 142] on input "text" at bounding box center [428, 140] width 371 height 16
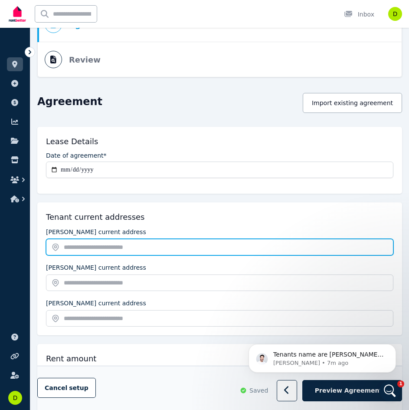
click at [162, 247] on input "text" at bounding box center [220, 247] width 348 height 16
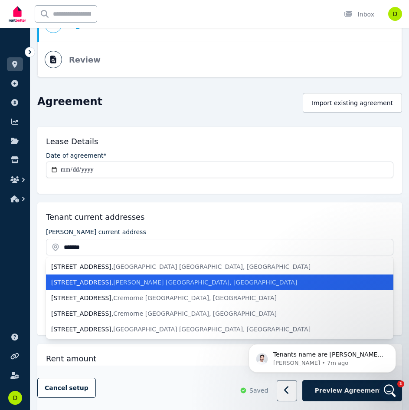
click at [139, 287] on li "[STREET_ADDRESS][PERSON_NAME]" at bounding box center [220, 282] width 348 height 16
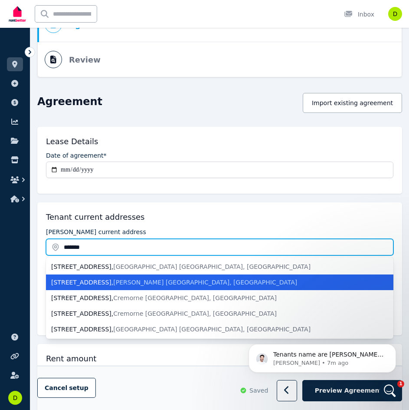
type input "**********"
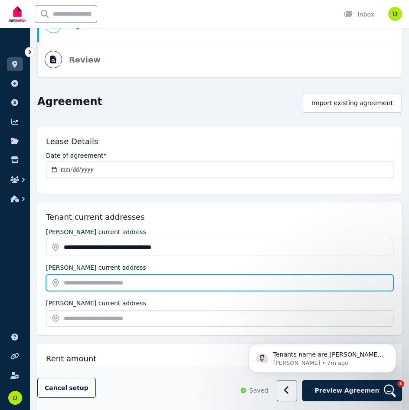
click at [135, 281] on input "text" at bounding box center [220, 282] width 348 height 16
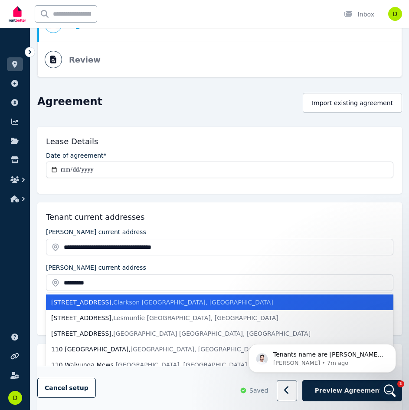
click at [138, 301] on span "Clarkson [GEOGRAPHIC_DATA], [GEOGRAPHIC_DATA]" at bounding box center [193, 302] width 160 height 7
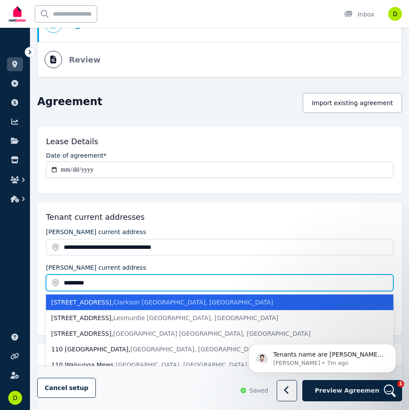
type input "**********"
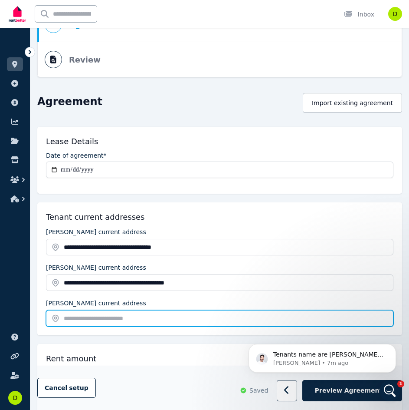
click at [126, 321] on input "text" at bounding box center [220, 318] width 348 height 16
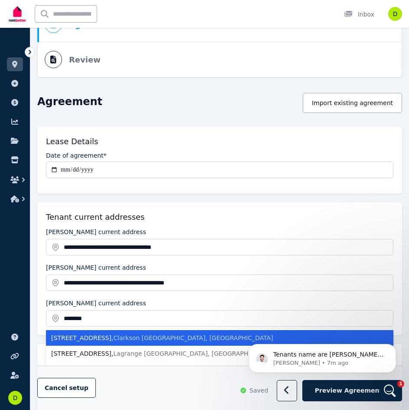
click at [127, 340] on span "Clarkson [GEOGRAPHIC_DATA], [GEOGRAPHIC_DATA]" at bounding box center [193, 337] width 160 height 7
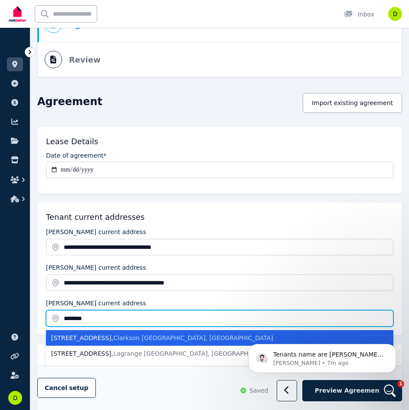
type input "**********"
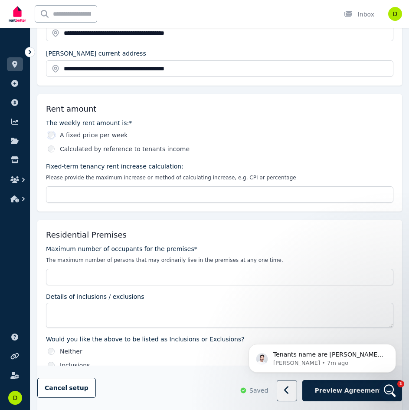
scroll to position [391, 0]
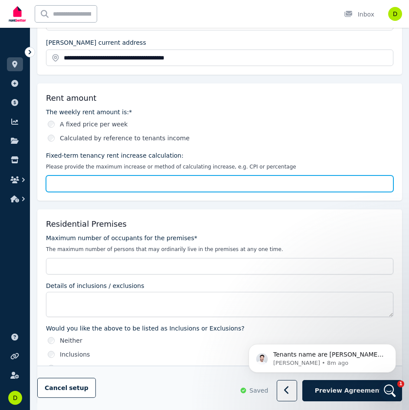
click at [207, 184] on input "Fixed-term tenancy rent increase calculation:" at bounding box center [220, 183] width 348 height 16
type input "*"
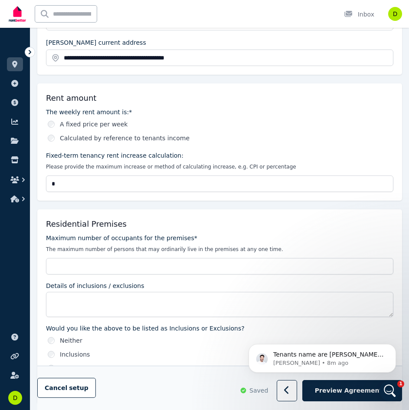
click at [252, 222] on div "Residential Premises" at bounding box center [220, 224] width 348 height 12
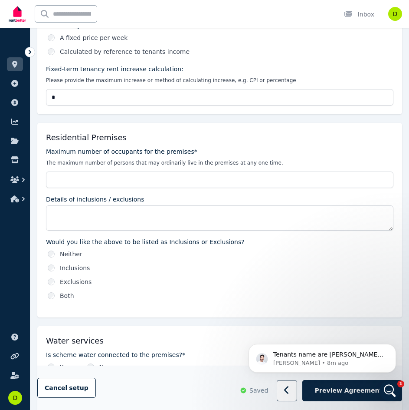
scroll to position [477, 0]
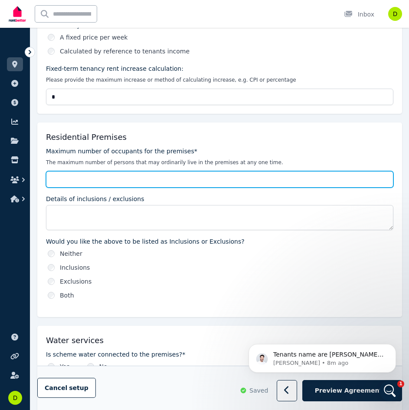
click at [167, 182] on input "Maximum number of occupants for the premises*" at bounding box center [220, 179] width 348 height 16
type input "*"
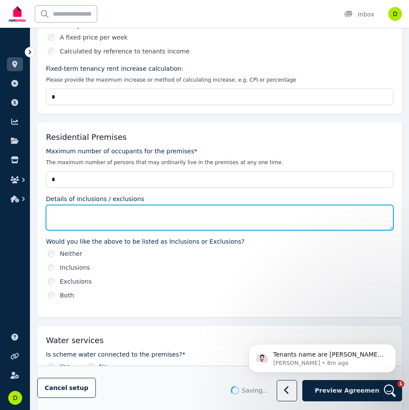
click at [152, 215] on textarea "Details of inclusions / exclusions" at bounding box center [220, 217] width 348 height 25
type input "*"
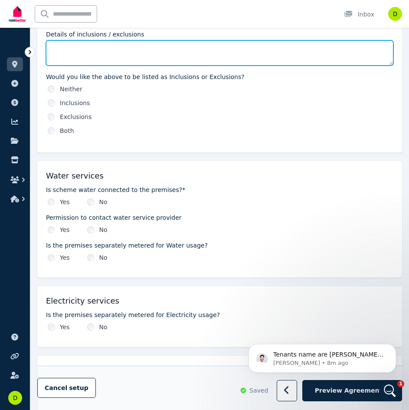
scroll to position [651, 0]
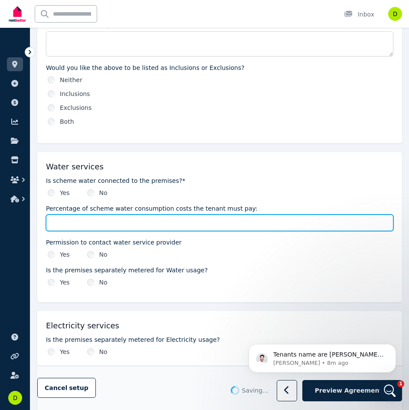
click at [78, 225] on input "Percentage of scheme water consumption costs the tenant must pay:" at bounding box center [220, 222] width 348 height 16
type input "***"
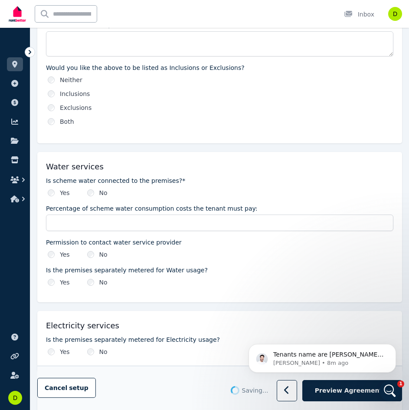
type input "***"
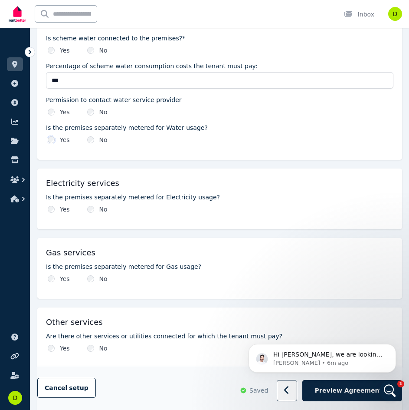
scroll to position [825, 0]
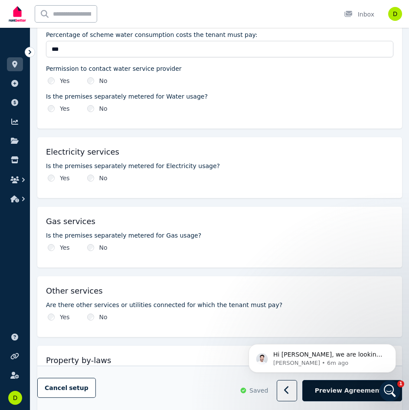
click at [360, 394] on span "Preview Agreement" at bounding box center [348, 390] width 67 height 9
click at [365, 388] on span "Preview Agreement" at bounding box center [348, 390] width 67 height 9
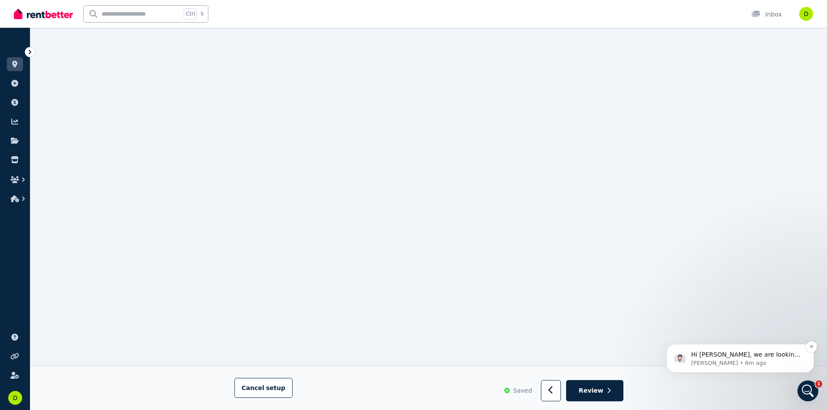
scroll to position [135, 0]
click at [763, 356] on p "Hi [PERSON_NAME], we are looking into this for you, thank you for your patience." at bounding box center [747, 355] width 112 height 9
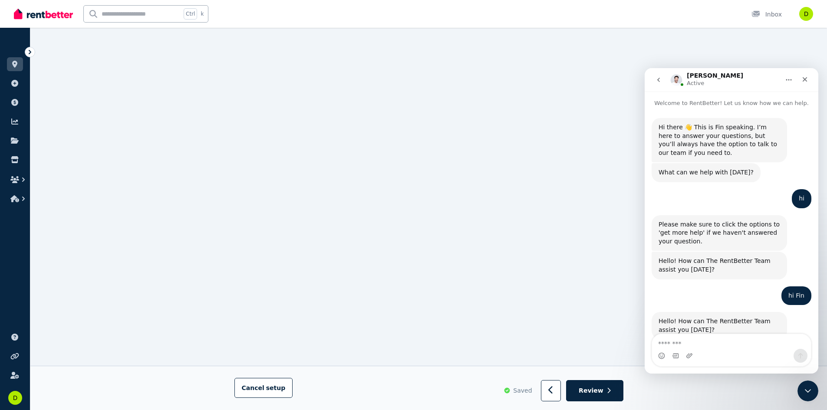
scroll to position [1, 0]
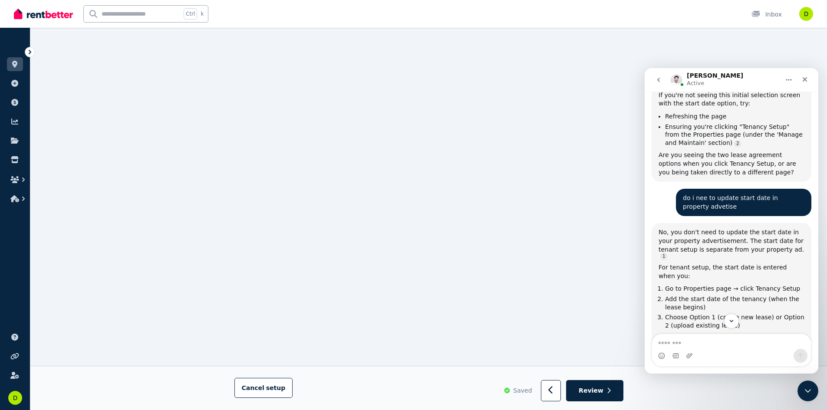
click at [704, 77] on div "[PERSON_NAME] Active" at bounding box center [724, 79] width 110 height 15
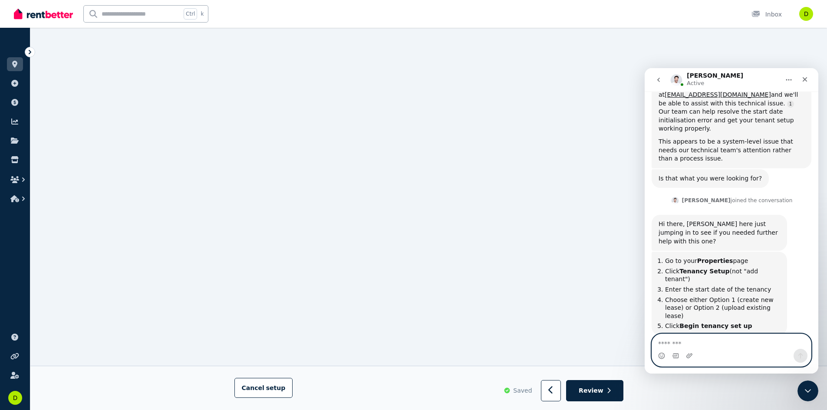
click at [735, 348] on textarea "Message…" at bounding box center [731, 341] width 159 height 15
type textarea "*******"
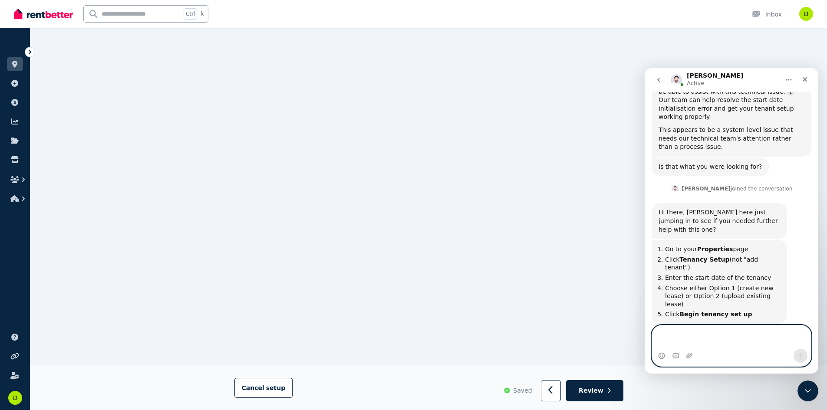
scroll to position [3778, 0]
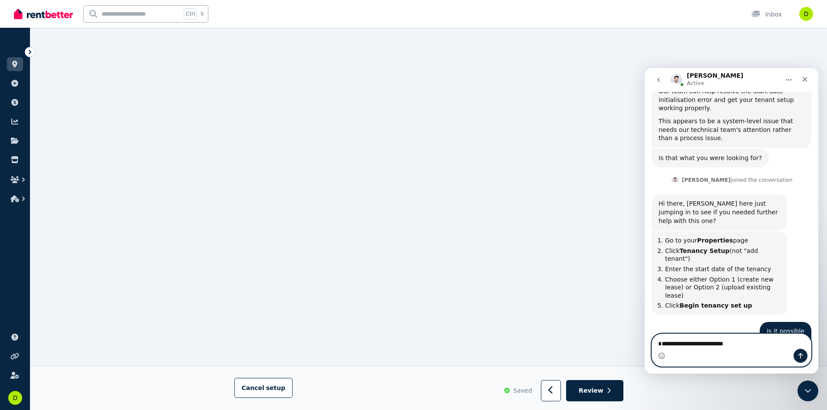
type textarea "**********"
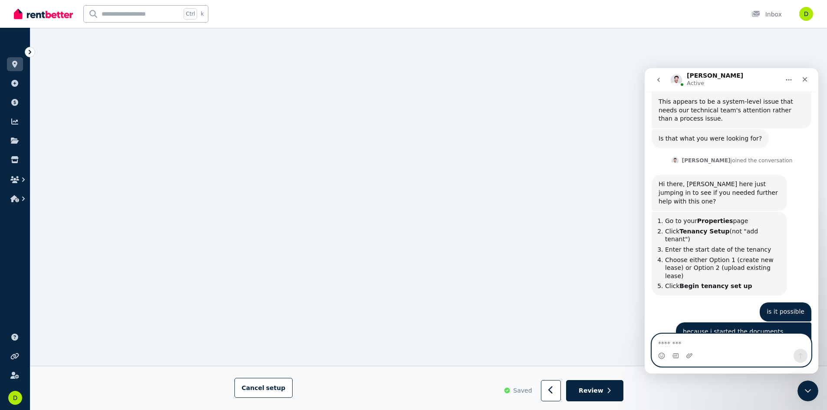
click at [703, 340] on textarea "Message…" at bounding box center [731, 341] width 159 height 15
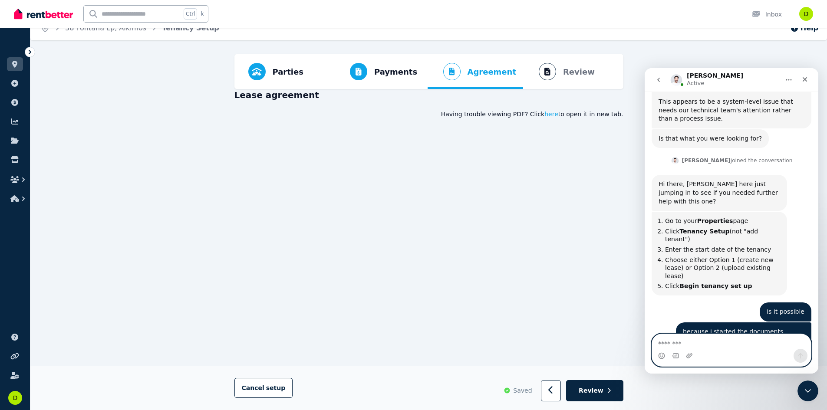
scroll to position [0, 0]
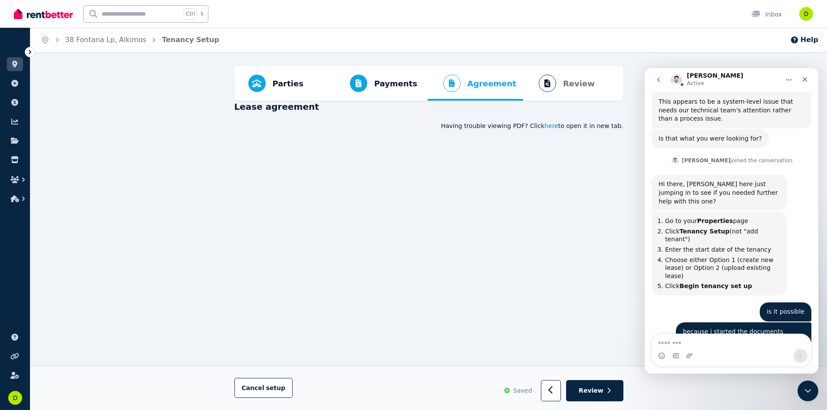
click at [558, 127] on span "here" at bounding box center [551, 126] width 14 height 9
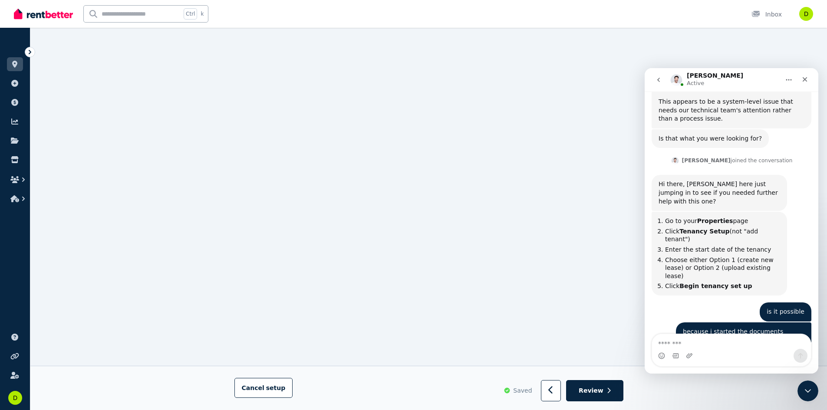
scroll to position [217, 0]
click at [553, 390] on icon "button" at bounding box center [551, 390] width 6 height 9
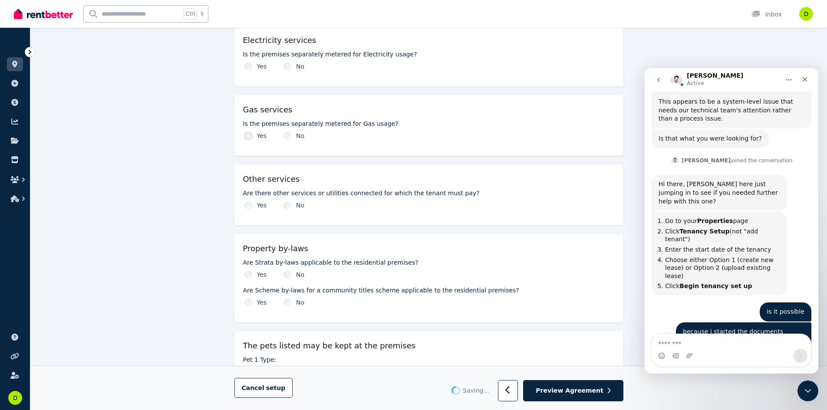
scroll to position [825, 0]
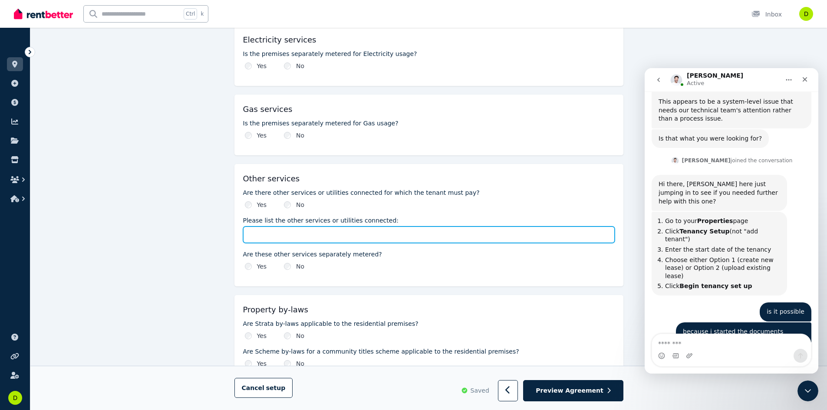
click at [279, 235] on input "Please list the other services or utilities connected:" at bounding box center [428, 235] width 371 height 16
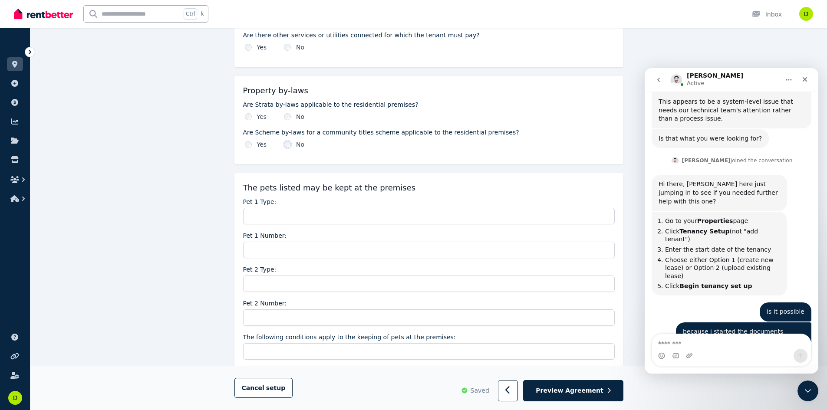
scroll to position [1042, 0]
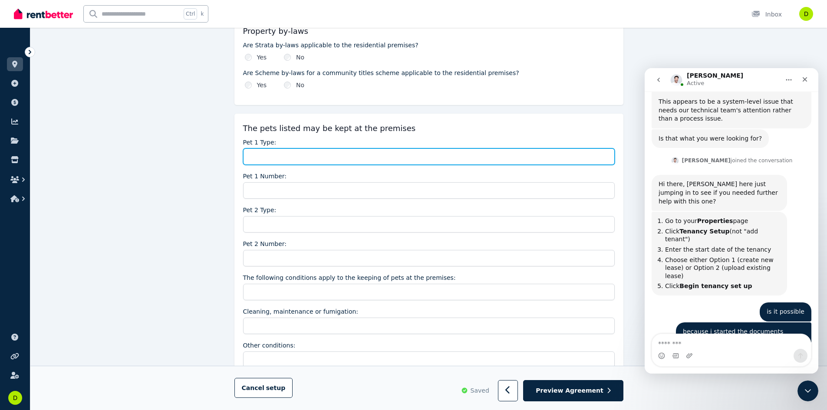
click at [298, 157] on input "Pet 1 Type:" at bounding box center [428, 156] width 371 height 16
drag, startPoint x: 290, startPoint y: 155, endPoint x: 237, endPoint y: 164, distance: 53.8
click at [239, 164] on div "The pets listed may be kept at the premises Pet 1 Type: *** Pet 1 Number: Pet 2…" at bounding box center [428, 245] width 389 height 263
type input "*****"
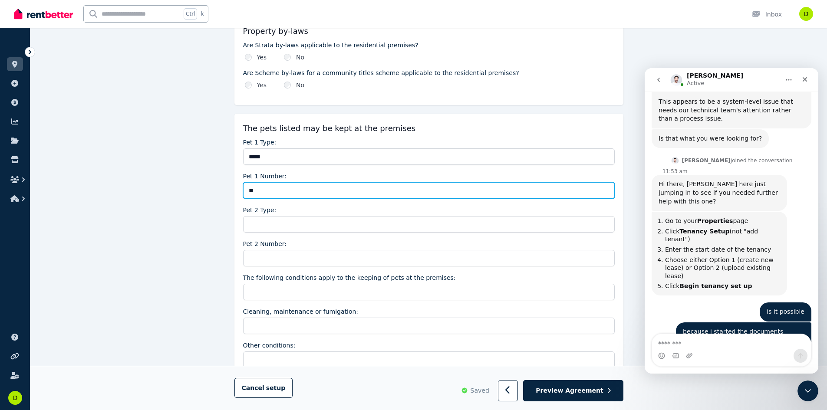
type input "***"
drag, startPoint x: 279, startPoint y: 194, endPoint x: 229, endPoint y: 194, distance: 50.3
type input "***"
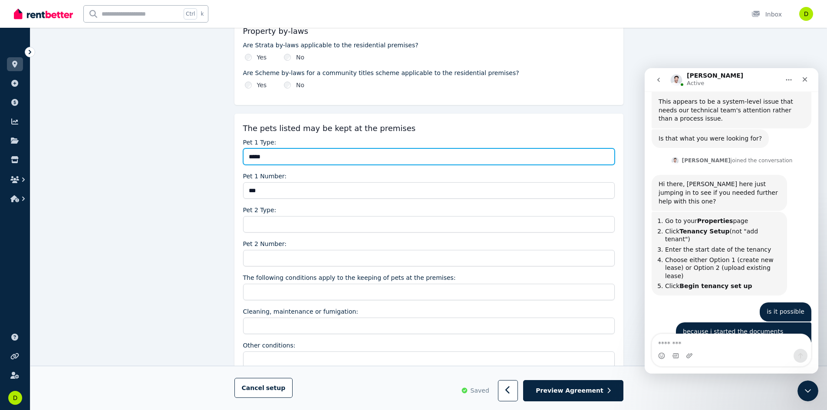
drag, startPoint x: 302, startPoint y: 159, endPoint x: 209, endPoint y: 161, distance: 92.5
type input "***"
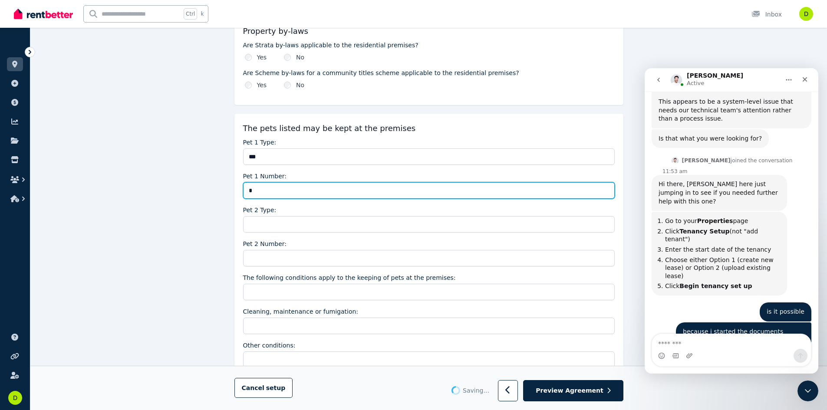
drag, startPoint x: 288, startPoint y: 188, endPoint x: 219, endPoint y: 194, distance: 69.2
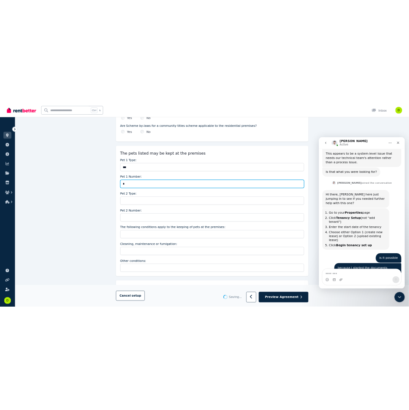
scroll to position [1085, 0]
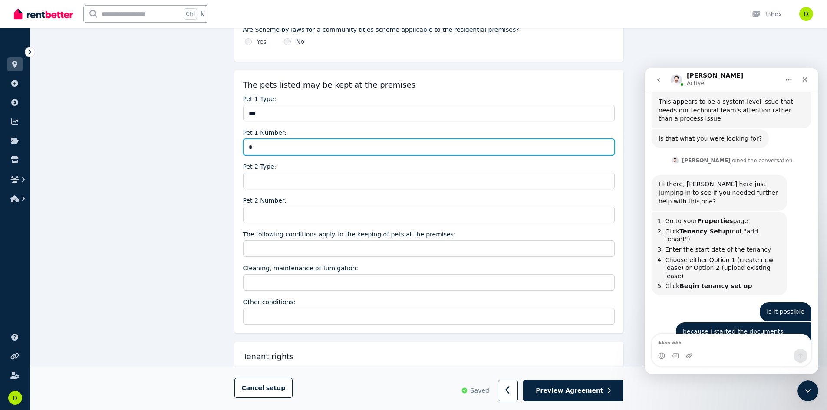
type input "*"
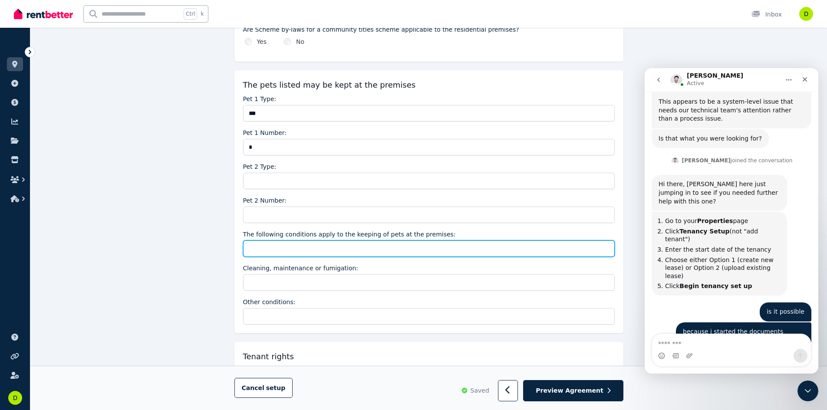
click at [361, 250] on input "The following conditions apply to the keeping of pets at the premises:" at bounding box center [428, 248] width 371 height 16
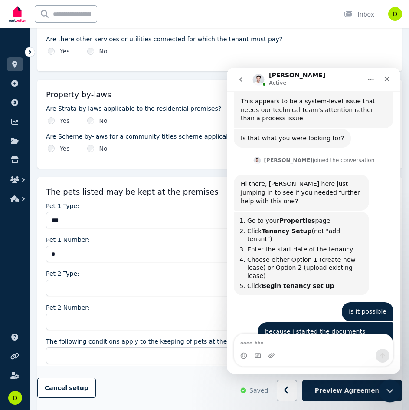
click at [385, 385] on icon "Close Intercom Messenger" at bounding box center [389, 389] width 10 height 10
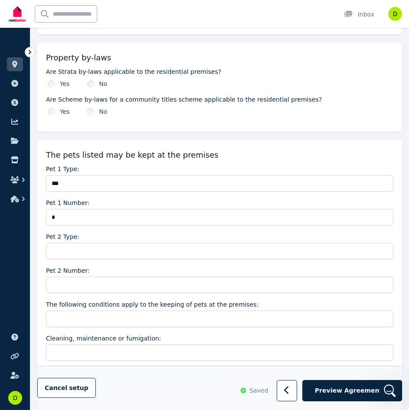
scroll to position [1172, 0]
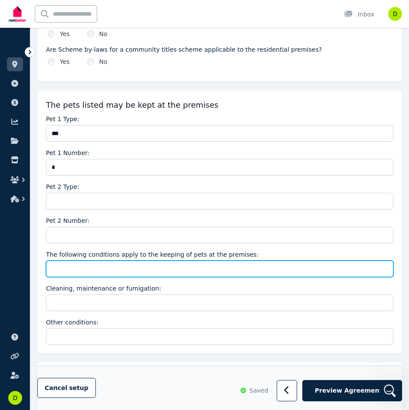
click at [197, 267] on input "The following conditions apply to the keeping of pets at the premises:" at bounding box center [220, 268] width 348 height 16
type input "**********"
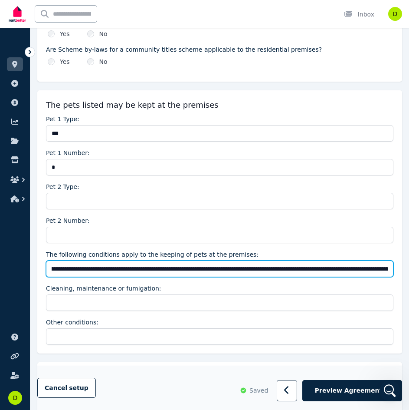
scroll to position [0, 225]
drag, startPoint x: 53, startPoint y: 269, endPoint x: 162, endPoint y: 270, distance: 108.9
click at [162, 270] on input "**********" at bounding box center [220, 268] width 348 height 16
type input "**********"
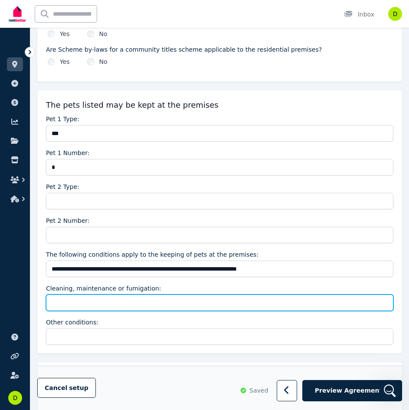
click at [221, 301] on input "Cleaning, maintenance or fumigation:" at bounding box center [220, 302] width 348 height 16
click at [161, 303] on input "Cleaning, maintenance or fumigation:" at bounding box center [220, 302] width 348 height 16
paste input "**********"
type input "**********"
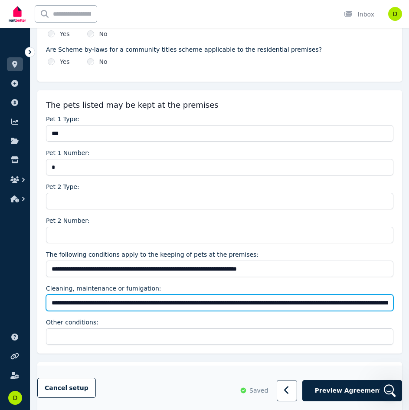
type input "**********"
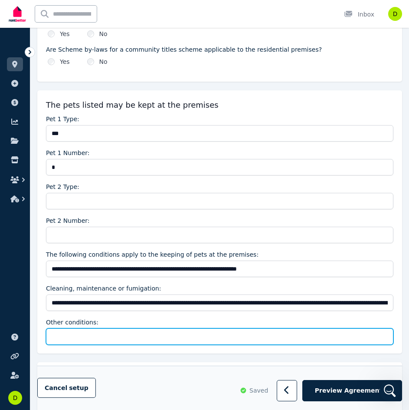
click at [196, 334] on input "Other conditions:" at bounding box center [220, 336] width 348 height 16
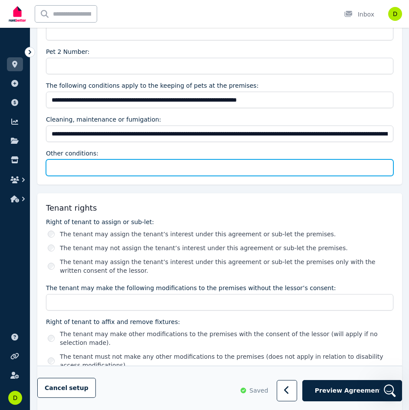
scroll to position [1345, 0]
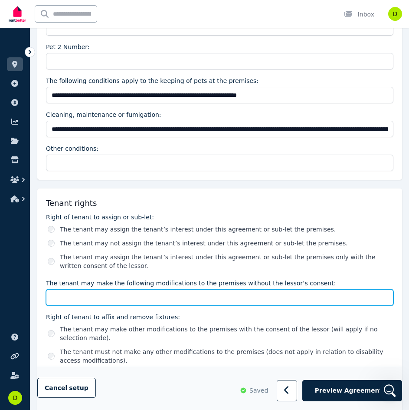
click at [99, 297] on input "The tenant may make the following modifications to the premises without the les…" at bounding box center [220, 297] width 348 height 16
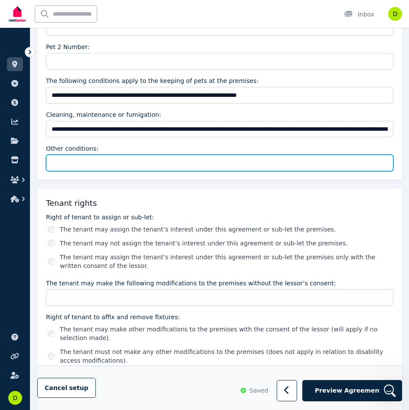
click at [131, 164] on input "Other conditions:" at bounding box center [220, 162] width 348 height 16
paste input "**********"
type input "**********"
click at [151, 161] on input "**********" at bounding box center [220, 162] width 348 height 16
click at [331, 162] on input "**********" at bounding box center [220, 162] width 348 height 16
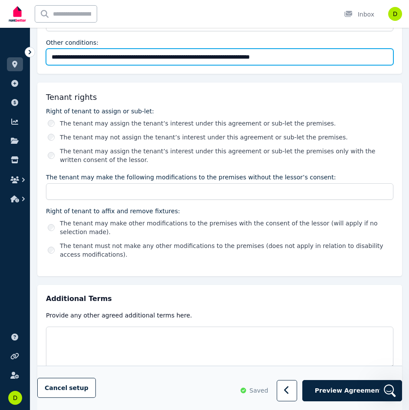
scroll to position [1432, 0]
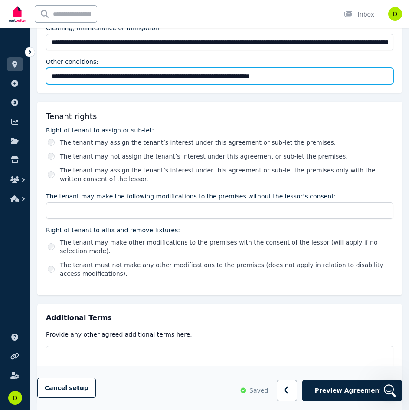
type input "**********"
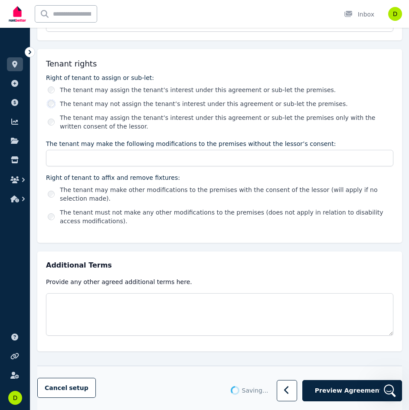
scroll to position [1486, 0]
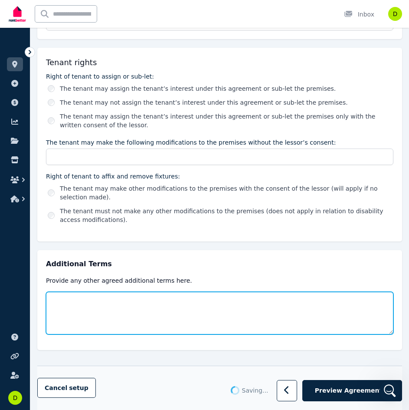
click at [146, 306] on textarea at bounding box center [220, 313] width 348 height 43
click at [163, 296] on textarea at bounding box center [220, 313] width 348 height 43
type textarea "**********"
click at [317, 294] on textarea "**********" at bounding box center [220, 313] width 348 height 43
paste textarea "**********"
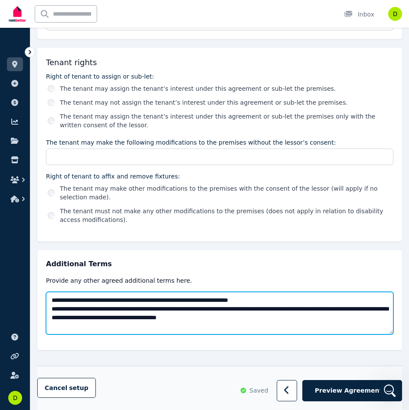
scroll to position [3831, 0]
type textarea "**********"
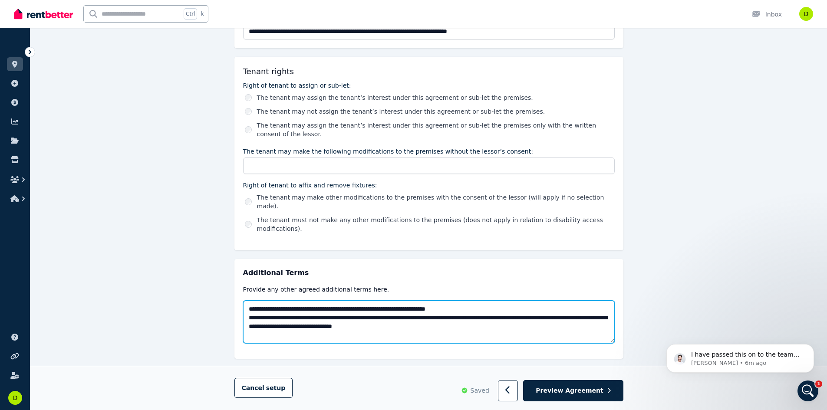
scroll to position [3841, 0]
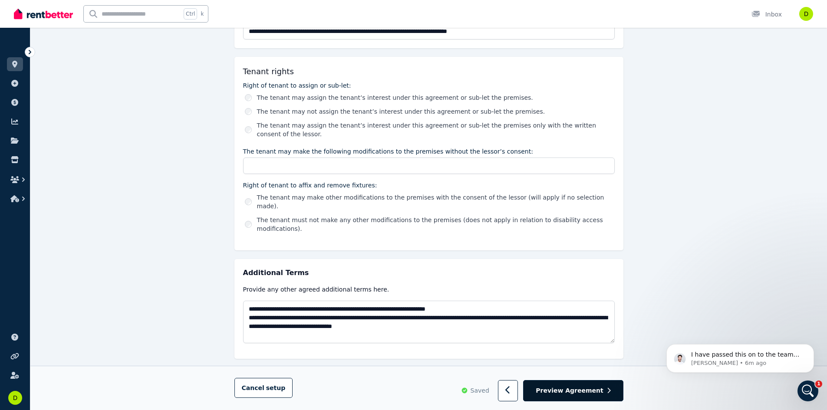
click at [599, 395] on button "Preview Agreement" at bounding box center [573, 391] width 100 height 21
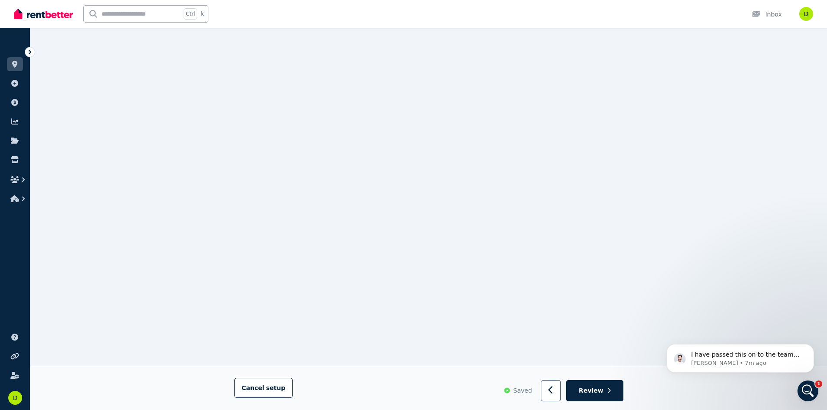
scroll to position [1389, 0]
click at [552, 388] on icon "button" at bounding box center [550, 391] width 4 height 8
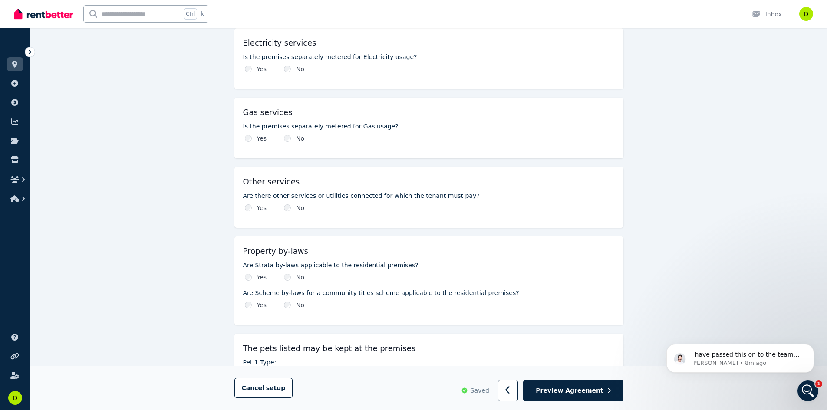
scroll to position [806, 0]
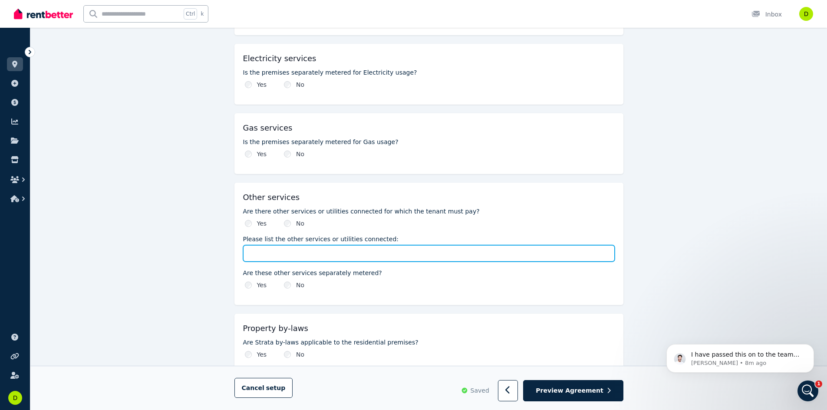
click at [269, 250] on input "Please list the other services or utilities connected:" at bounding box center [428, 253] width 371 height 16
type input "**********"
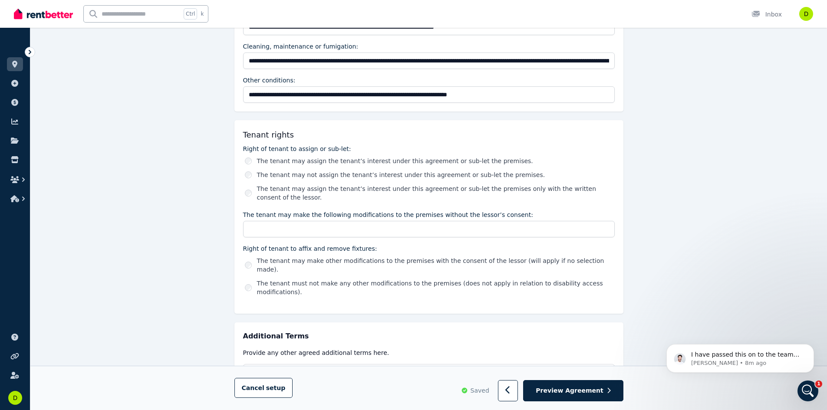
scroll to position [1370, 0]
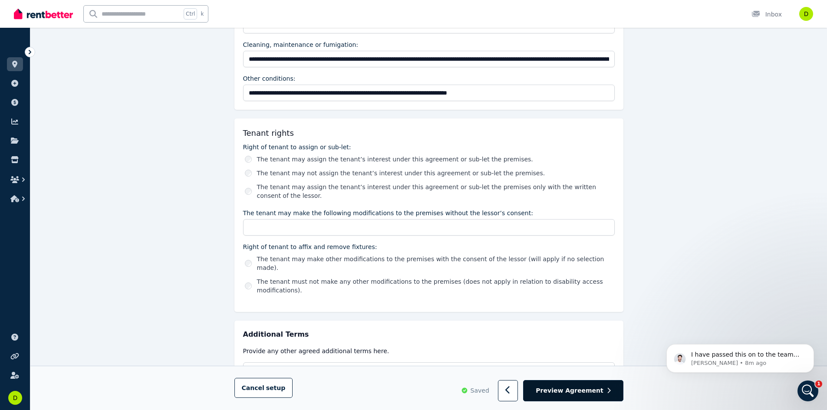
type input "**********"
click at [562, 387] on span "Preview Agreement" at bounding box center [569, 391] width 67 height 9
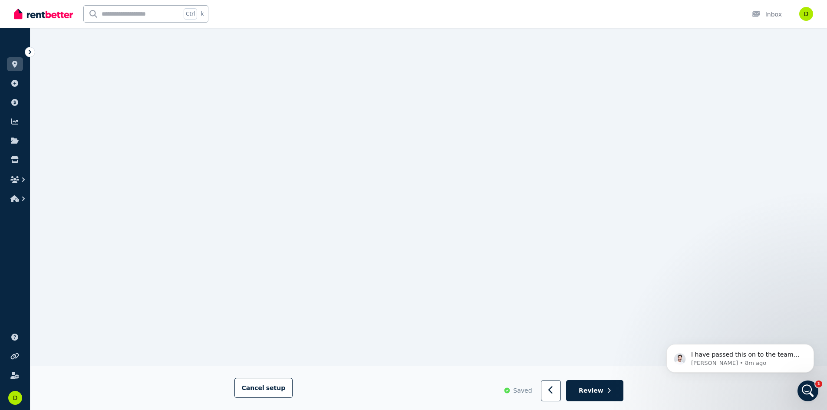
scroll to position [1264, 0]
click at [560, 391] on button "button" at bounding box center [551, 391] width 20 height 21
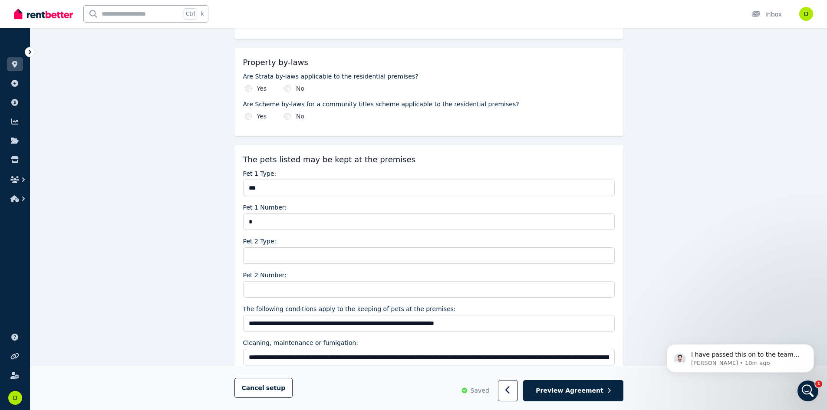
scroll to position [1085, 0]
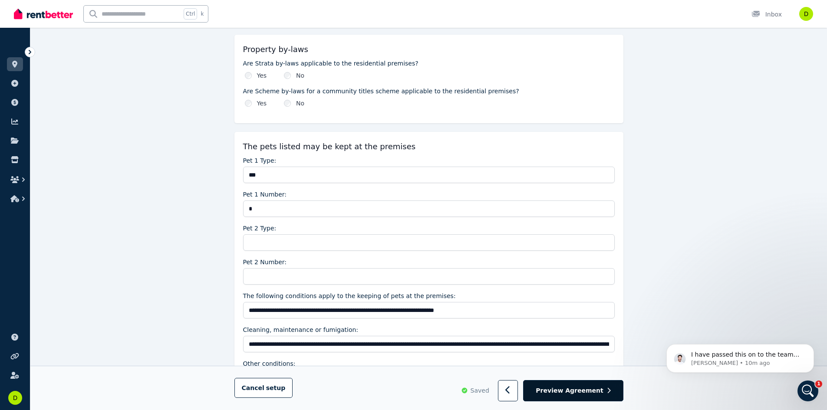
click at [574, 391] on span "Preview Agreement" at bounding box center [569, 391] width 67 height 9
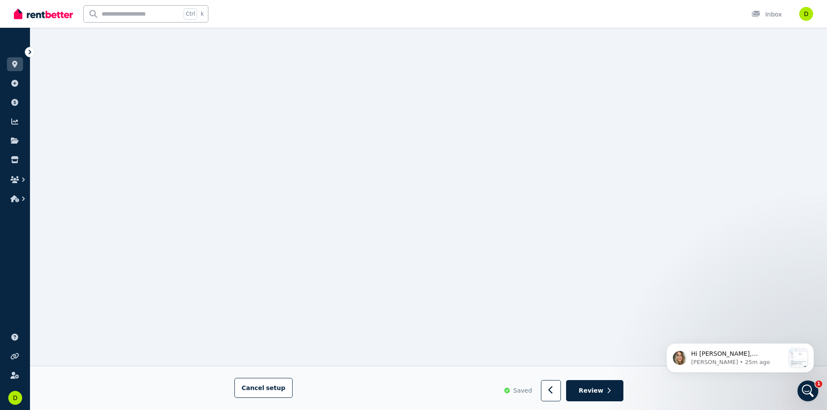
scroll to position [226, 0]
click at [609, 391] on icon "button" at bounding box center [609, 391] width 4 height 6
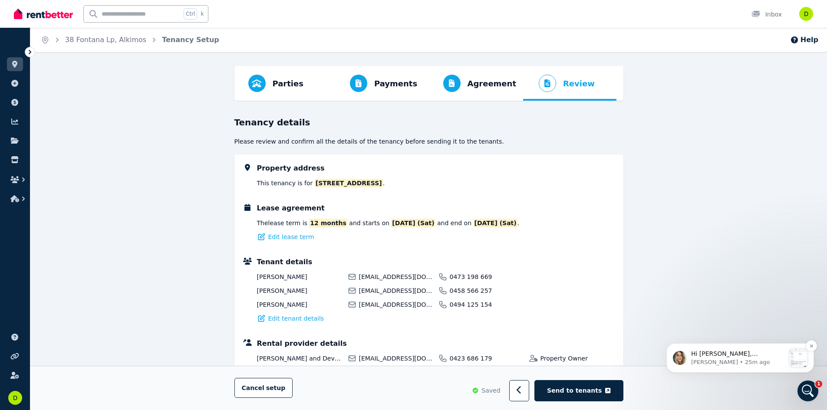
click at [700, 356] on p "Hi [PERSON_NAME], [PERSON_NAME] here just jumping in for [PERSON_NAME]. The tea…" at bounding box center [738, 354] width 94 height 9
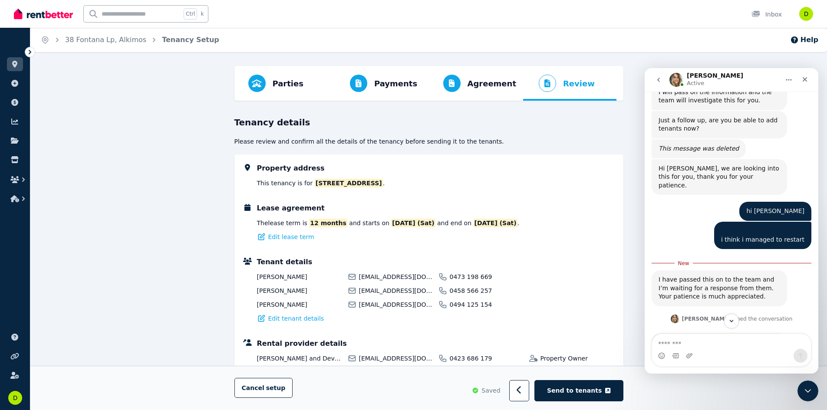
scroll to position [4136, 0]
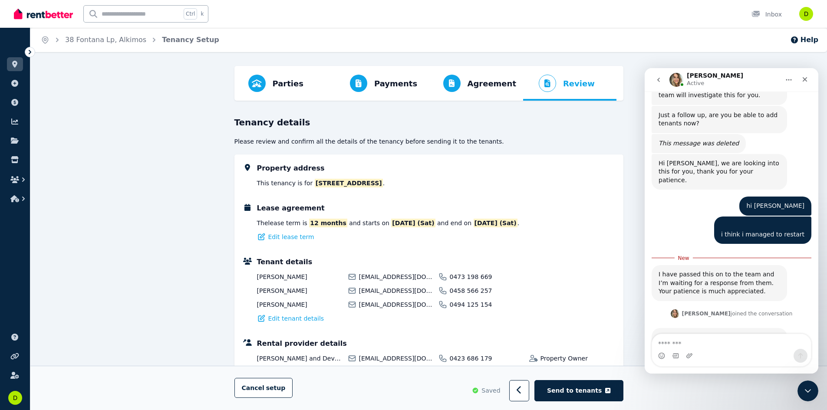
click at [694, 336] on textarea "Message…" at bounding box center [731, 341] width 159 height 15
type textarea "**********"
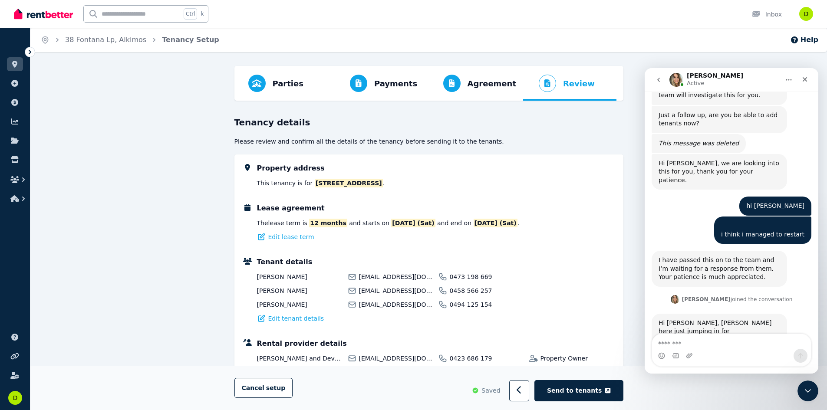
scroll to position [4148, 0]
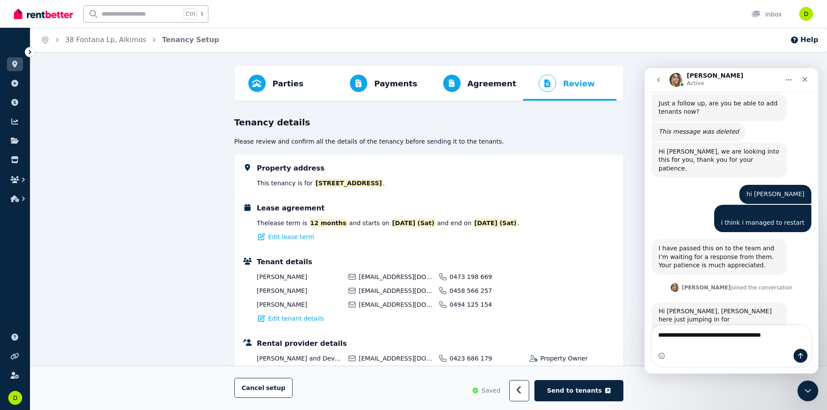
type textarea "**********"
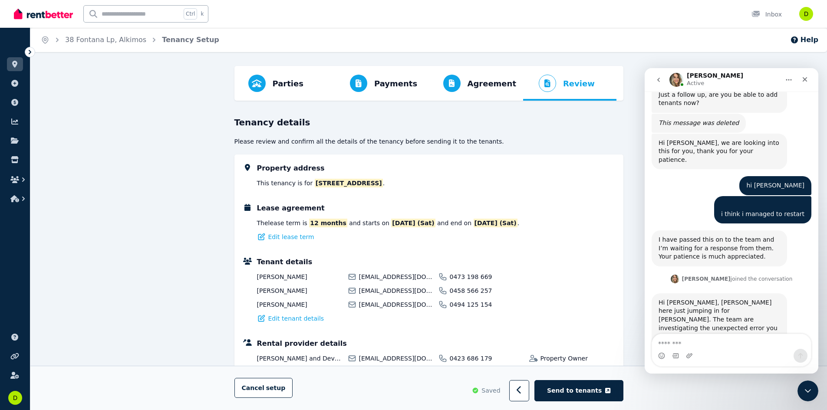
scroll to position [4176, 0]
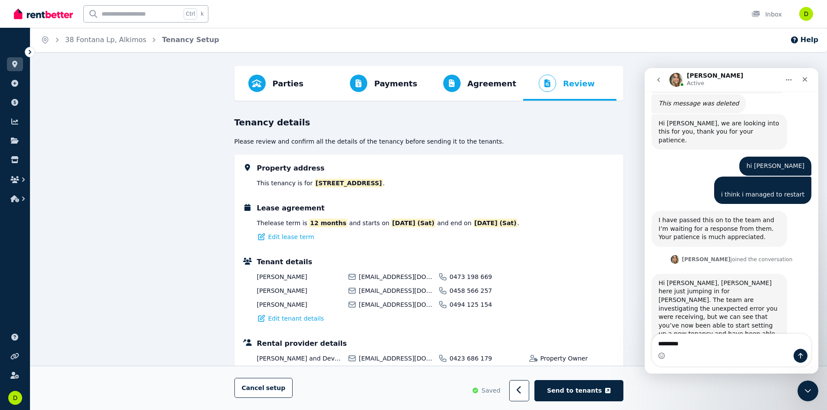
type textarea "*********"
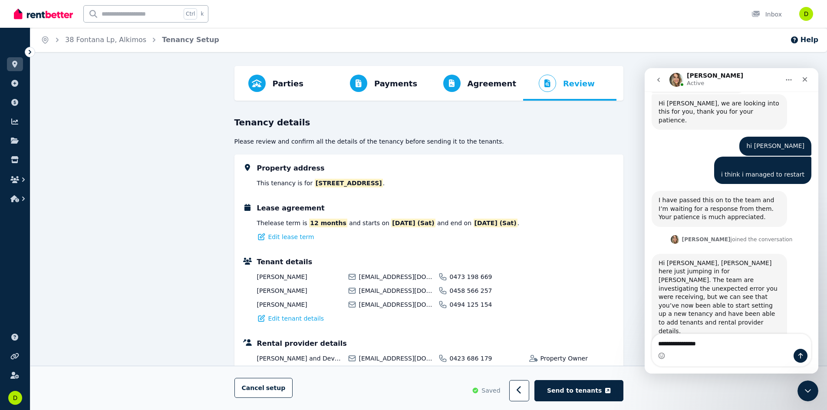
type textarea "**********"
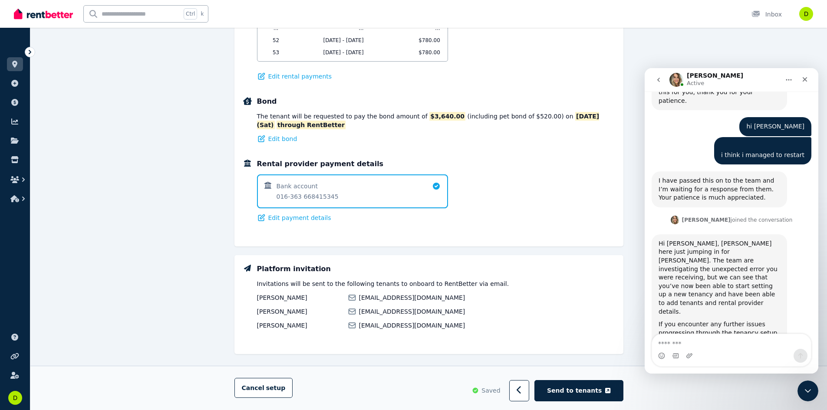
scroll to position [679, 0]
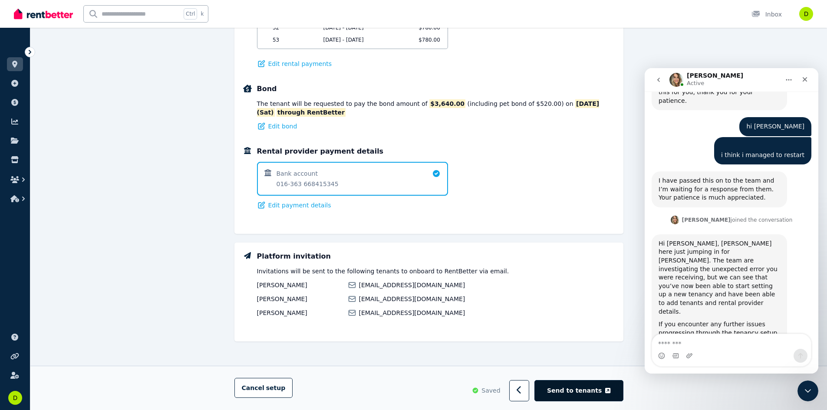
click at [583, 393] on span "Send to tenants" at bounding box center [574, 390] width 55 height 9
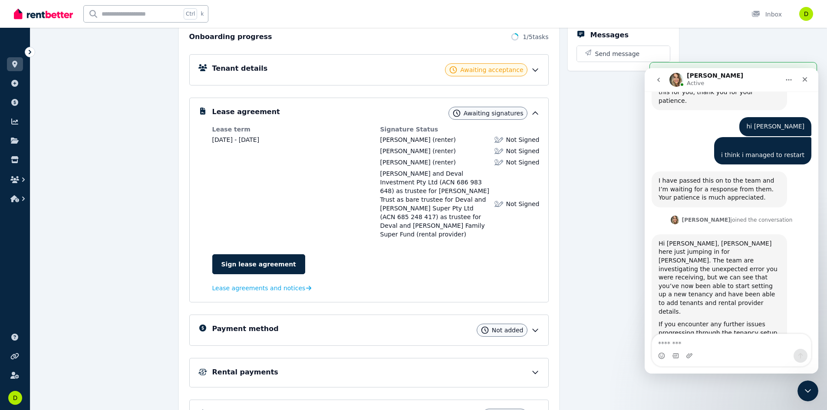
scroll to position [148, 0]
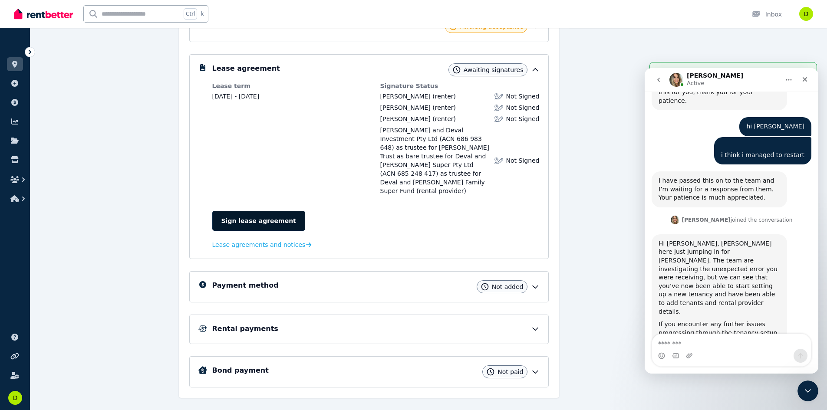
click at [264, 211] on link "Sign lease agreement" at bounding box center [258, 221] width 93 height 20
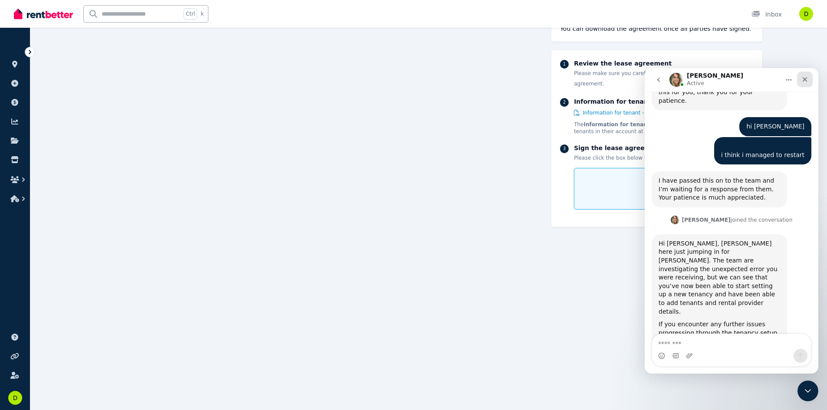
scroll to position [106, 0]
click at [809, 390] on icon "Close Intercom Messenger" at bounding box center [806, 390] width 10 height 10
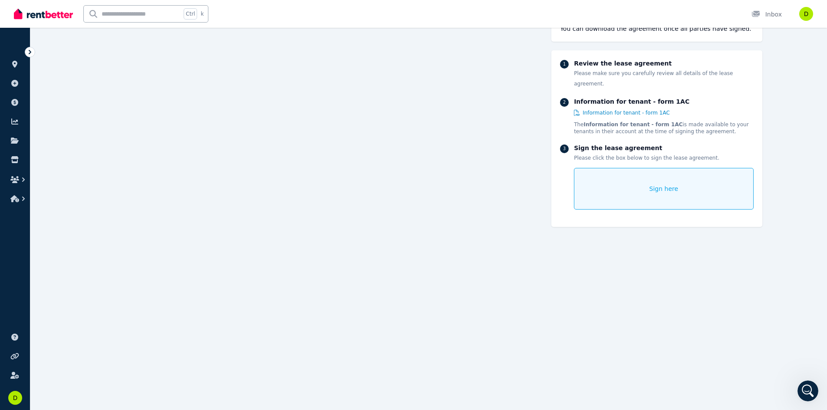
scroll to position [4315, 0]
click at [661, 184] on span "Sign here" at bounding box center [663, 188] width 29 height 9
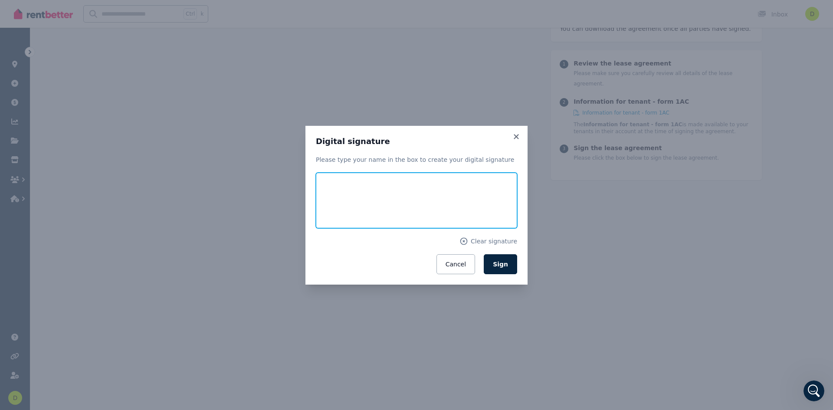
drag, startPoint x: 351, startPoint y: 188, endPoint x: 345, endPoint y: 212, distance: 25.1
click at [345, 212] on input "text" at bounding box center [416, 201] width 201 height 56
type input "******"
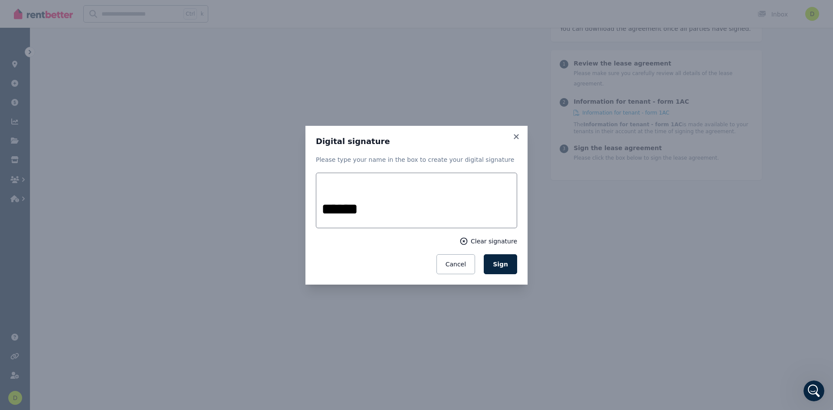
click at [468, 240] on icon at bounding box center [464, 241] width 9 height 9
click at [462, 263] on button "Cancel" at bounding box center [456, 264] width 39 height 20
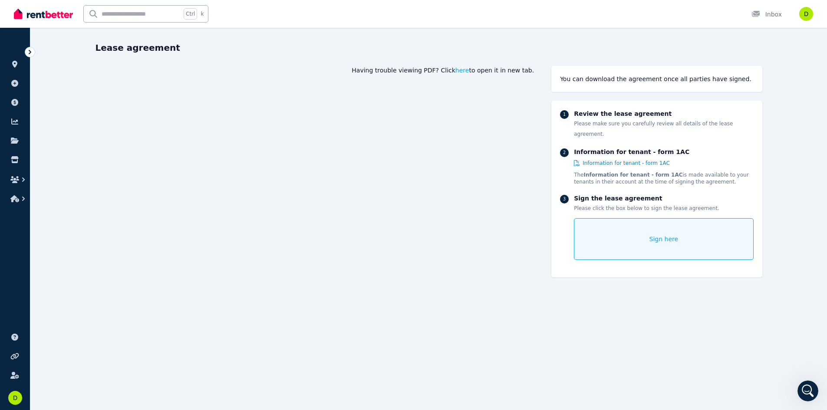
scroll to position [0, 0]
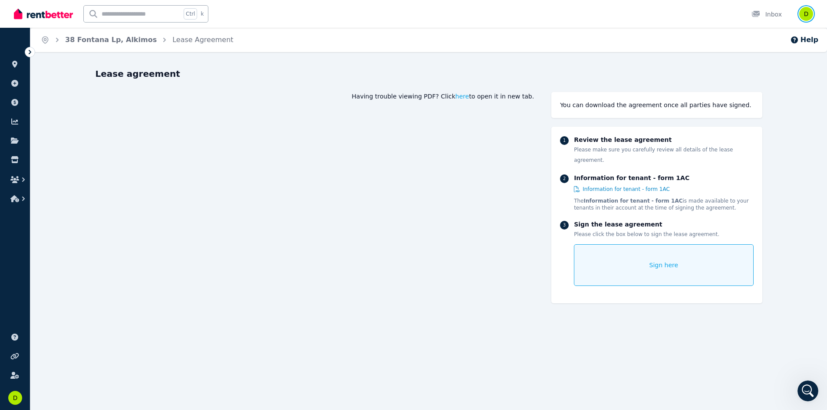
click at [800, 13] on img "button" at bounding box center [806, 14] width 14 height 14
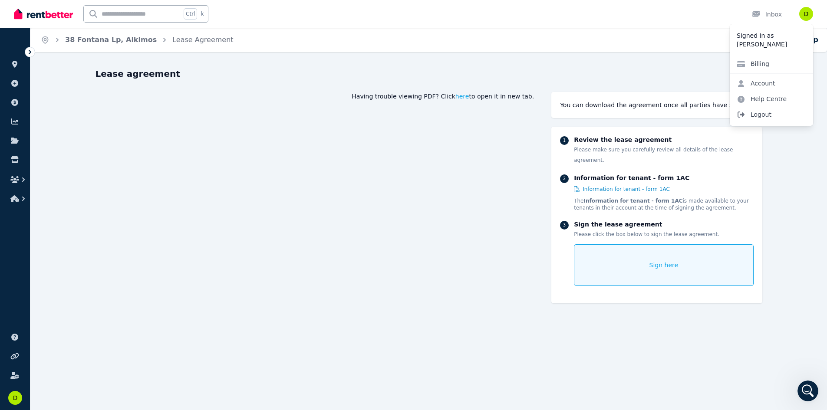
click at [775, 112] on span "Logout" at bounding box center [771, 115] width 83 height 16
